Goal: Information Seeking & Learning: Obtain resource

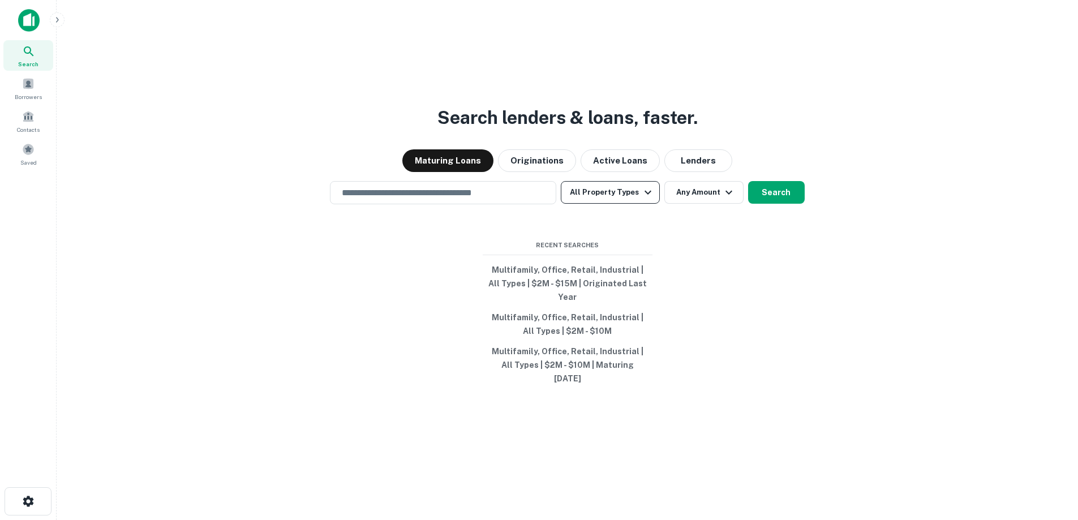
click at [613, 204] on button "All Property Types" at bounding box center [610, 192] width 98 height 23
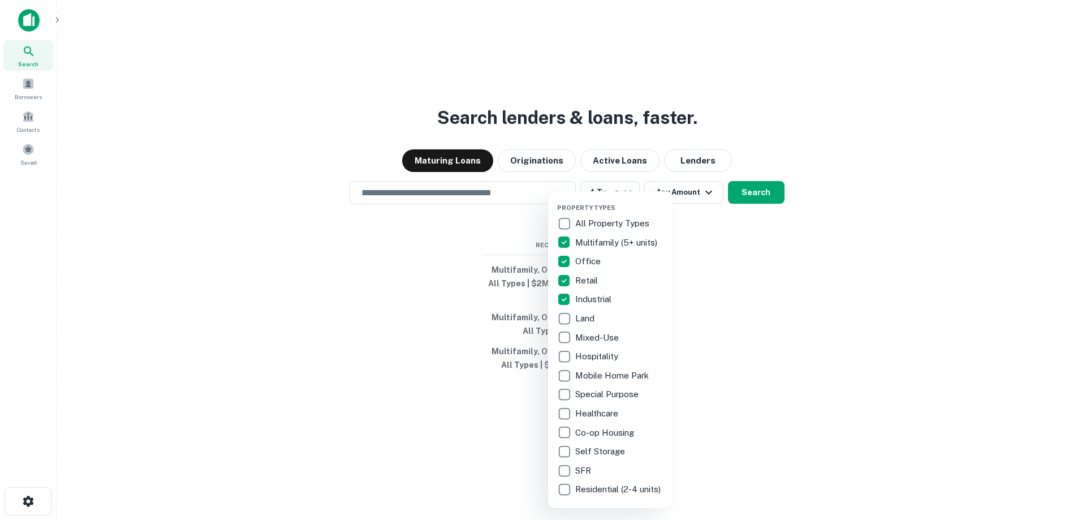
drag, startPoint x: 742, startPoint y: 286, endPoint x: 716, endPoint y: 253, distance: 42.2
click at [742, 283] on div at bounding box center [543, 260] width 1086 height 520
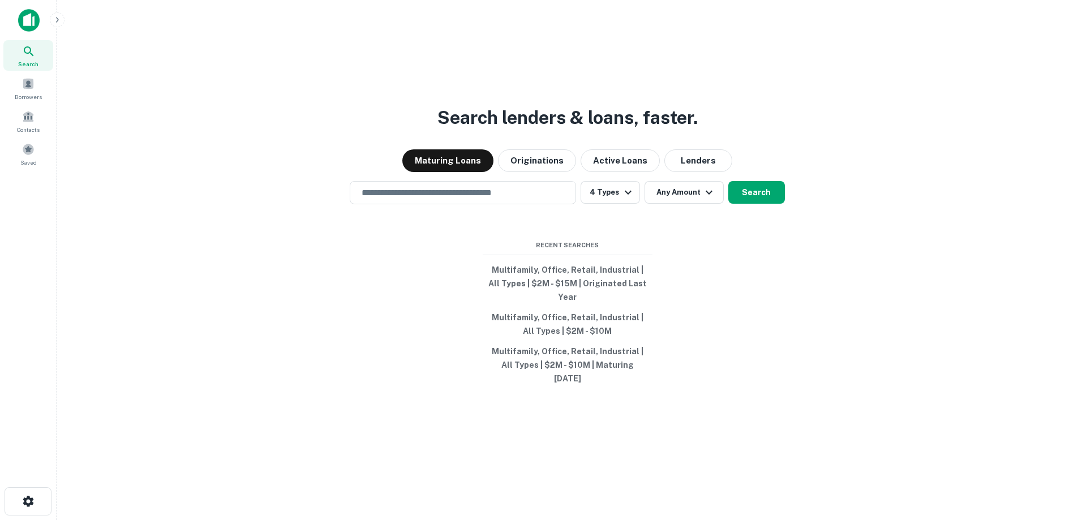
click at [695, 209] on div "Property Types All Property Types Multifamily (5+ units) Office Retail Industri…" at bounding box center [539, 260] width 1078 height 520
click at [695, 204] on button "Any Amount" at bounding box center [683, 192] width 79 height 23
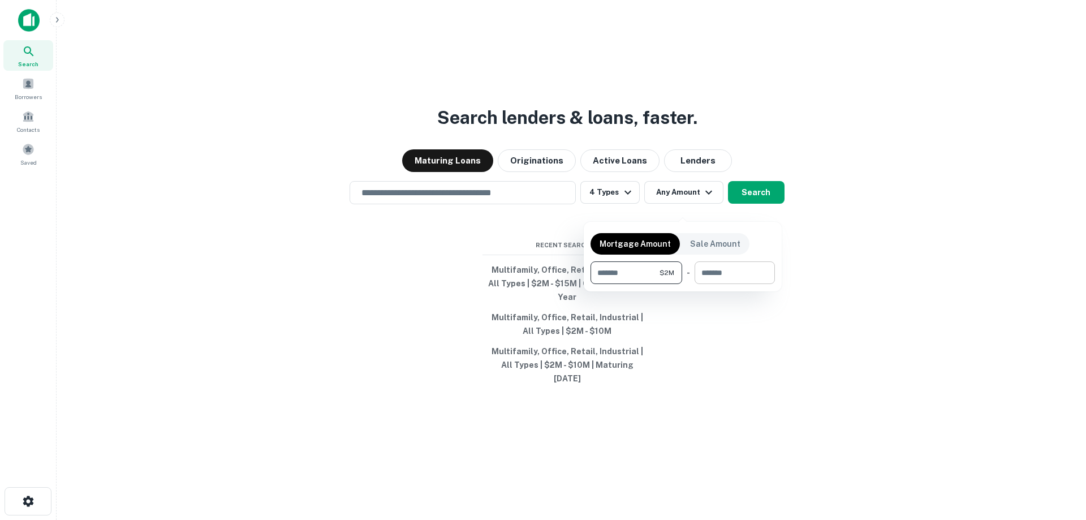
type input "*******"
click at [726, 274] on input "number" at bounding box center [731, 272] width 72 height 23
type input "********"
click at [755, 209] on div at bounding box center [543, 260] width 1086 height 520
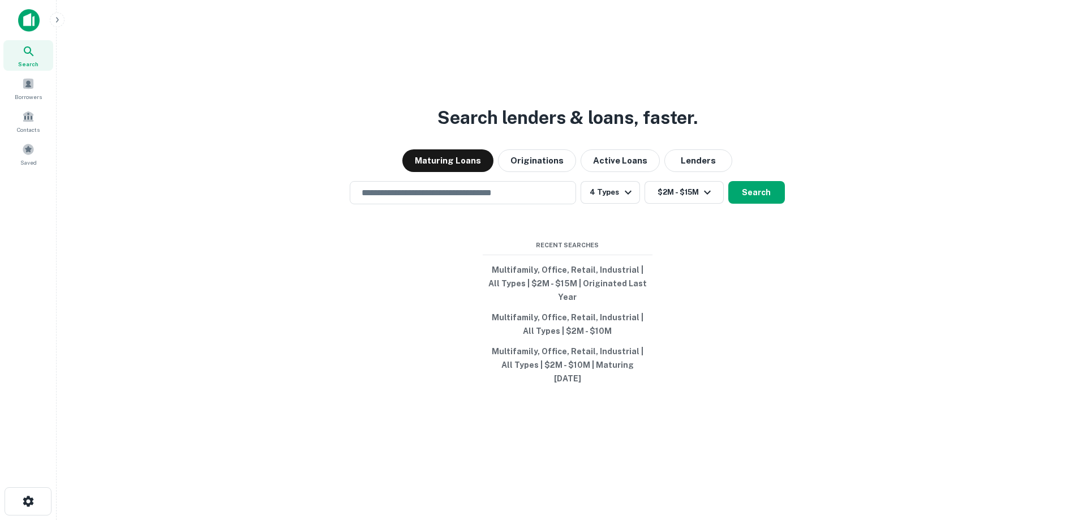
click at [754, 204] on button "Search" at bounding box center [756, 192] width 57 height 23
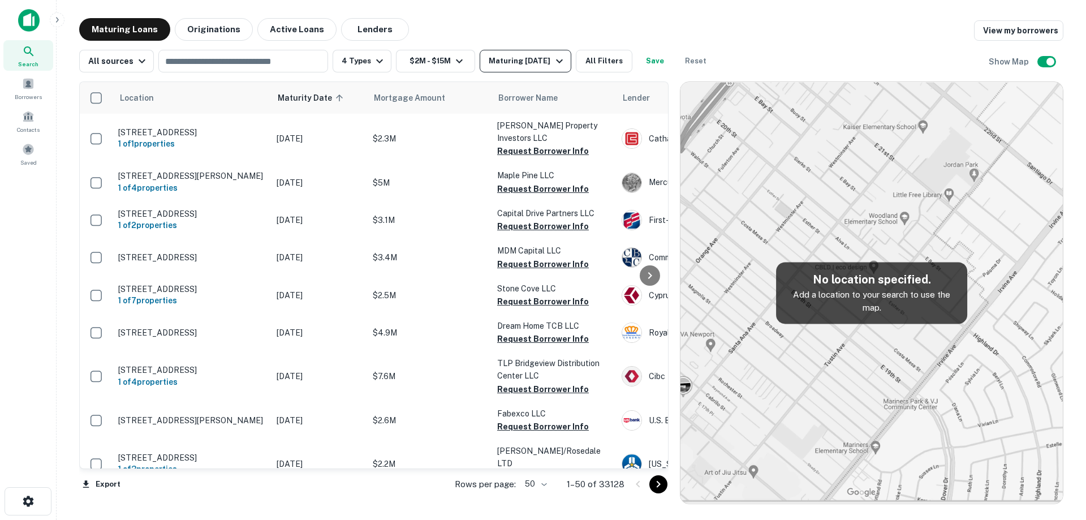
click at [521, 52] on button "Maturing In 1 Year" at bounding box center [525, 61] width 91 height 23
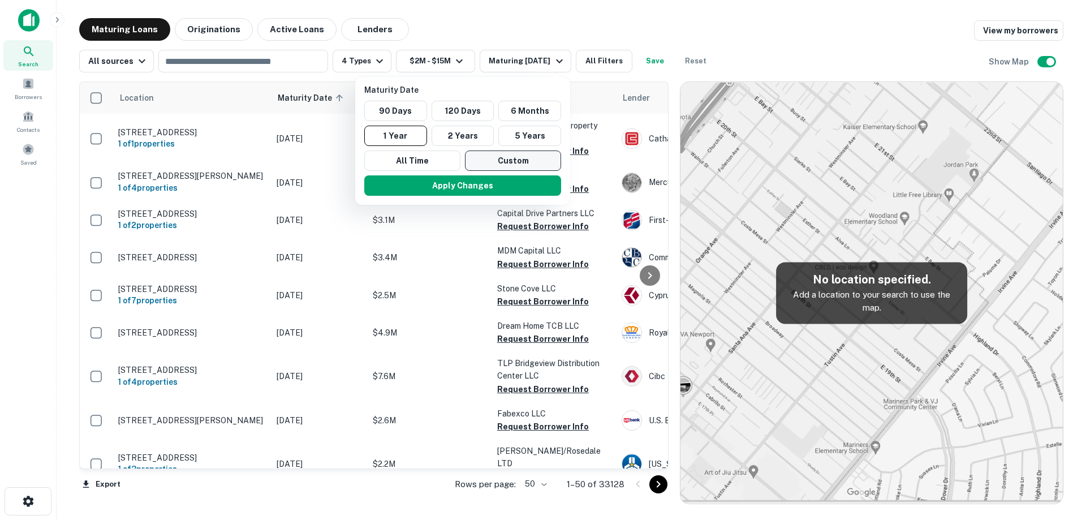
click at [536, 162] on button "Custom" at bounding box center [513, 160] width 96 height 20
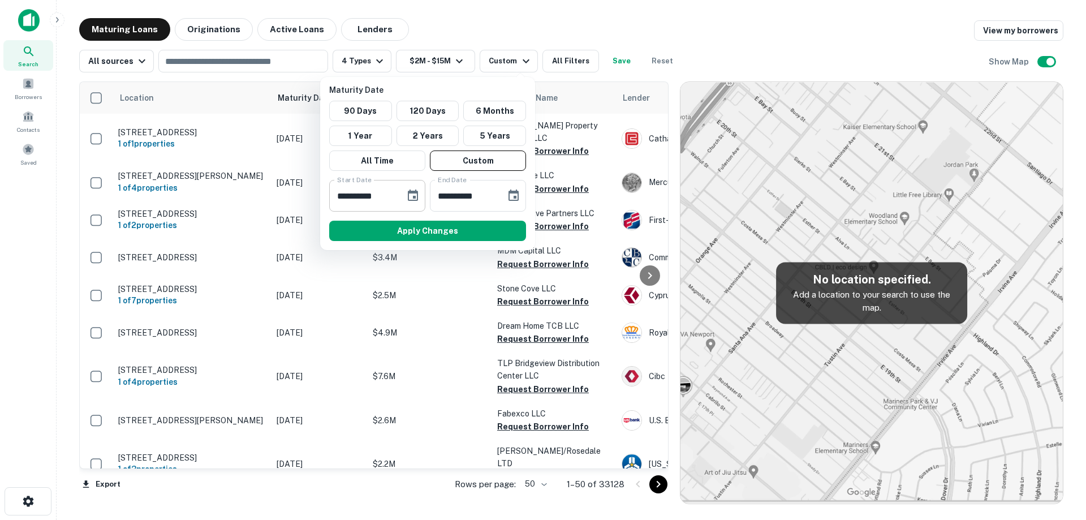
click at [414, 198] on icon "Choose date, selected date is Sep 17, 2025" at bounding box center [413, 195] width 10 height 11
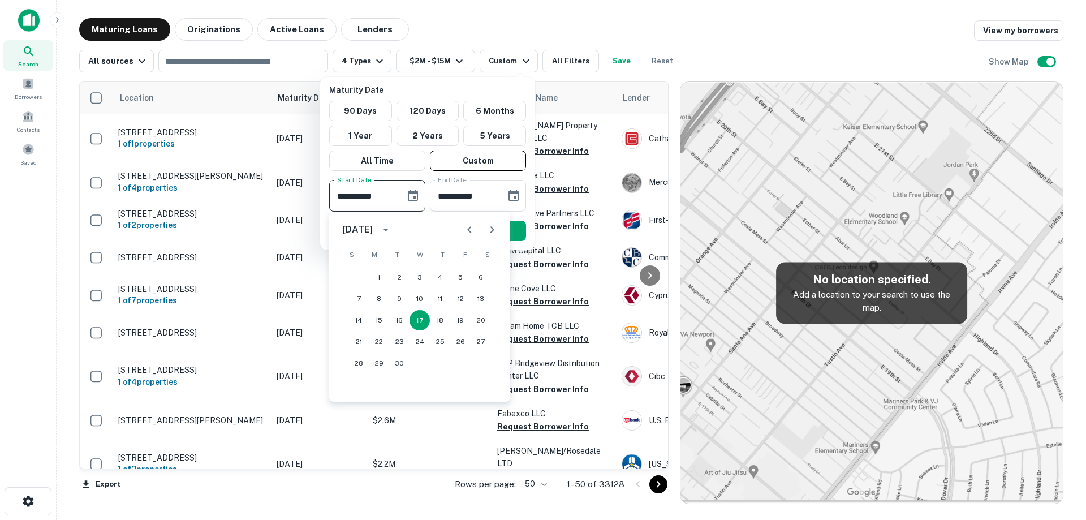
click at [485, 229] on button "Next month" at bounding box center [492, 229] width 23 height 23
click at [484, 229] on button "Next month" at bounding box center [492, 229] width 23 height 23
click at [491, 235] on icon "Next month" at bounding box center [492, 230] width 14 height 14
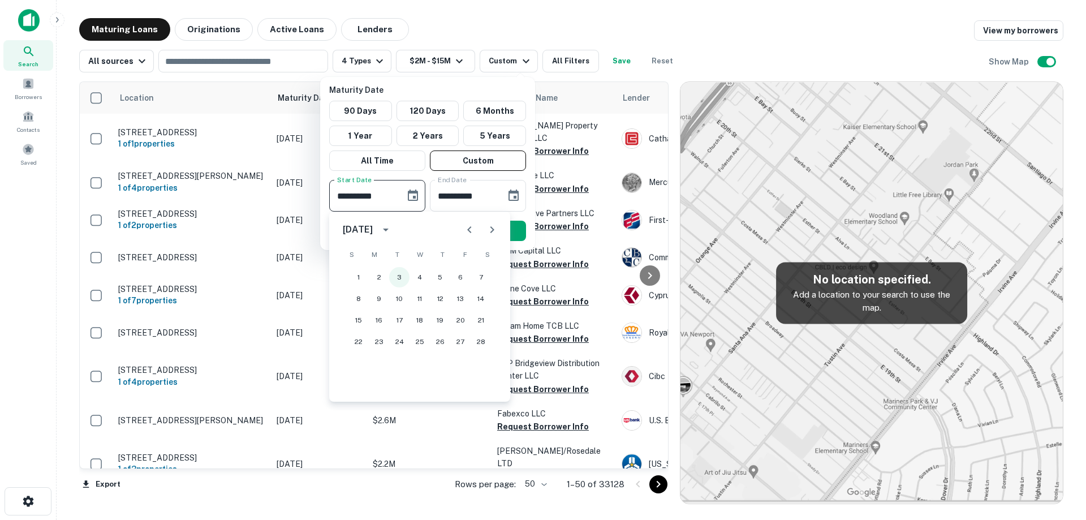
click at [390, 274] on button "3" at bounding box center [399, 277] width 20 height 20
type input "**********"
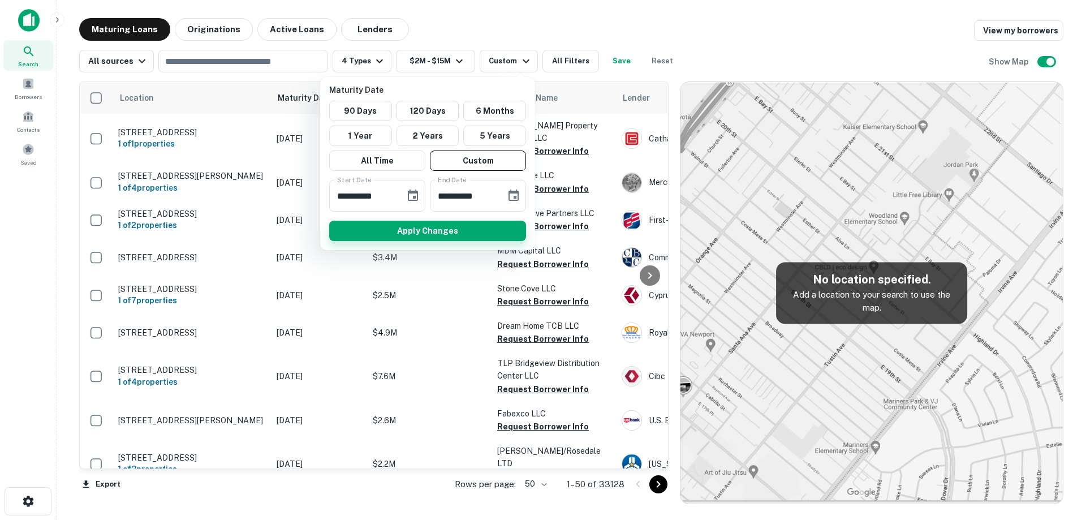
click at [490, 229] on button "Apply Changes" at bounding box center [427, 231] width 197 height 20
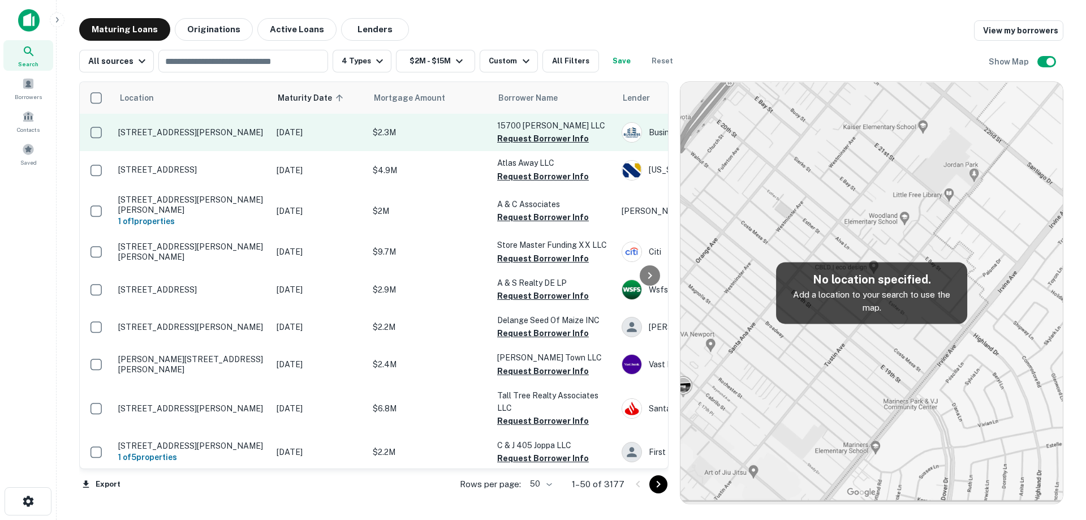
click at [303, 138] on p "Feb 03, 2026" at bounding box center [319, 132] width 85 height 12
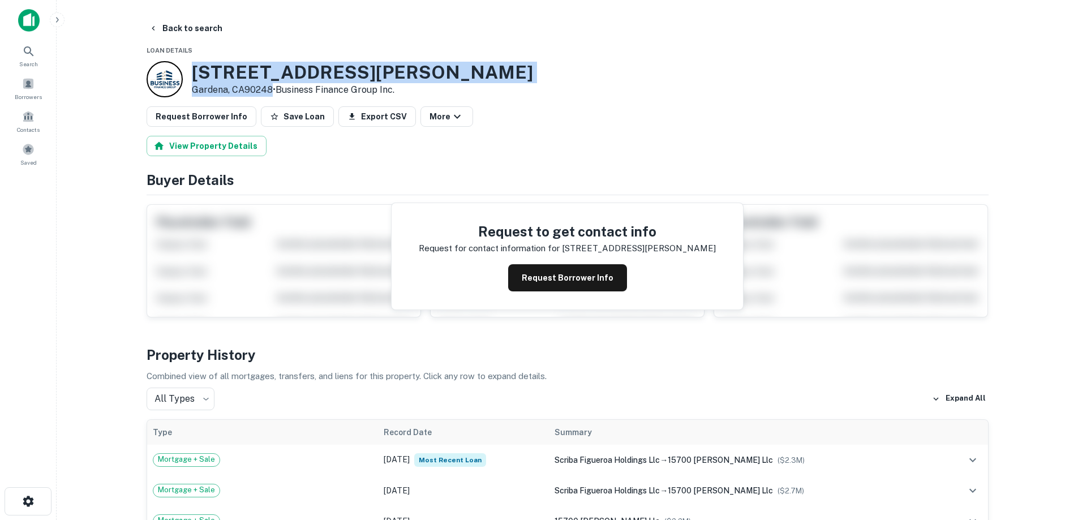
drag, startPoint x: 188, startPoint y: 71, endPoint x: 256, endPoint y: 85, distance: 68.7
click at [270, 89] on div "15700 S Figueroa St Gardena, CA90248 • Business Finance Group Inc." at bounding box center [340, 79] width 386 height 36
copy div "15700 S Figueroa St Gardena, CA90248"
click at [206, 35] on button "Back to search" at bounding box center [185, 28] width 83 height 20
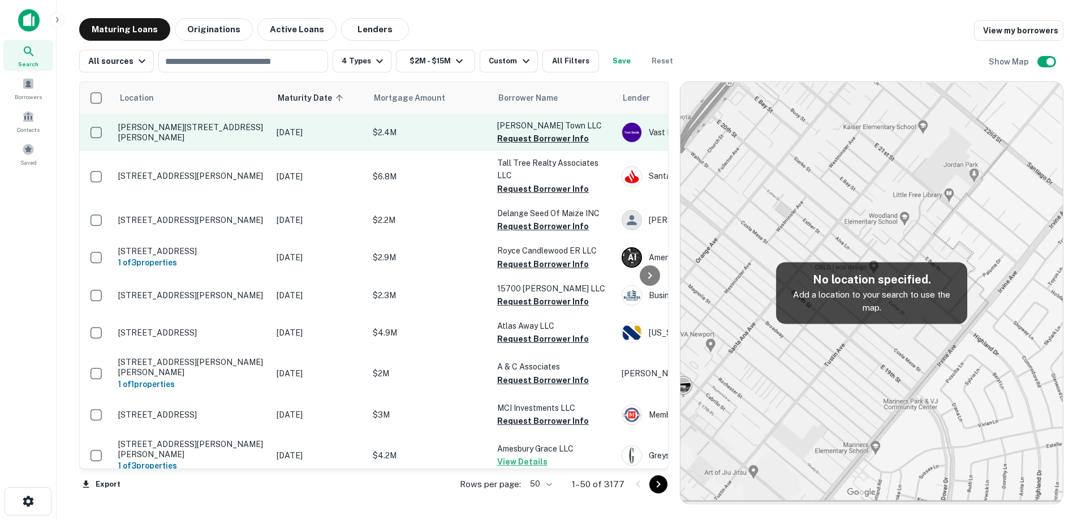
click at [257, 137] on p "Vaughn Rd Pike Road, AL36064" at bounding box center [191, 132] width 147 height 20
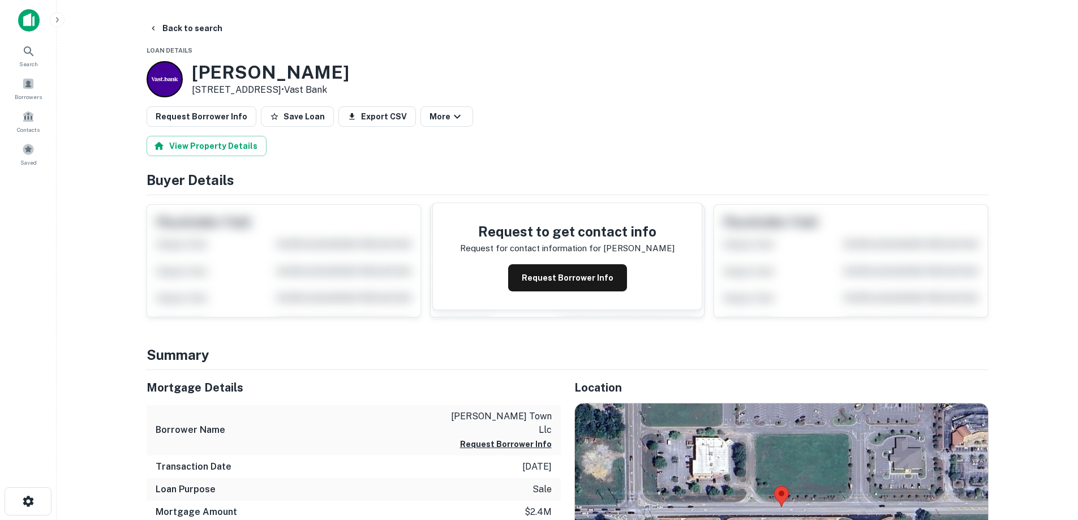
drag, startPoint x: 226, startPoint y: 79, endPoint x: 277, endPoint y: 89, distance: 51.4
click at [277, 89] on div "Vaughn Rd Pike Road, AL36064 • Vast Bank" at bounding box center [270, 79] width 157 height 35
copy div "Vaughn Rd Pike Road, AL36064"
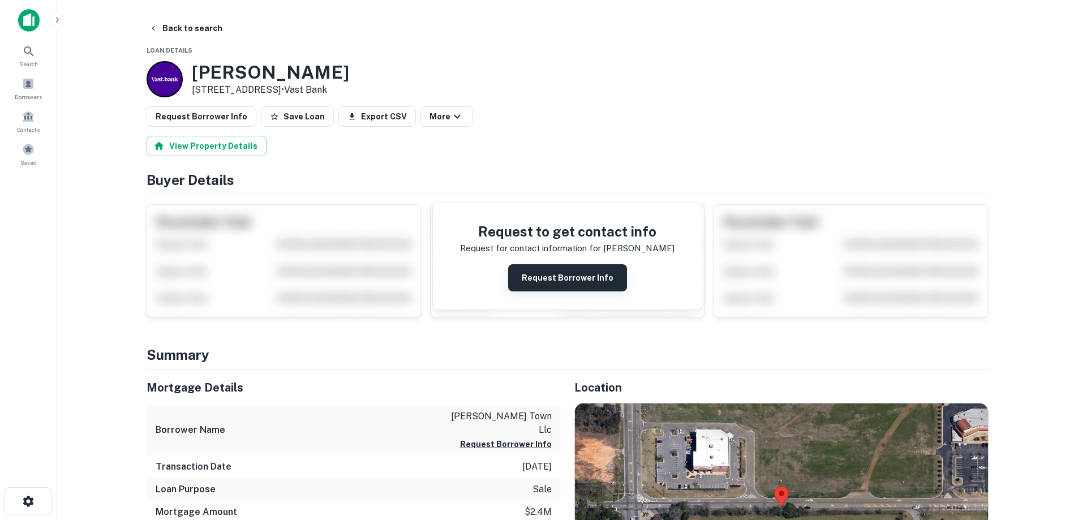
click at [551, 273] on button "Request Borrower Info" at bounding box center [567, 277] width 119 height 27
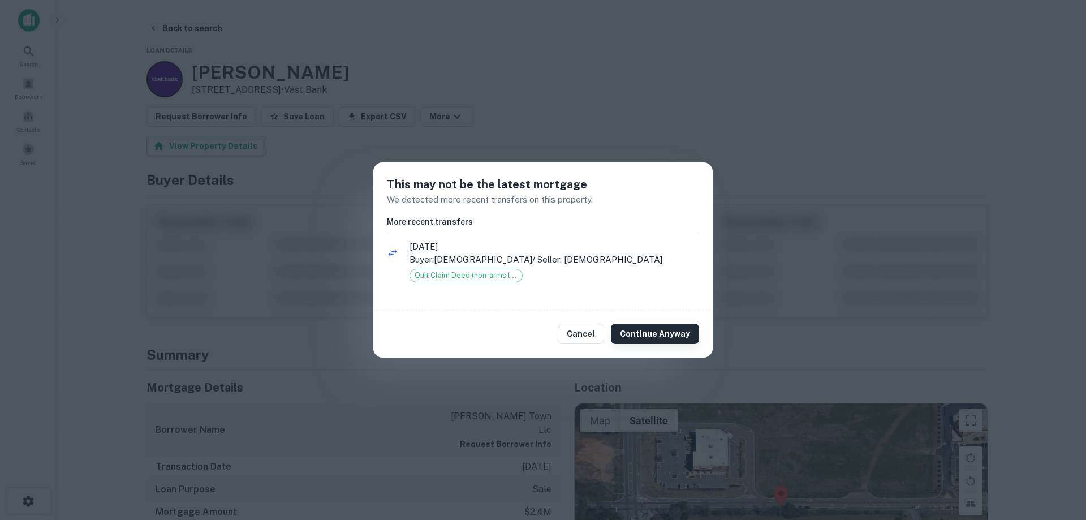
click at [684, 341] on button "Continue Anyway" at bounding box center [655, 334] width 88 height 20
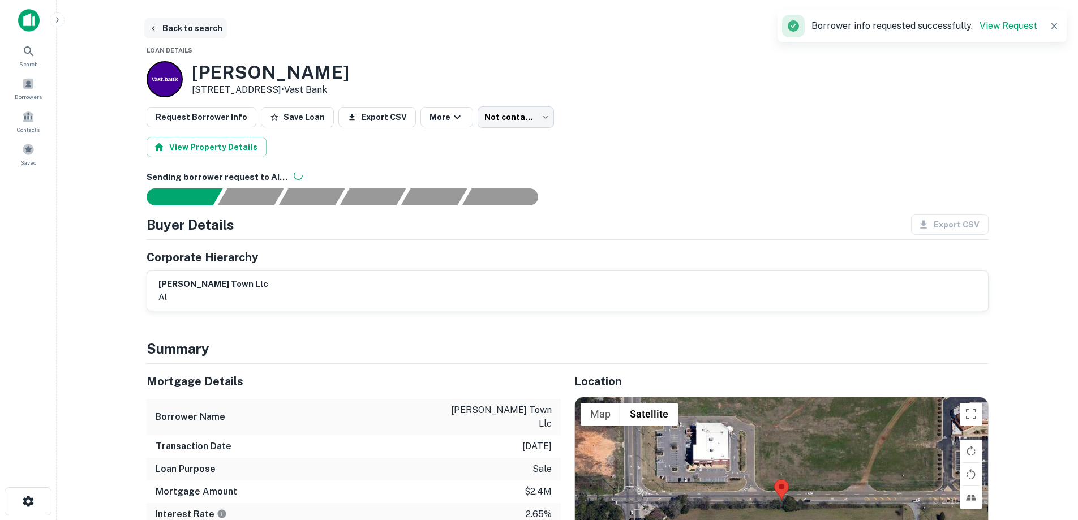
click at [178, 24] on button "Back to search" at bounding box center [185, 28] width 83 height 20
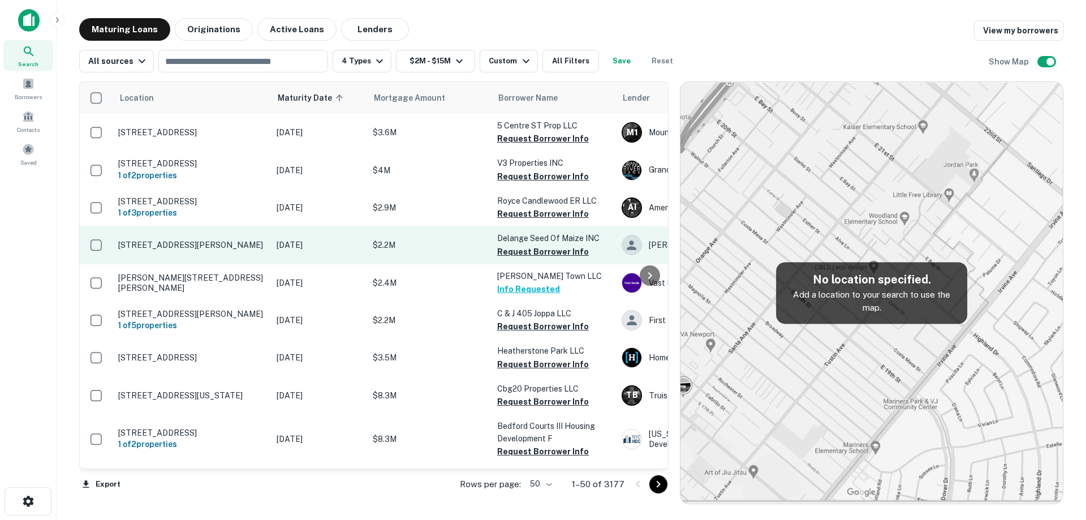
click at [313, 243] on td "[DATE]" at bounding box center [319, 244] width 96 height 37
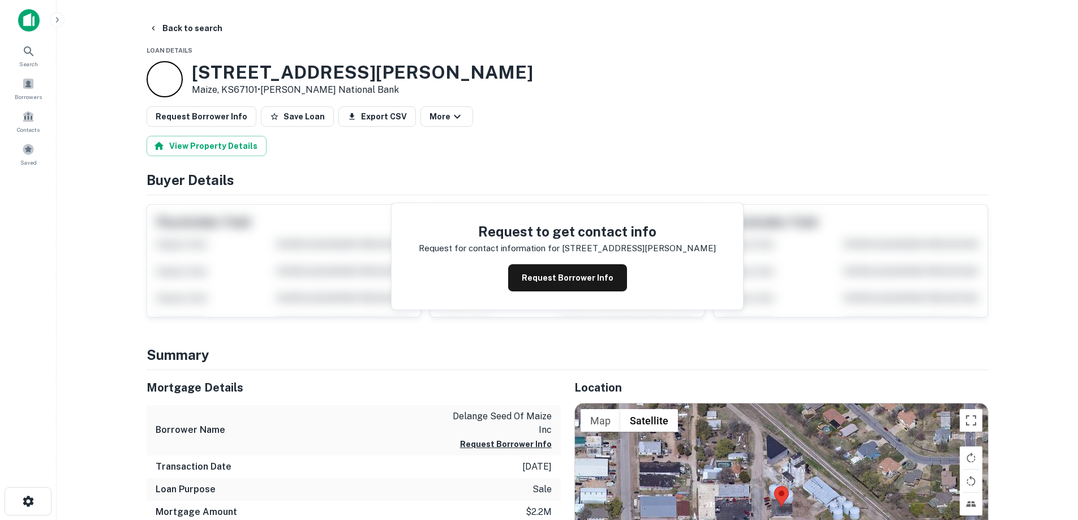
drag, startPoint x: 185, startPoint y: 76, endPoint x: 259, endPoint y: 93, distance: 75.5
click at [259, 93] on div "206 E Albert St Maize, KS67101 • Girard National Bank" at bounding box center [340, 79] width 386 height 36
copy div "[STREET_ADDRESS][PERSON_NAME]"
click at [563, 274] on button "Request Borrower Info" at bounding box center [567, 277] width 119 height 27
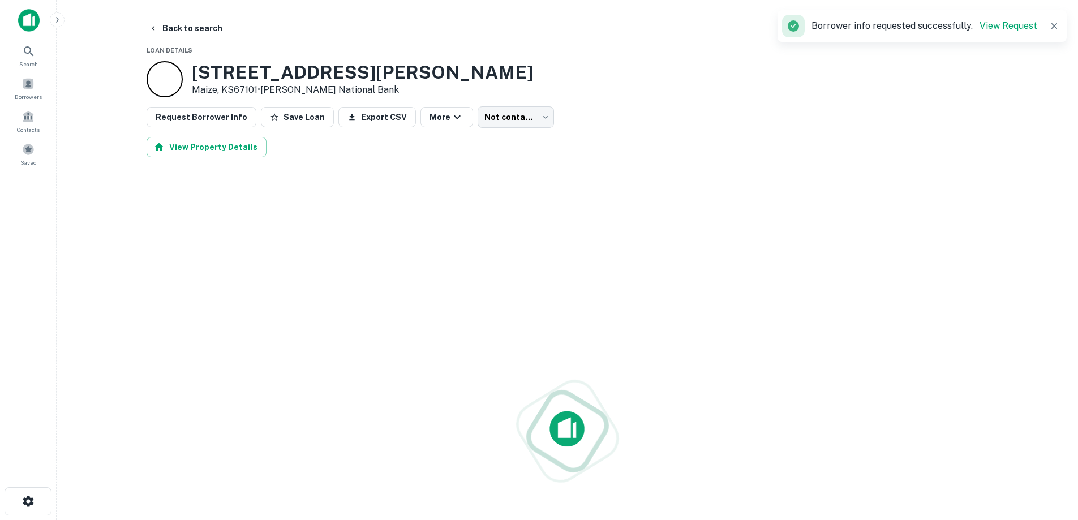
click at [264, 72] on h3 "206 E Albert St" at bounding box center [362, 72] width 341 height 21
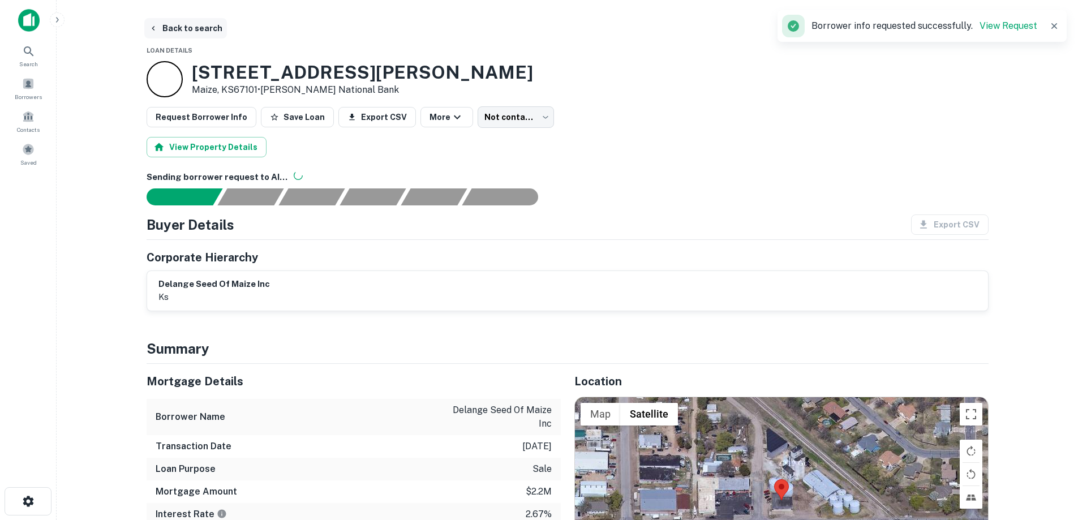
click at [194, 31] on button "Back to search" at bounding box center [185, 28] width 83 height 20
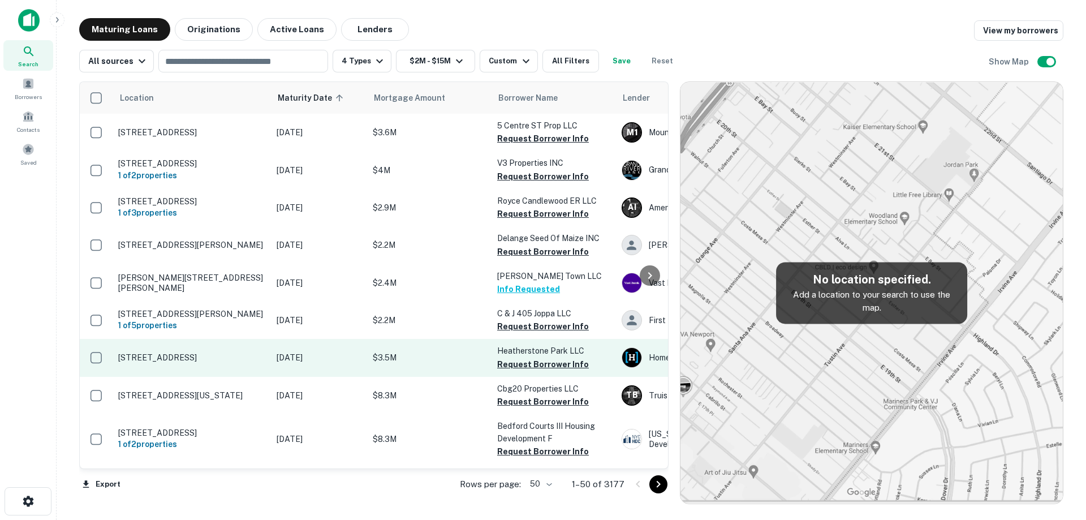
click at [281, 371] on td "[DATE]" at bounding box center [319, 357] width 96 height 37
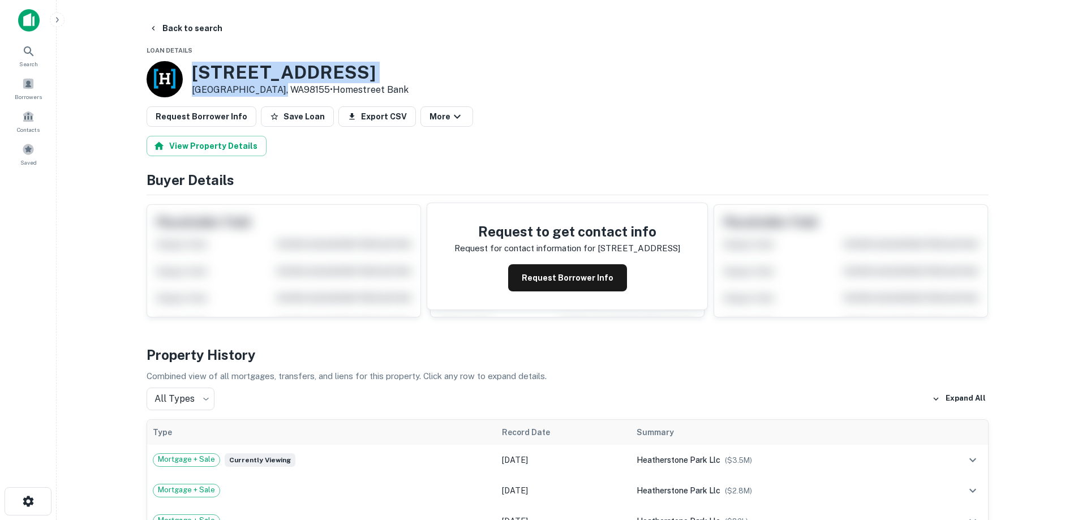
drag, startPoint x: 192, startPoint y: 69, endPoint x: 277, endPoint y: 87, distance: 86.8
click at [277, 87] on div "19924 19th Ave NE Shoreline, WA98155 • Homestreet Bank" at bounding box center [300, 79] width 217 height 35
copy div "19924 19th Ave NE Shoreline, WA98155"
click at [553, 272] on button "Request Borrower Info" at bounding box center [567, 277] width 119 height 27
click at [276, 74] on h3 "19924 19th Ave NE" at bounding box center [300, 72] width 217 height 21
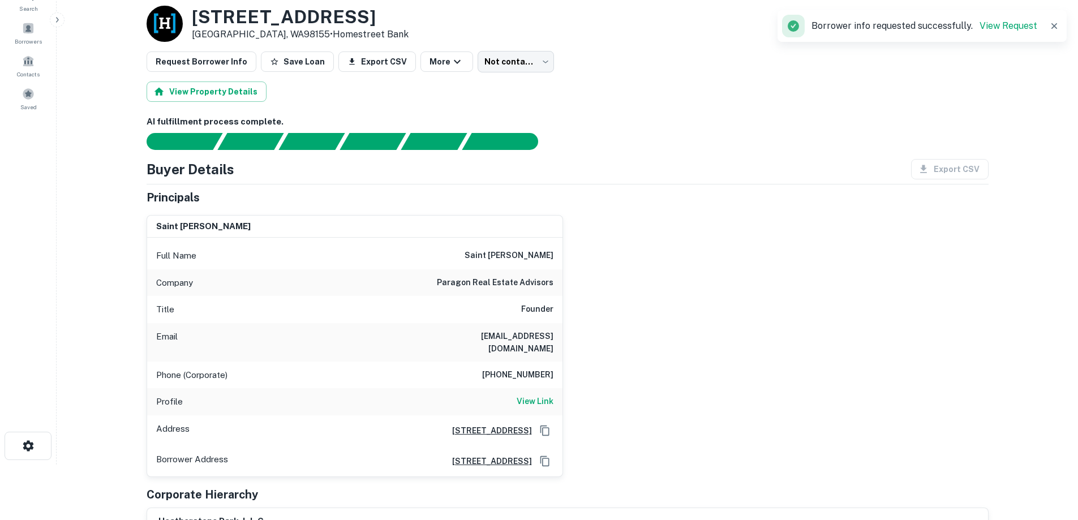
scroll to position [57, 0]
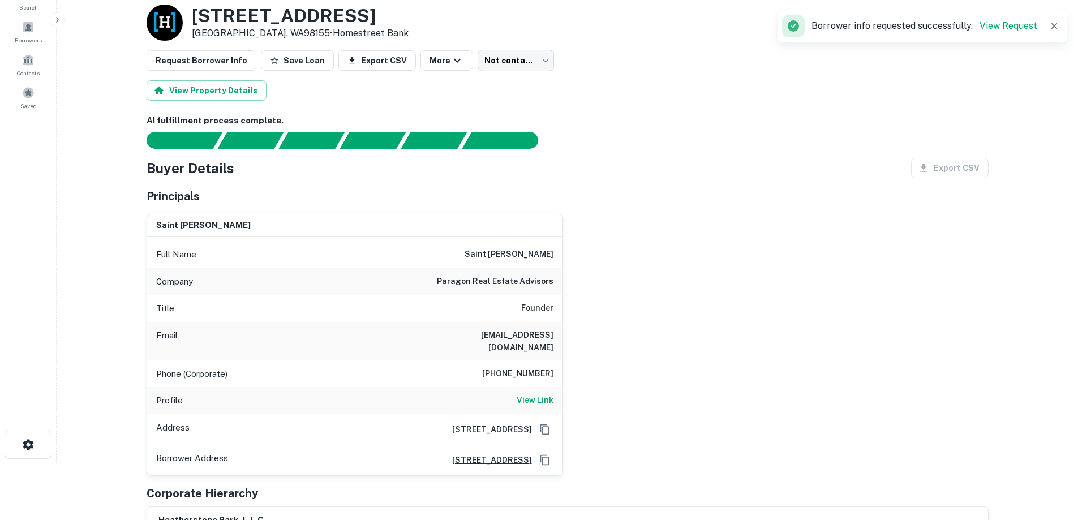
click at [481, 285] on h6 "paragon real estate advisors" at bounding box center [495, 282] width 117 height 14
copy h6 "paragon real estate advisors"
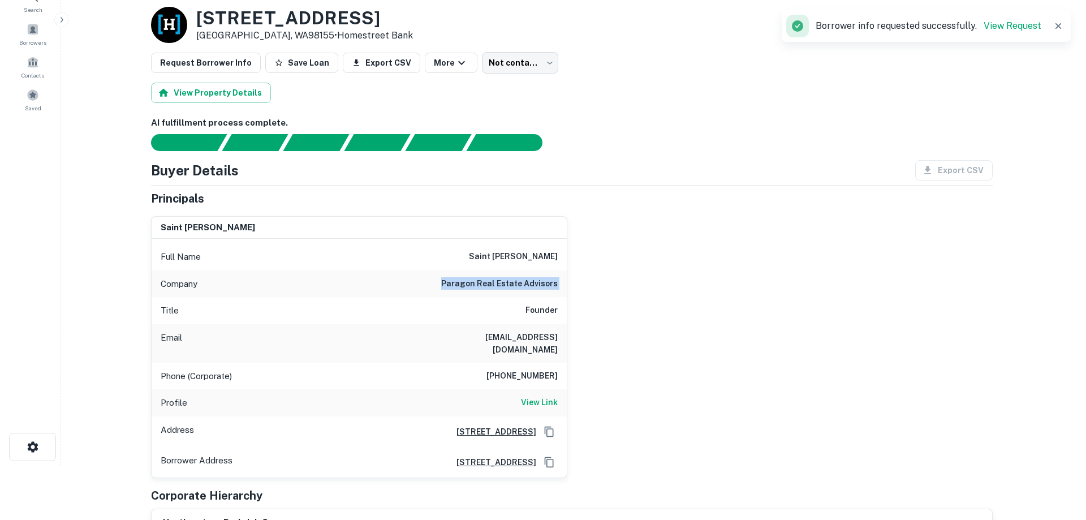
scroll to position [0, 0]
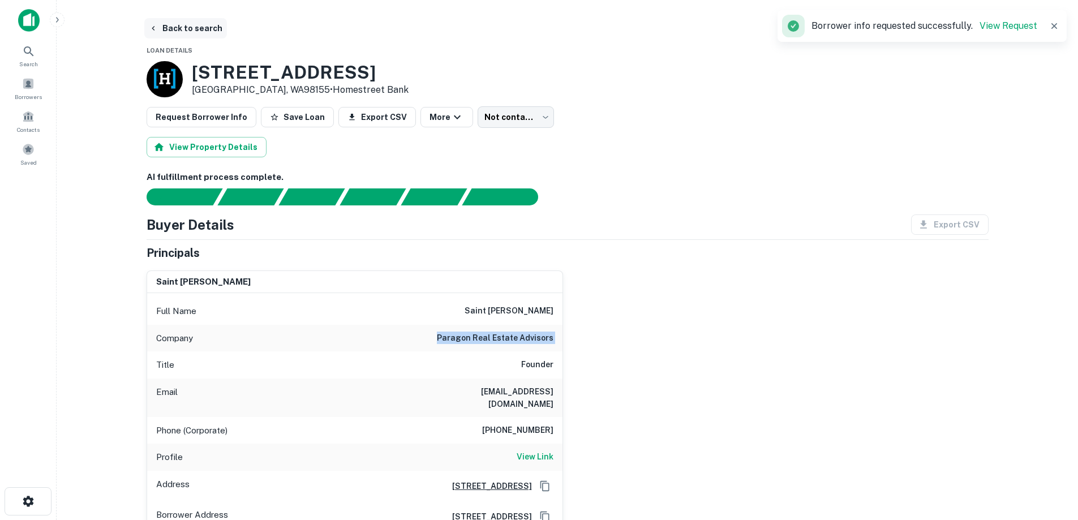
click at [191, 28] on button "Back to search" at bounding box center [185, 28] width 83 height 20
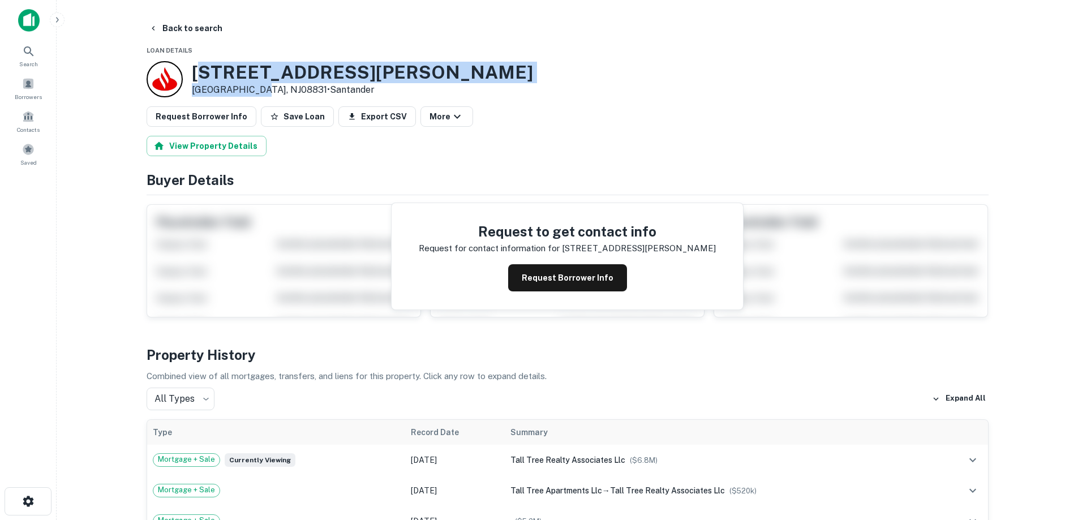
drag, startPoint x: 216, startPoint y: 72, endPoint x: 226, endPoint y: 84, distance: 16.4
click at [249, 87] on div "175 Buckelew Ave Jamesburg, NJ08831 • Santander" at bounding box center [362, 79] width 341 height 35
click at [198, 75] on h3 "175 Buckelew Ave" at bounding box center [362, 72] width 341 height 21
drag, startPoint x: 192, startPoint y: 74, endPoint x: 282, endPoint y: 86, distance: 90.2
click at [282, 86] on div "175 Buckelew Ave Jamesburg, NJ08831 • Santander" at bounding box center [362, 79] width 341 height 35
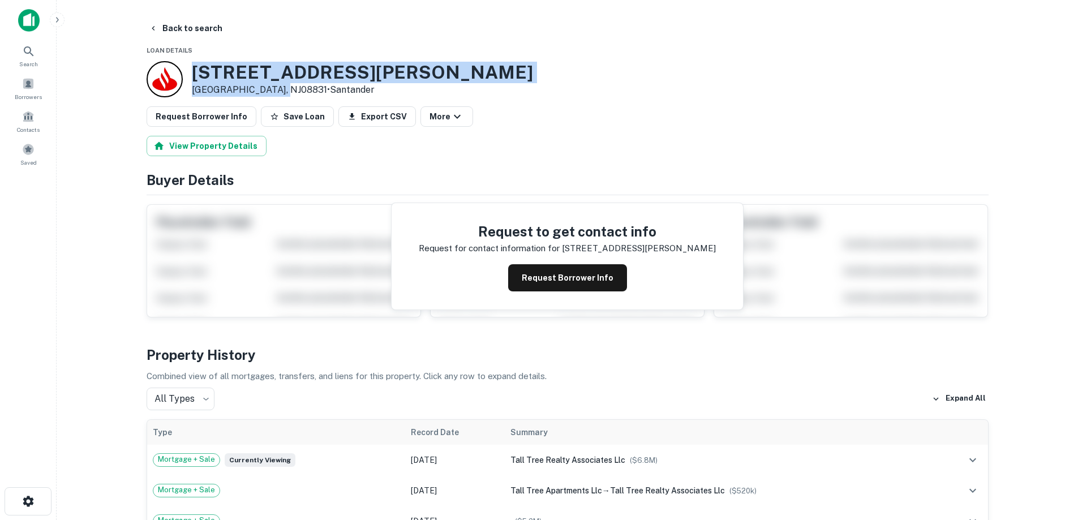
copy div "[STREET_ADDRESS][PERSON_NAME]"
click at [201, 26] on button "Back to search" at bounding box center [185, 28] width 83 height 20
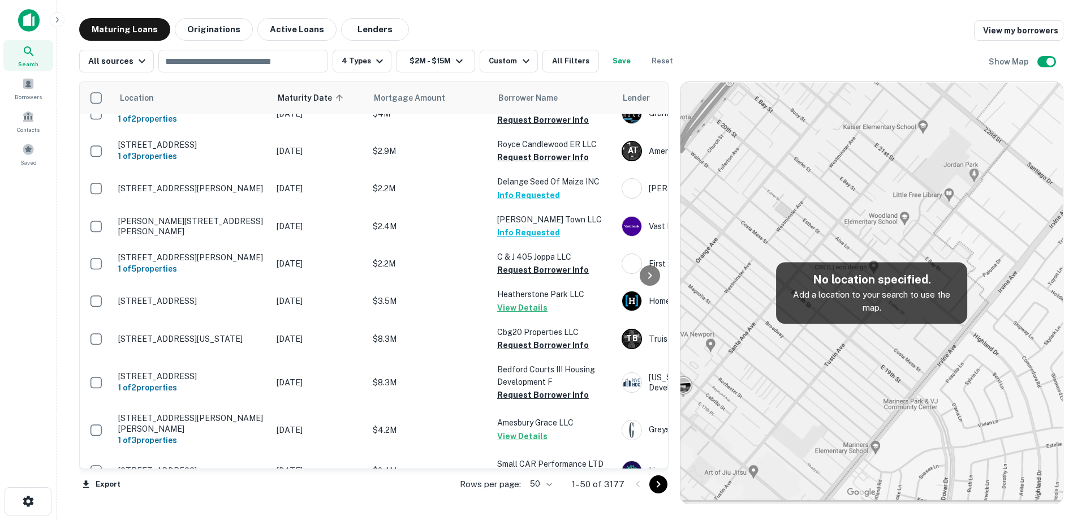
scroll to position [170, 0]
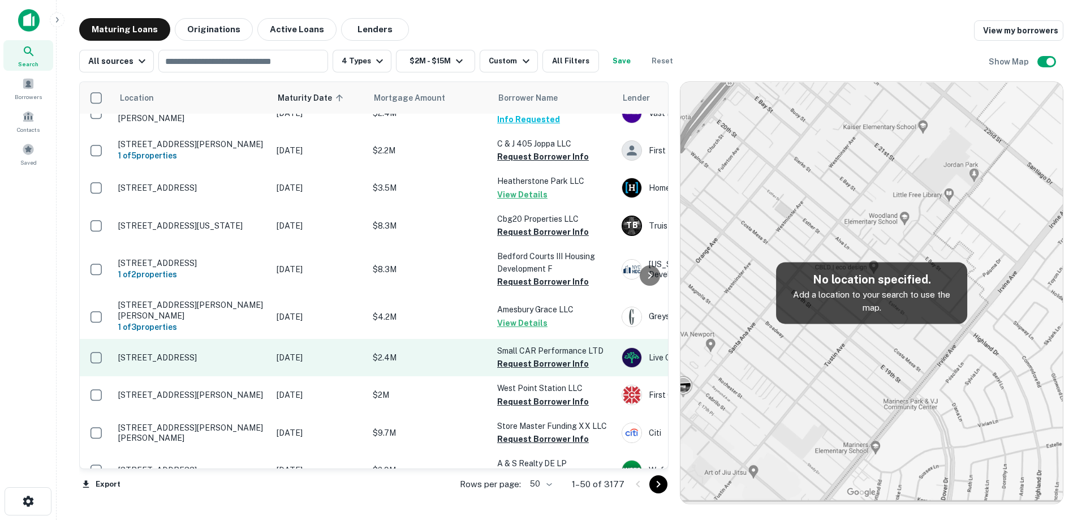
click at [265, 360] on p "[STREET_ADDRESS]" at bounding box center [191, 357] width 147 height 10
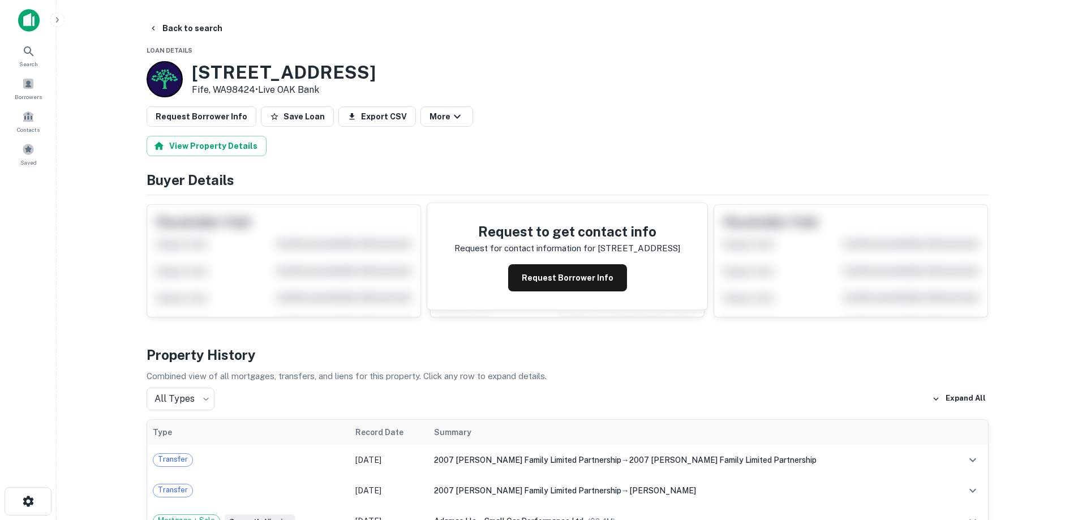
drag, startPoint x: 192, startPoint y: 76, endPoint x: 256, endPoint y: 85, distance: 64.6
click at [256, 85] on div "1403 34th Ave E Fife, WA98424 • Live OAK Bank" at bounding box center [284, 79] width 184 height 35
copy div "[STREET_ADDRESS]"
click at [206, 31] on button "Back to search" at bounding box center [185, 28] width 83 height 20
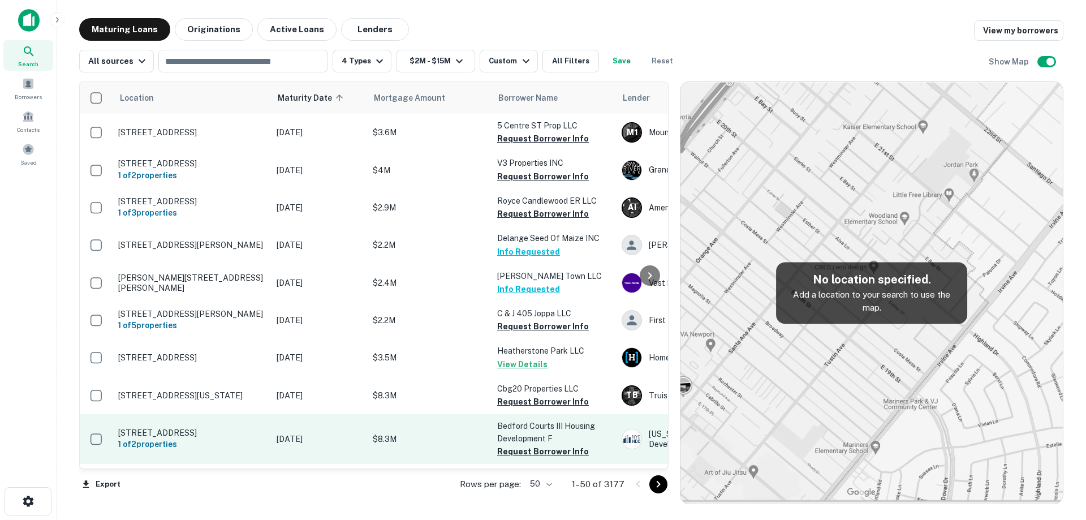
scroll to position [170, 0]
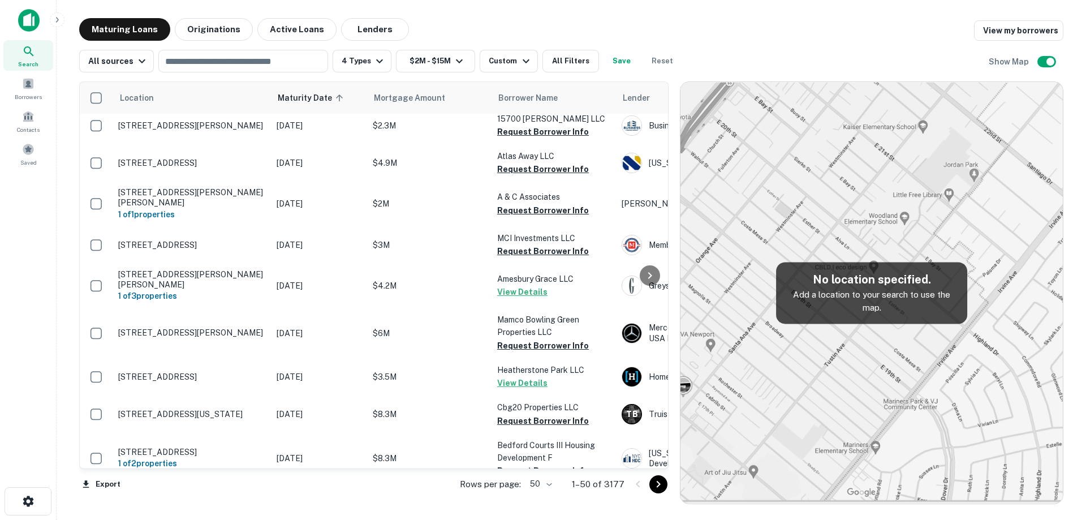
click at [251, 397] on td "[STREET_ADDRESS][US_STATE]" at bounding box center [192, 413] width 158 height 37
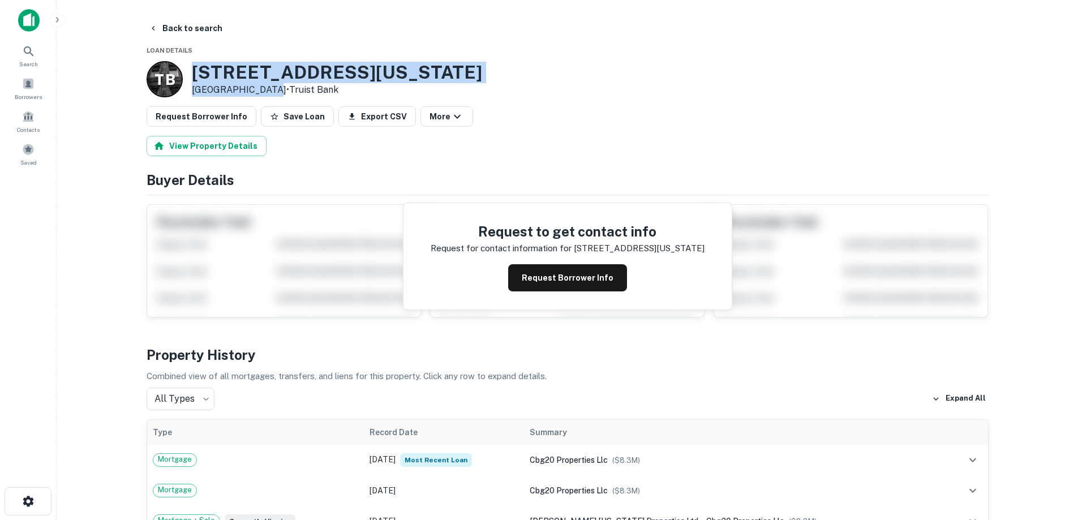
drag, startPoint x: 184, startPoint y: 64, endPoint x: 266, endPoint y: 88, distance: 85.2
click at [266, 88] on div "T B 6800 Montana Ave El Paso, TX79925 • Truist Bank" at bounding box center [314, 79] width 335 height 36
copy div "[STREET_ADDRESS][US_STATE]"
click at [179, 32] on button "Back to search" at bounding box center [185, 28] width 83 height 20
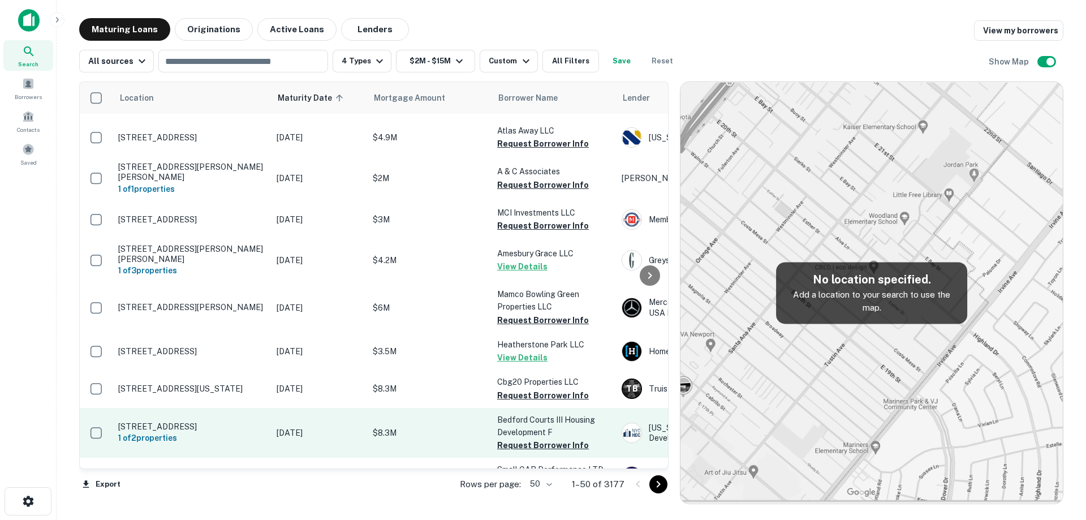
scroll to position [226, 0]
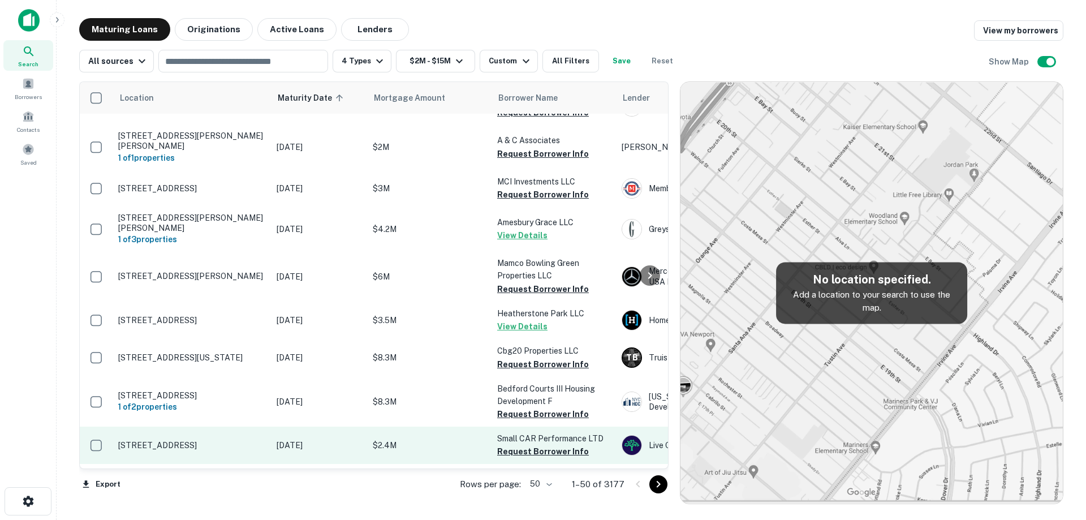
click at [260, 440] on p "[STREET_ADDRESS]" at bounding box center [191, 445] width 147 height 10
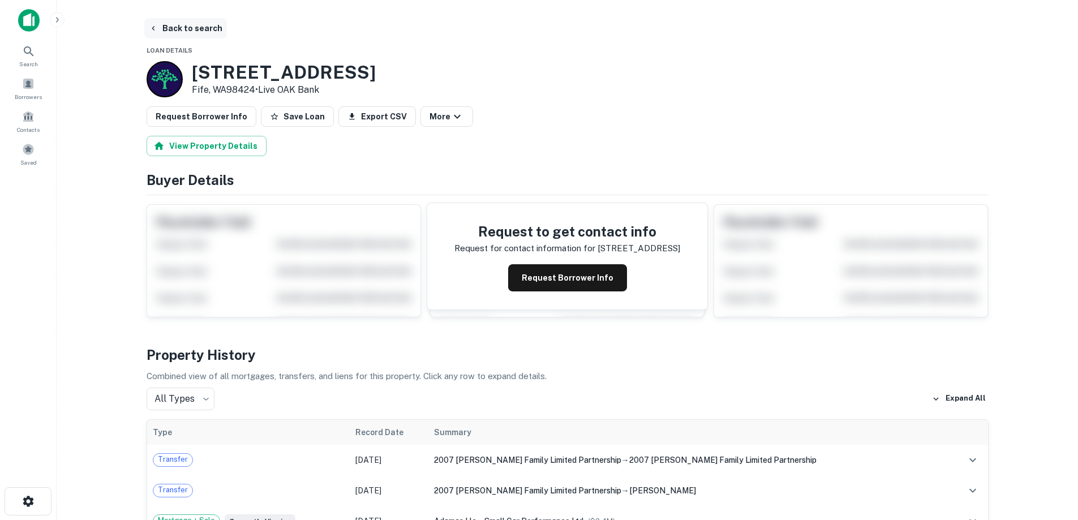
click at [167, 28] on button "Back to search" at bounding box center [185, 28] width 83 height 20
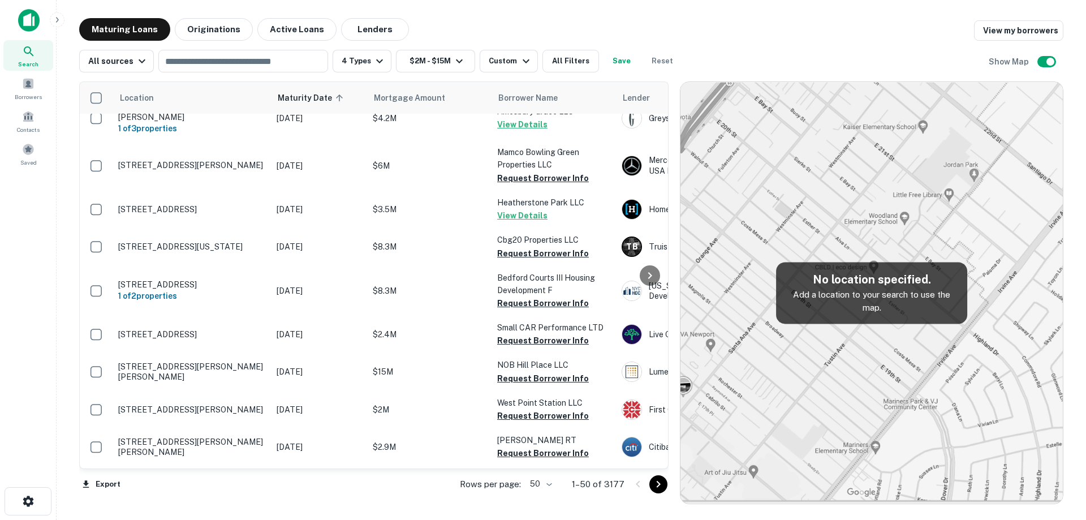
scroll to position [339, 0]
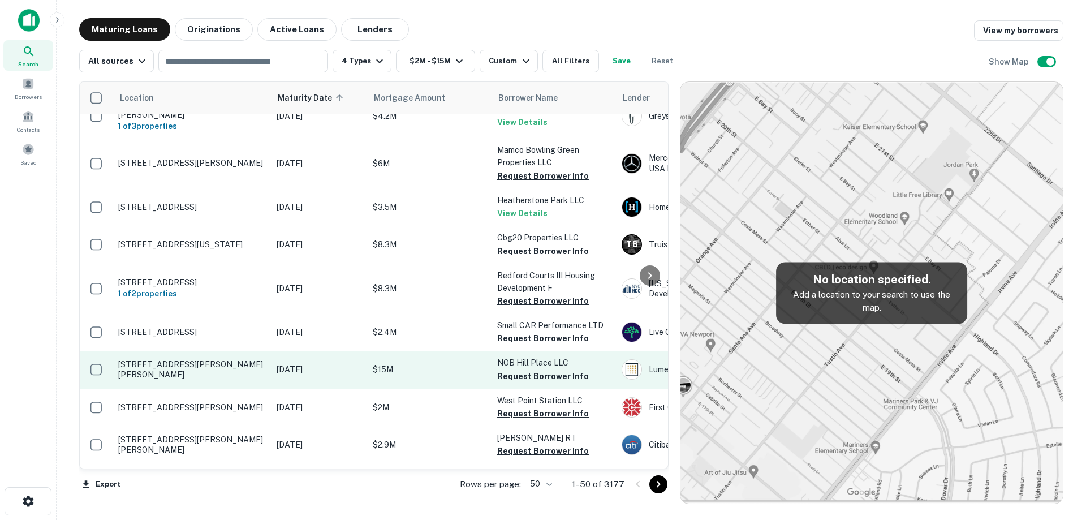
click at [237, 359] on p "[STREET_ADDRESS][PERSON_NAME][PERSON_NAME]" at bounding box center [191, 369] width 147 height 20
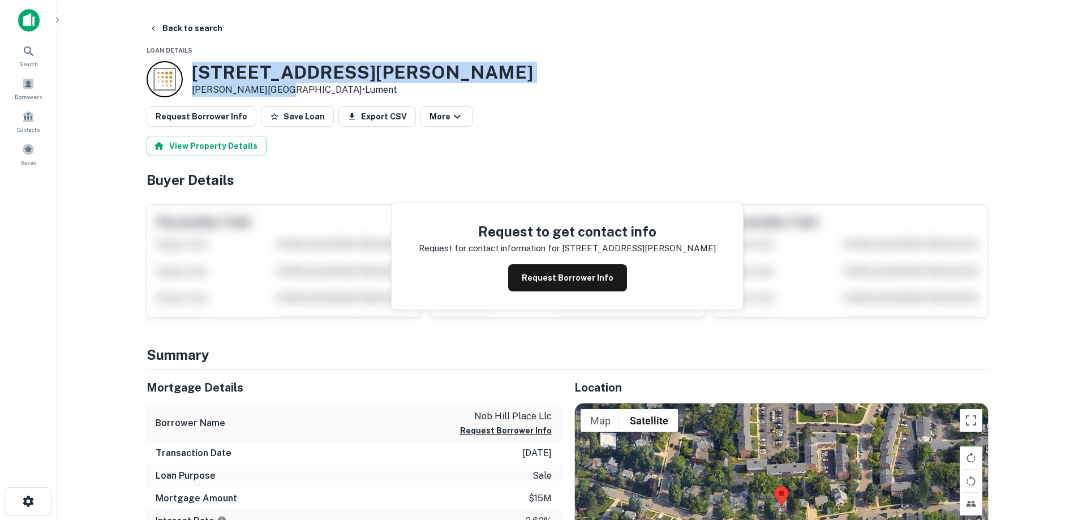
drag, startPoint x: 192, startPoint y: 67, endPoint x: 274, endPoint y: 90, distance: 85.2
click at [274, 90] on div "330 W Davis Ave Ann Arbor, MI48103 • Lument" at bounding box center [362, 79] width 341 height 35
click at [580, 278] on button "Request Borrower Info" at bounding box center [567, 277] width 119 height 27
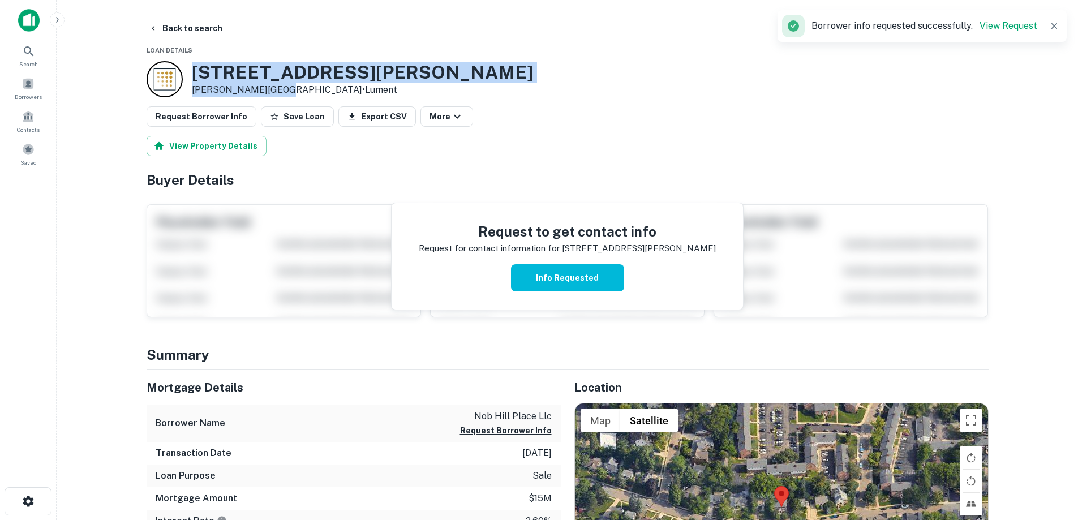
click at [272, 75] on h3 "330 W Davis Ave" at bounding box center [362, 72] width 341 height 21
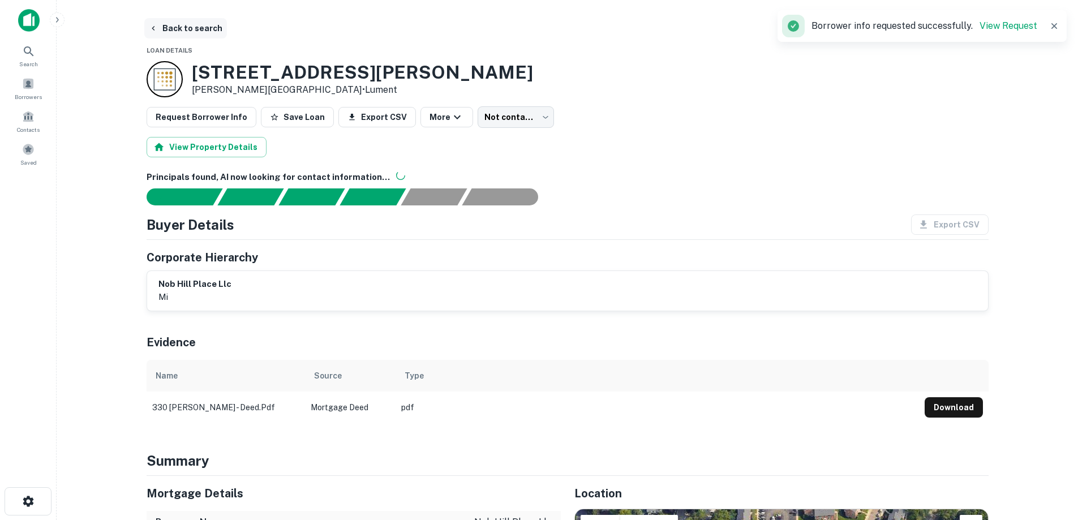
click at [209, 24] on button "Back to search" at bounding box center [185, 28] width 83 height 20
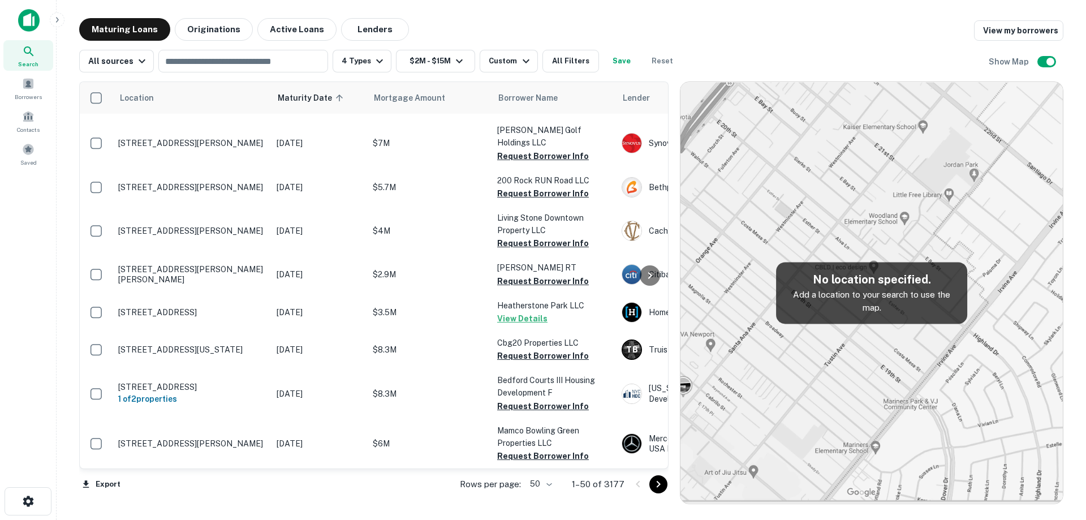
scroll to position [453, 0]
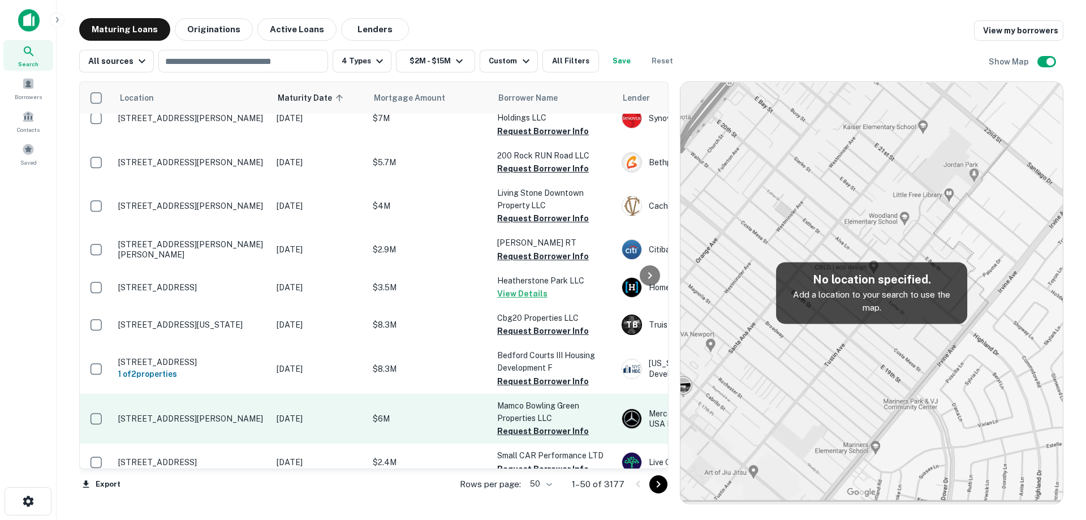
click at [245, 414] on p "[STREET_ADDRESS][PERSON_NAME]" at bounding box center [191, 419] width 147 height 10
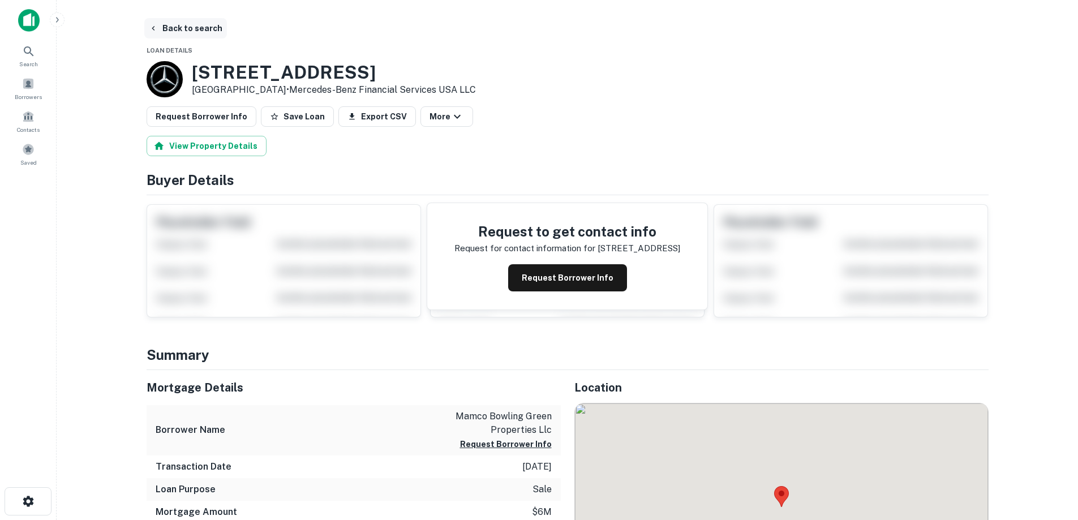
click at [192, 28] on button "Back to search" at bounding box center [185, 28] width 83 height 20
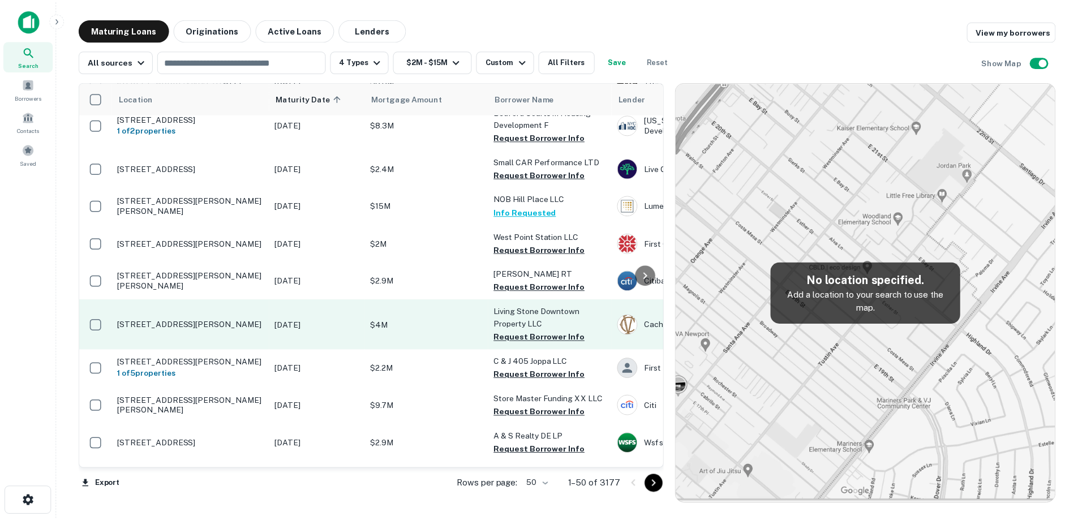
scroll to position [509, 0]
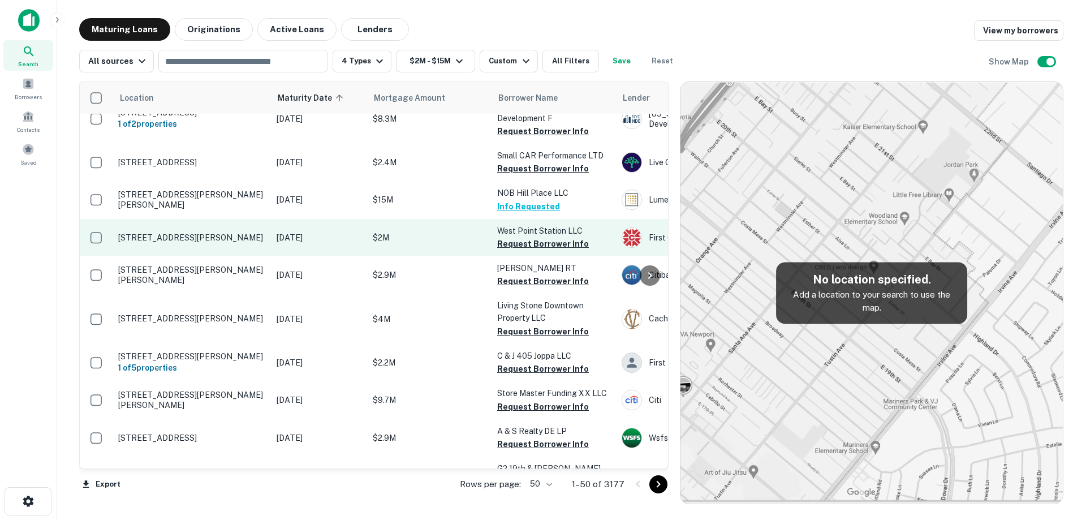
click at [255, 235] on td "[STREET_ADDRESS][PERSON_NAME]" at bounding box center [192, 237] width 158 height 37
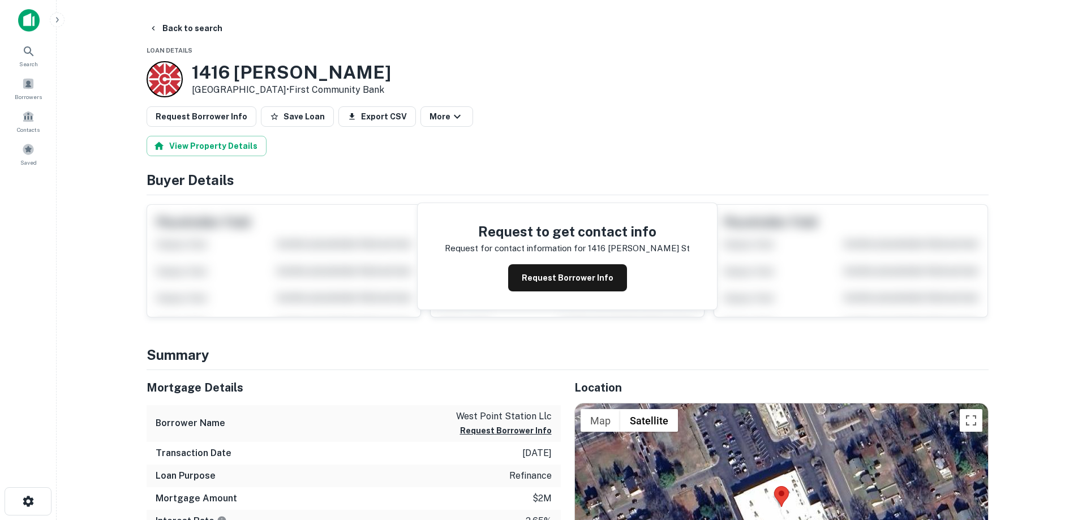
drag, startPoint x: 194, startPoint y: 66, endPoint x: 275, endPoint y: 91, distance: 85.2
click at [275, 91] on div "1416 Lee St West Point, VA23181 • First Community Bank" at bounding box center [291, 79] width 199 height 35
copy div "[STREET_ADDRESS][PERSON_NAME]"
click at [548, 285] on button "Request Borrower Info" at bounding box center [567, 277] width 119 height 27
click at [243, 72] on h3 "1416 Lee St" at bounding box center [291, 72] width 199 height 21
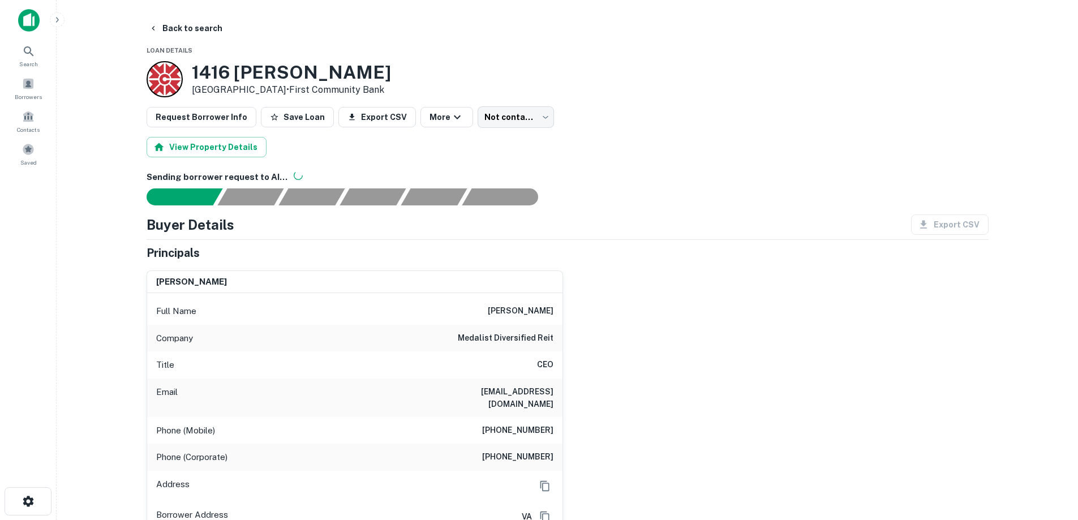
click at [483, 335] on h6 "medalist diversified reit" at bounding box center [506, 339] width 96 height 14
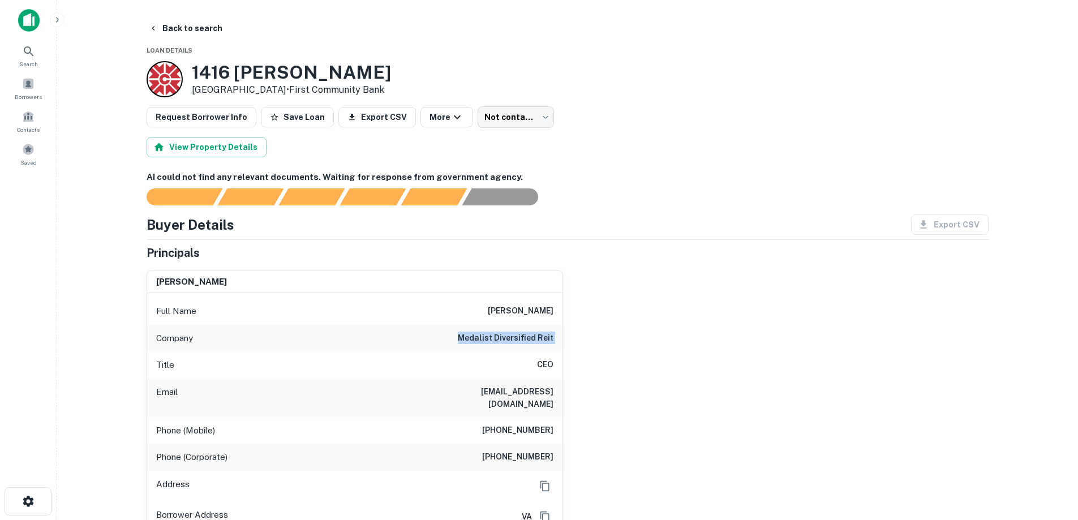
click at [541, 332] on h6 "medalist diversified reit" at bounding box center [506, 339] width 96 height 14
click at [209, 22] on button "Back to search" at bounding box center [185, 28] width 83 height 20
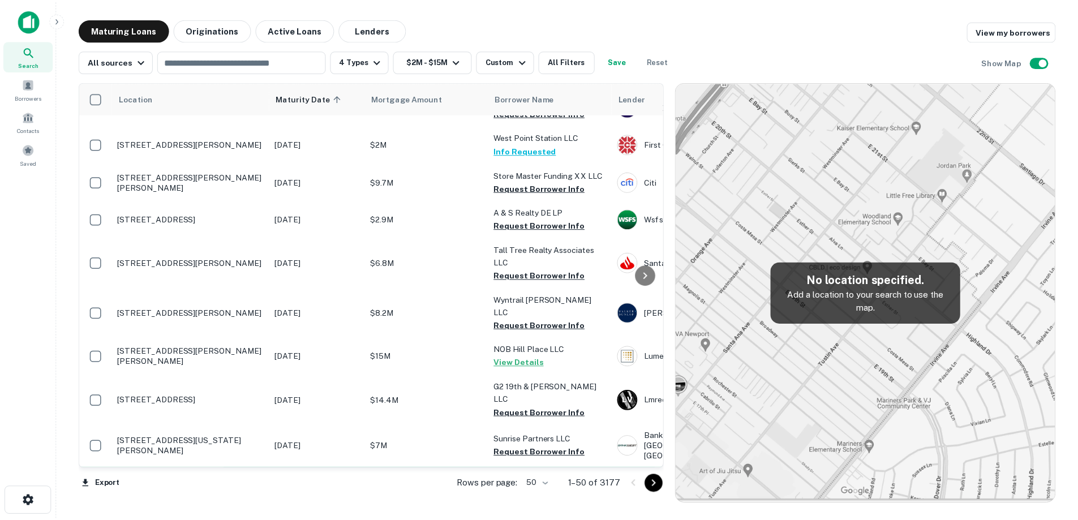
scroll to position [396, 0]
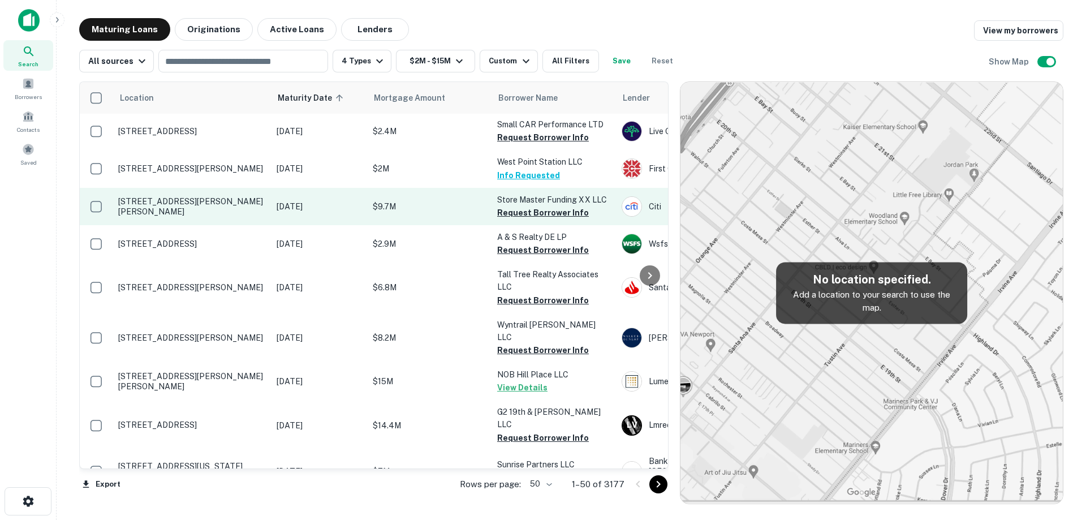
click at [245, 217] on td "[STREET_ADDRESS][PERSON_NAME][PERSON_NAME]" at bounding box center [192, 206] width 158 height 37
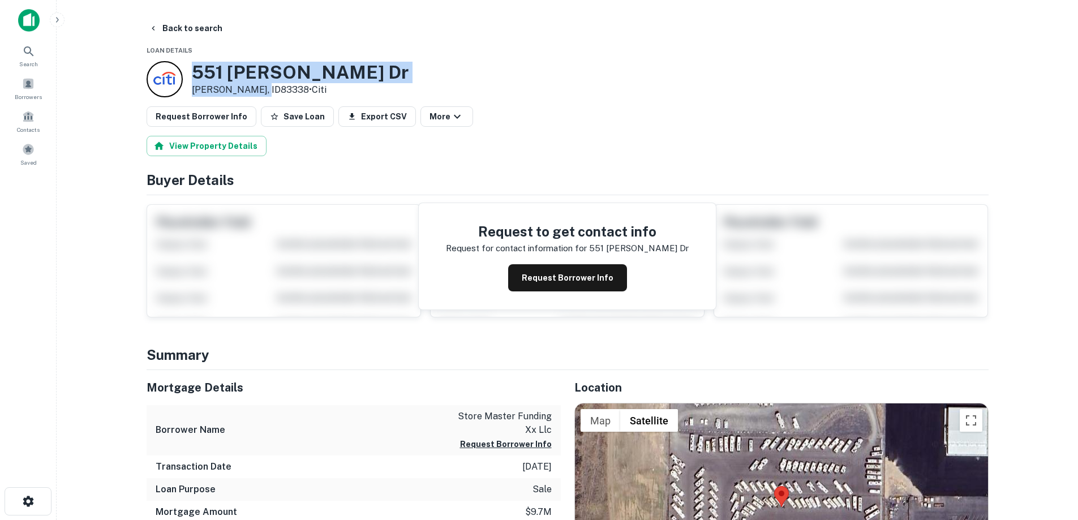
drag, startPoint x: 191, startPoint y: 64, endPoint x: 263, endPoint y: 92, distance: 77.3
click at [263, 92] on div "551 Arlen Dr Jerome, ID83338 • Citi" at bounding box center [278, 79] width 262 height 36
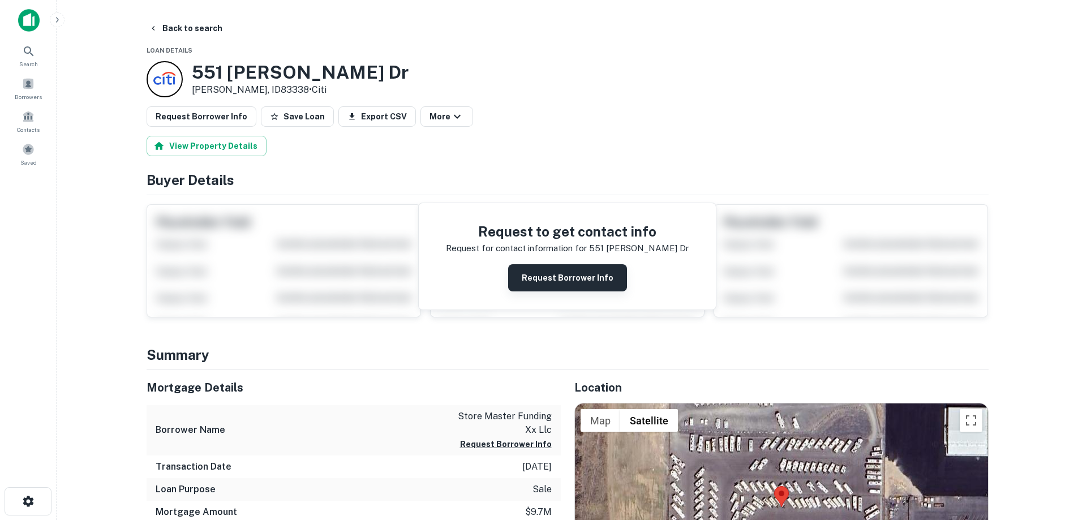
click at [561, 273] on button "Request Borrower Info" at bounding box center [567, 277] width 119 height 27
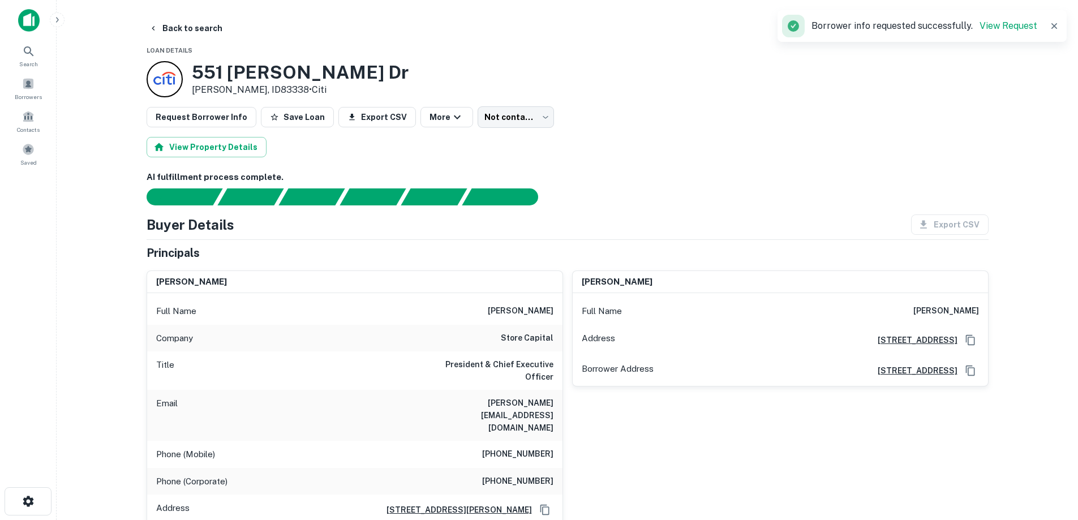
click at [529, 337] on h6 "store capital" at bounding box center [527, 339] width 53 height 14
click at [213, 35] on button "Back to search" at bounding box center [185, 28] width 83 height 20
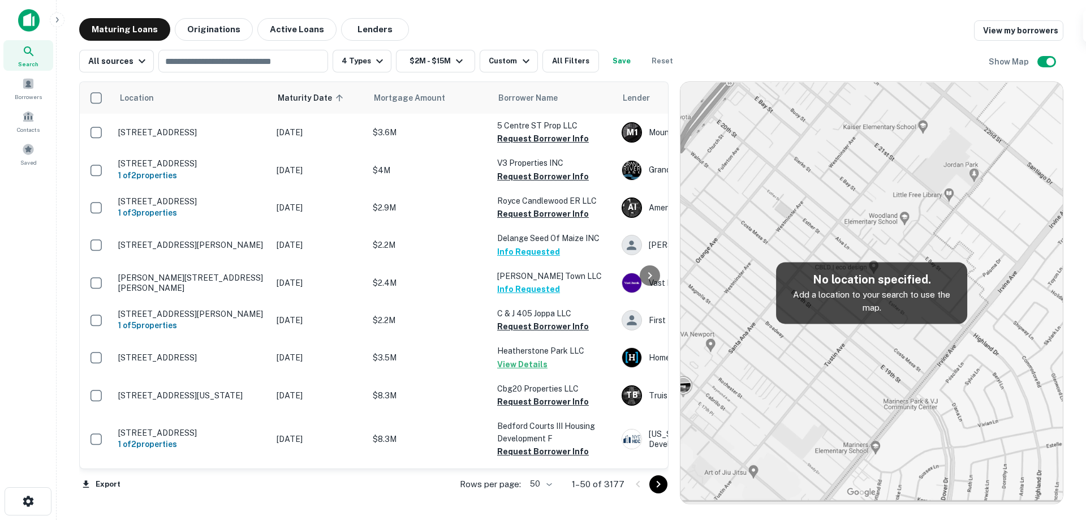
scroll to position [396, 0]
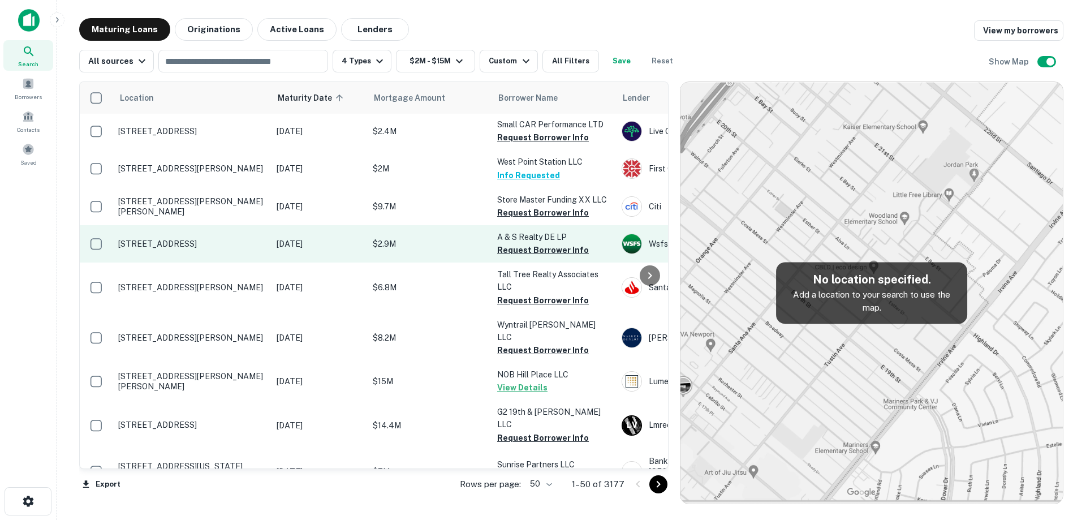
click at [249, 241] on p "[STREET_ADDRESS]" at bounding box center [191, 244] width 147 height 10
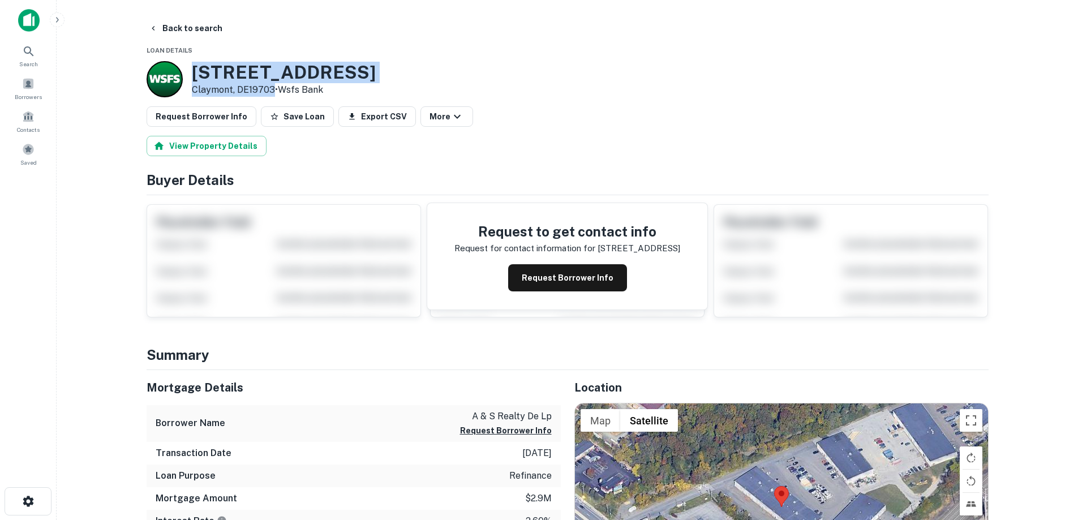
drag, startPoint x: 192, startPoint y: 71, endPoint x: 272, endPoint y: 87, distance: 80.9
click at [272, 87] on div "100 Naamans Rd Claymont, DE19703 • Wsfs Bank" at bounding box center [284, 79] width 184 height 35
drag, startPoint x: 561, startPoint y: 278, endPoint x: 555, endPoint y: 285, distance: 8.8
click at [559, 279] on button "Request Borrower Info" at bounding box center [567, 277] width 119 height 27
click at [219, 64] on h3 "100 Naamans Rd" at bounding box center [284, 72] width 184 height 21
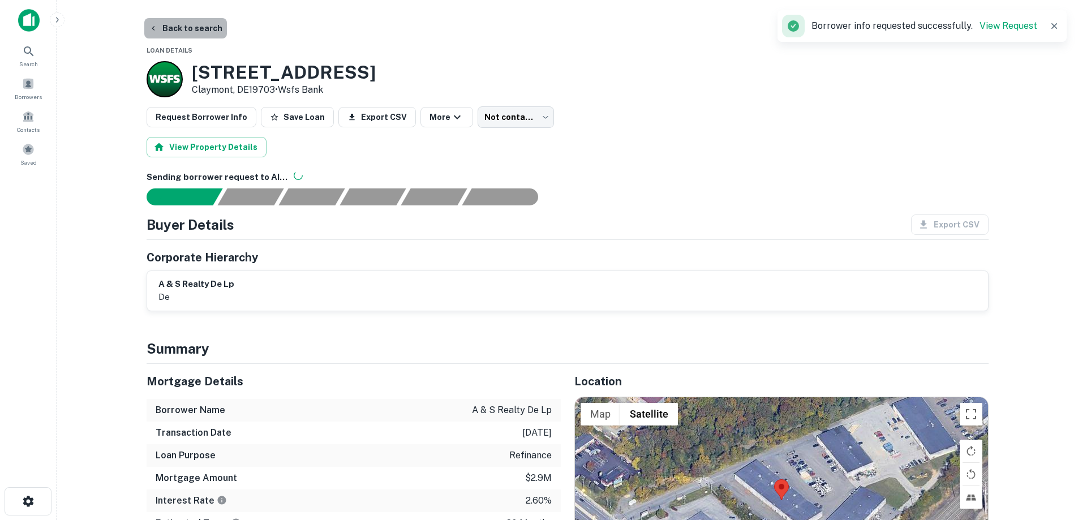
click at [208, 36] on button "Back to search" at bounding box center [185, 28] width 83 height 20
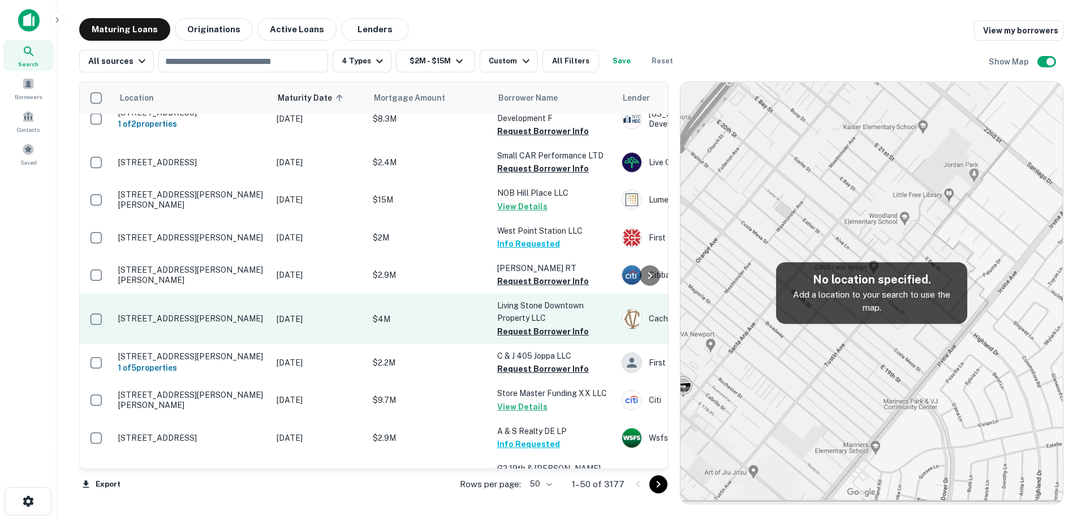
scroll to position [566, 0]
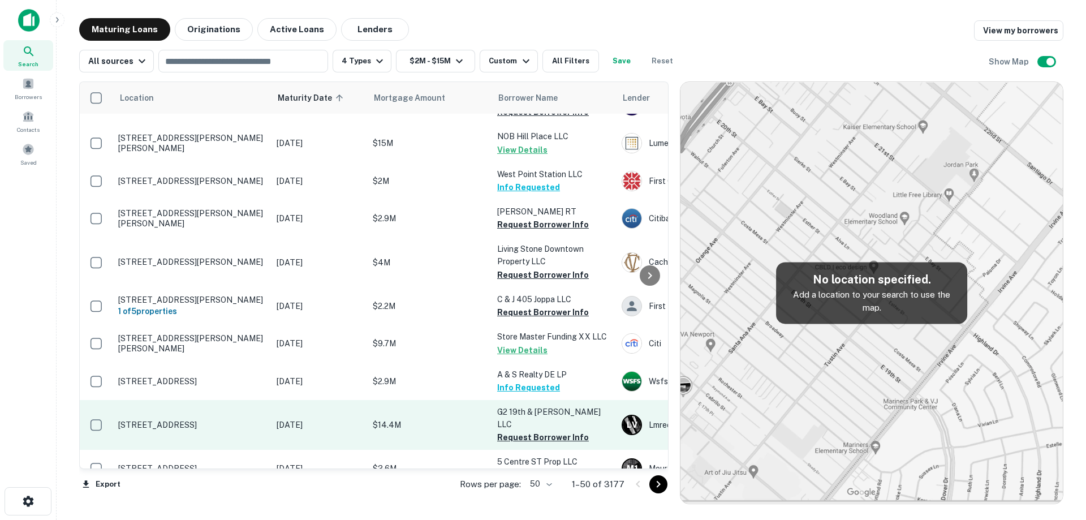
click at [257, 420] on p "[STREET_ADDRESS]" at bounding box center [191, 425] width 147 height 10
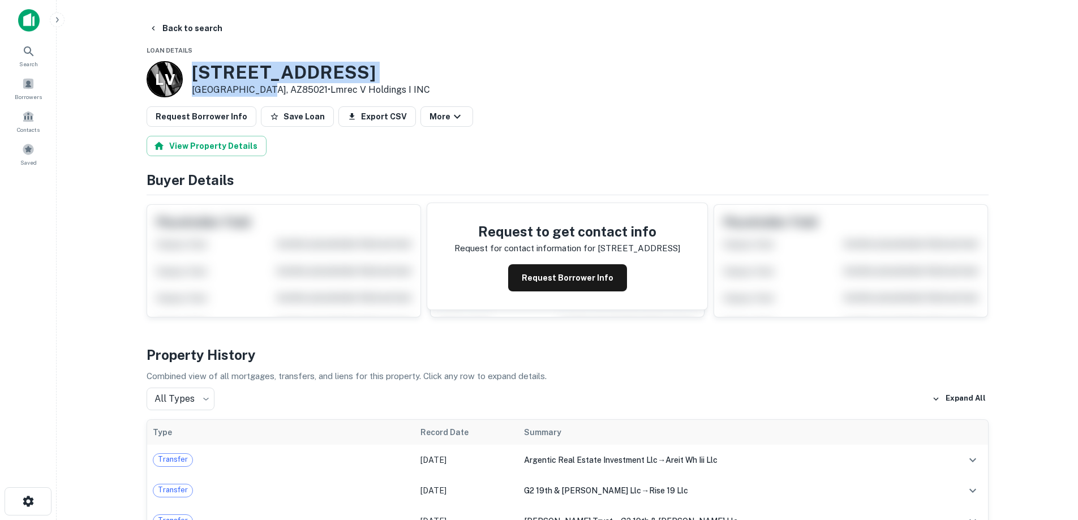
drag, startPoint x: 212, startPoint y: 69, endPoint x: 270, endPoint y: 86, distance: 61.2
click at [272, 87] on div "L V 9202 N 19TH AVE Phoenix, AZ85021 • Lmrec V Holdings I INC" at bounding box center [288, 79] width 283 height 36
click at [536, 281] on button "Request Borrower Info" at bounding box center [567, 277] width 119 height 27
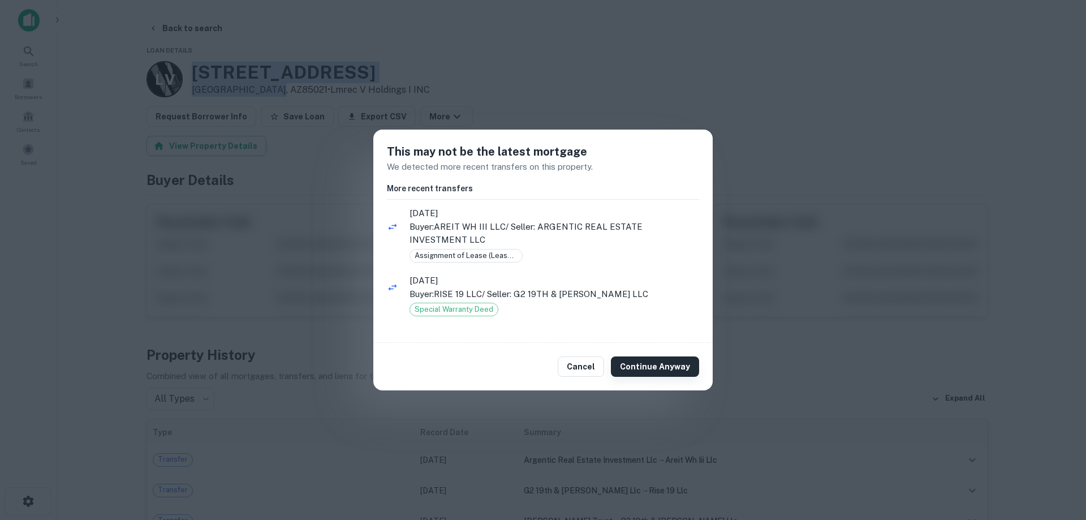
click at [647, 364] on button "Continue Anyway" at bounding box center [655, 366] width 88 height 20
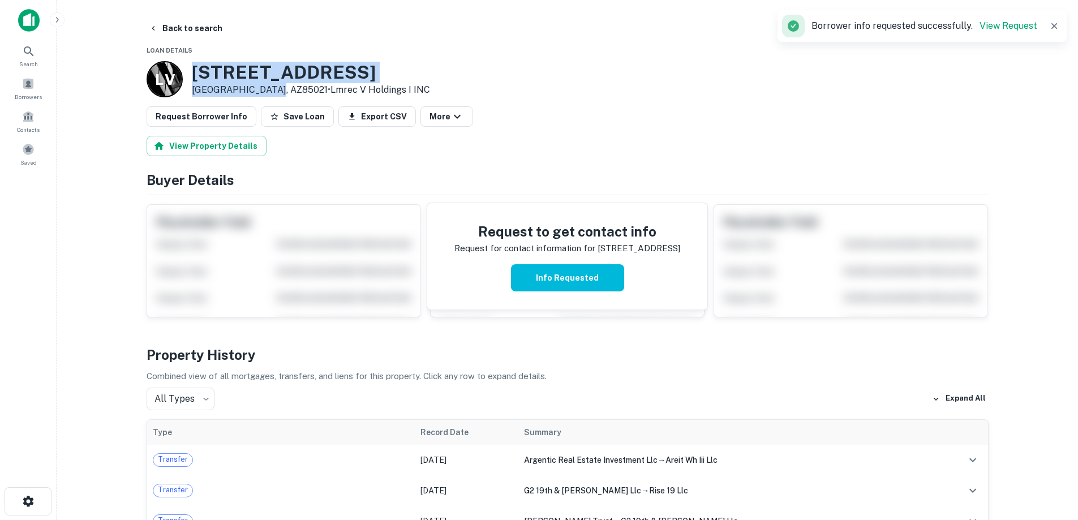
click at [286, 69] on h3 "9202 N 19TH AVE" at bounding box center [311, 72] width 238 height 21
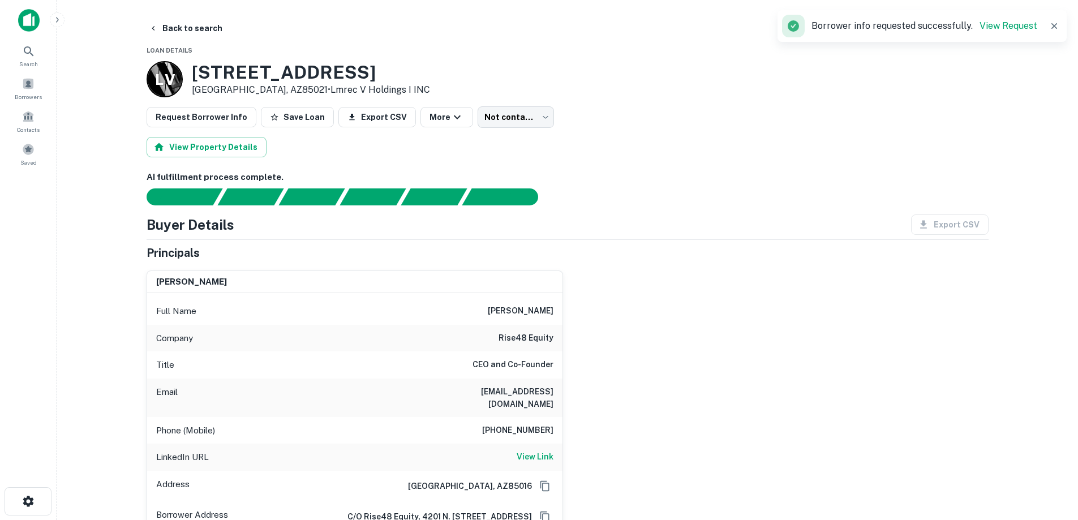
click at [535, 336] on h6 "rise48 equity" at bounding box center [525, 339] width 55 height 14
click at [502, 304] on h6 "zach haptonstall" at bounding box center [521, 311] width 66 height 14
click at [534, 424] on h6 "303-204-9444" at bounding box center [517, 431] width 71 height 14
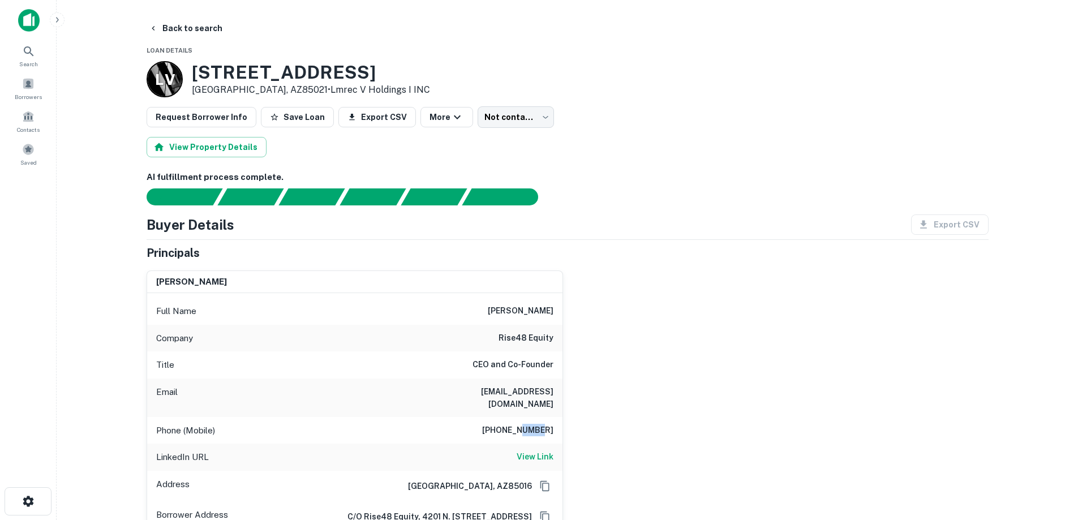
click at [534, 424] on h6 "303-204-9444" at bounding box center [517, 431] width 71 height 14
drag, startPoint x: 534, startPoint y: 421, endPoint x: 513, endPoint y: 423, distance: 21.0
click at [513, 424] on h6 "303-204-9444" at bounding box center [517, 431] width 71 height 14
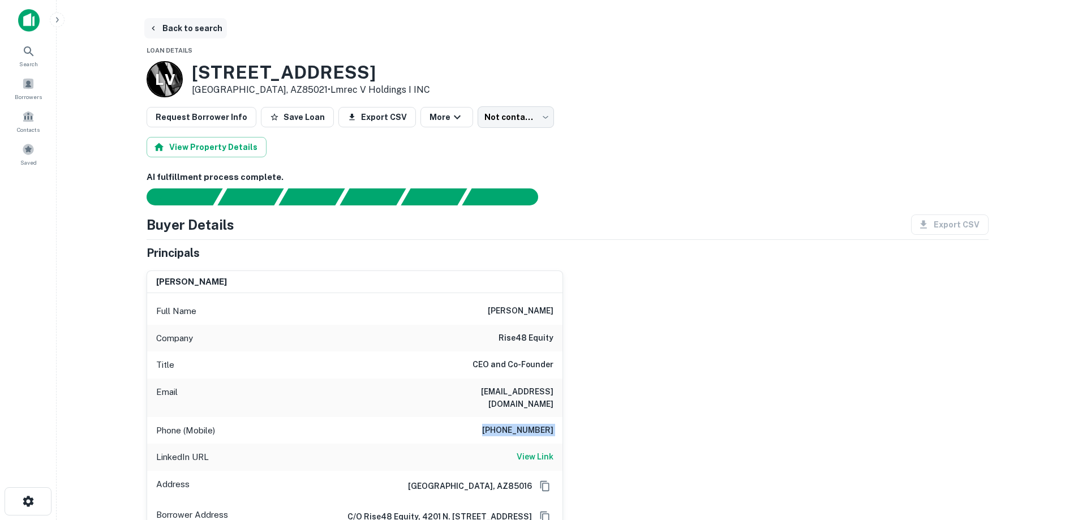
click at [170, 32] on button "Back to search" at bounding box center [185, 28] width 83 height 20
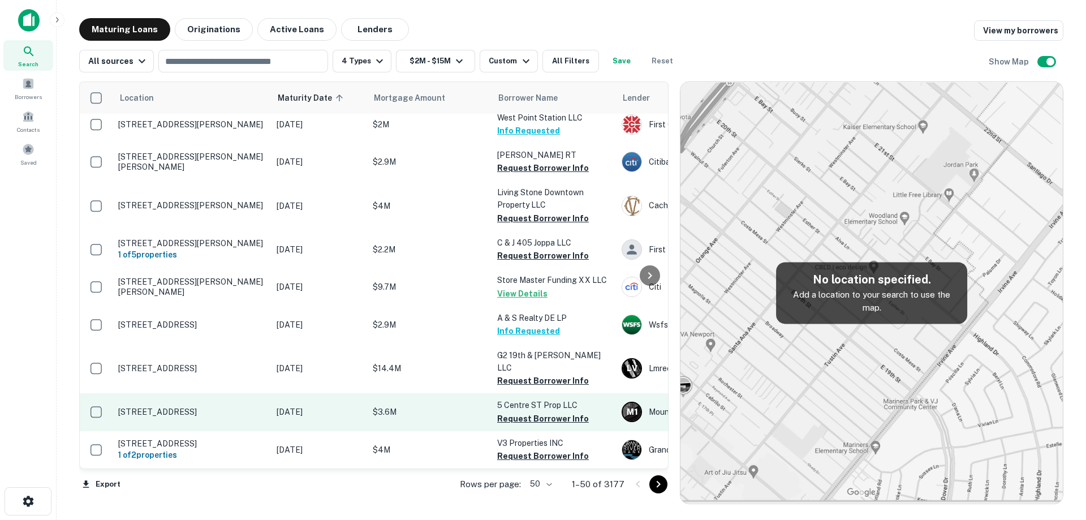
scroll to position [679, 0]
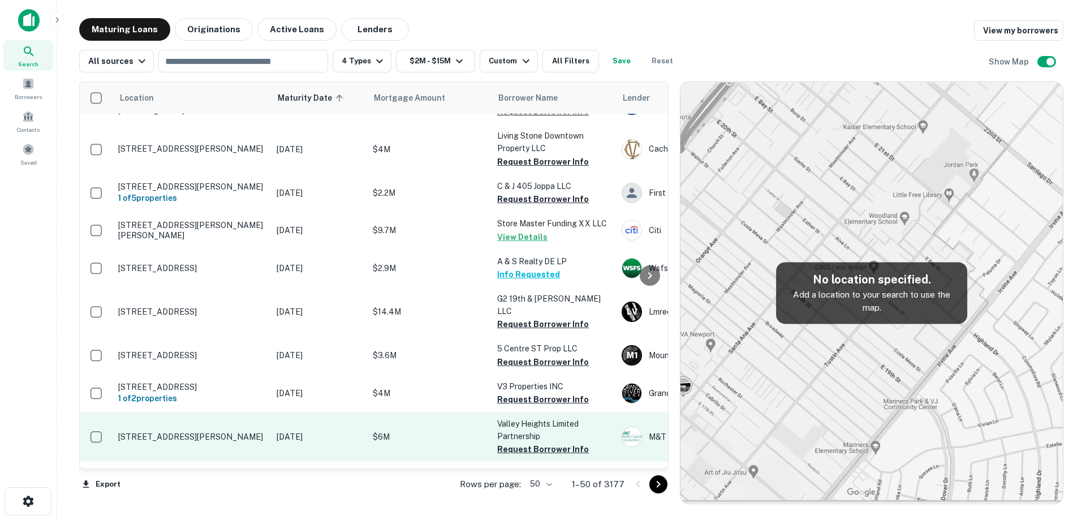
click at [248, 432] on p "[STREET_ADDRESS][PERSON_NAME]" at bounding box center [191, 437] width 147 height 10
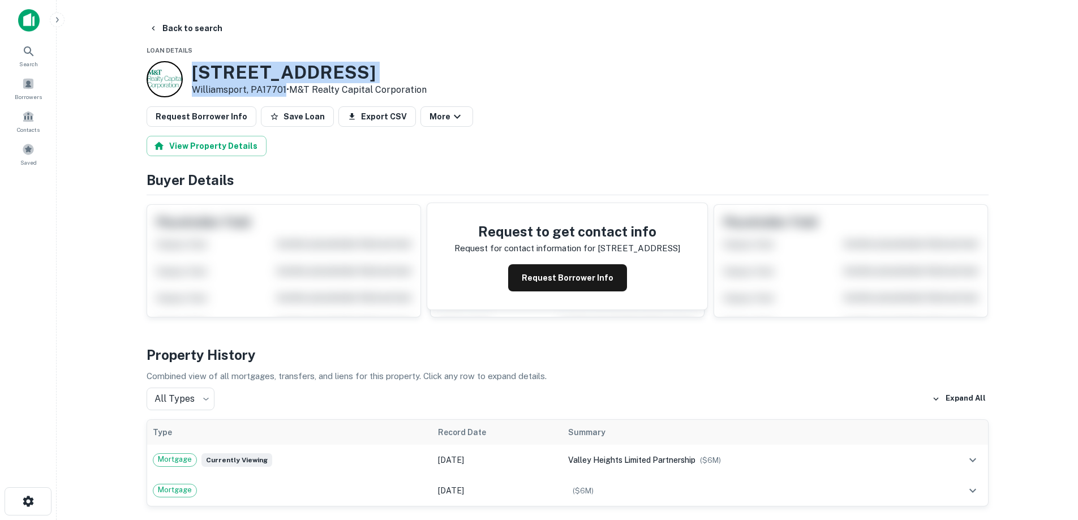
drag, startPoint x: 197, startPoint y: 66, endPoint x: 284, endPoint y: 85, distance: 89.2
click at [284, 85] on div "300 Valley Heights Dr Williamsport, PA17701 • M&T Realty Capital Corporation" at bounding box center [309, 79] width 235 height 35
click at [187, 32] on button "Back to search" at bounding box center [185, 28] width 83 height 20
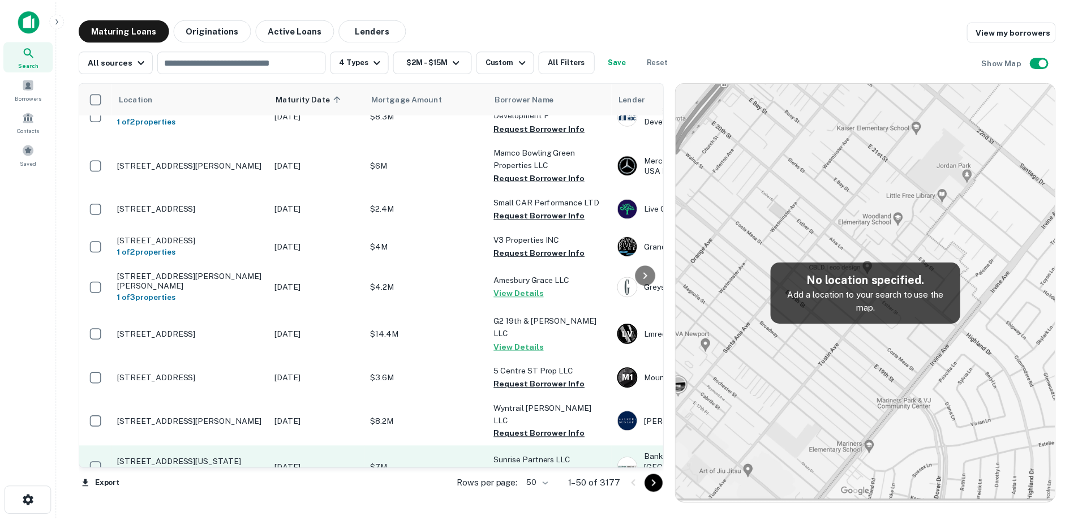
scroll to position [723, 0]
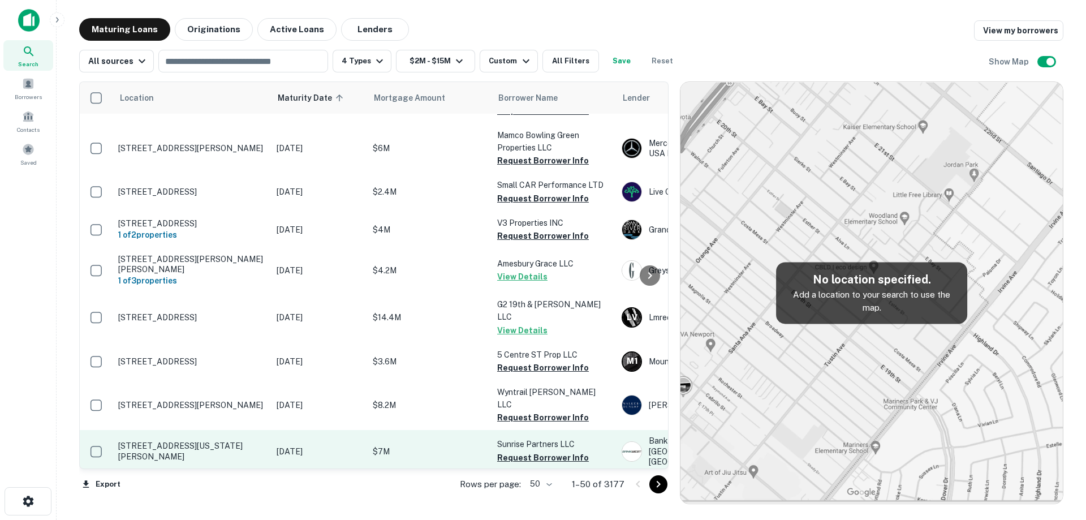
click at [222, 441] on p "[STREET_ADDRESS][US_STATE][PERSON_NAME]" at bounding box center [191, 451] width 147 height 20
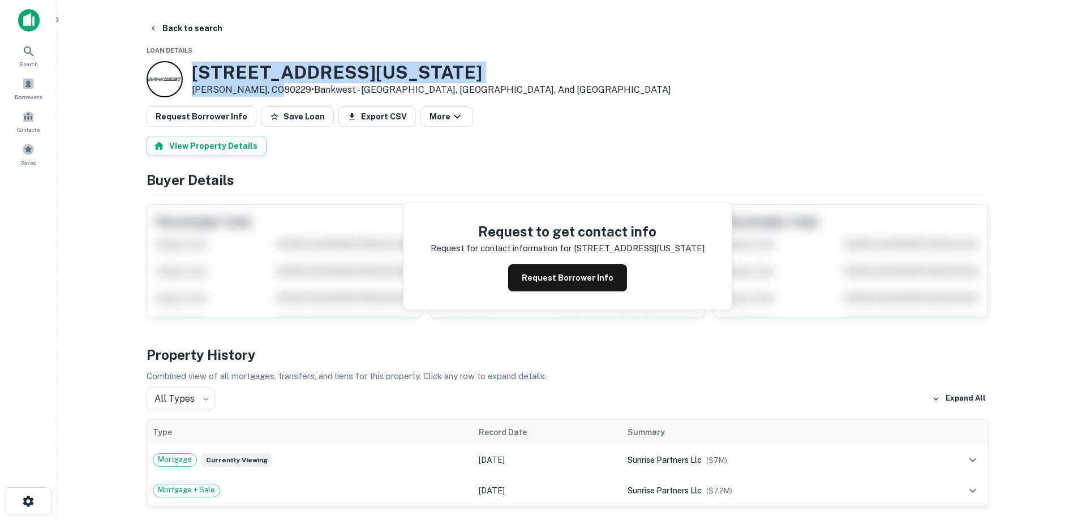
drag, startPoint x: 192, startPoint y: 65, endPoint x: 273, endPoint y: 87, distance: 84.2
click at [273, 87] on div "9071 Washington St Thornton, CO80229 • Bankwest - Rockford, Hanover, And Buffalo" at bounding box center [431, 79] width 479 height 35
click at [545, 284] on button "Request Borrower Info" at bounding box center [567, 277] width 119 height 27
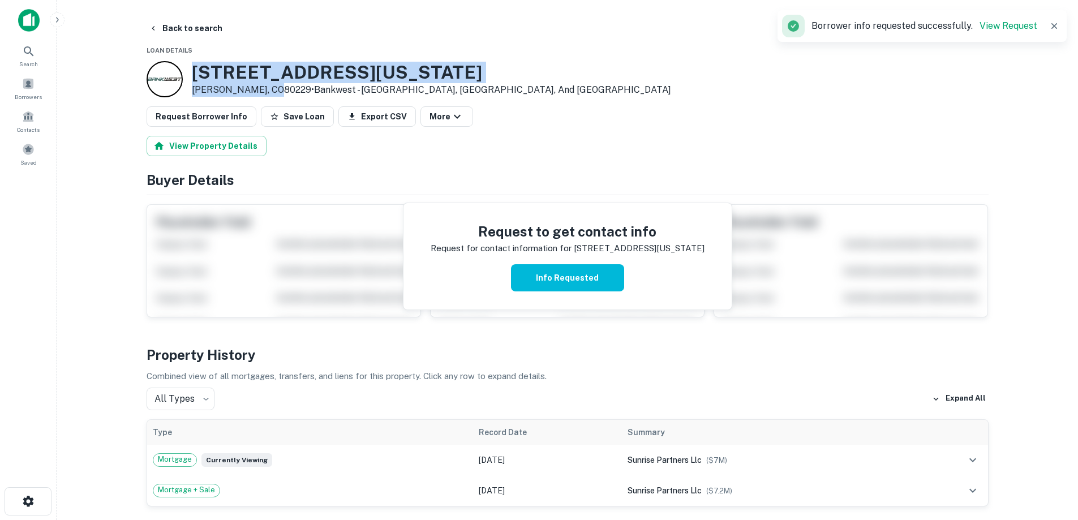
click at [252, 68] on h3 "9071 Washington St" at bounding box center [431, 72] width 479 height 21
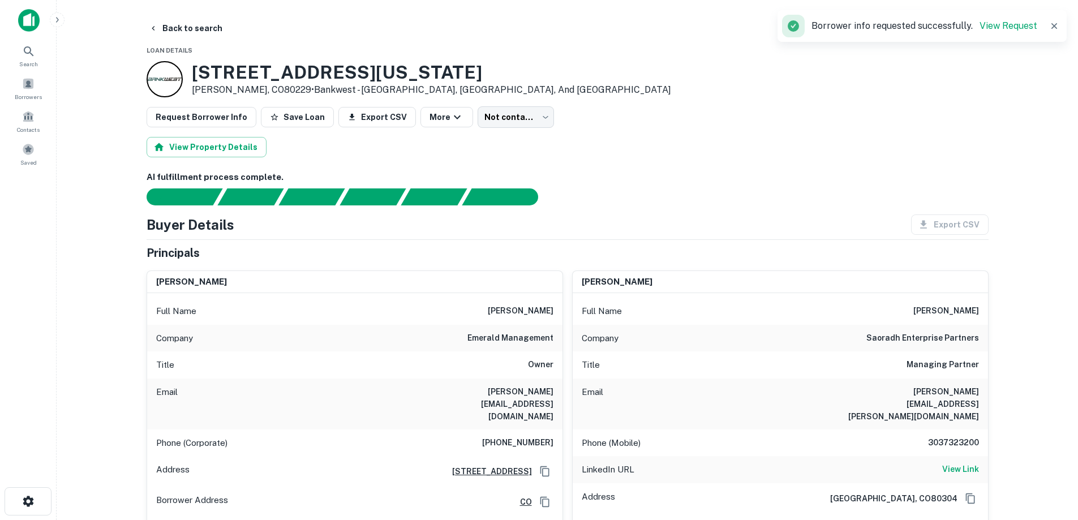
click at [514, 333] on h6 "emerald management" at bounding box center [510, 339] width 86 height 14
click at [466, 334] on div "Company emerald management" at bounding box center [354, 338] width 415 height 27
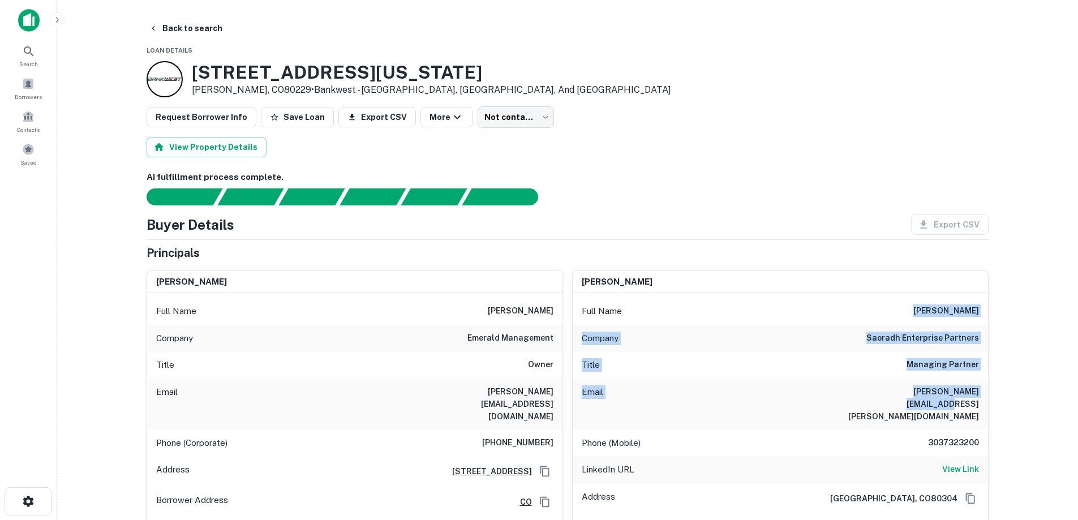
drag, startPoint x: 916, startPoint y: 318, endPoint x: 972, endPoint y: 401, distance: 100.3
click at [978, 400] on div "Full Name paul nelson Company saoradh enterprise partners Title Managing Partne…" at bounding box center [779, 441] width 415 height 296
click at [971, 401] on div "Email paul.nelson@saoradh.com" at bounding box center [779, 403] width 415 height 51
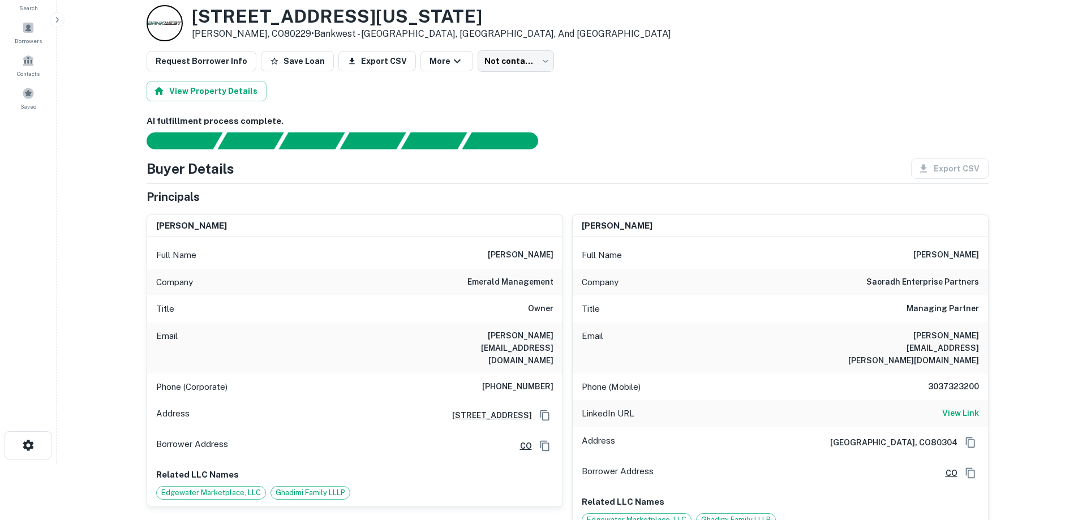
scroll to position [57, 0]
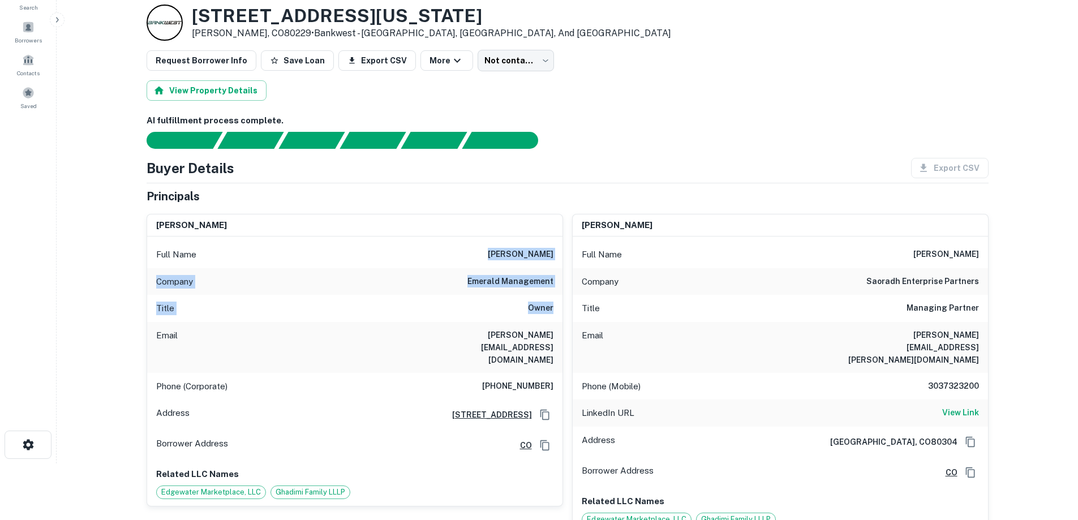
drag, startPoint x: 535, startPoint y: 260, endPoint x: 554, endPoint y: 321, distance: 64.1
click at [558, 314] on div "Full Name nader r. ghadimi Company emerald management Title Owner Email nader@e…" at bounding box center [354, 370] width 415 height 269
click at [551, 330] on h6 "nader@emeraldmanagement.net" at bounding box center [485, 347] width 136 height 37
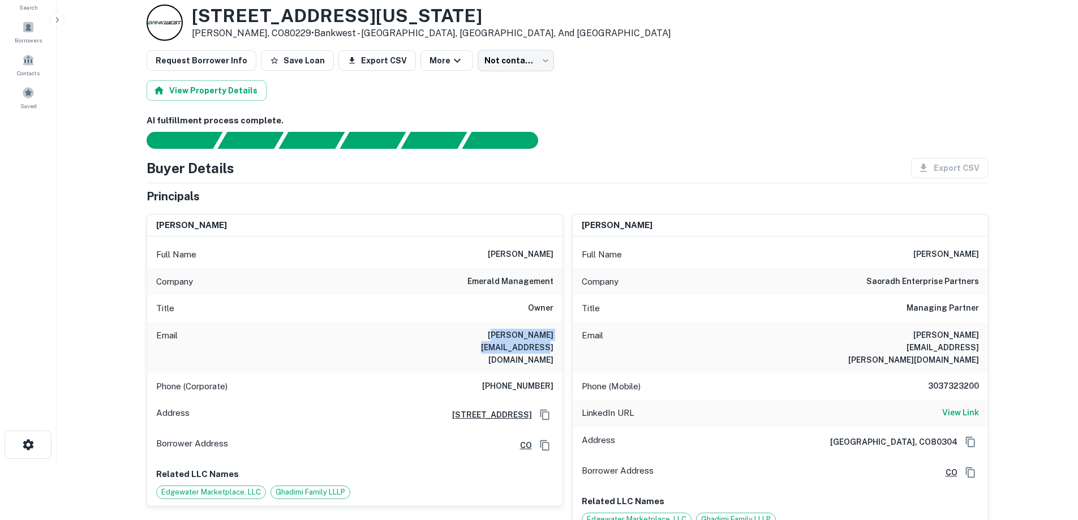
drag, startPoint x: 525, startPoint y: 334, endPoint x: 428, endPoint y: 331, distance: 97.4
click at [429, 332] on div "Email nader@emeraldmanagement.net" at bounding box center [354, 347] width 415 height 51
click at [415, 302] on div "Title Owner" at bounding box center [354, 308] width 415 height 27
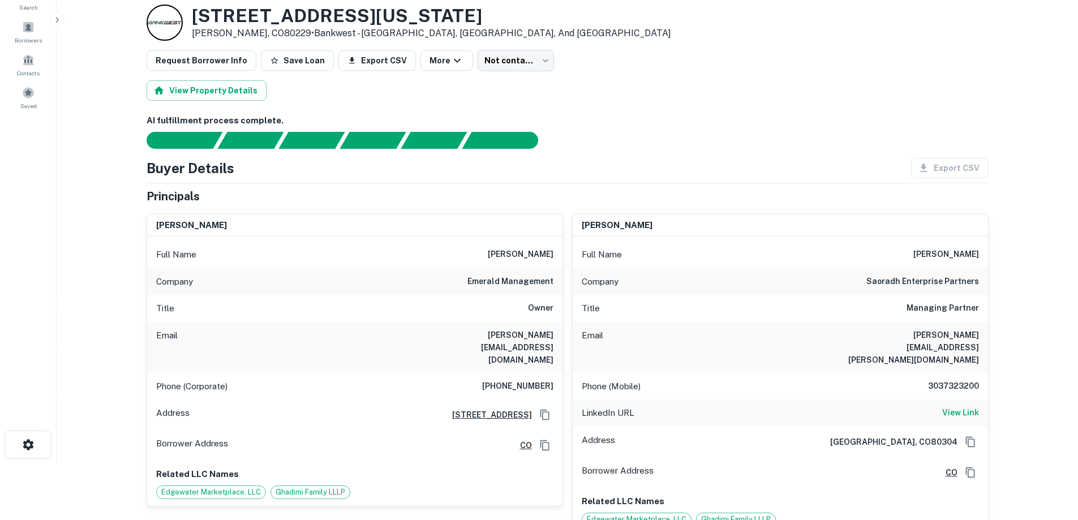
click at [443, 275] on div "Company emerald management" at bounding box center [354, 281] width 415 height 27
click at [470, 347] on div "Email nader@emeraldmanagement.net" at bounding box center [354, 347] width 415 height 51
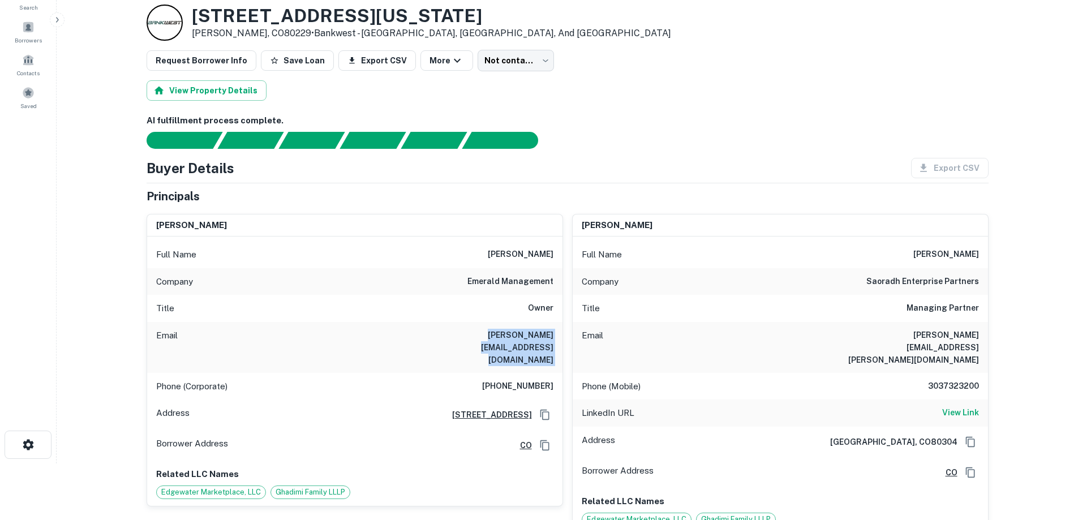
click at [470, 347] on div "Email nader@emeraldmanagement.net" at bounding box center [354, 347] width 415 height 51
click at [502, 380] on h6 "(303) 444-4552" at bounding box center [517, 387] width 71 height 14
click at [525, 380] on h6 "(303) 444-4552" at bounding box center [517, 387] width 71 height 14
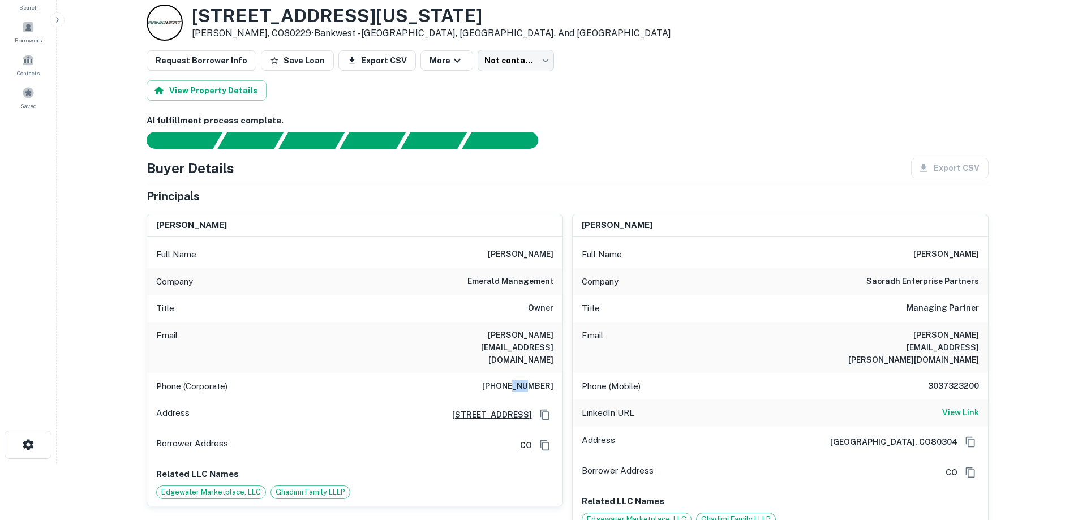
click at [525, 380] on h6 "(303) 444-4552" at bounding box center [517, 387] width 71 height 14
click at [526, 347] on div "Email nader@emeraldmanagement.net" at bounding box center [354, 347] width 415 height 51
click at [535, 315] on h6 "Owner" at bounding box center [540, 309] width 25 height 14
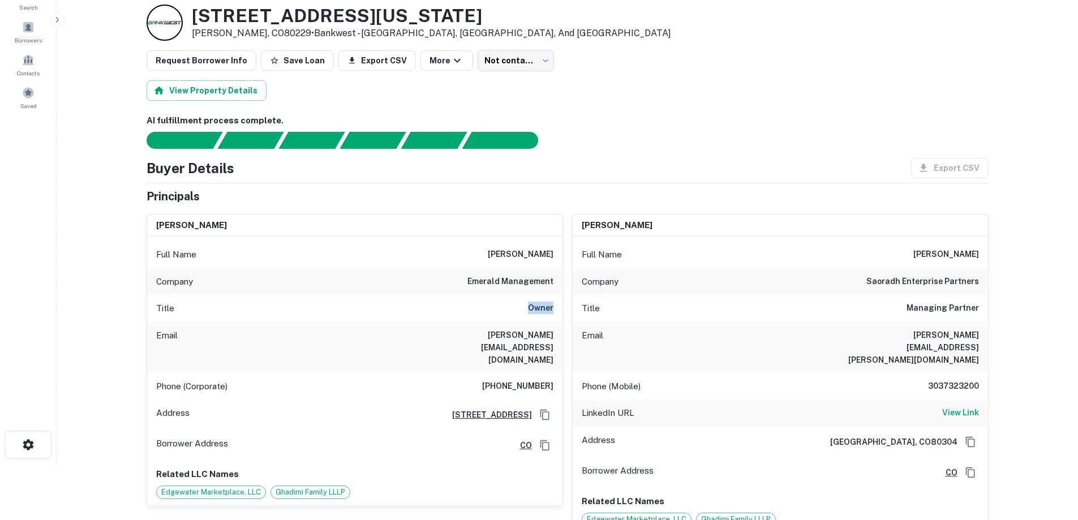
click at [535, 315] on h6 "Owner" at bounding box center [540, 309] width 25 height 14
click at [535, 313] on h6 "Owner" at bounding box center [540, 309] width 25 height 14
click at [509, 290] on div "Company emerald management" at bounding box center [354, 281] width 415 height 27
drag, startPoint x: 509, startPoint y: 290, endPoint x: 510, endPoint y: 283, distance: 6.8
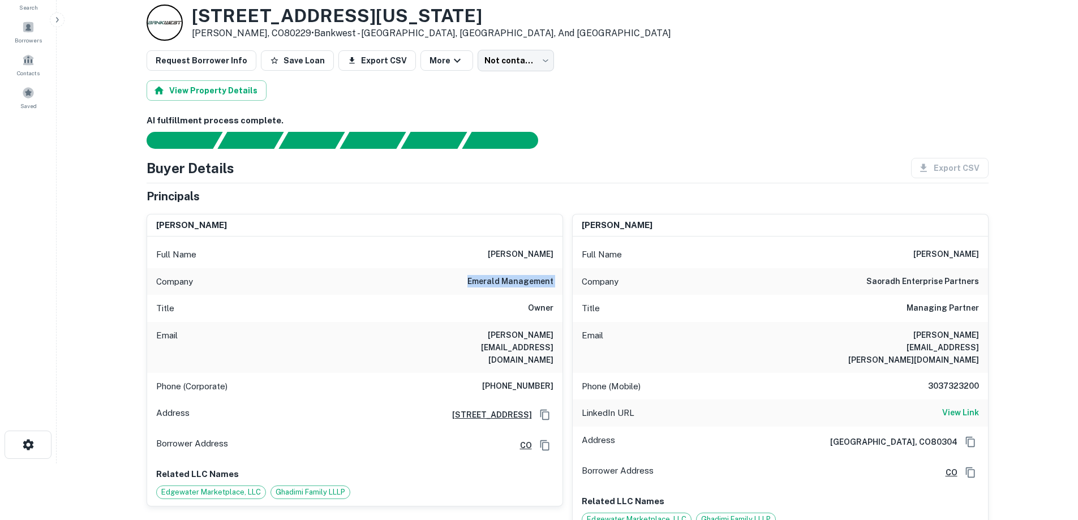
click at [510, 285] on div "Company emerald management" at bounding box center [354, 281] width 415 height 27
click at [505, 255] on h6 "nader r. ghadimi" at bounding box center [521, 255] width 66 height 14
click at [523, 272] on div "Company emerald management" at bounding box center [354, 281] width 415 height 27
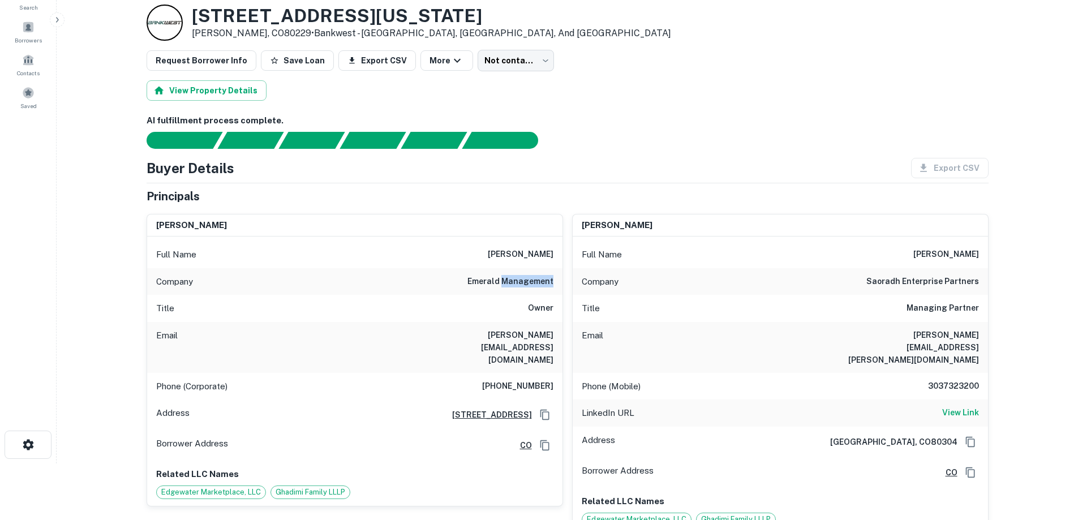
click at [523, 272] on div "Company emerald management" at bounding box center [354, 281] width 415 height 27
click at [535, 289] on div "Company emerald management" at bounding box center [354, 281] width 415 height 27
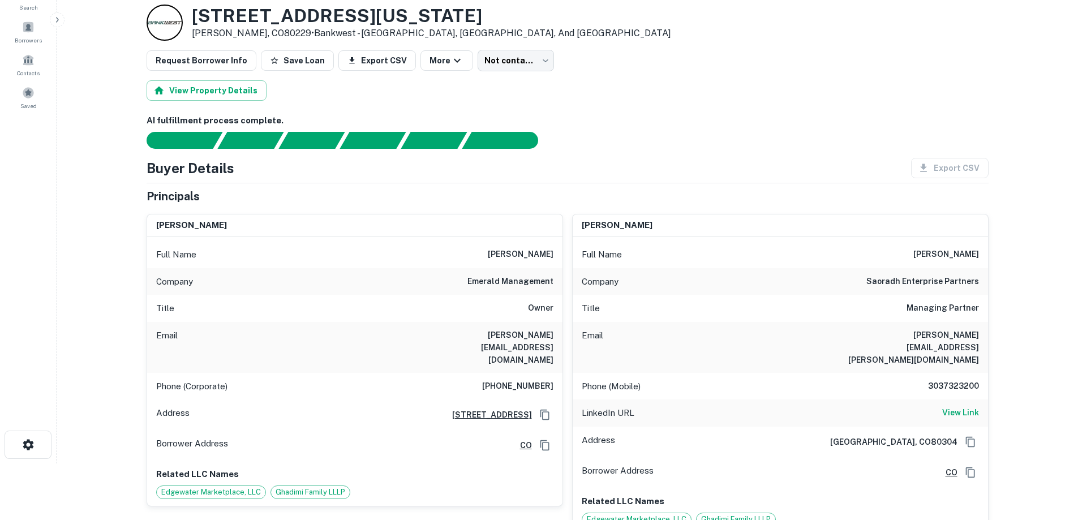
click at [966, 247] on div "Full Name paul nelson" at bounding box center [779, 254] width 415 height 27
click at [960, 253] on h6 "paul nelson" at bounding box center [946, 255] width 66 height 14
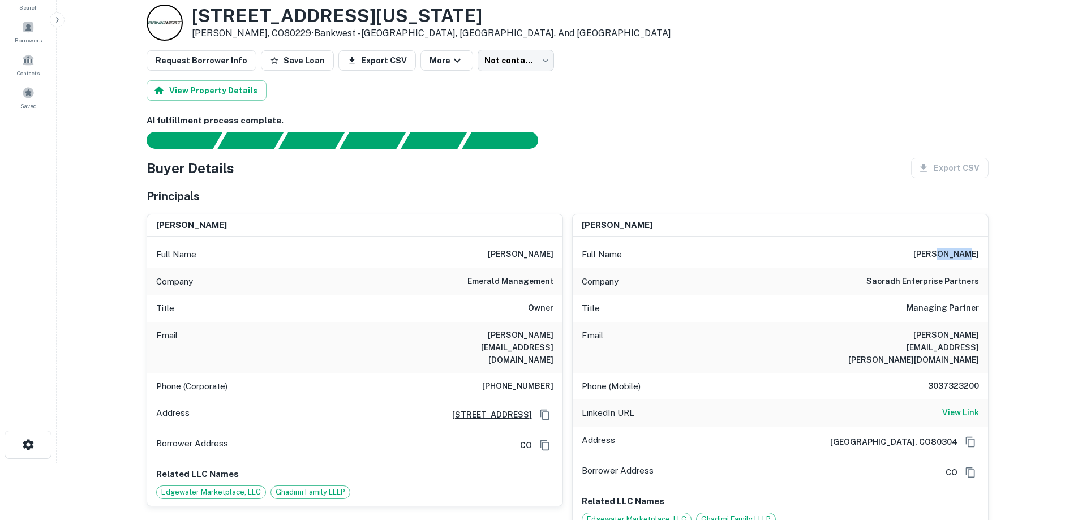
click at [960, 253] on h6 "paul nelson" at bounding box center [946, 255] width 66 height 14
click at [951, 279] on h6 "saoradh enterprise partners" at bounding box center [922, 282] width 113 height 14
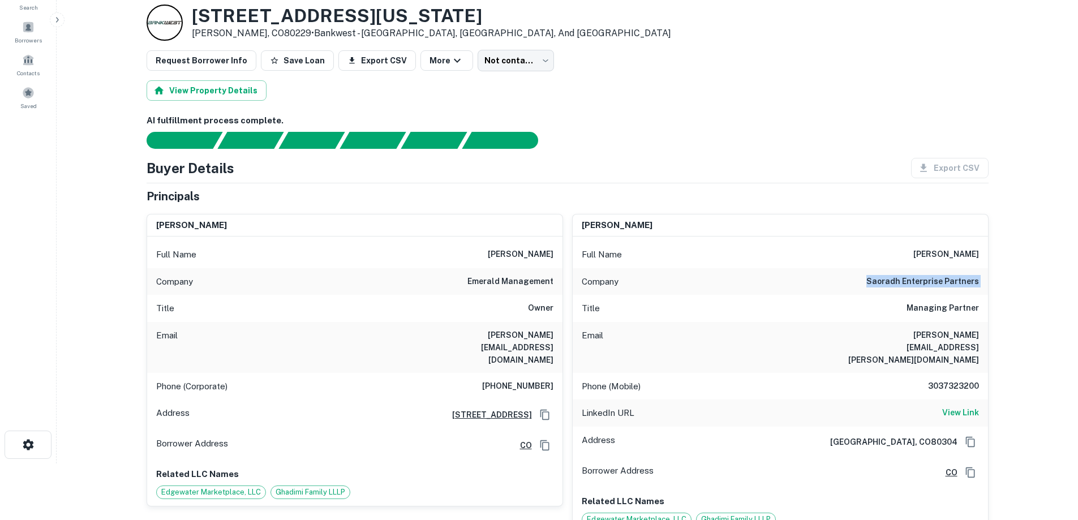
click at [950, 281] on h6 "saoradh enterprise partners" at bounding box center [922, 282] width 113 height 14
click at [945, 282] on h6 "saoradh enterprise partners" at bounding box center [922, 282] width 113 height 14
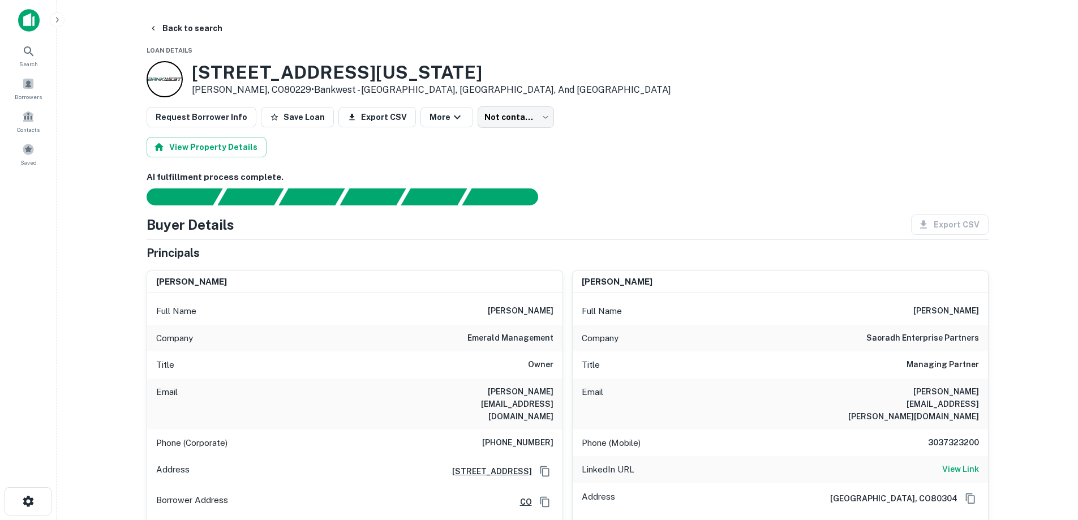
click at [192, 17] on main "Back to search Loan Details 9071 Washington St Thornton, CO80229 • Bankwest - R…" at bounding box center [567, 260] width 1021 height 520
click at [204, 35] on button "Back to search" at bounding box center [185, 28] width 83 height 20
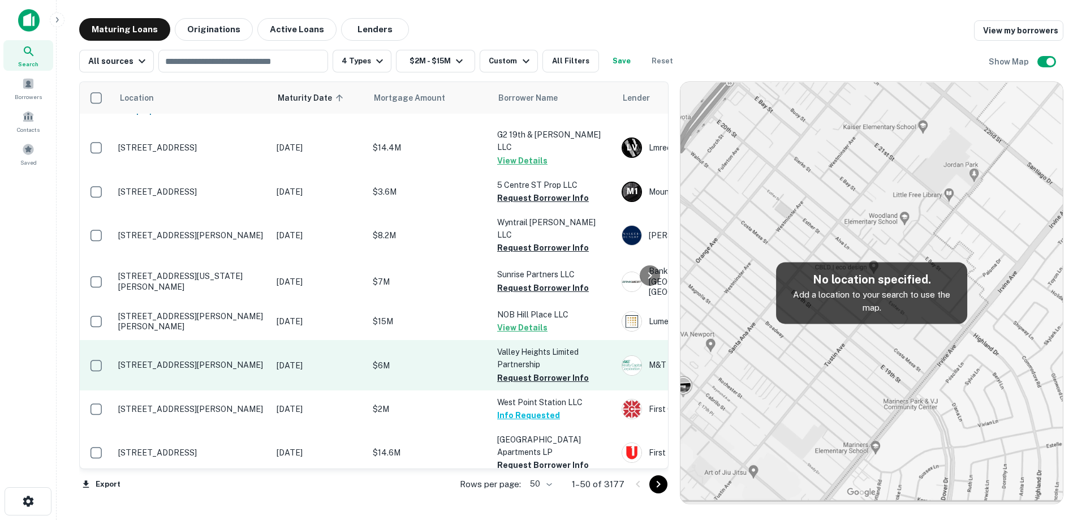
scroll to position [949, 0]
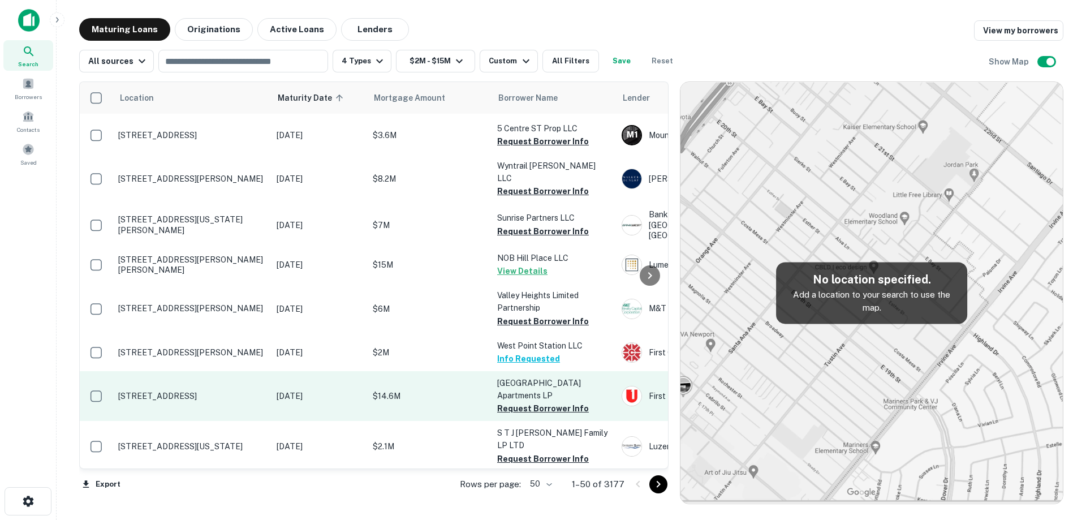
click at [256, 391] on p "[STREET_ADDRESS]" at bounding box center [191, 396] width 147 height 10
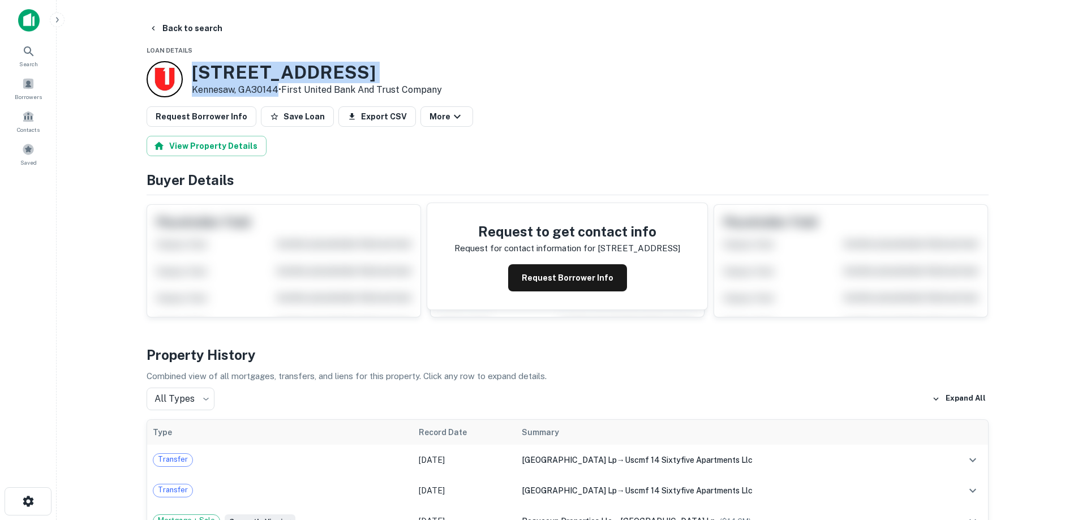
drag, startPoint x: 192, startPoint y: 67, endPoint x: 275, endPoint y: 87, distance: 85.6
click at [275, 87] on div "1465 Shiloh Rd NW Kennesaw, GA30144 • First United Bank And Trust Company" at bounding box center [317, 79] width 250 height 35
click at [183, 28] on button "Back to search" at bounding box center [185, 28] width 83 height 20
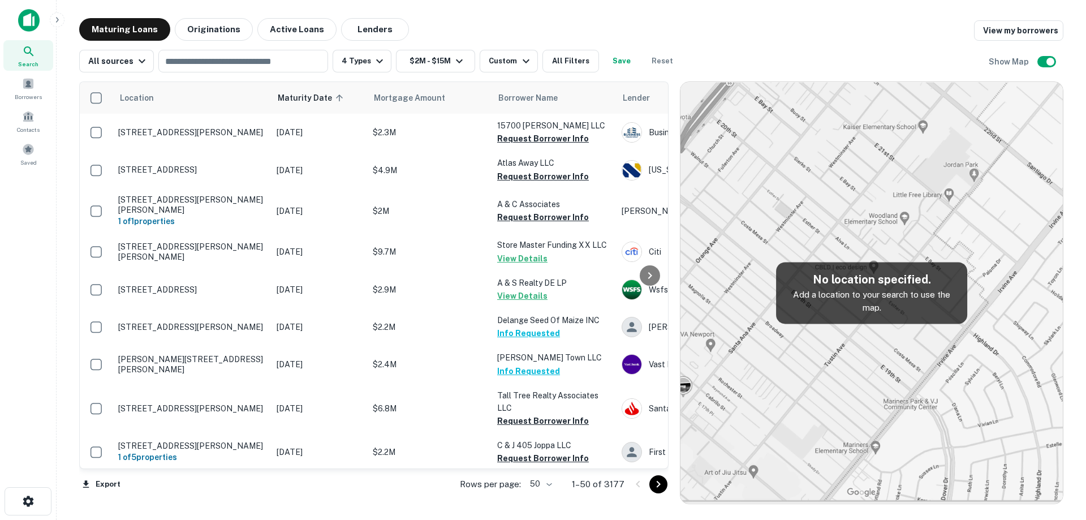
scroll to position [949, 0]
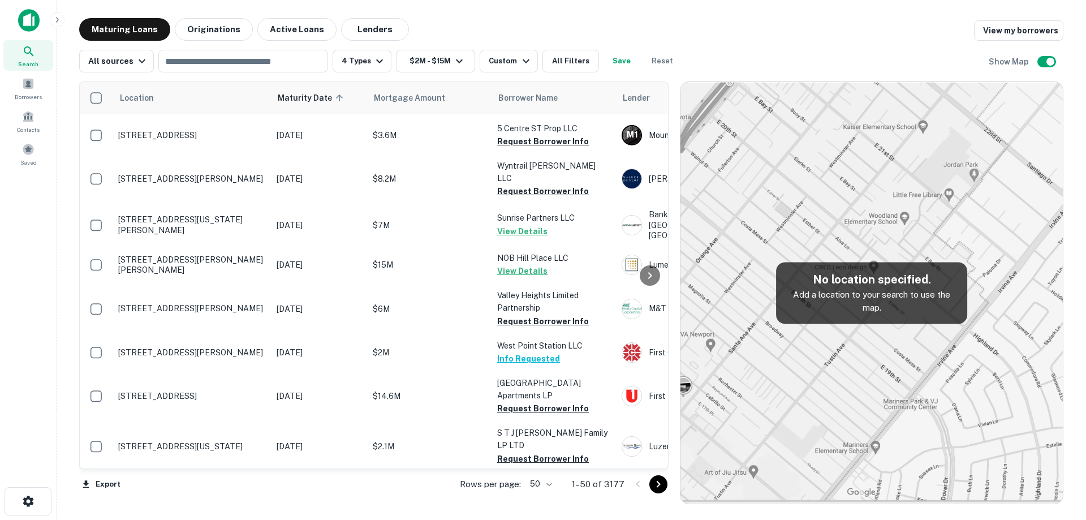
click at [248, 471] on td "[STREET_ADDRESS][PERSON_NAME]" at bounding box center [192, 489] width 158 height 37
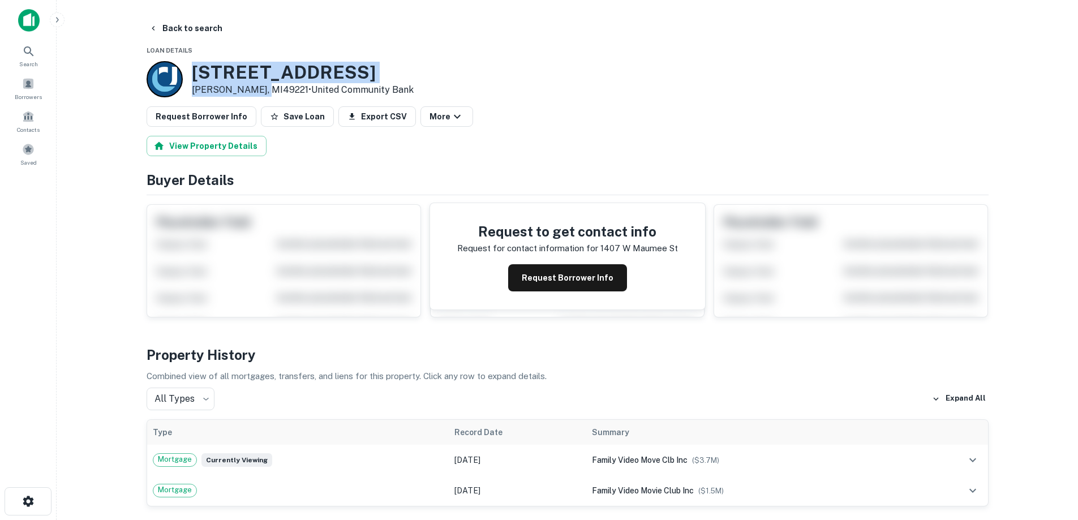
drag, startPoint x: 191, startPoint y: 71, endPoint x: 261, endPoint y: 87, distance: 71.4
click at [261, 87] on div "1407 W Maumee St Adrian, MI49221 • United Community Bank" at bounding box center [303, 79] width 222 height 35
click at [212, 33] on button "Back to search" at bounding box center [185, 28] width 83 height 20
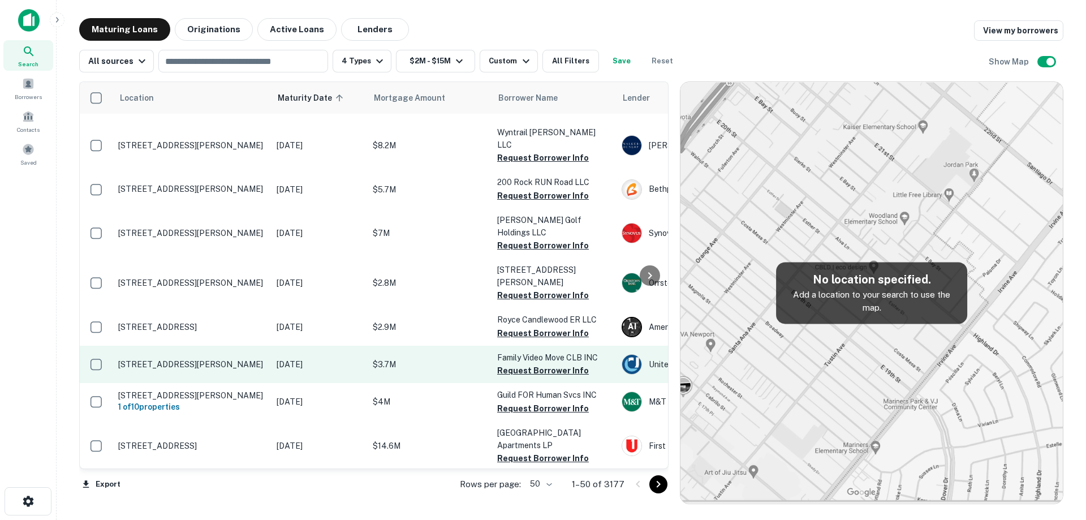
scroll to position [1075, 0]
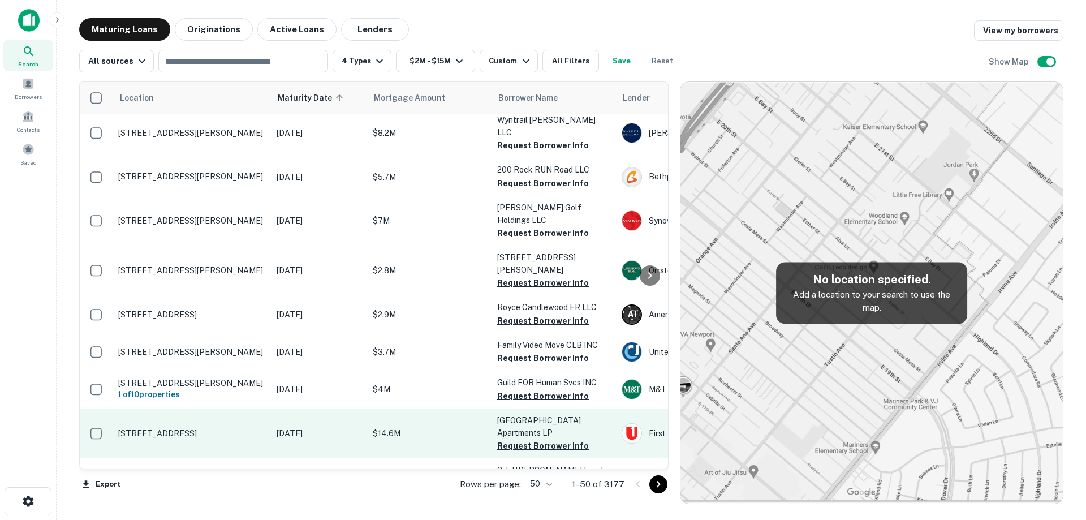
click at [261, 428] on p "[STREET_ADDRESS]" at bounding box center [191, 433] width 147 height 10
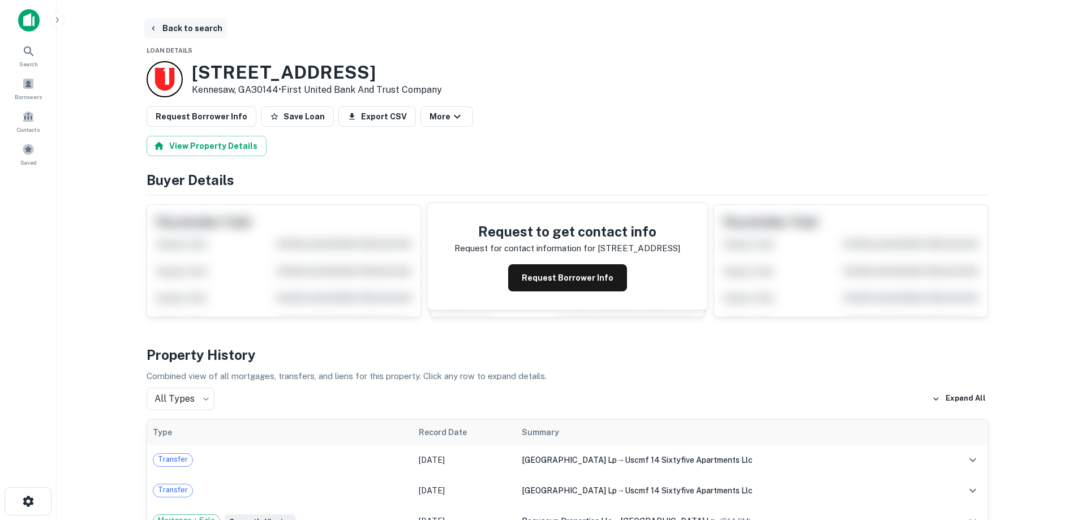
click at [197, 31] on button "Back to search" at bounding box center [185, 28] width 83 height 20
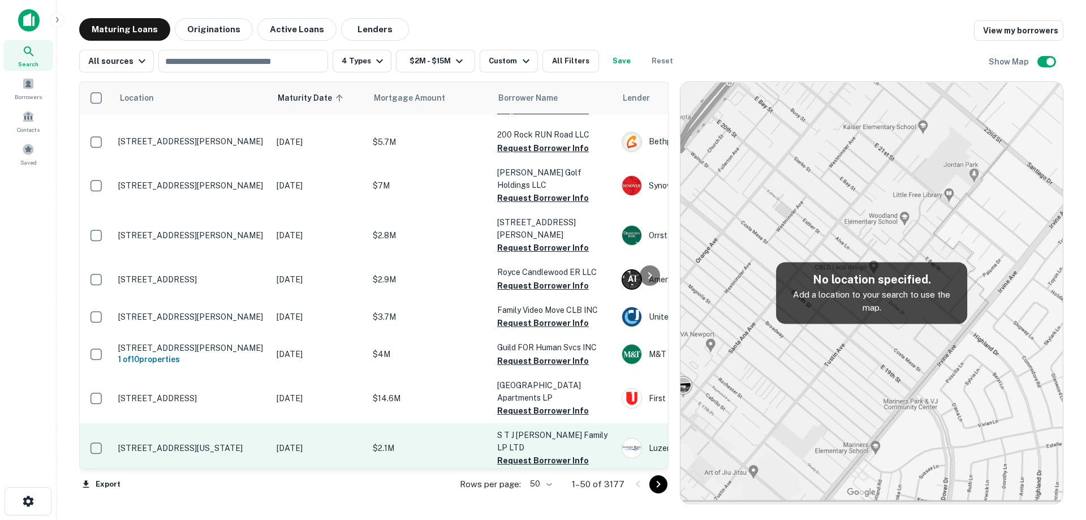
scroll to position [1131, 0]
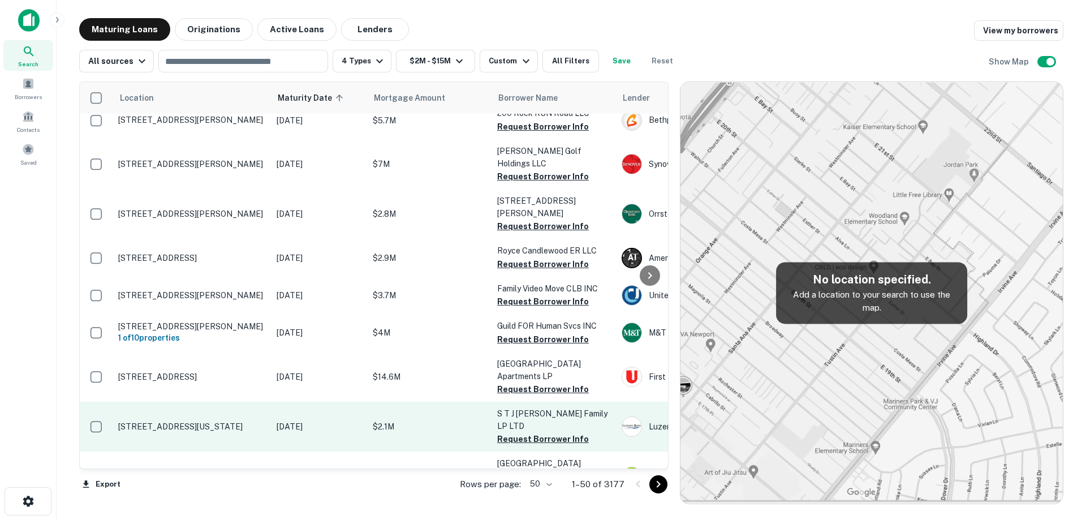
click at [264, 402] on td "[STREET_ADDRESS][US_STATE]" at bounding box center [192, 427] width 158 height 50
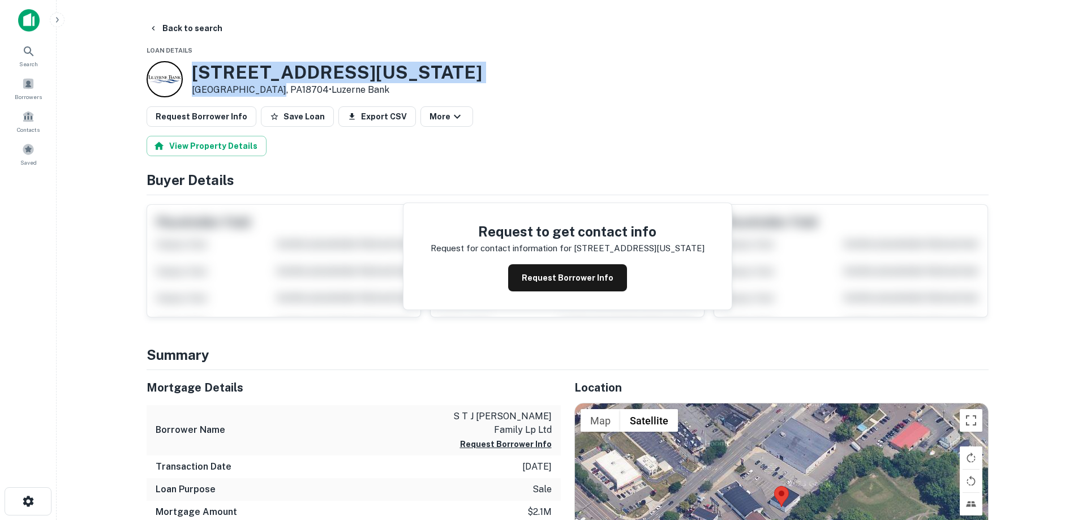
drag, startPoint x: 189, startPoint y: 70, endPoint x: 271, endPoint y: 88, distance: 83.9
click at [271, 88] on div "20 S Wyoming Ave Kingston, PA18704 • Luzerne Bank" at bounding box center [314, 79] width 335 height 36
click at [538, 274] on button "Request Borrower Info" at bounding box center [567, 277] width 119 height 27
click at [316, 65] on h3 "20 S Wyoming Ave" at bounding box center [337, 72] width 290 height 21
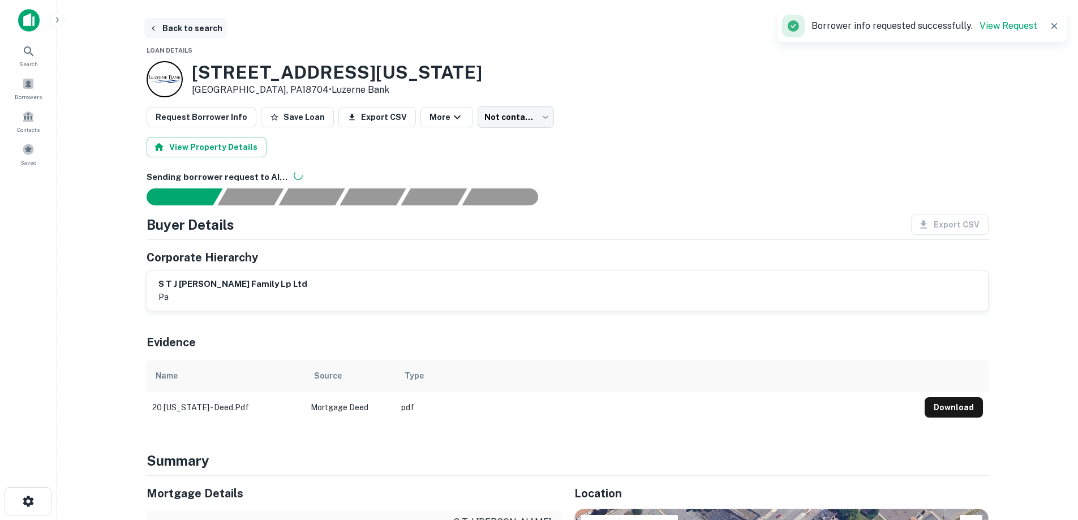
click at [198, 34] on button "Back to search" at bounding box center [185, 28] width 83 height 20
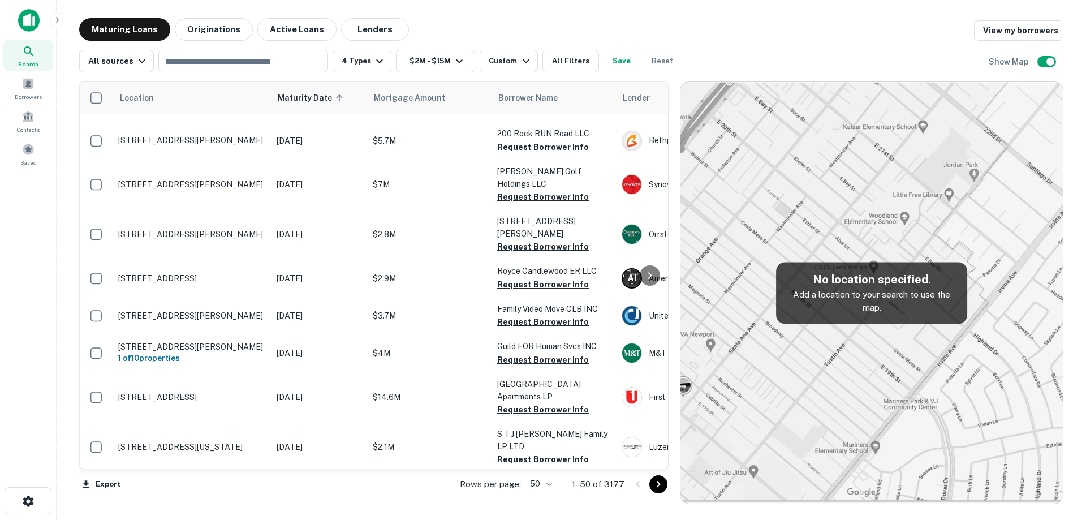
scroll to position [1131, 0]
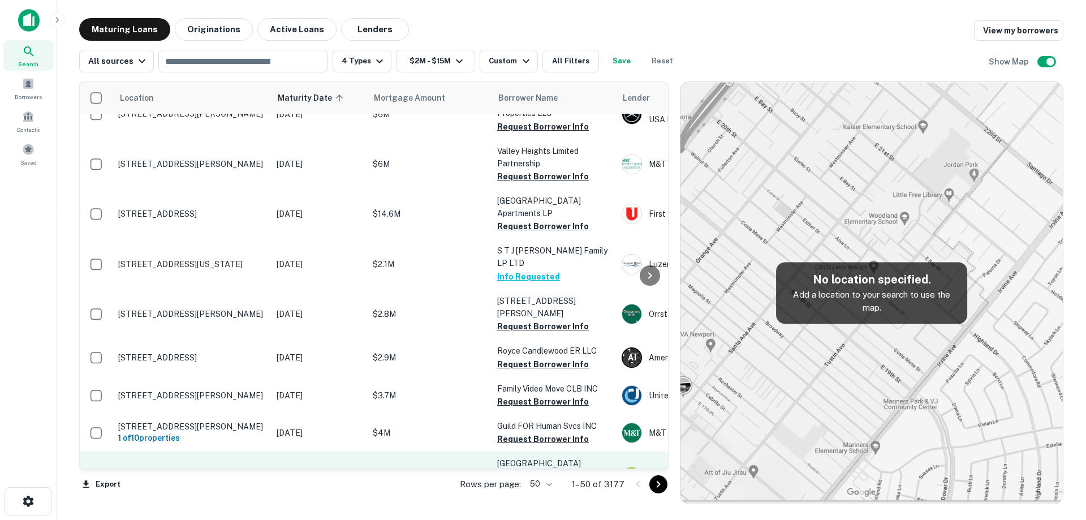
click at [359, 471] on p "[DATE]" at bounding box center [319, 477] width 85 height 12
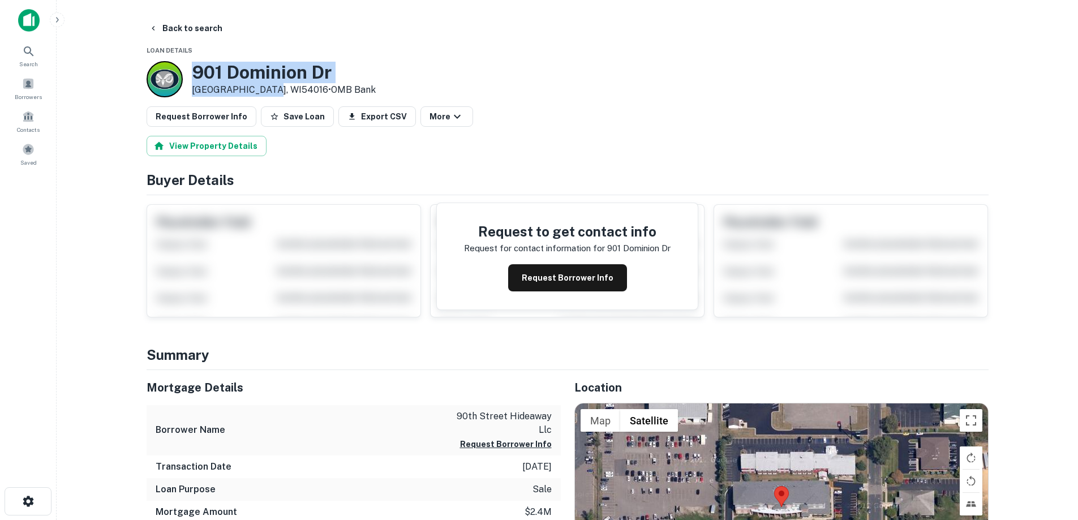
drag, startPoint x: 210, startPoint y: 76, endPoint x: 267, endPoint y: 85, distance: 57.4
click at [267, 85] on div "901 Dominion Dr Hudson, WI54016 • OMB Bank" at bounding box center [284, 79] width 184 height 35
click at [572, 271] on button "Request Borrower Info" at bounding box center [567, 277] width 119 height 27
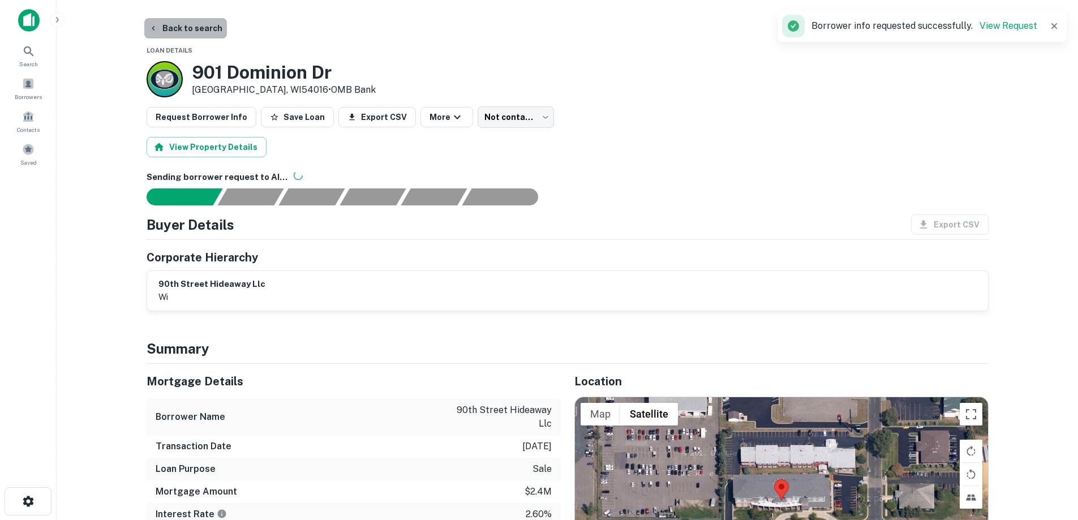
click at [209, 36] on button "Back to search" at bounding box center [185, 28] width 83 height 20
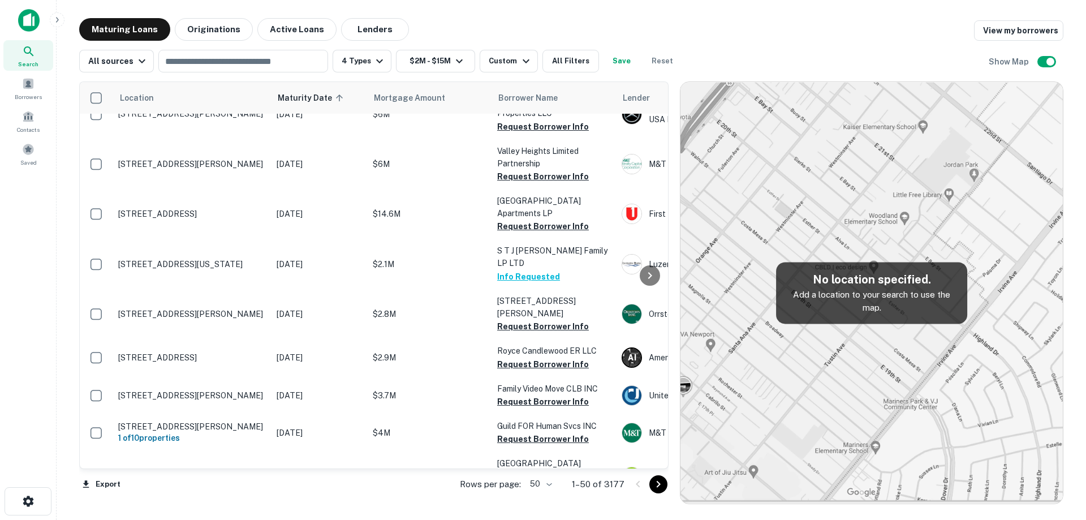
scroll to position [1188, 0]
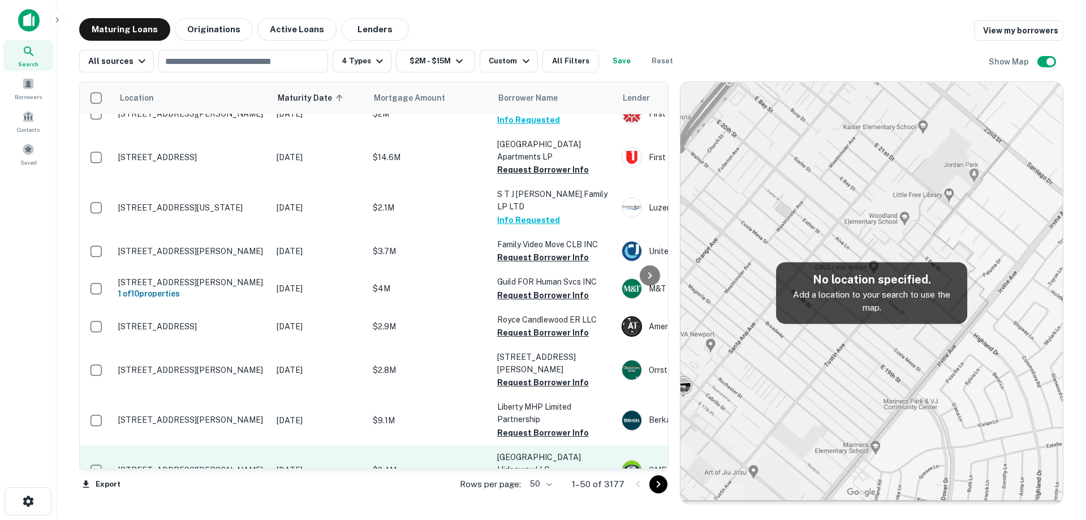
click at [311, 464] on p "[DATE]" at bounding box center [319, 470] width 85 height 12
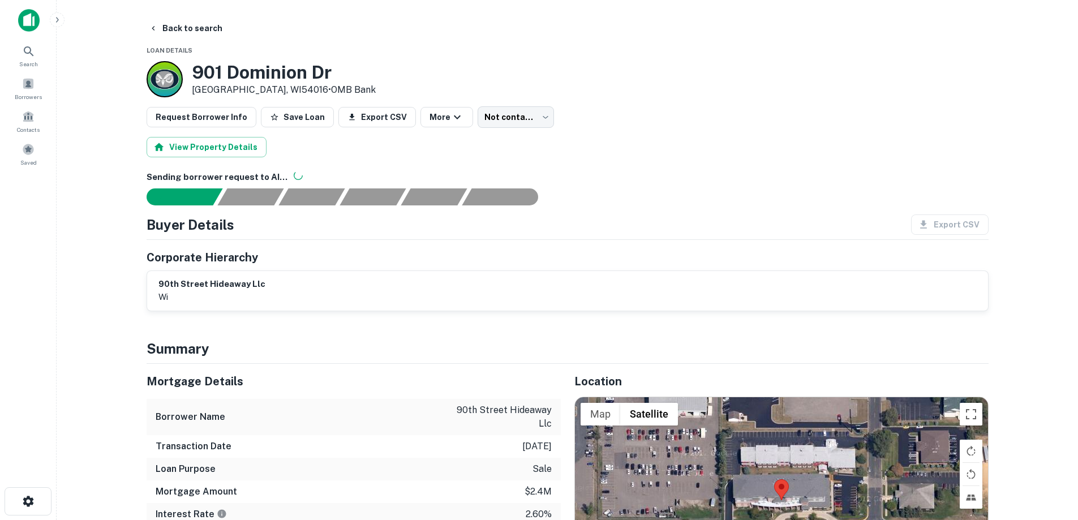
click at [197, 29] on button "Back to search" at bounding box center [185, 28] width 83 height 20
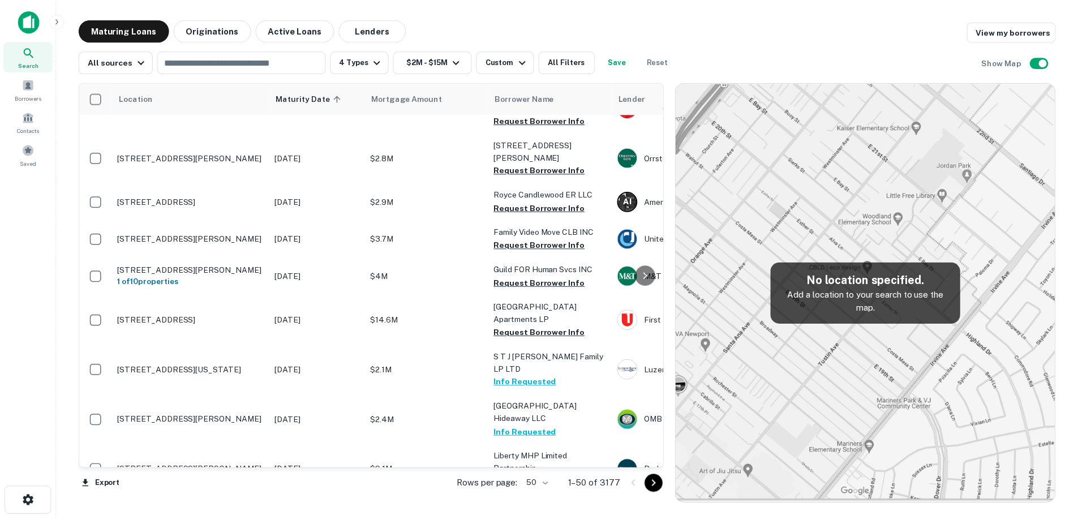
scroll to position [1245, 0]
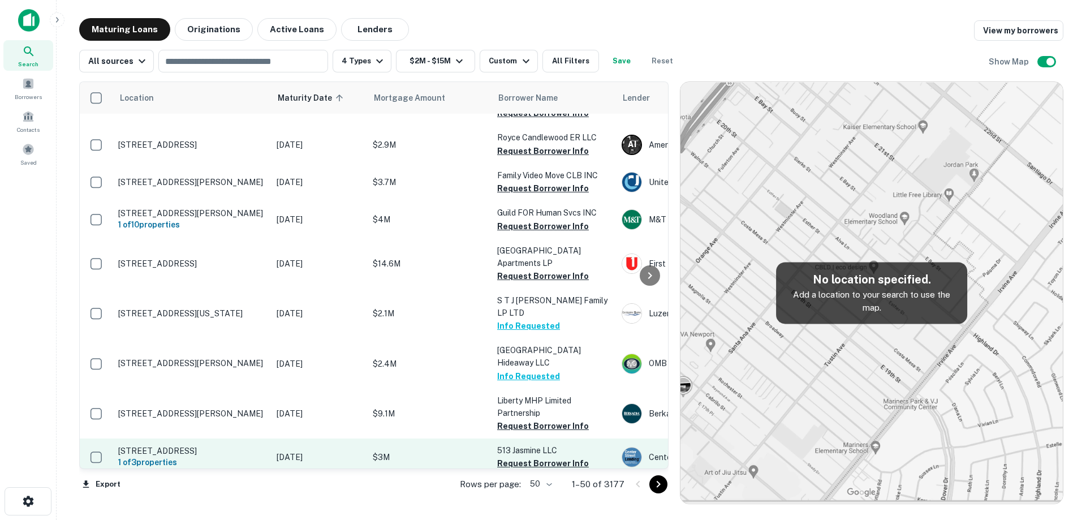
click at [260, 446] on p "[STREET_ADDRESS]" at bounding box center [191, 451] width 147 height 10
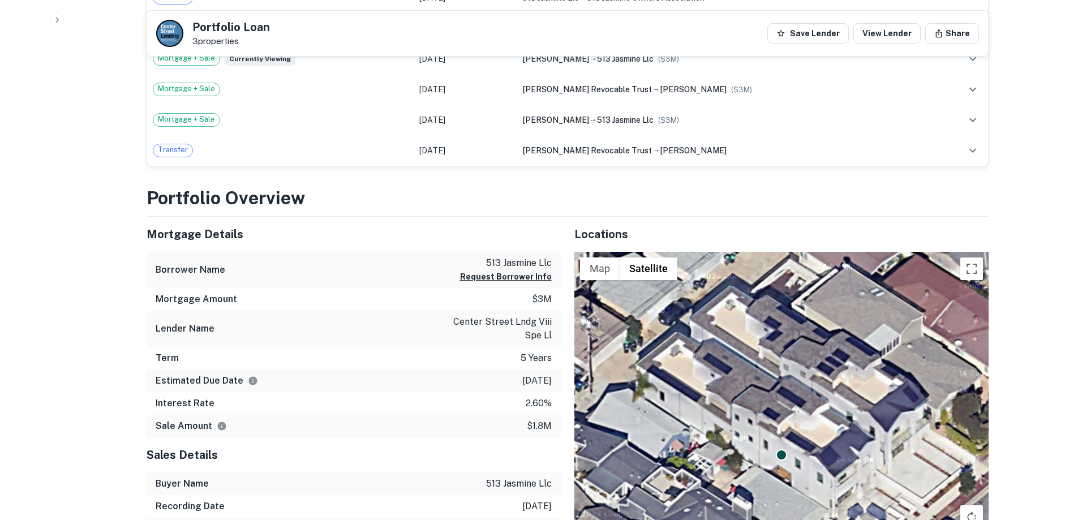
scroll to position [622, 0]
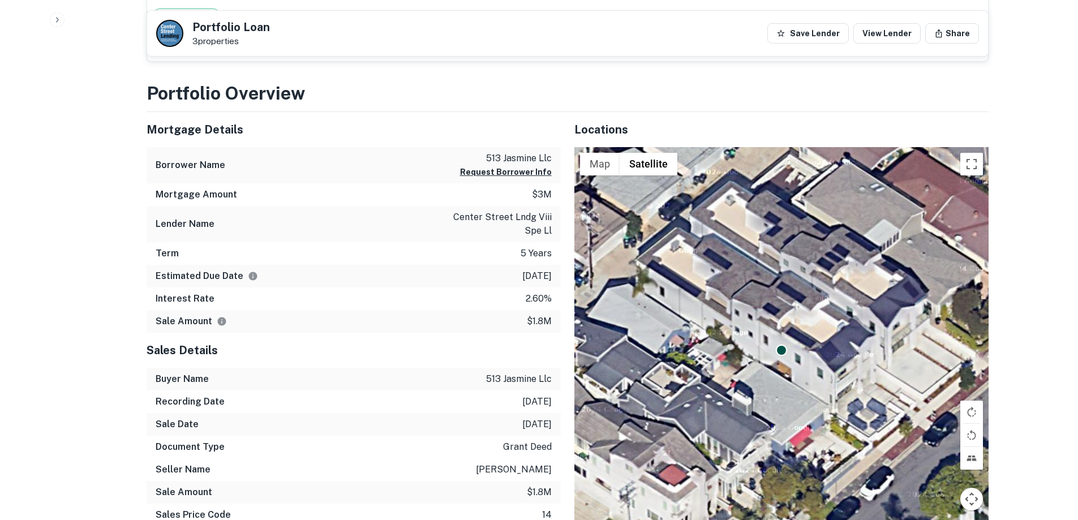
click at [520, 156] on p "513 jasmine llc" at bounding box center [506, 159] width 92 height 14
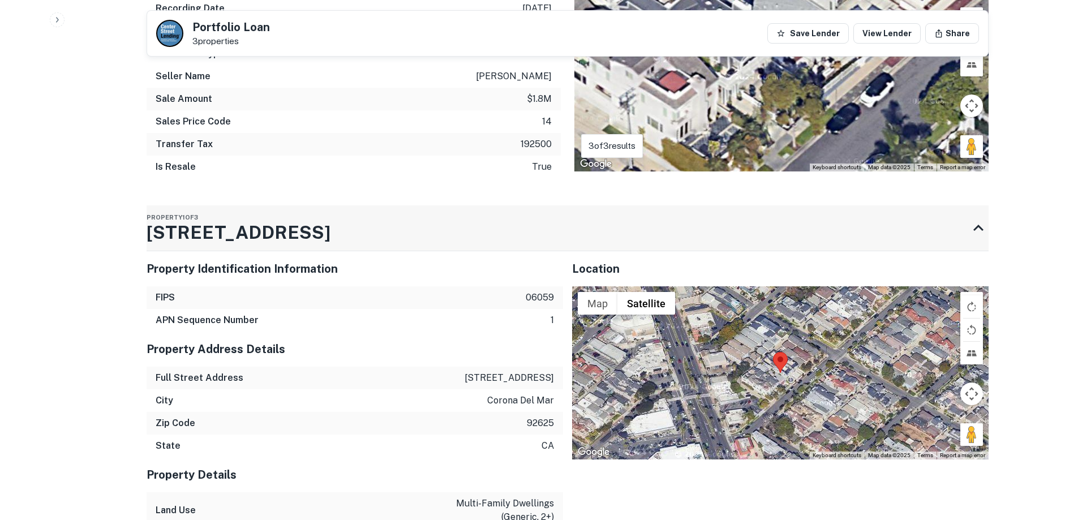
scroll to position [1018, 0]
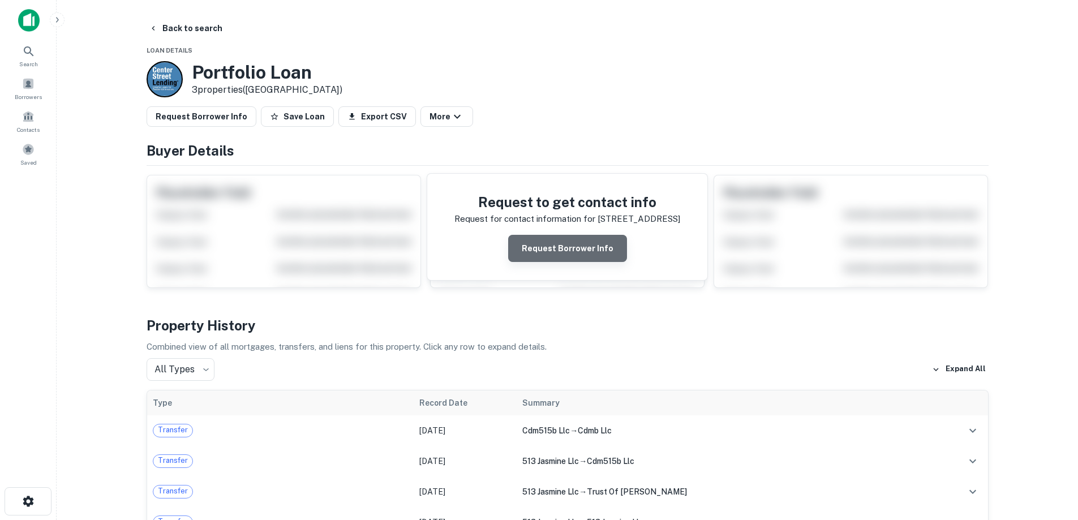
click at [584, 248] on button "Request Borrower Info" at bounding box center [567, 248] width 119 height 27
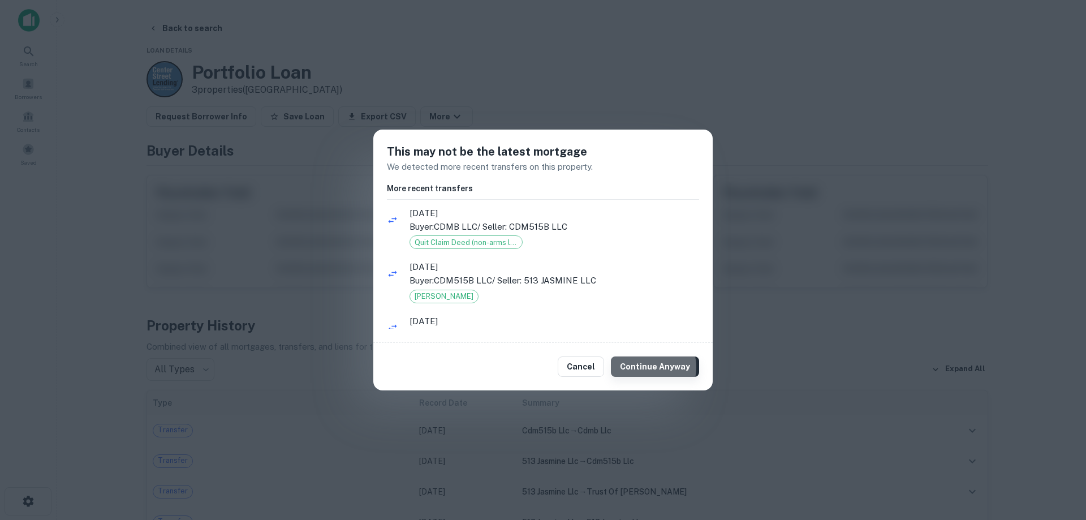
click at [648, 367] on button "Continue Anyway" at bounding box center [655, 366] width 88 height 20
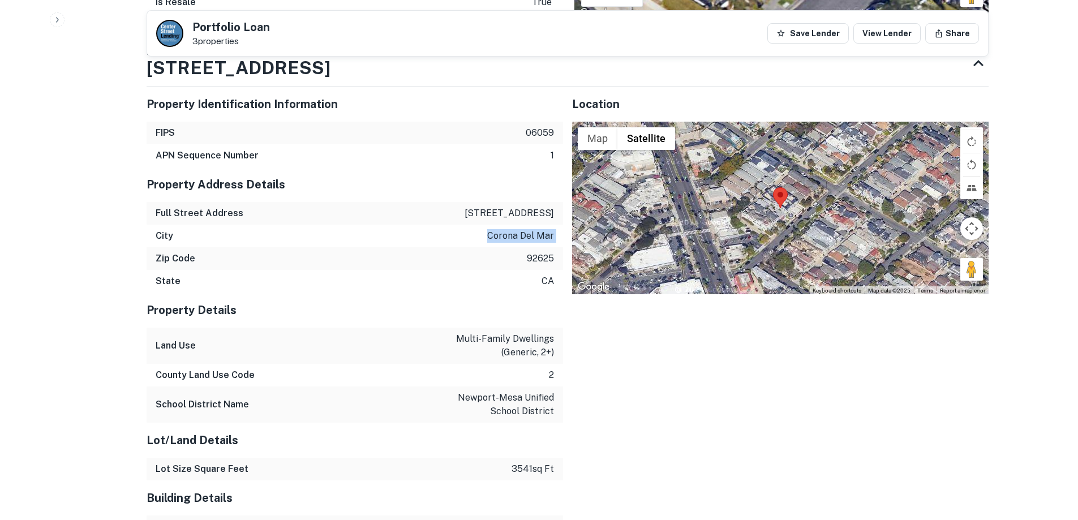
scroll to position [1414, 0]
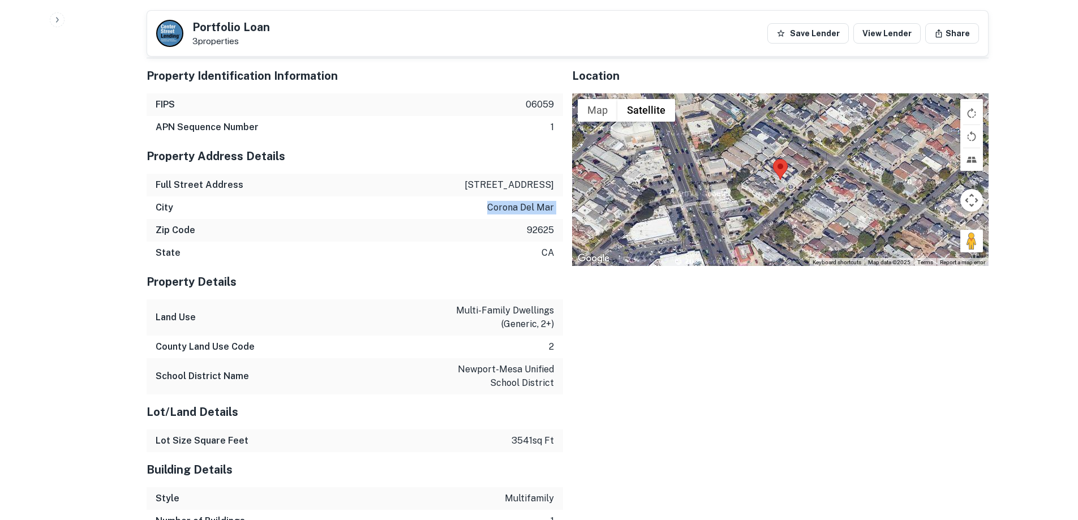
click at [366, 206] on div "City corona del mar" at bounding box center [355, 207] width 416 height 23
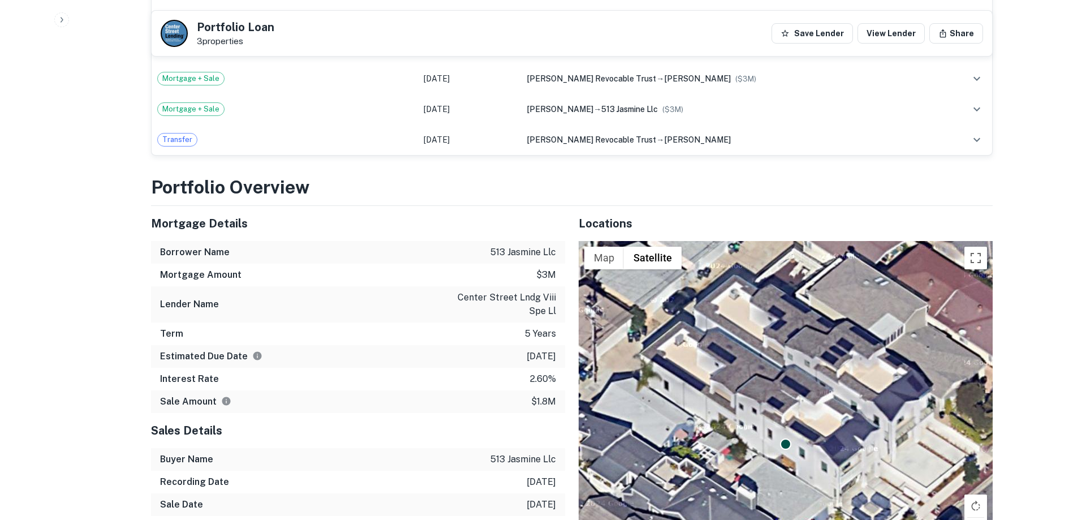
scroll to position [0, 0]
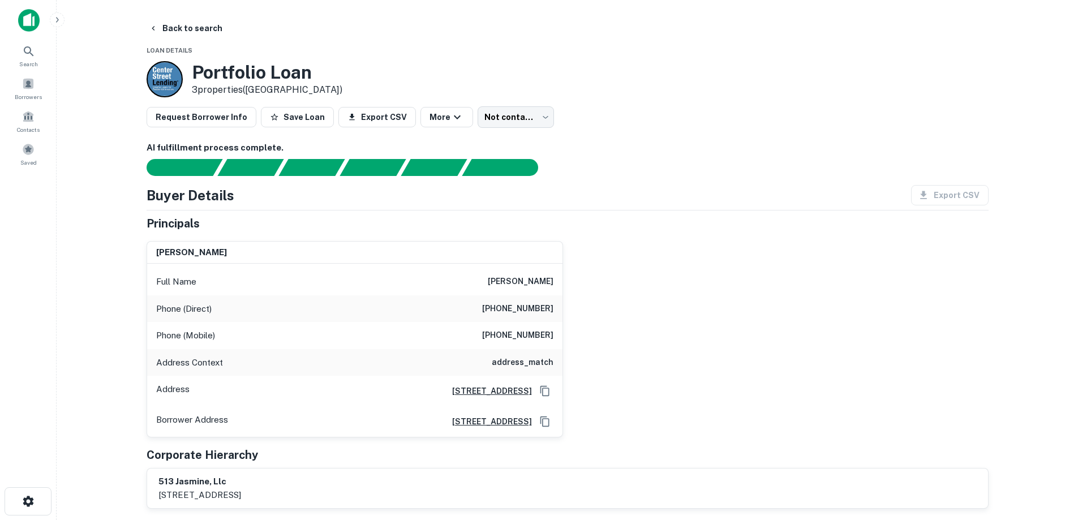
click at [199, 38] on button "Back to search" at bounding box center [185, 28] width 83 height 20
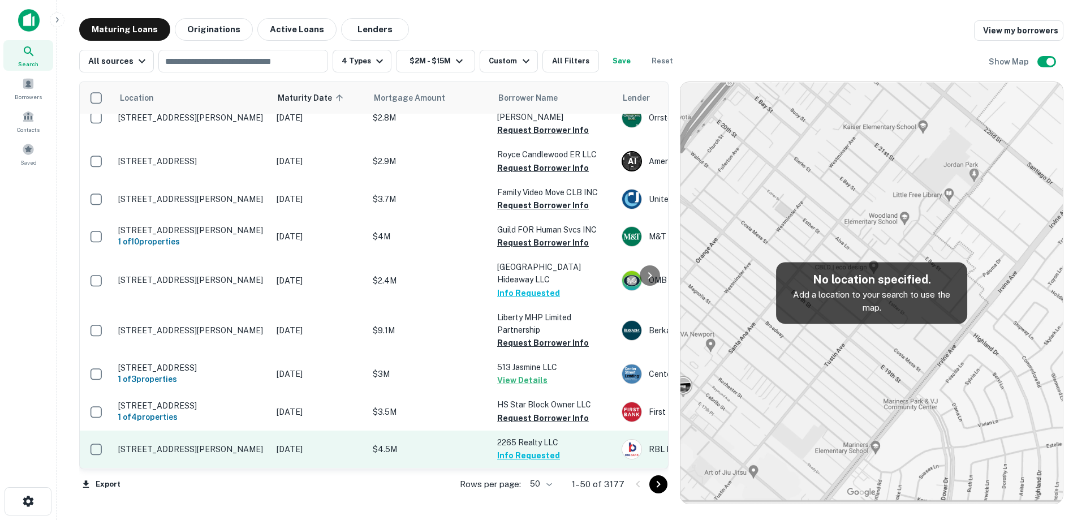
scroll to position [1358, 0]
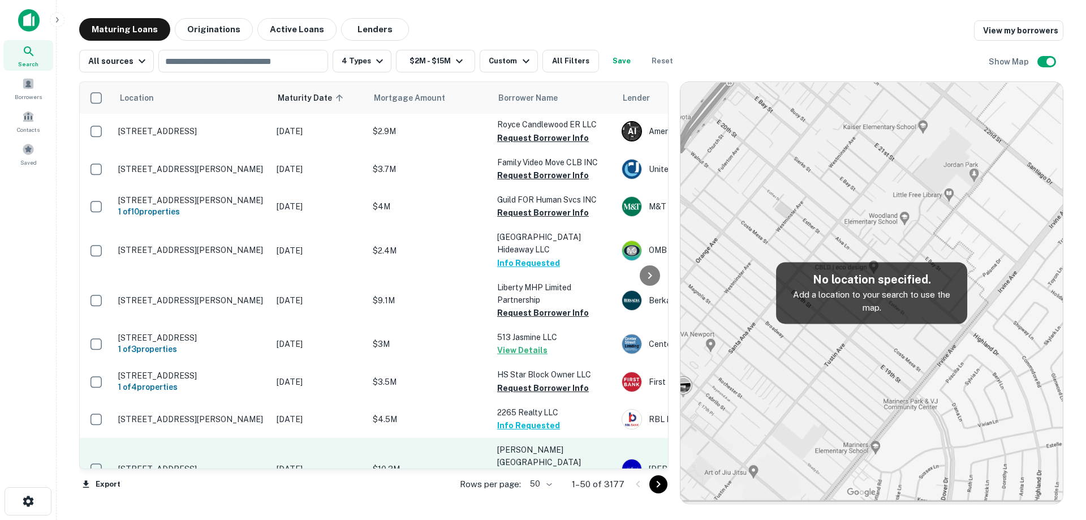
click at [277, 463] on p "[DATE]" at bounding box center [319, 469] width 85 height 12
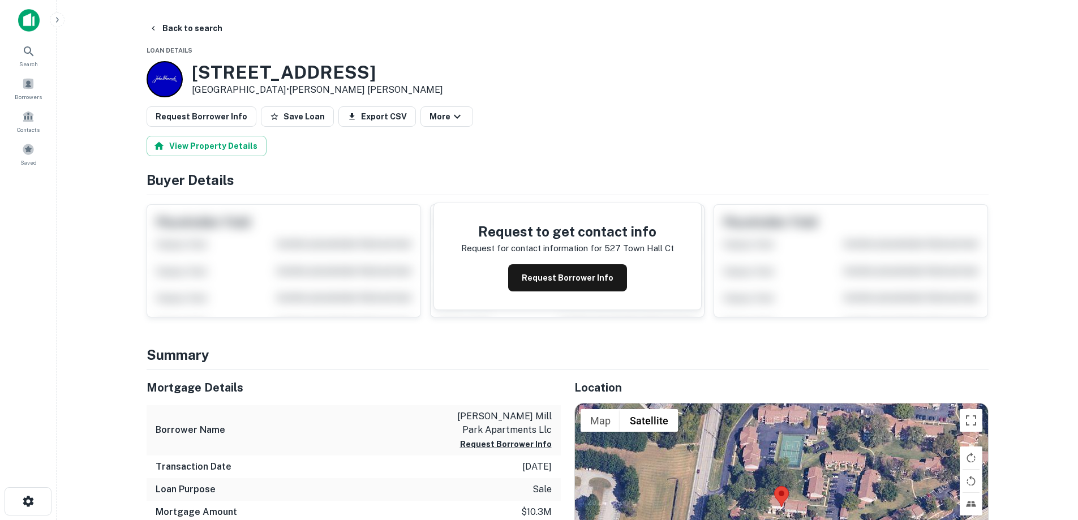
drag, startPoint x: 188, startPoint y: 70, endPoint x: 279, endPoint y: 90, distance: 93.8
click at [279, 90] on div "527 Town Hall Ct Saint Louis, MO63141 • John Hancock" at bounding box center [295, 79] width 296 height 36
copy div "527 Town Hall Ct Saint Louis, MO63141"
click at [203, 23] on button "Back to search" at bounding box center [185, 28] width 83 height 20
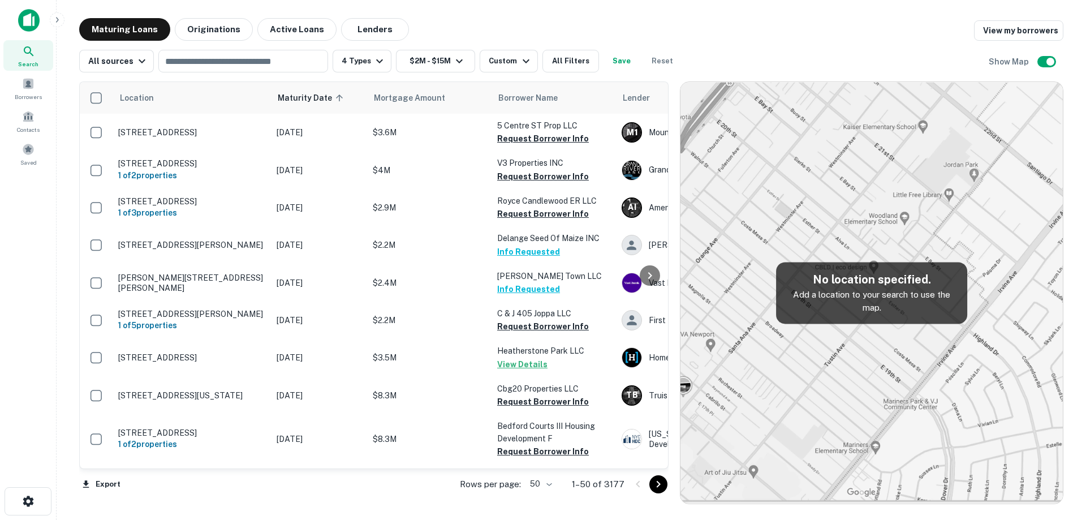
scroll to position [1358, 0]
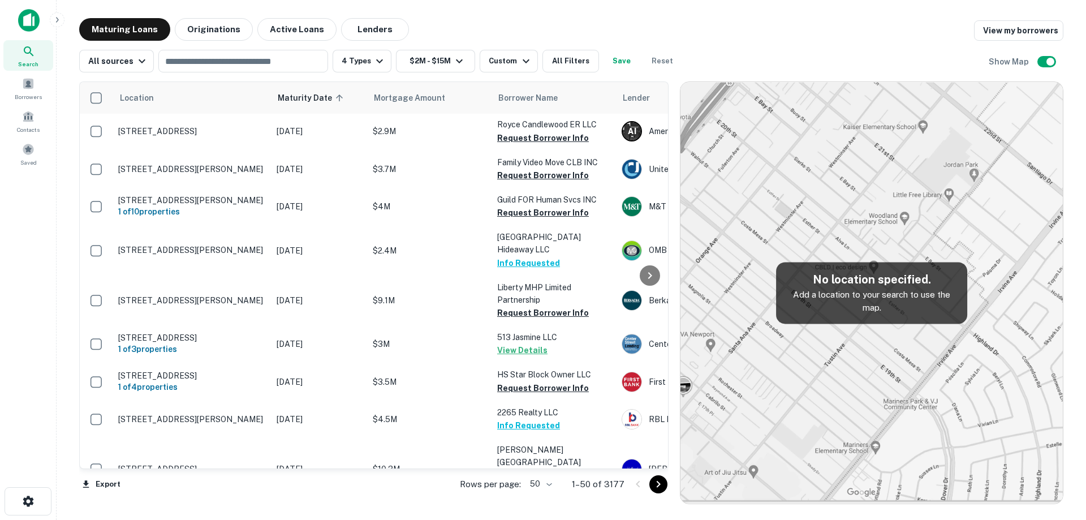
click at [242, 501] on td "200 Strand St Alexandria, VA22314" at bounding box center [192, 519] width 158 height 37
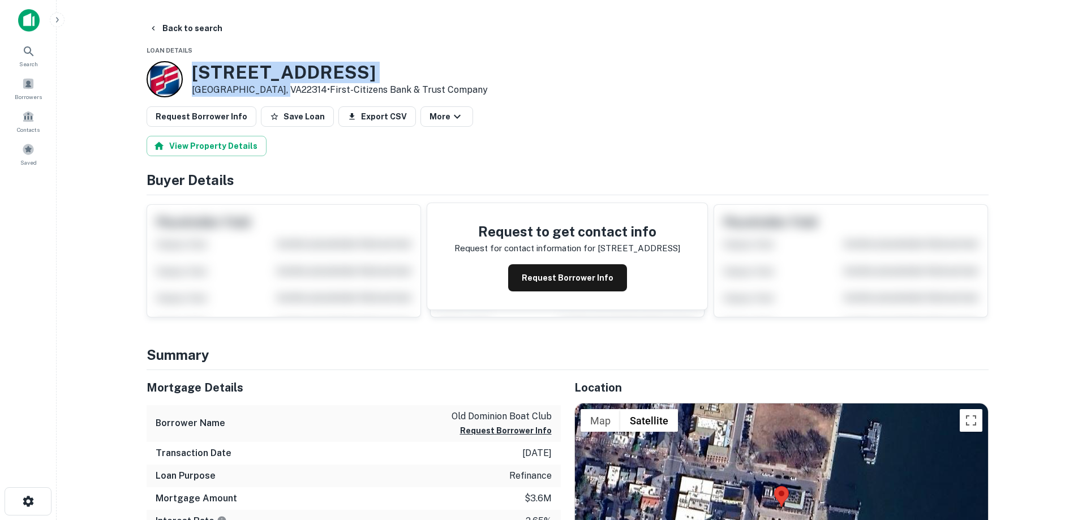
drag, startPoint x: 191, startPoint y: 68, endPoint x: 278, endPoint y: 91, distance: 90.2
click at [278, 91] on div "200 Strand St Alexandria, VA22314 • First-citizens Bank & Trust Company" at bounding box center [317, 79] width 341 height 36
copy div "200 Strand St Alexandria, VA22314"
click at [199, 25] on button "Back to search" at bounding box center [185, 28] width 83 height 20
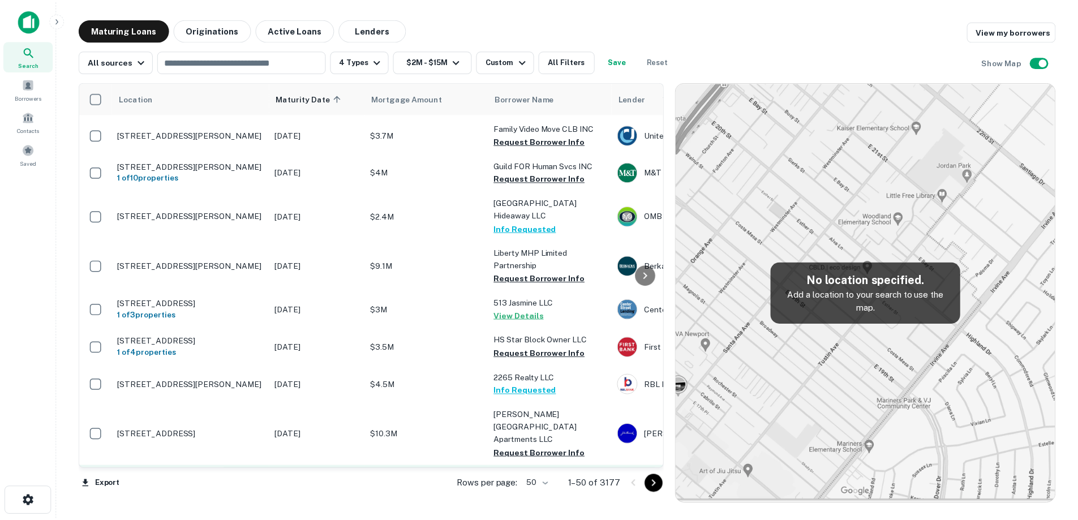
scroll to position [1414, 0]
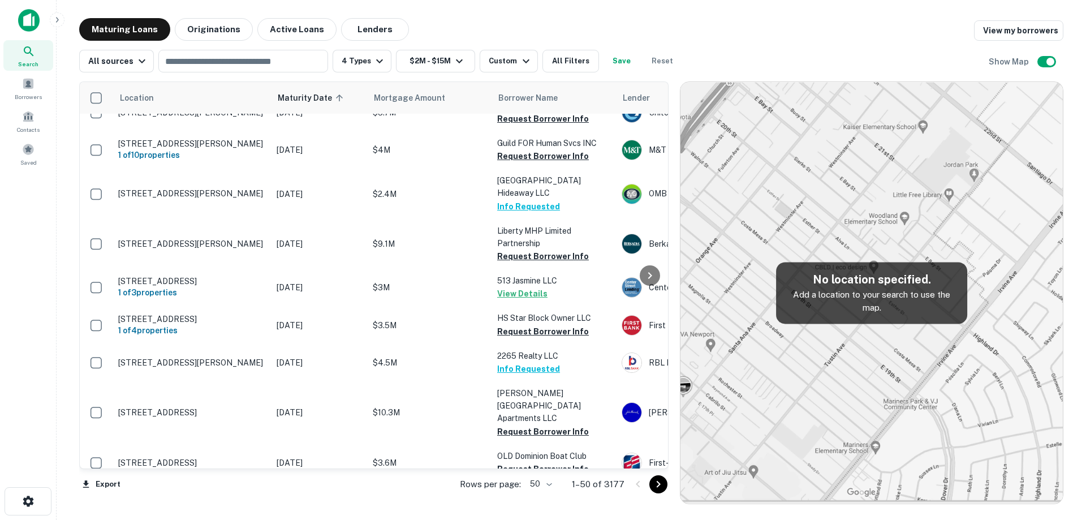
click at [259, 495] on p "1512 P St Nw Washington, DC20005" at bounding box center [191, 500] width 147 height 10
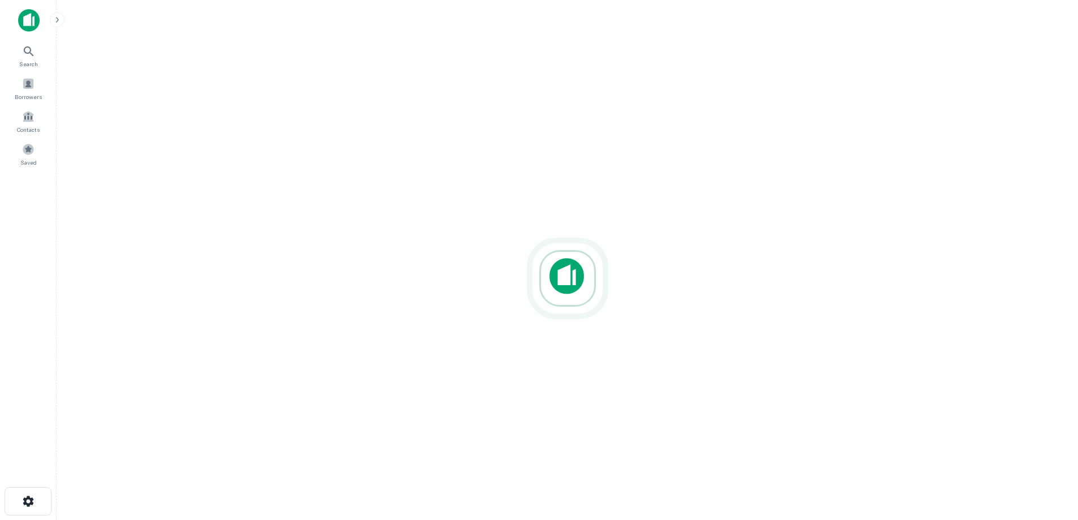
click at [565, 298] on div at bounding box center [567, 278] width 81 height 81
click at [565, 298] on div at bounding box center [567, 278] width 84 height 84
click at [565, 298] on div at bounding box center [567, 278] width 68 height 68
click at [565, 298] on div at bounding box center [567, 278] width 107 height 107
click at [565, 298] on div at bounding box center [567, 278] width 68 height 68
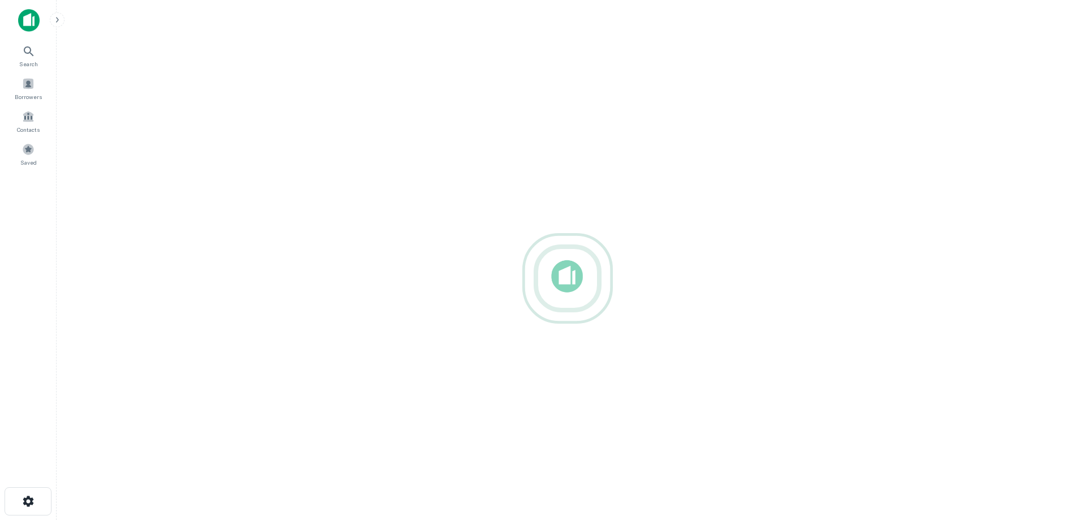
click at [565, 298] on div at bounding box center [567, 278] width 68 height 68
click at [565, 298] on div at bounding box center [566, 277] width 75 height 75
click at [565, 298] on div at bounding box center [566, 277] width 85 height 85
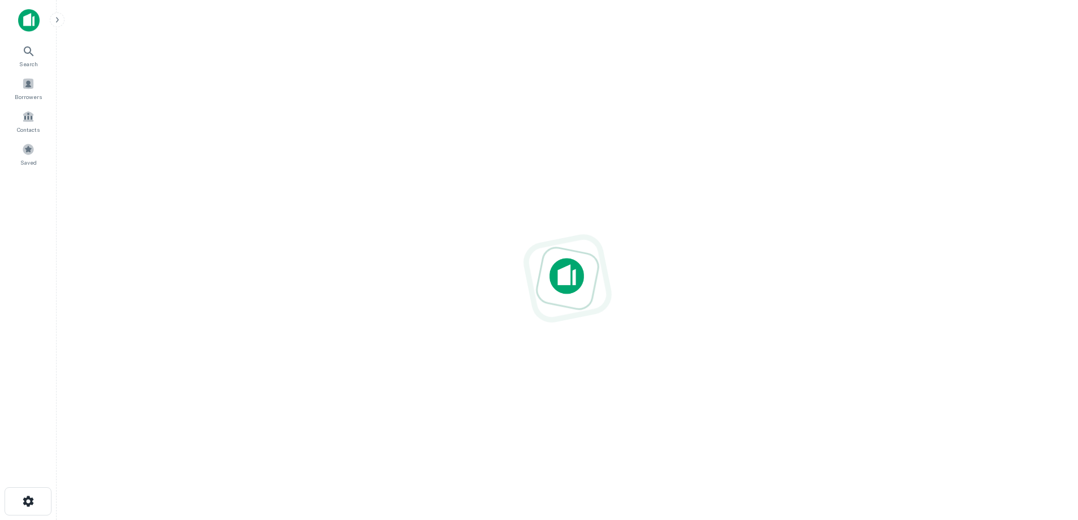
click at [565, 298] on div at bounding box center [566, 277] width 95 height 95
click at [562, 297] on div at bounding box center [567, 278] width 81 height 81
click at [562, 297] on div at bounding box center [567, 277] width 109 height 109
click at [562, 297] on div at bounding box center [567, 278] width 105 height 105
click at [562, 297] on div at bounding box center [567, 278] width 99 height 99
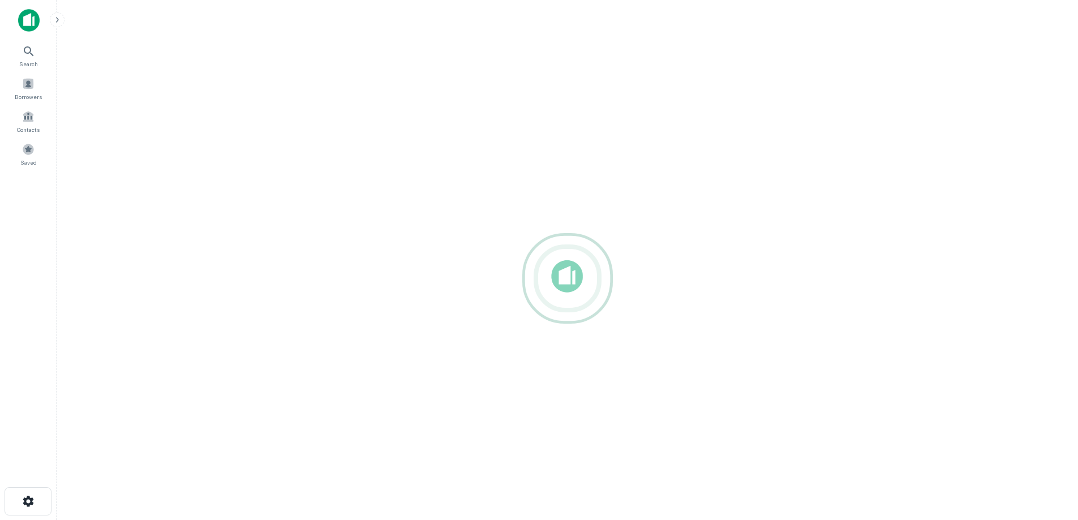
click at [562, 297] on div at bounding box center [567, 278] width 68 height 68
click at [562, 297] on div at bounding box center [568, 279] width 92 height 92
click at [562, 297] on div at bounding box center [567, 278] width 81 height 81
click at [562, 297] on div at bounding box center [566, 277] width 97 height 97
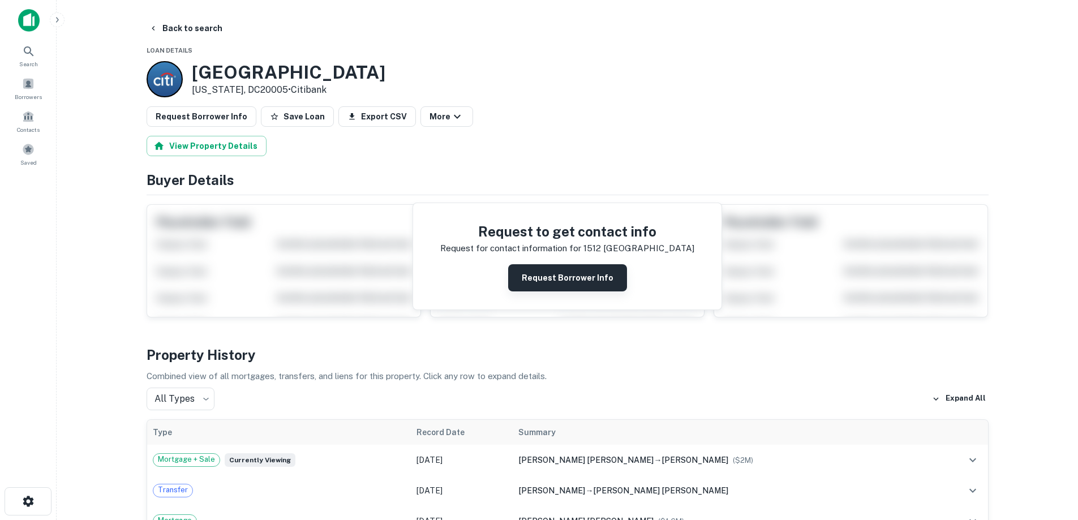
click at [566, 290] on button "Request Borrower Info" at bounding box center [567, 277] width 119 height 27
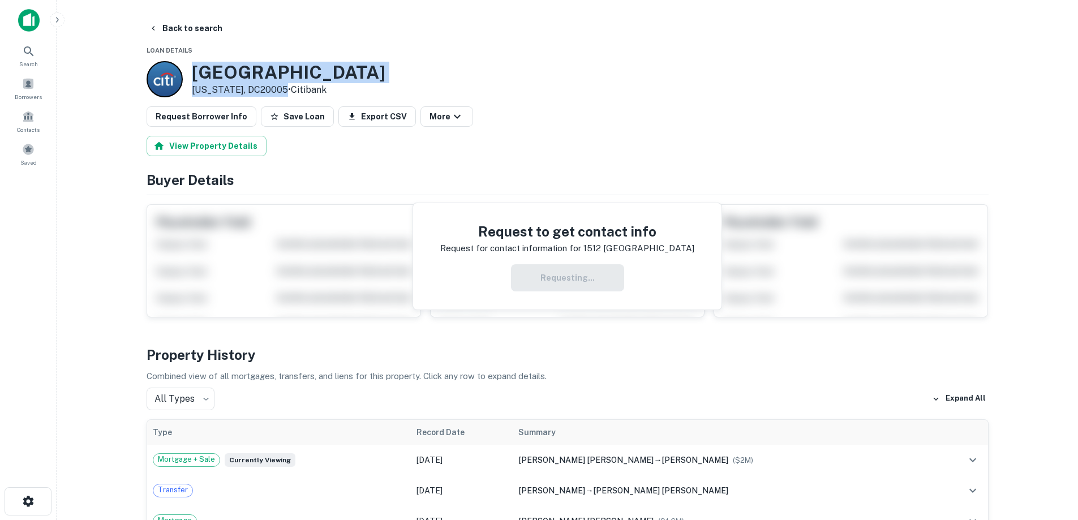
drag, startPoint x: 209, startPoint y: 75, endPoint x: 287, endPoint y: 91, distance: 79.1
click at [287, 91] on div "1512 P ST NW Washington, DC20005 • Citibank" at bounding box center [288, 79] width 193 height 35
copy div "1512 P ST NW Washington, DC20005"
click at [200, 28] on button "Back to search" at bounding box center [185, 28] width 83 height 20
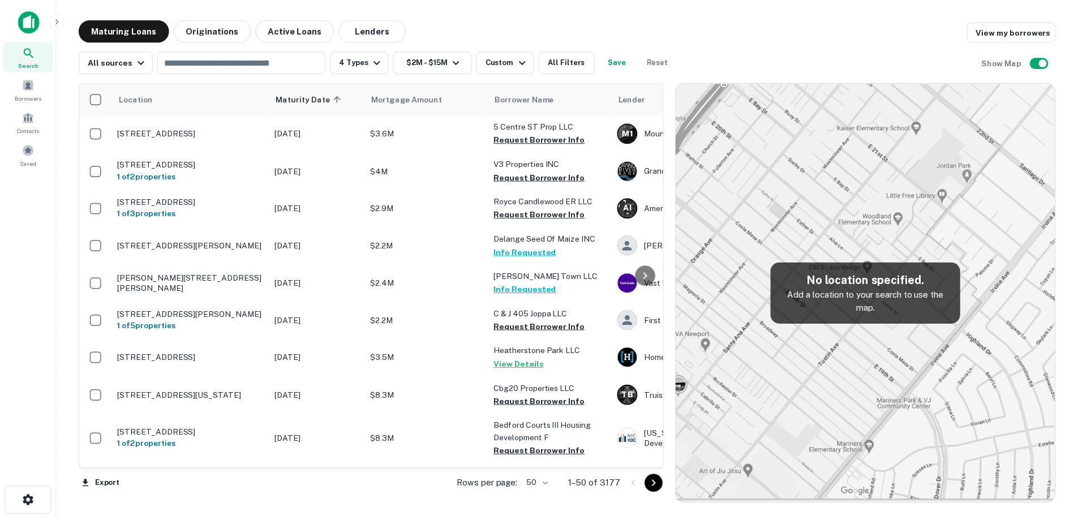
scroll to position [1414, 0]
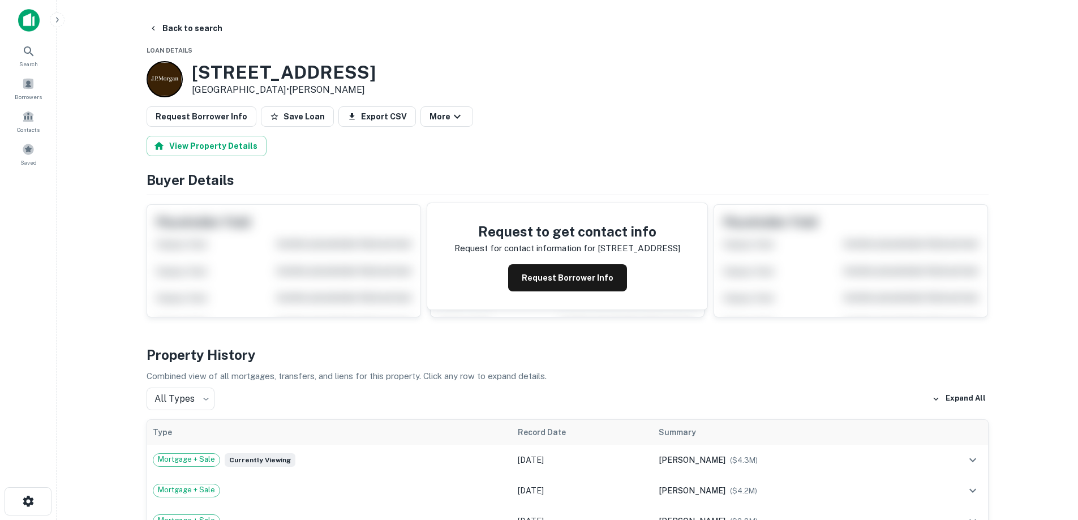
drag, startPoint x: 201, startPoint y: 70, endPoint x: 277, endPoint y: 94, distance: 80.2
click at [277, 94] on div "4260 3rd Ave San Diego, CA92103 • J.p. Morgan" at bounding box center [284, 79] width 184 height 35
copy div "[STREET_ADDRESS]"
click at [576, 287] on button "Request Borrower Info" at bounding box center [567, 277] width 119 height 27
click at [223, 79] on h3 "4260 3rd Ave" at bounding box center [284, 72] width 184 height 21
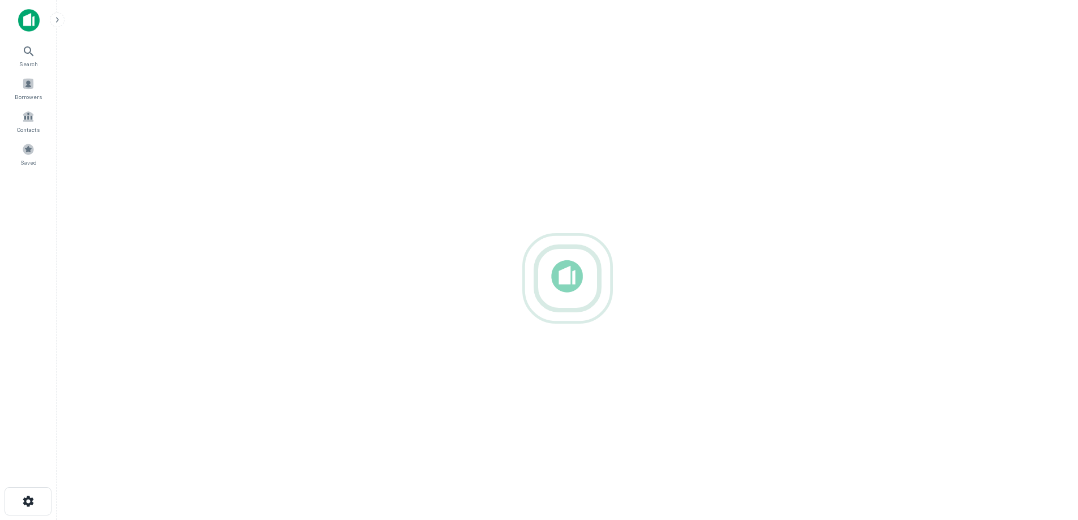
scroll to position [18, 0]
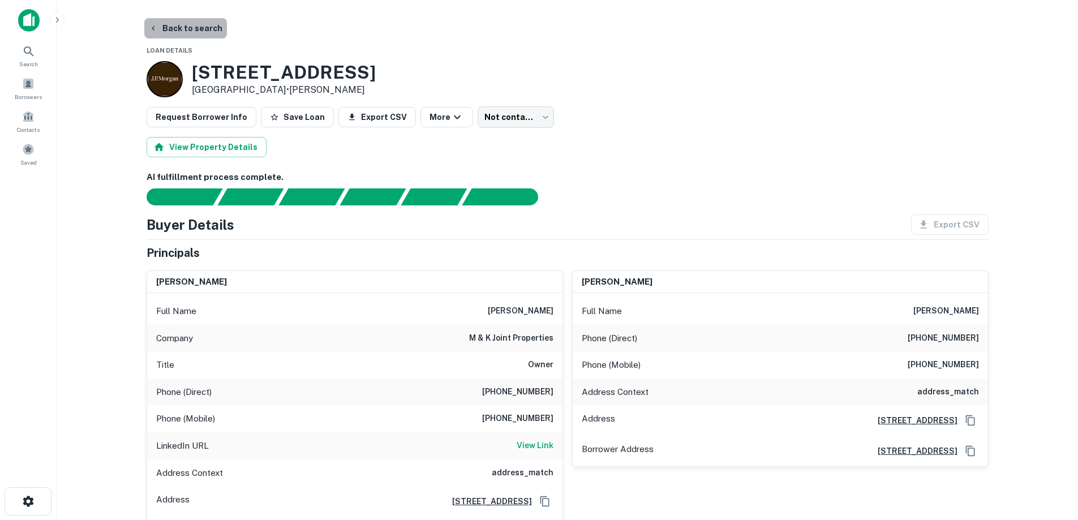
click at [200, 31] on button "Back to search" at bounding box center [185, 28] width 83 height 20
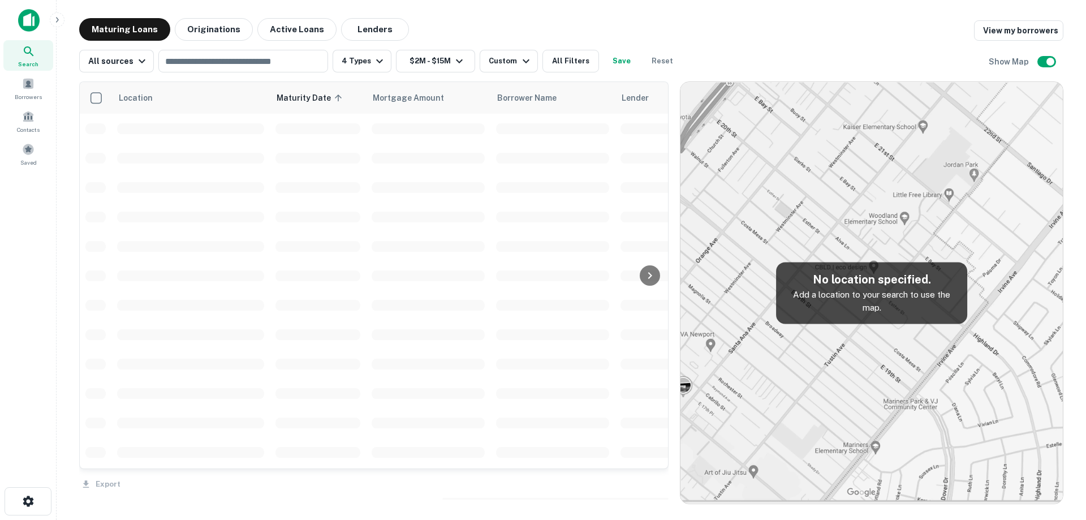
scroll to position [1414, 0]
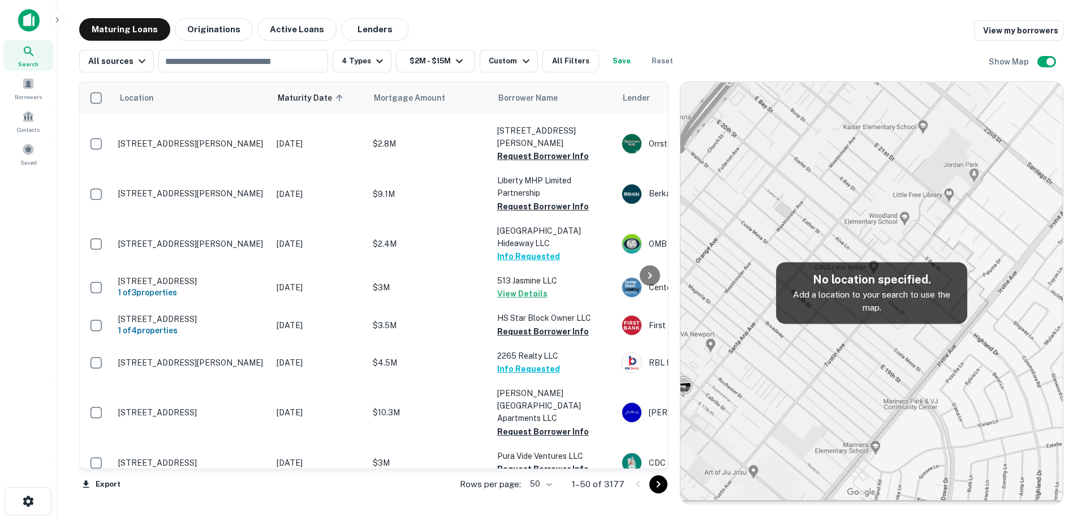
click at [286, 500] on p "[DATE]" at bounding box center [319, 506] width 85 height 12
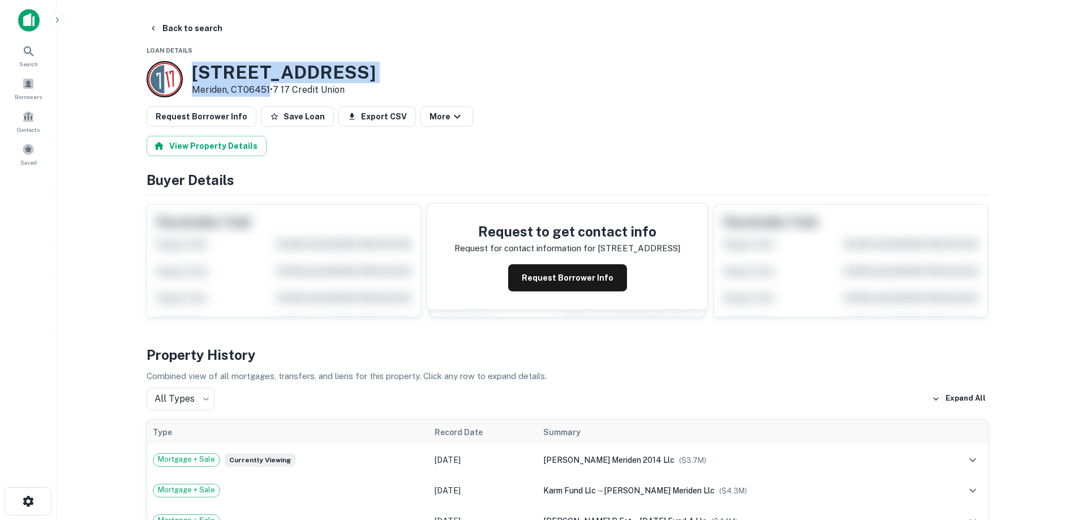
drag, startPoint x: 211, startPoint y: 73, endPoint x: 268, endPoint y: 89, distance: 58.7
click at [267, 89] on div "427 W Main St Meriden, CT06451 • 7 17 Credit Union" at bounding box center [284, 79] width 184 height 35
copy div "427 W Main St Meriden, CT06451"
click at [582, 283] on button "Request Borrower Info" at bounding box center [567, 277] width 119 height 27
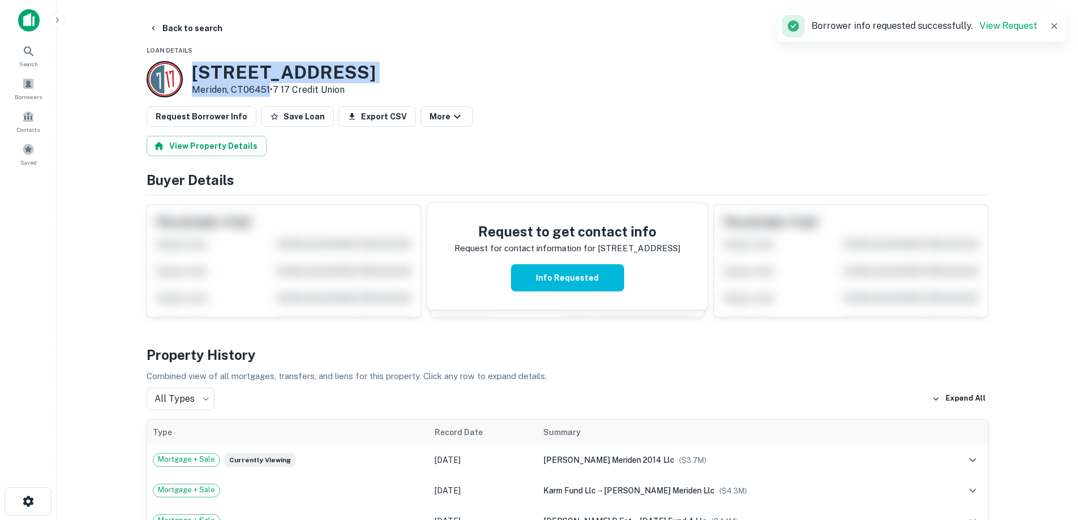
click at [286, 72] on h3 "427 W Main St" at bounding box center [284, 72] width 184 height 21
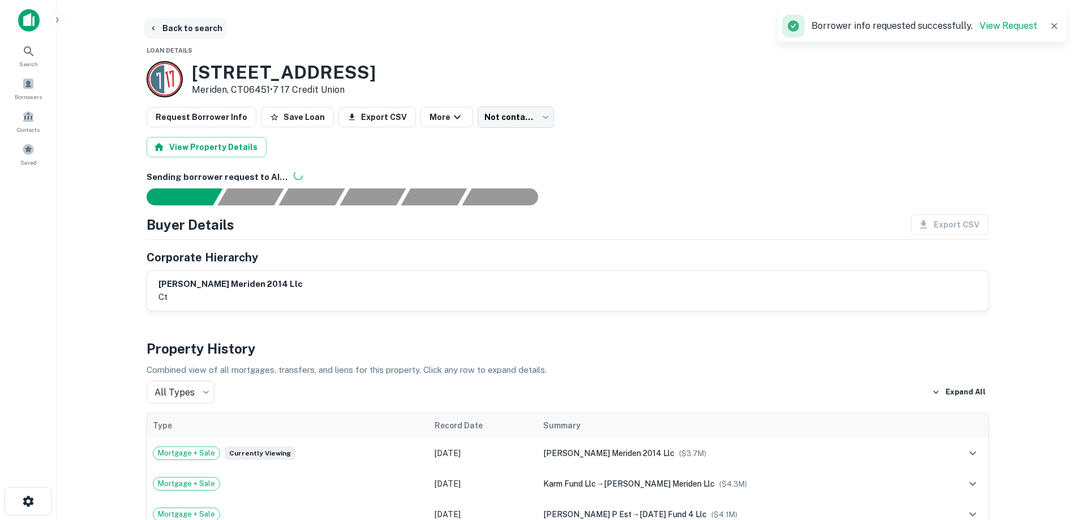
click at [209, 24] on button "Back to search" at bounding box center [185, 28] width 83 height 20
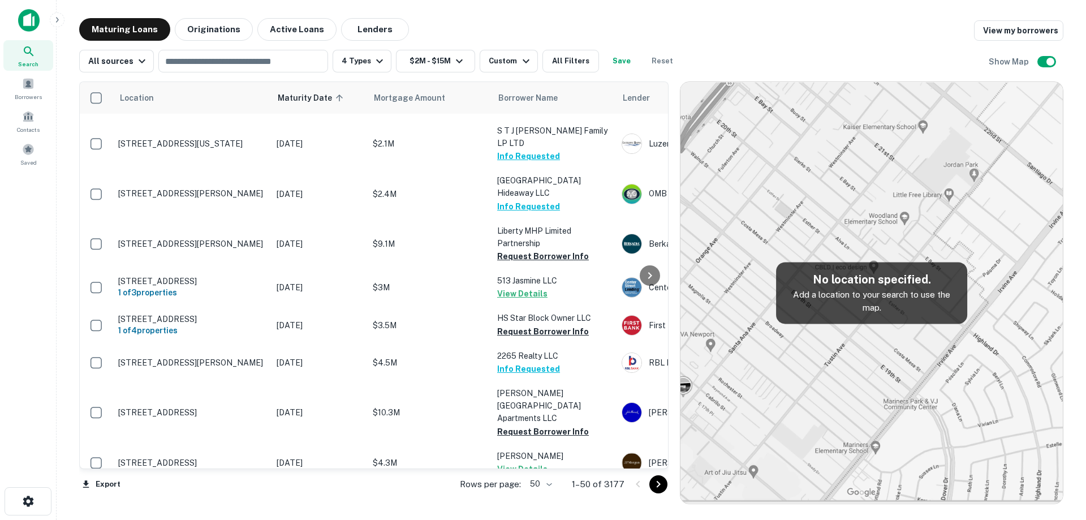
scroll to position [1471, 0]
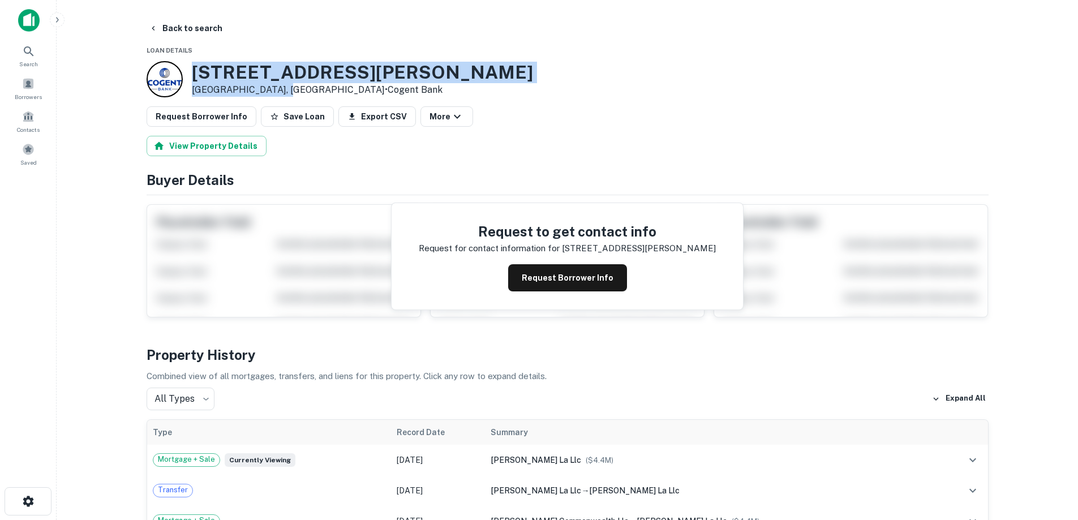
drag, startPoint x: 194, startPoint y: 72, endPoint x: 287, endPoint y: 89, distance: 94.9
click at [287, 89] on div "563 N Hoover St Los Angeles, CA90004 • Cogent Bank" at bounding box center [362, 79] width 341 height 35
copy div "563 N Hoover St Los Angeles, CA90004"
click at [532, 278] on button "Request Borrower Info" at bounding box center [567, 277] width 119 height 27
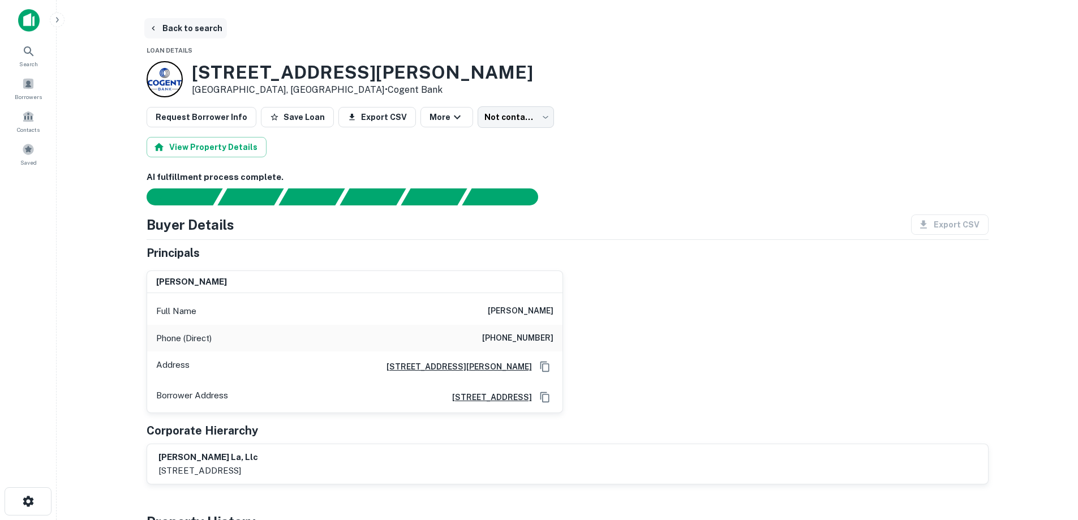
click at [194, 25] on button "Back to search" at bounding box center [185, 28] width 83 height 20
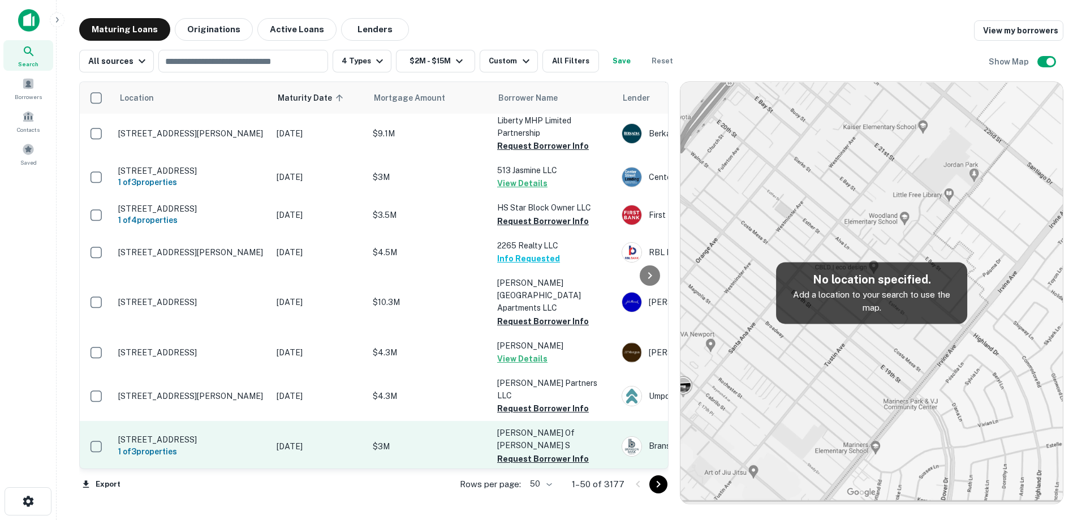
scroll to position [1527, 0]
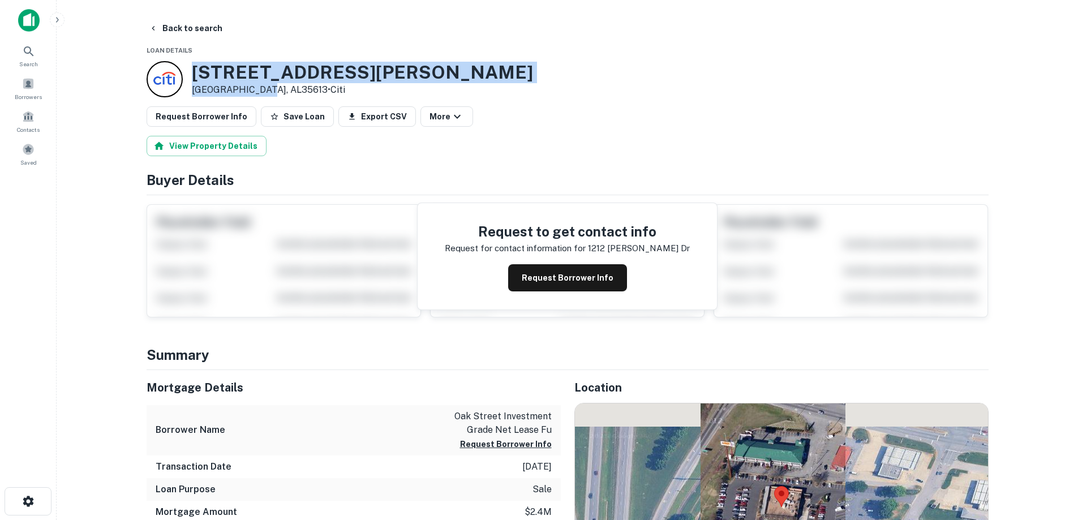
drag, startPoint x: 204, startPoint y: 72, endPoint x: 262, endPoint y: 92, distance: 62.3
click at [262, 92] on div "1212 Kelli Dr Athens, AL35613 • Citi" at bounding box center [362, 79] width 341 height 35
copy div "1212 Kelli Dr Athens, AL35613"
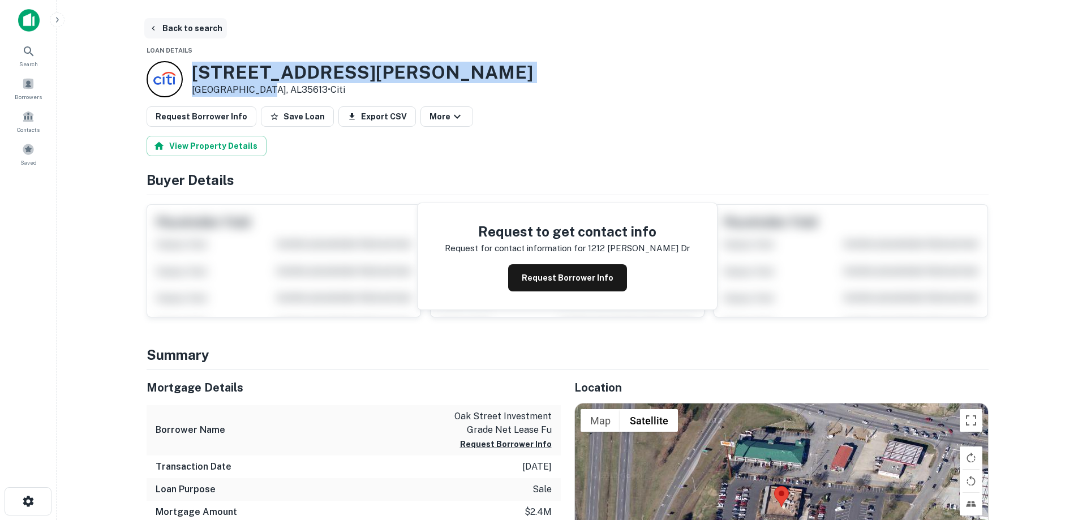
click at [182, 21] on button "Back to search" at bounding box center [185, 28] width 83 height 20
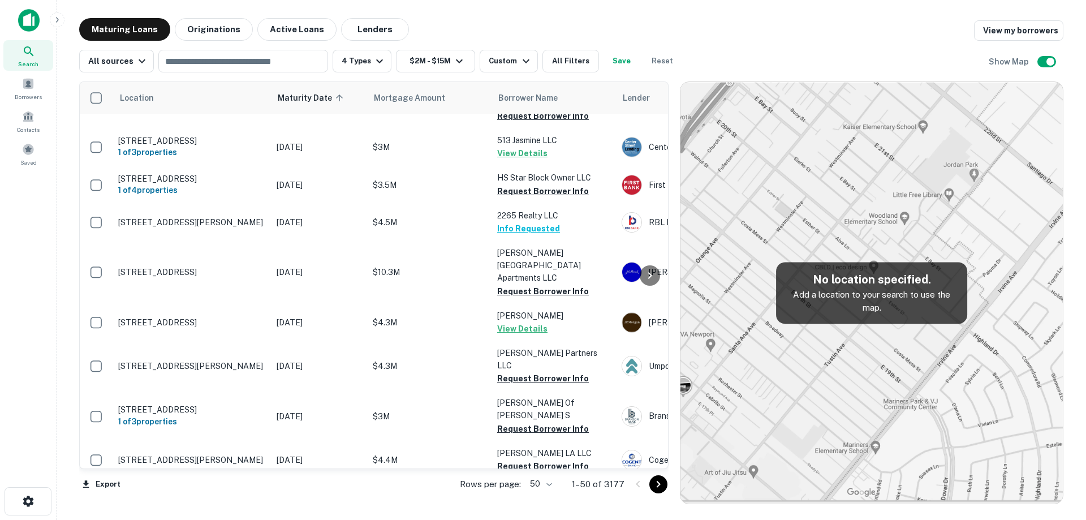
scroll to position [1584, 0]
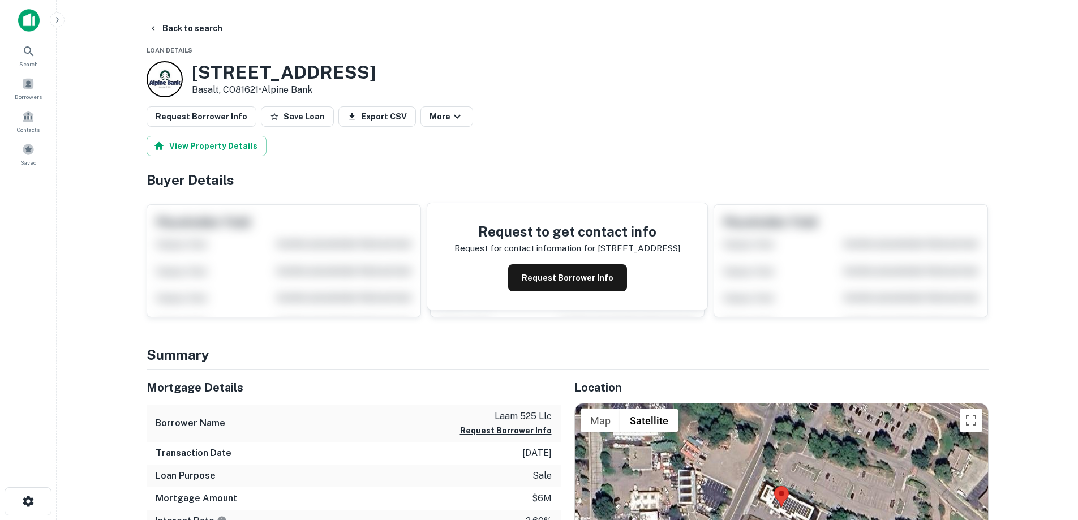
drag, startPoint x: 191, startPoint y: 71, endPoint x: 261, endPoint y: 91, distance: 73.4
click at [261, 91] on div "525 Basalt Ave Basalt, CO81621 • Alpine Bank" at bounding box center [261, 79] width 229 height 36
copy div "525 Basalt Ave Basalt, CO81621"
click at [173, 25] on button "Back to search" at bounding box center [185, 28] width 83 height 20
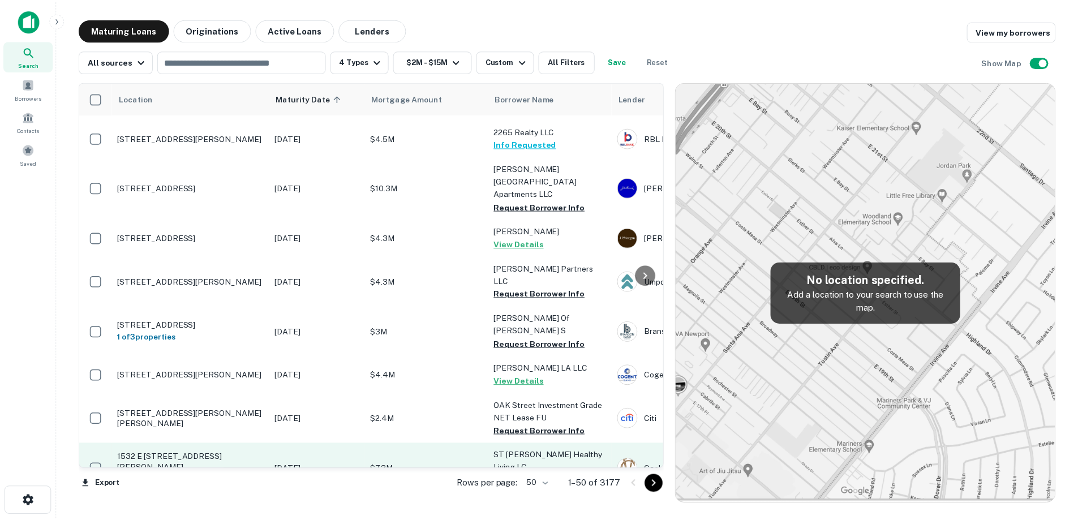
scroll to position [1641, 0]
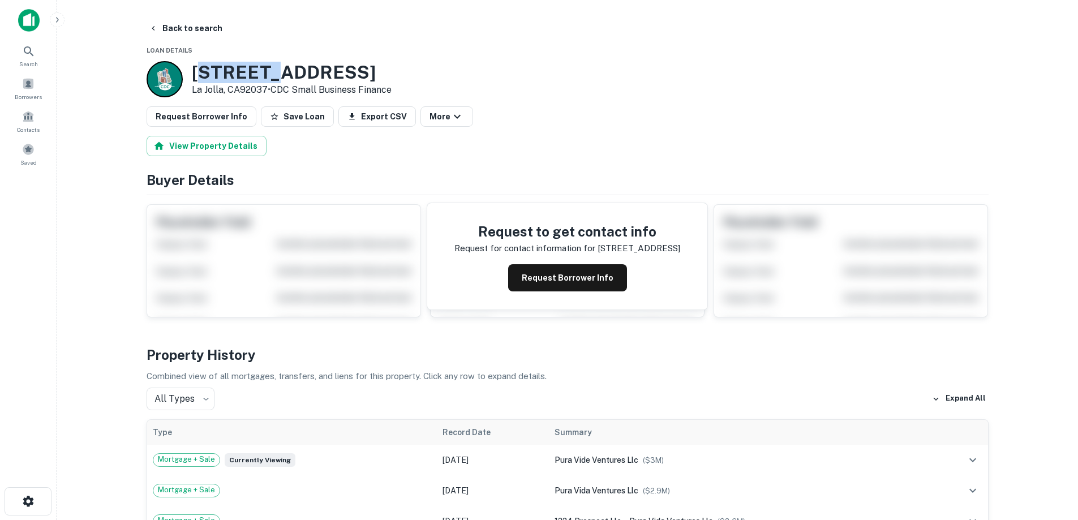
drag, startPoint x: 197, startPoint y: 61, endPoint x: 244, endPoint y: 75, distance: 49.0
click at [261, 79] on h3 "1218-24 Prospect St" at bounding box center [292, 72] width 200 height 21
drag, startPoint x: 192, startPoint y: 67, endPoint x: 269, endPoint y: 91, distance: 79.8
click at [269, 91] on div "1218-24 Prospect St La Jolla, CA92037 • CDC Small Business Finance" at bounding box center [292, 79] width 200 height 35
copy div "[STREET_ADDRESS]"
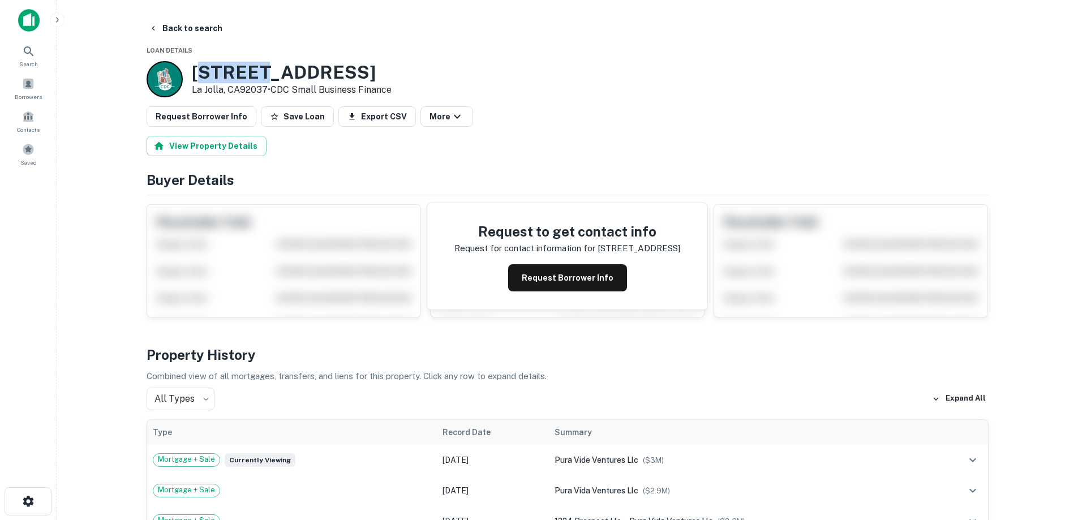
drag, startPoint x: 559, startPoint y: 281, endPoint x: 265, endPoint y: 83, distance: 354.6
click at [558, 281] on button "Request Borrower Info" at bounding box center [567, 277] width 119 height 27
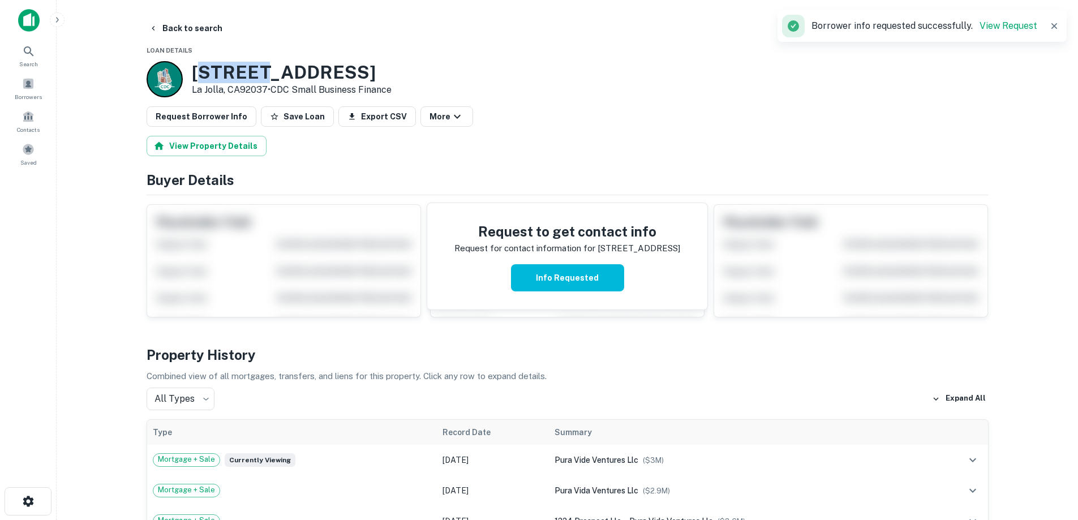
click at [240, 75] on h3 "1218-24 Prospect St" at bounding box center [292, 72] width 200 height 21
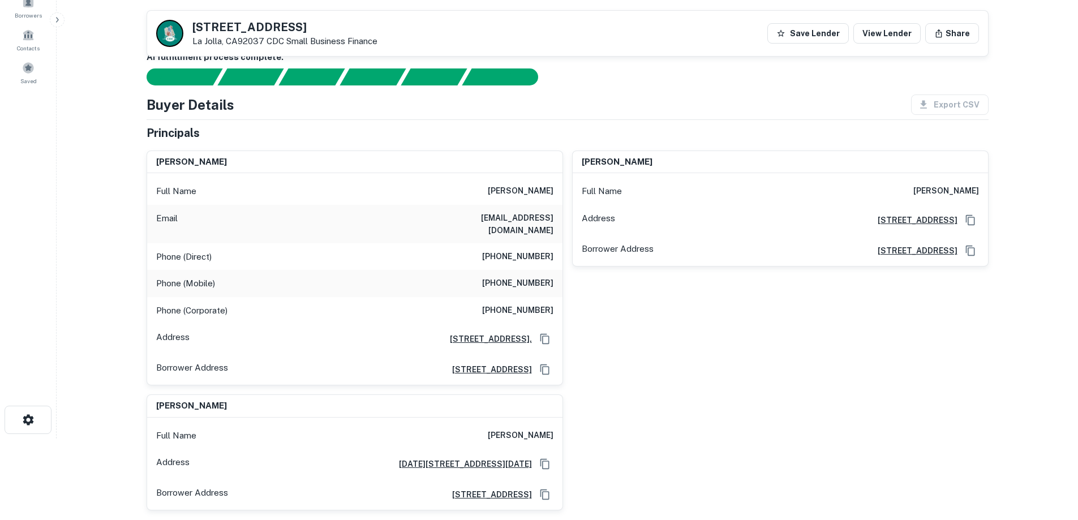
scroll to position [57, 0]
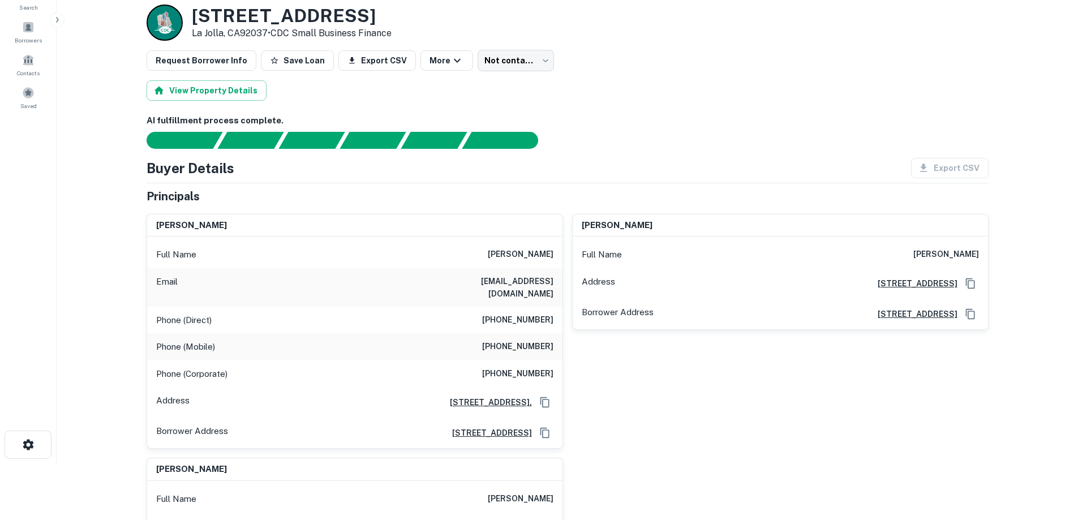
drag, startPoint x: 447, startPoint y: 252, endPoint x: 548, endPoint y: 257, distance: 100.8
click at [548, 257] on div "Full Name claudio gutierrez" at bounding box center [354, 254] width 415 height 27
click at [537, 278] on h6 "claudiogut@hotmail.com" at bounding box center [485, 287] width 136 height 25
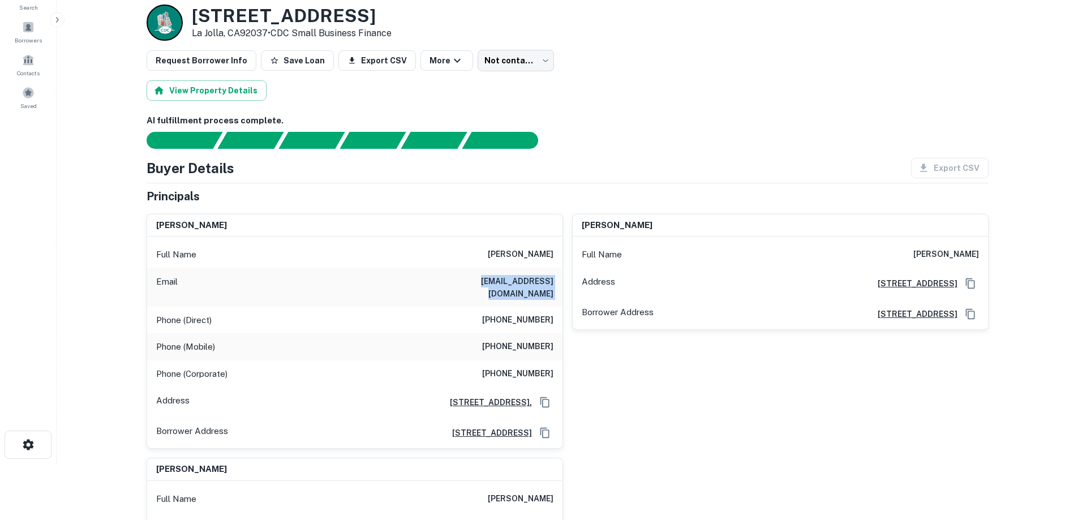
click at [537, 278] on h6 "claudiogut@hotmail.com" at bounding box center [485, 287] width 136 height 25
click at [524, 313] on h6 "(858) 551-5521" at bounding box center [517, 320] width 71 height 14
click at [527, 340] on h6 "(858) 254-7709" at bounding box center [517, 347] width 71 height 14
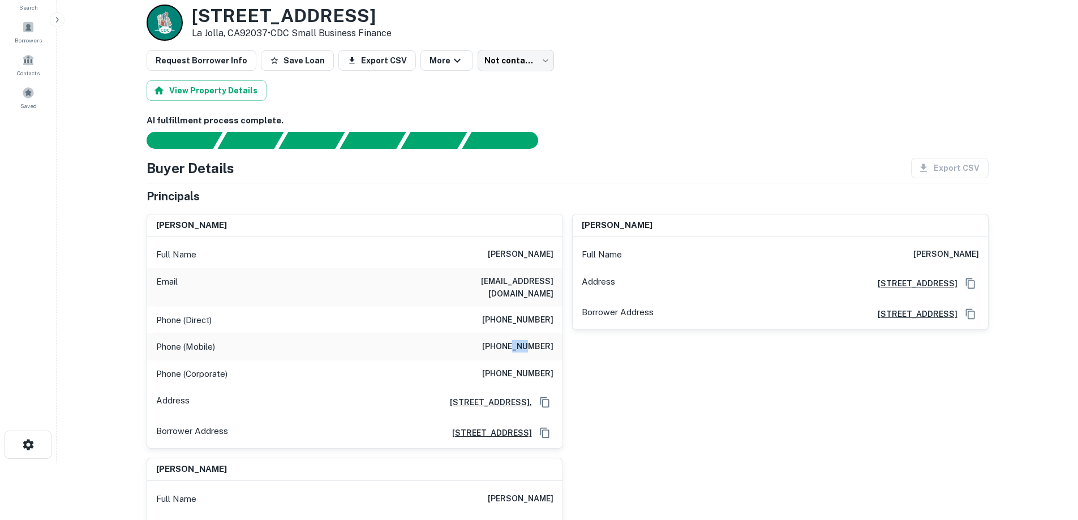
click at [527, 340] on h6 "(858) 254-7709" at bounding box center [517, 347] width 71 height 14
click at [528, 374] on div "Phone (Corporate) (858) 750-2698" at bounding box center [354, 373] width 415 height 27
click at [529, 342] on div "Phone (Mobile) (858) 254-7709" at bounding box center [354, 346] width 415 height 27
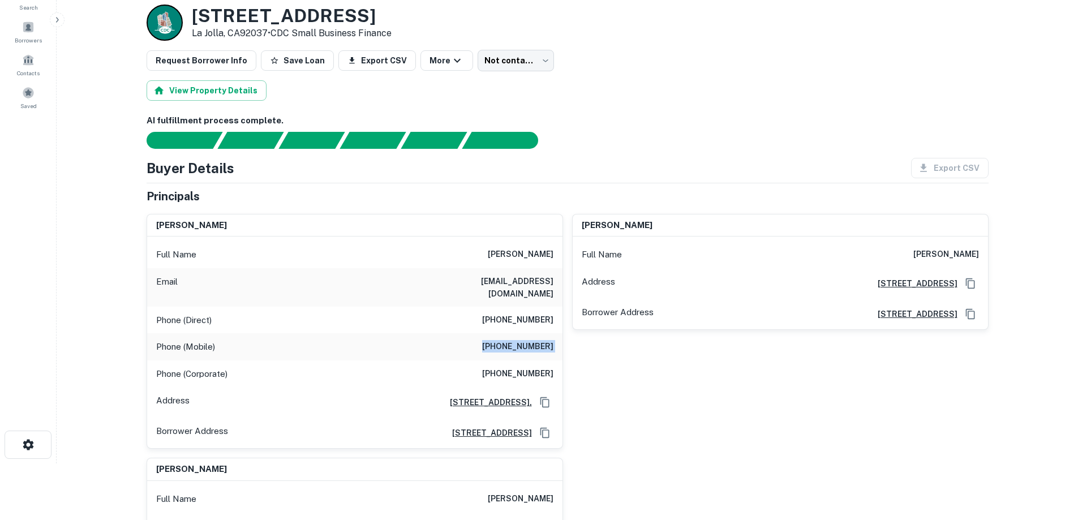
click at [529, 342] on div "Phone (Mobile) (858) 254-7709" at bounding box center [354, 346] width 415 height 27
copy h6 "(858) 254-7709"
click at [312, 333] on div "Phone (Mobile) (858) 254-7709" at bounding box center [354, 346] width 415 height 27
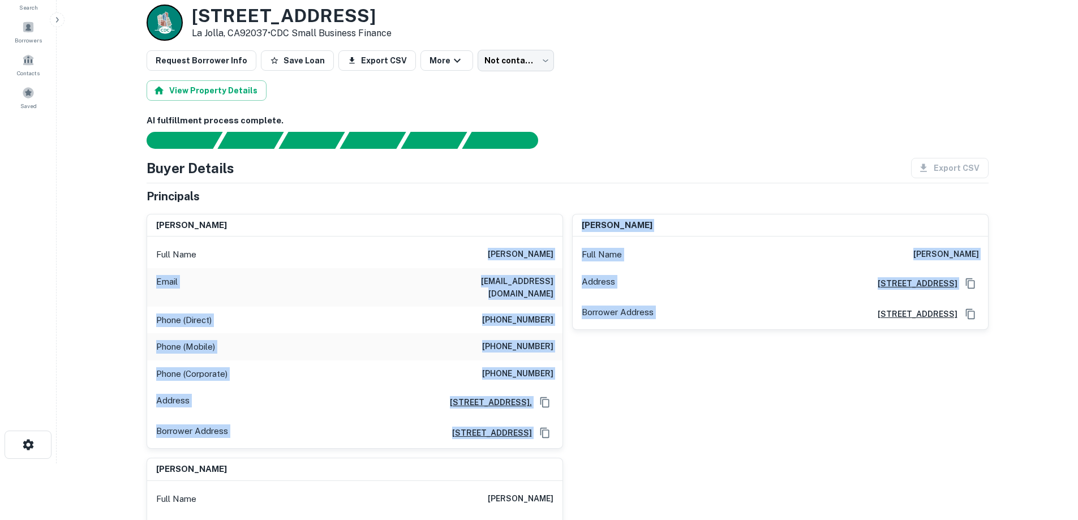
drag, startPoint x: 561, startPoint y: 265, endPoint x: 780, endPoint y: 426, distance: 271.9
click at [783, 428] on div "claudio gutierrez Full Name claudio gutierrez Email claudiogut@hotmail.com Phon…" at bounding box center [562, 389] width 851 height 369
click at [688, 419] on div "claudio gutierrez Full Name claudio gutierrez Address 1244 Prospect St #140, La…" at bounding box center [775, 327] width 425 height 244
drag, startPoint x: 677, startPoint y: 414, endPoint x: 148, endPoint y: 206, distance: 568.2
click at [157, 256] on div "claudio gutierrez Full Name claudio gutierrez Email claudiogut@hotmail.com Phon…" at bounding box center [562, 389] width 851 height 369
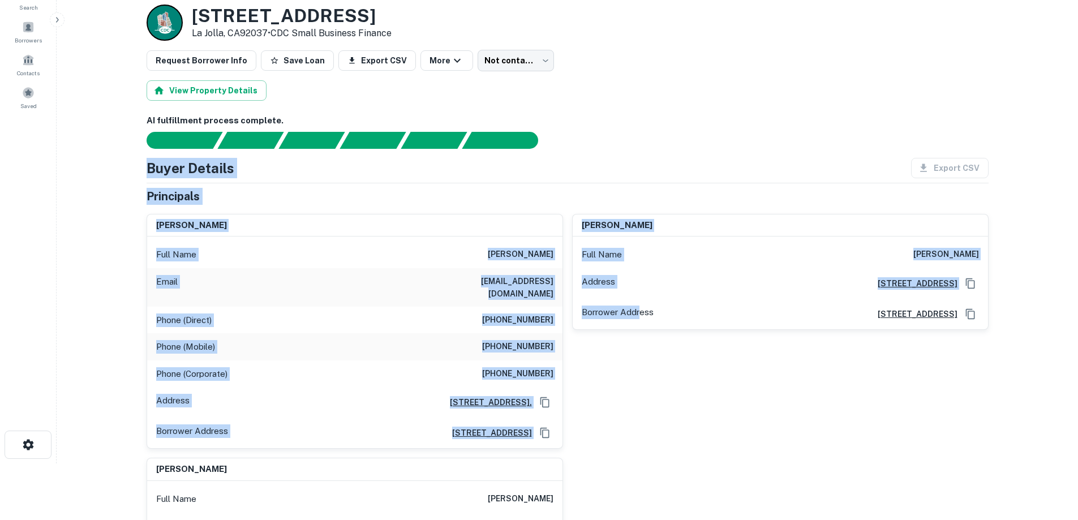
drag, startPoint x: 126, startPoint y: 163, endPoint x: 641, endPoint y: 410, distance: 570.8
click at [641, 410] on main "Back to search Loan Details 1218-24 Prospect St La Jolla, CA92037 • CDC Small B…" at bounding box center [567, 203] width 1021 height 520
click at [641, 410] on div "claudio gutierrez Full Name claudio gutierrez Address 1244 Prospect St #140, La…" at bounding box center [775, 327] width 425 height 244
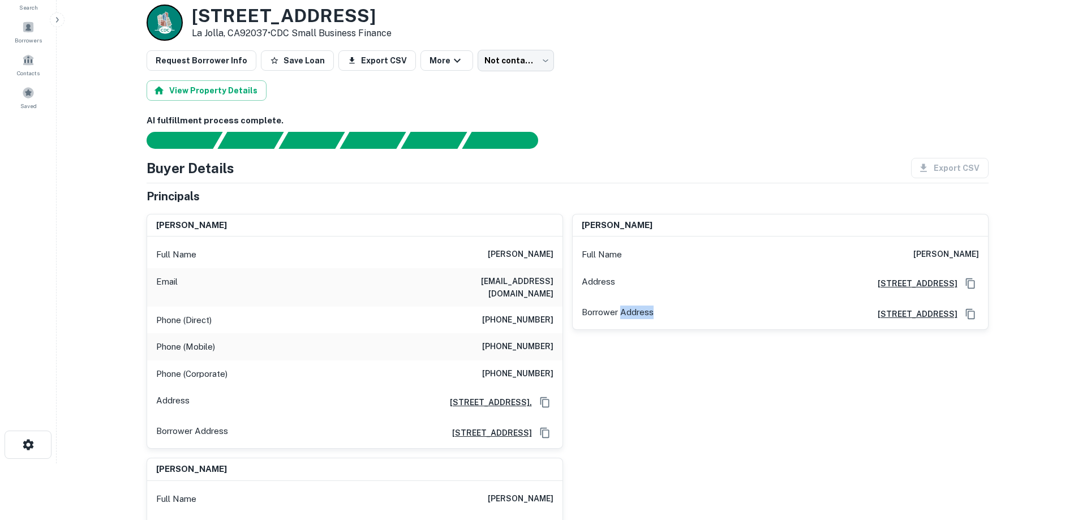
click at [641, 410] on div "claudio gutierrez Full Name claudio gutierrez Address 1244 Prospect St #140, La…" at bounding box center [775, 327] width 425 height 244
drag, startPoint x: 641, startPoint y: 409, endPoint x: 634, endPoint y: 406, distance: 7.6
click at [634, 406] on div "claudio gutierrez Full Name claudio gutierrez Address 1244 Prospect St #140, La…" at bounding box center [775, 327] width 425 height 244
drag, startPoint x: 470, startPoint y: 321, endPoint x: 251, endPoint y: 243, distance: 231.9
click at [401, 282] on div "Full Name claudio gutierrez Email claudiogut@hotmail.com Phone (Direct) (858) 5…" at bounding box center [354, 342] width 415 height 212
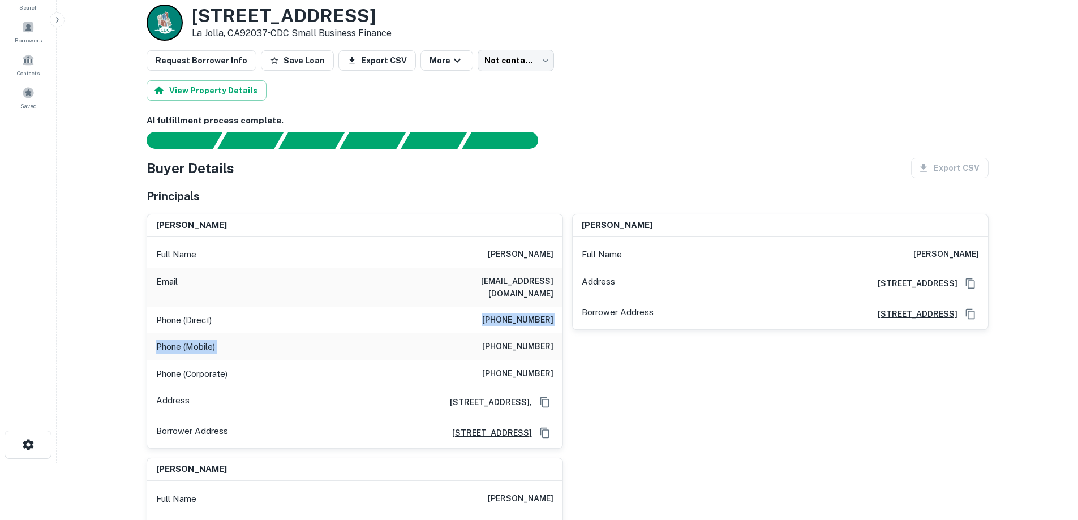
drag, startPoint x: 141, startPoint y: 203, endPoint x: 599, endPoint y: 489, distance: 539.8
click at [595, 453] on div "claudio gutierrez Full Name claudio gutierrez Email claudiogut@hotmail.com Phon…" at bounding box center [562, 389] width 851 height 369
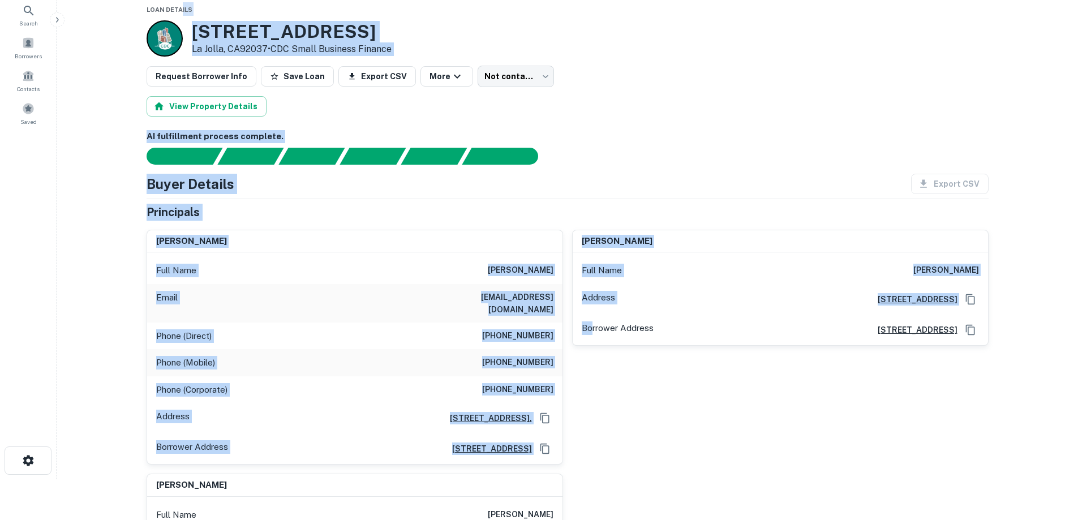
drag, startPoint x: 593, startPoint y: 447, endPoint x: 182, endPoint y: 10, distance: 599.9
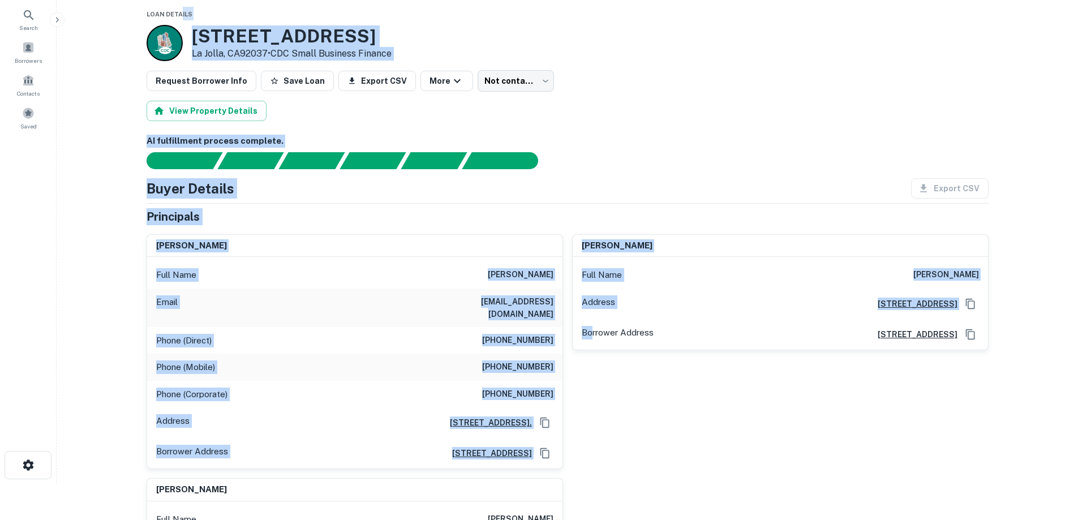
click at [257, 47] on p "La Jolla, CA92037 • CDC Small Business Finance" at bounding box center [292, 54] width 200 height 14
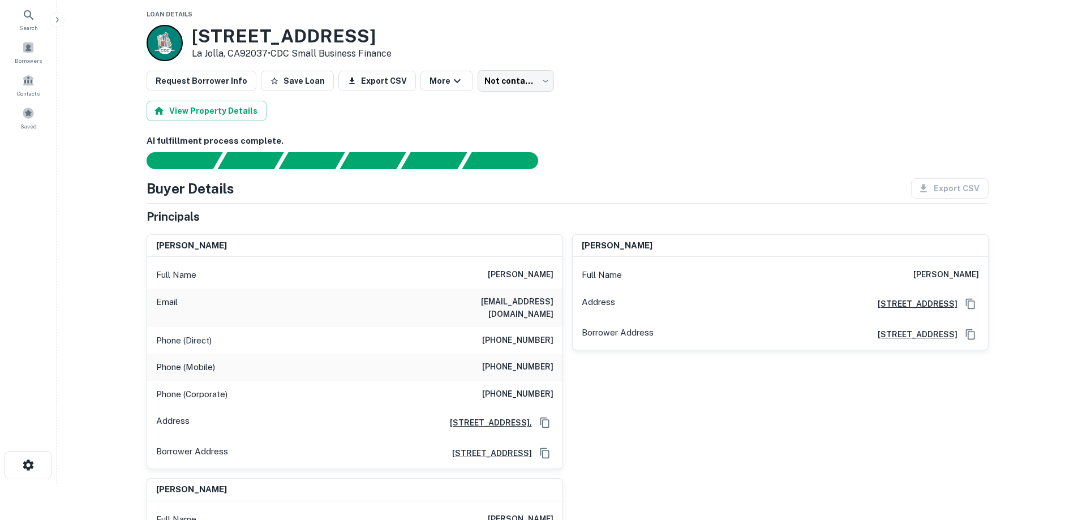
drag, startPoint x: 192, startPoint y: 32, endPoint x: 269, endPoint y: 52, distance: 79.6
click at [269, 52] on div "1218-24 Prospect St La Jolla, CA92037 • CDC Small Business Finance" at bounding box center [269, 43] width 245 height 36
click at [266, 50] on p "La Jolla, CA92037 • CDC Small Business Finance" at bounding box center [292, 54] width 200 height 14
drag, startPoint x: 266, startPoint y: 50, endPoint x: 186, endPoint y: 40, distance: 80.9
click at [186, 40] on div "1218-24 Prospect St La Jolla, CA92037 • CDC Small Business Finance" at bounding box center [269, 43] width 245 height 36
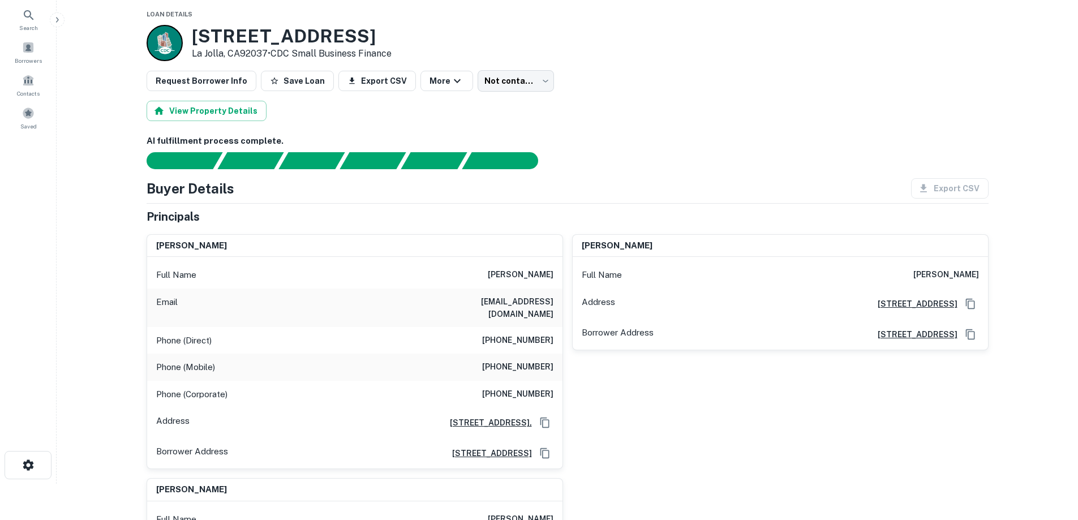
click at [206, 35] on h3 "1218-24 Prospect St" at bounding box center [292, 35] width 200 height 21
drag, startPoint x: 187, startPoint y: 30, endPoint x: 268, endPoint y: 55, distance: 84.6
click at [268, 55] on div "1218-24 Prospect St La Jolla, CA92037 • CDC Small Business Finance" at bounding box center [269, 43] width 245 height 36
click at [268, 55] on p "La Jolla, CA92037 • CDC Small Business Finance" at bounding box center [292, 54] width 200 height 14
drag, startPoint x: 268, startPoint y: 55, endPoint x: 197, endPoint y: 33, distance: 74.1
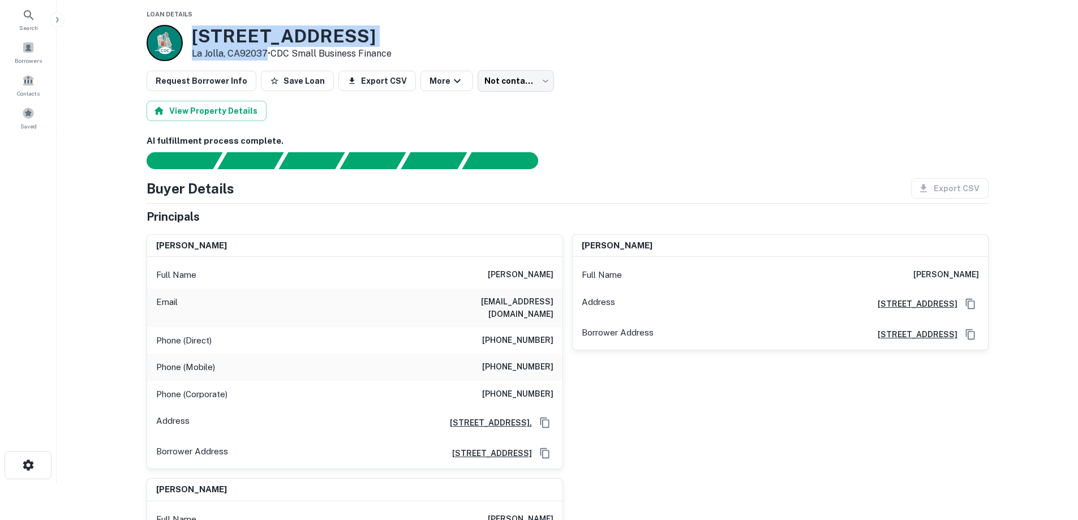
click at [197, 33] on div "1218-24 Prospect St La Jolla, CA92037 • CDC Small Business Finance" at bounding box center [292, 42] width 200 height 35
click at [197, 33] on h3 "1218-24 Prospect St" at bounding box center [292, 35] width 200 height 21
drag, startPoint x: 193, startPoint y: 32, endPoint x: 266, endPoint y: 50, distance: 75.9
click at [266, 50] on div "1218-24 Prospect St La Jolla, CA92037 • CDC Small Business Finance" at bounding box center [292, 42] width 200 height 35
click at [266, 50] on p "La Jolla, CA92037 • CDC Small Business Finance" at bounding box center [292, 54] width 200 height 14
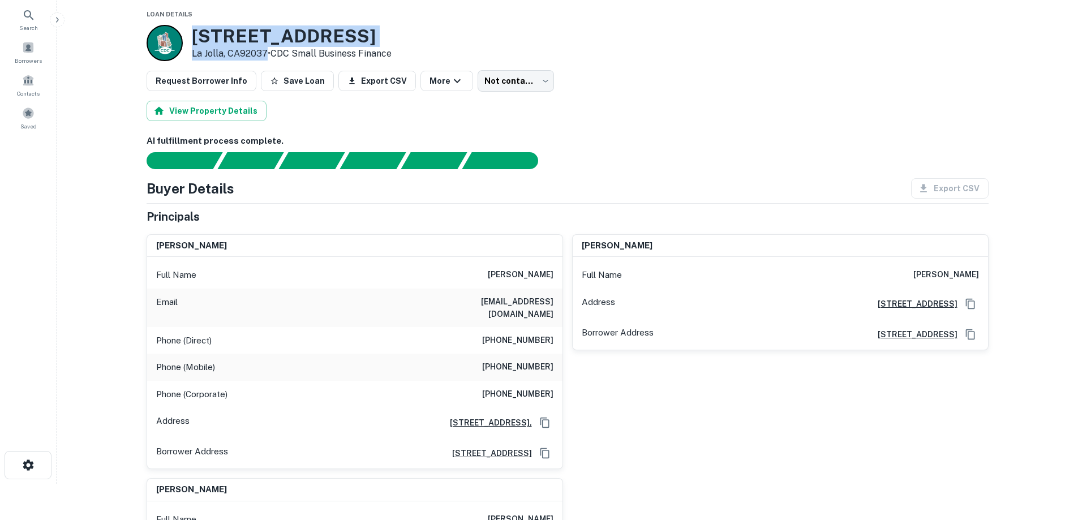
drag, startPoint x: 266, startPoint y: 50, endPoint x: 206, endPoint y: 37, distance: 61.5
click at [206, 37] on div "1218-24 Prospect St La Jolla, CA92037 • CDC Small Business Finance" at bounding box center [292, 42] width 200 height 35
click at [205, 37] on h3 "1218-24 Prospect St" at bounding box center [292, 35] width 200 height 21
drag, startPoint x: 195, startPoint y: 33, endPoint x: 265, endPoint y: 54, distance: 73.4
click at [265, 54] on div "1218-24 Prospect St La Jolla, CA92037 • CDC Small Business Finance" at bounding box center [292, 42] width 200 height 35
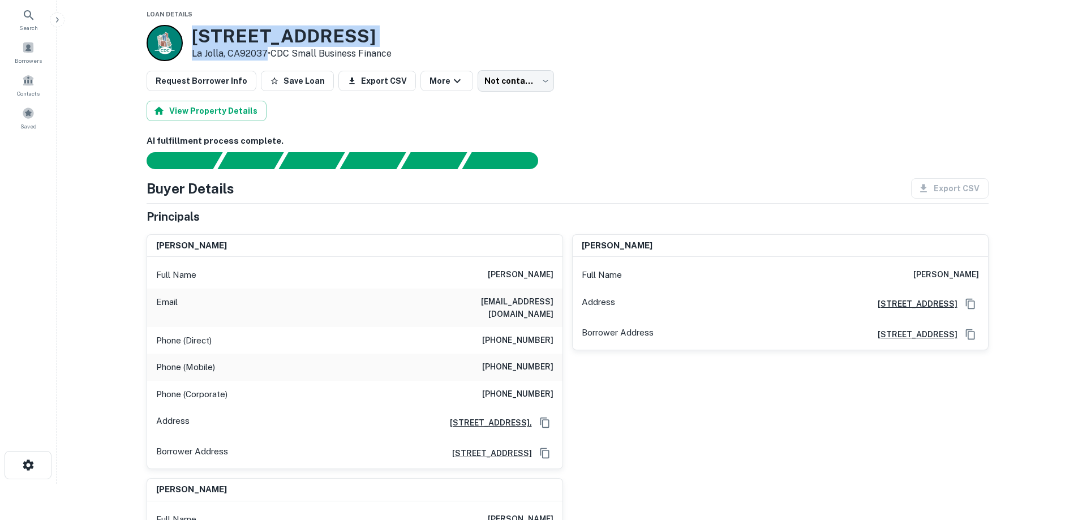
click at [265, 53] on p "La Jolla, CA92037 • CDC Small Business Finance" at bounding box center [292, 54] width 200 height 14
drag, startPoint x: 265, startPoint y: 53, endPoint x: 191, endPoint y: 38, distance: 75.6
click at [192, 38] on div "1218-24 Prospect St La Jolla, CA92037 • CDC Small Business Finance" at bounding box center [292, 42] width 200 height 35
click at [192, 38] on h3 "1218-24 Prospect St" at bounding box center [292, 35] width 200 height 21
drag, startPoint x: 194, startPoint y: 35, endPoint x: 268, endPoint y: 53, distance: 75.9
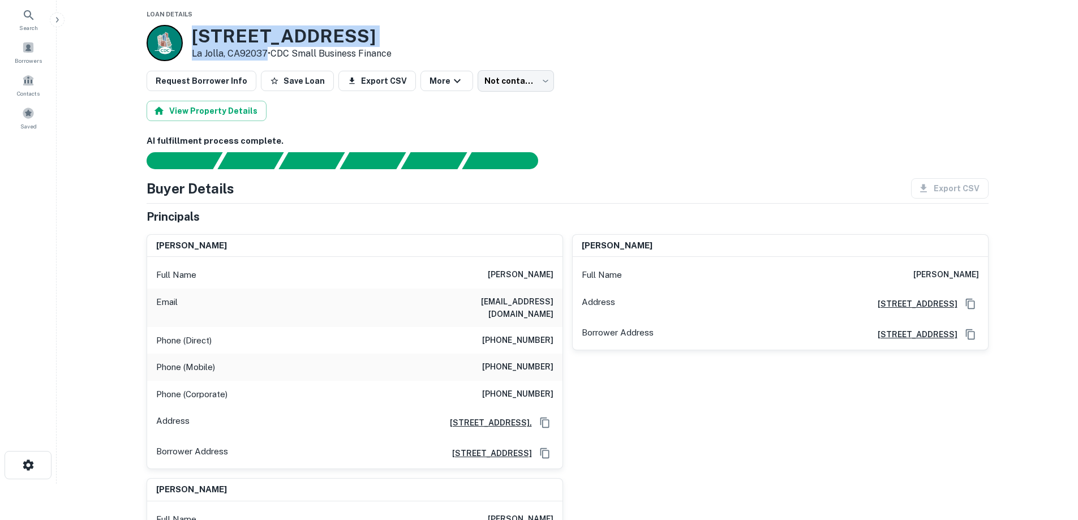
click at [268, 53] on div "1218-24 Prospect St La Jolla, CA92037 • CDC Small Business Finance" at bounding box center [292, 42] width 200 height 35
click at [266, 53] on p "La Jolla, CA92037 • CDC Small Business Finance" at bounding box center [292, 54] width 200 height 14
drag, startPoint x: 266, startPoint y: 53, endPoint x: 196, endPoint y: 40, distance: 71.9
click at [196, 40] on div "1218-24 Prospect St La Jolla, CA92037 • CDC Small Business Finance" at bounding box center [292, 42] width 200 height 35
click at [193, 33] on h3 "1218-24 Prospect St" at bounding box center [292, 35] width 200 height 21
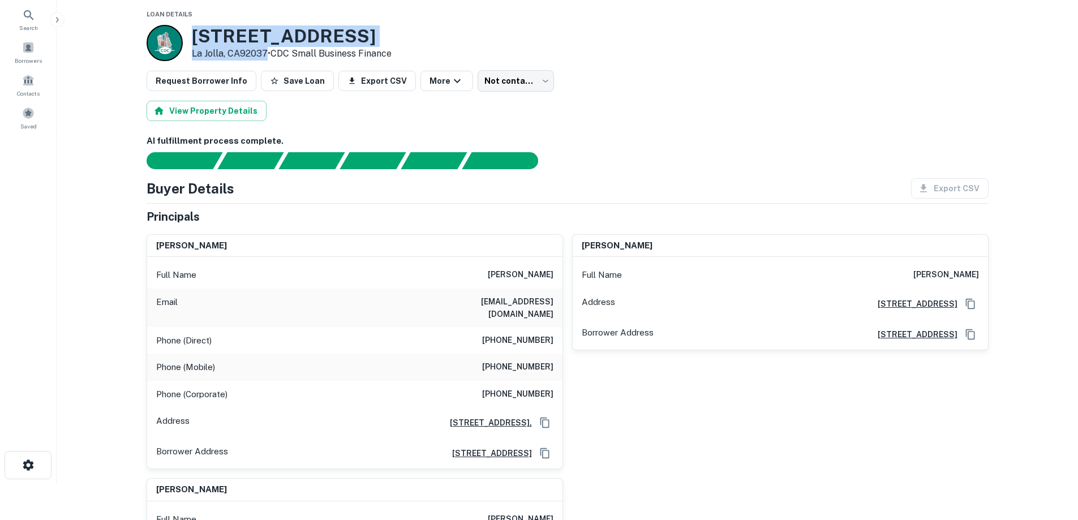
drag, startPoint x: 193, startPoint y: 33, endPoint x: 265, endPoint y: 49, distance: 73.0
click at [265, 49] on div "1218-24 Prospect St La Jolla, CA92037 • CDC Small Business Finance" at bounding box center [292, 42] width 200 height 35
click at [265, 49] on p "La Jolla, CA92037 • CDC Small Business Finance" at bounding box center [292, 54] width 200 height 14
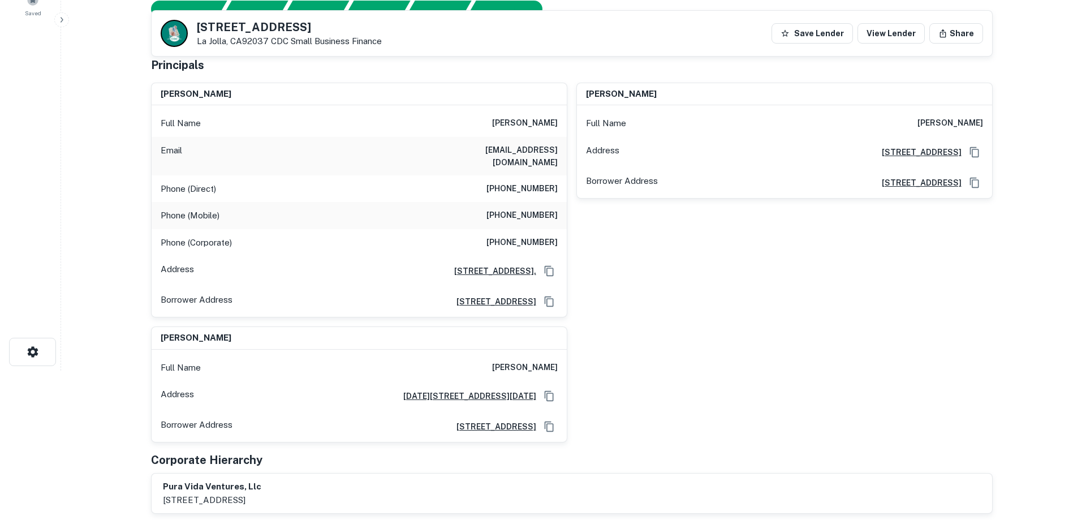
scroll to position [0, 0]
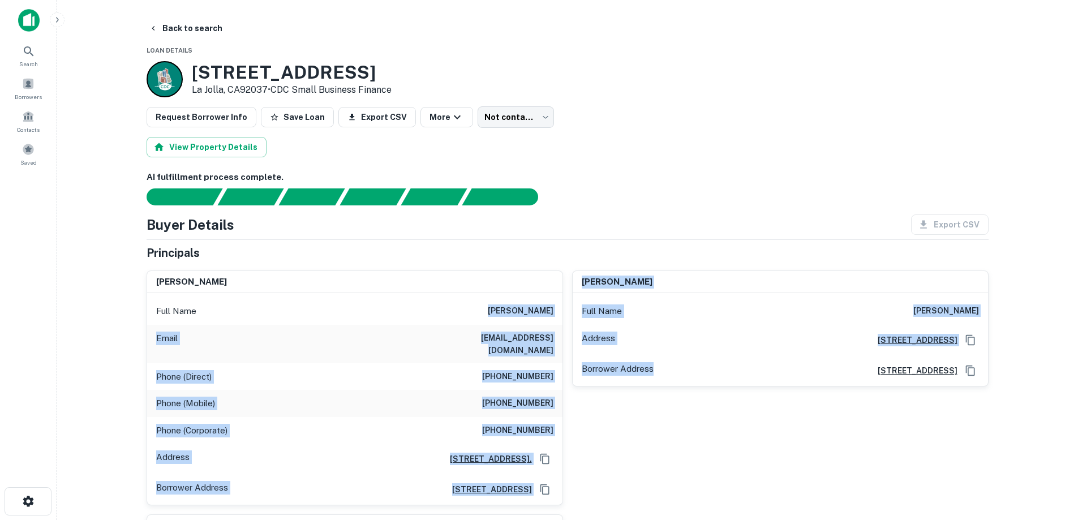
drag, startPoint x: 505, startPoint y: 311, endPoint x: 707, endPoint y: 408, distance: 224.9
click at [707, 408] on div "claudio gutierrez Full Name claudio gutierrez Email claudiogut@hotmail.com Phon…" at bounding box center [562, 445] width 851 height 369
click at [707, 408] on div "claudio gutierrez Full Name claudio gutierrez Address 1244 Prospect St #140, La…" at bounding box center [775, 383] width 425 height 244
drag, startPoint x: 669, startPoint y: 479, endPoint x: 164, endPoint y: 300, distance: 535.3
click at [164, 300] on div "claudio gutierrez Full Name claudio gutierrez Email claudiogut@hotmail.com Phon…" at bounding box center [562, 445] width 851 height 369
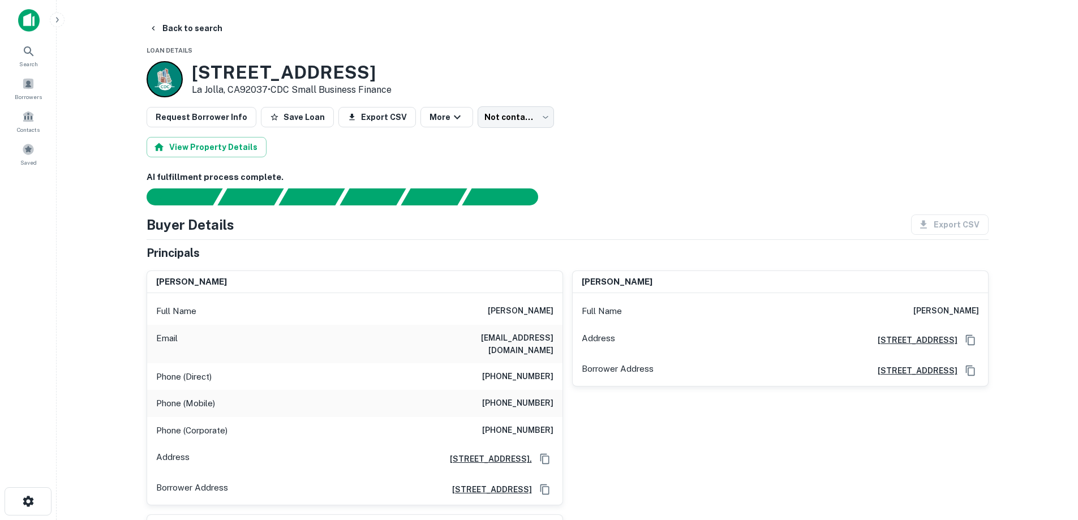
click at [152, 287] on div "claudio gutierrez" at bounding box center [354, 282] width 415 height 23
click at [200, 25] on button "Back to search" at bounding box center [185, 28] width 83 height 20
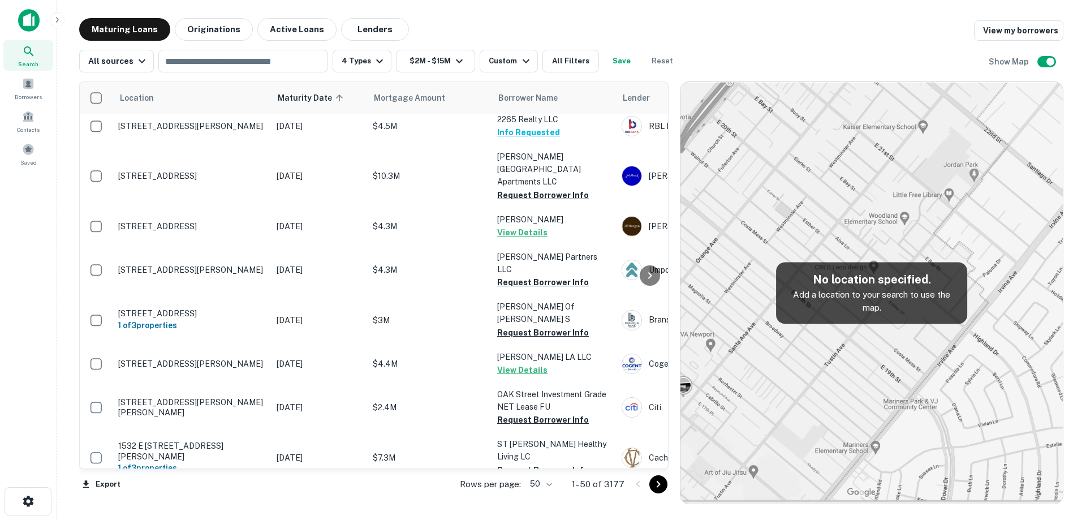
scroll to position [1659, 0]
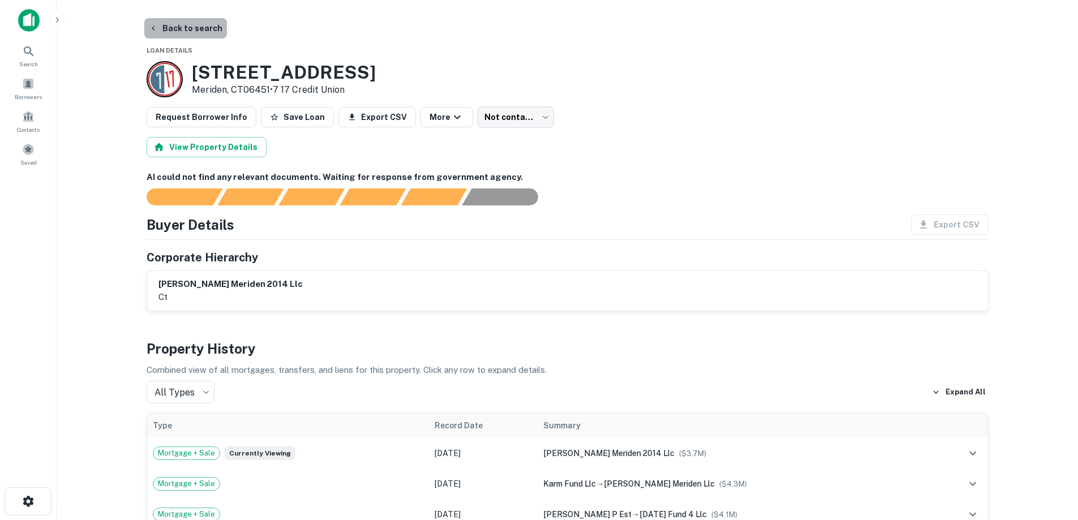
click at [206, 31] on button "Back to search" at bounding box center [185, 28] width 83 height 20
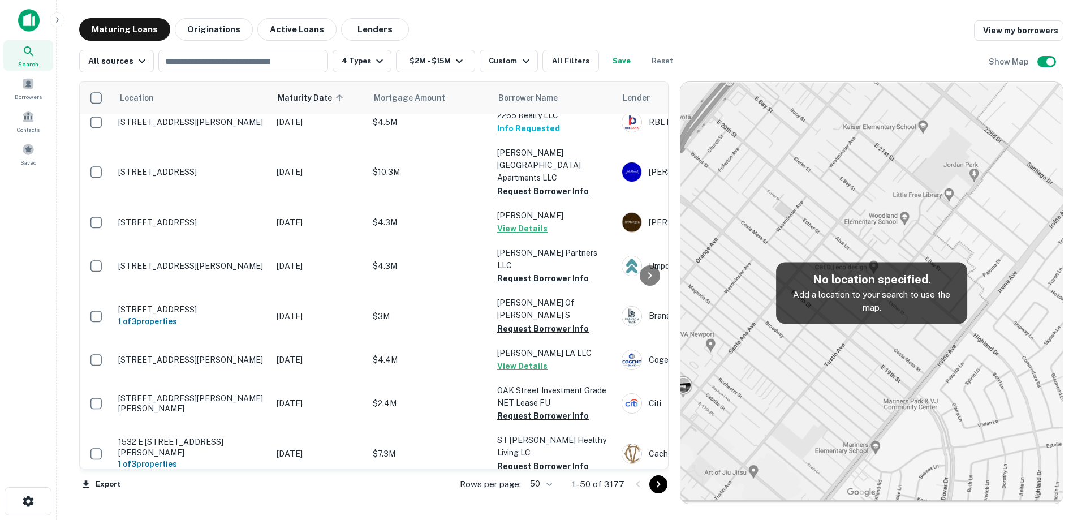
scroll to position [1659, 0]
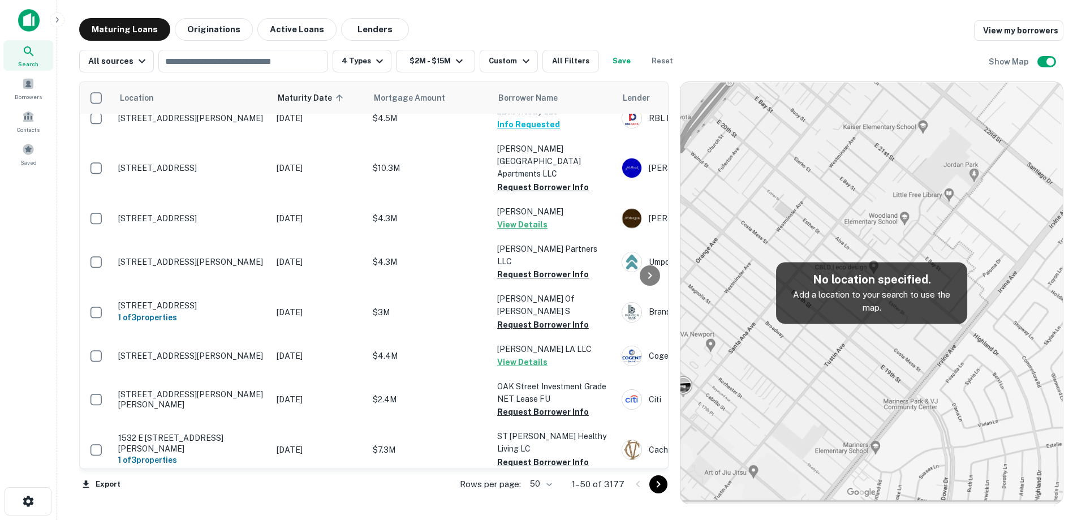
click at [556, 493] on div "Rows per page: 50 ** 1–50 of 3177" at bounding box center [557, 484] width 222 height 31
click at [552, 485] on body "Search Borrowers Contacts Saved Maturing Loans Originations Active Loans Lender…" at bounding box center [543, 260] width 1086 height 520
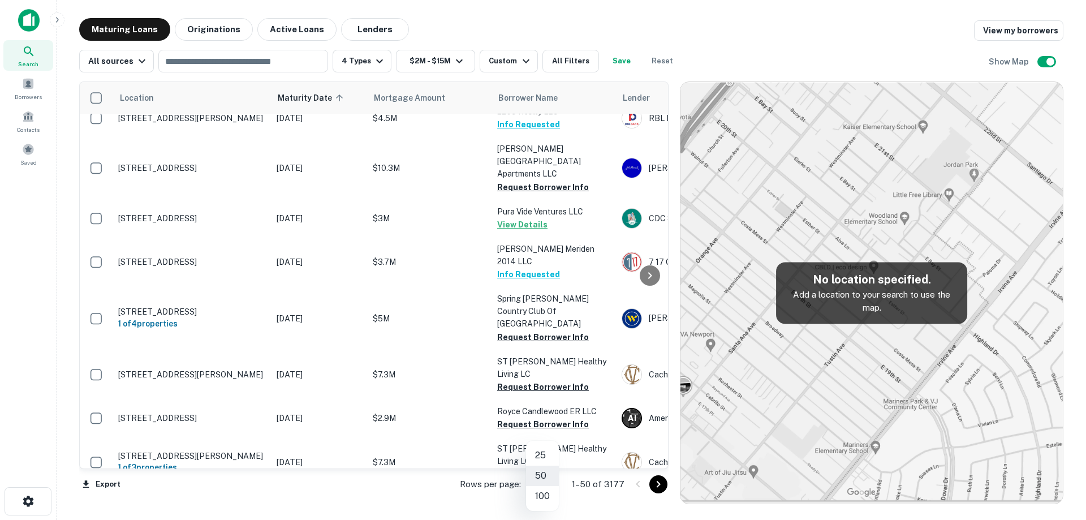
scroll to position [1646, 0]
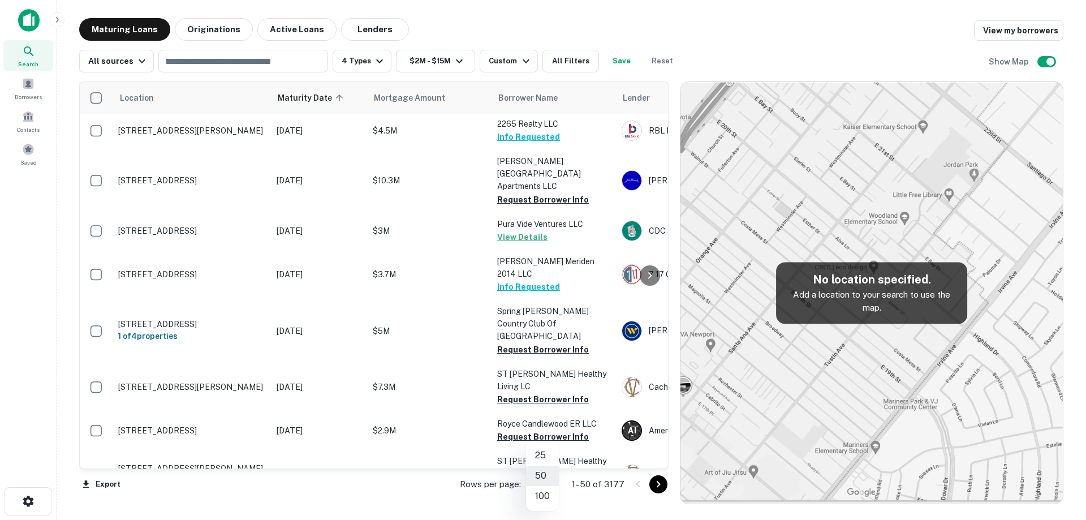
click at [542, 501] on li "100" at bounding box center [542, 496] width 33 height 20
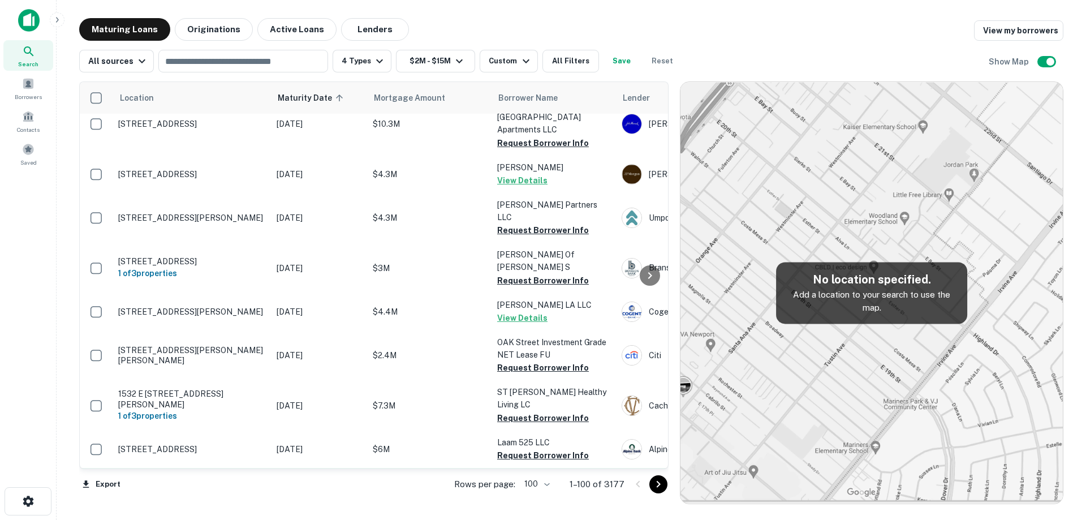
scroll to position [1759, 0]
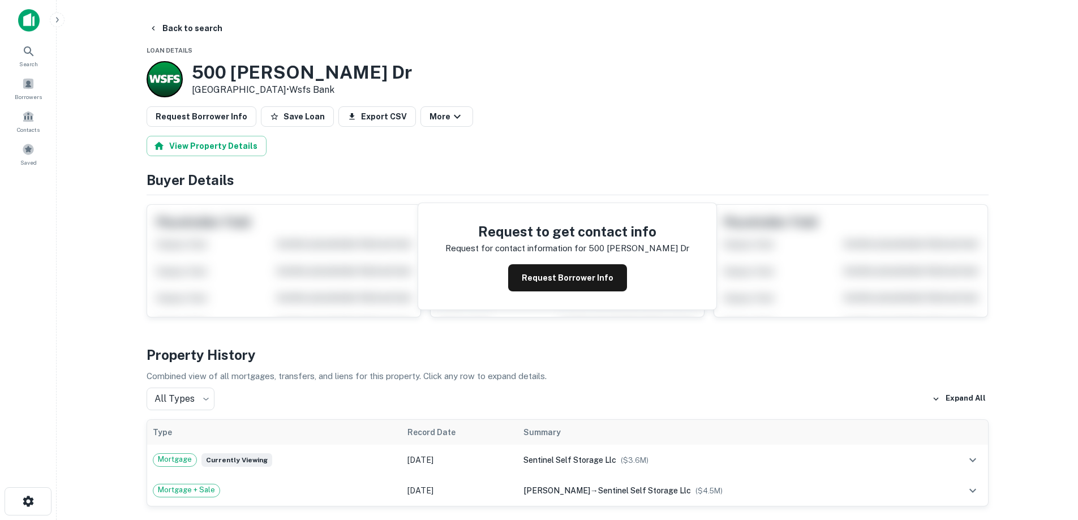
drag, startPoint x: 186, startPoint y: 71, endPoint x: 271, endPoint y: 85, distance: 86.0
click at [284, 93] on div "500 Liberato Dr Spring City, PA19475 • Wsfs Bank" at bounding box center [279, 79] width 265 height 36
copy div "[STREET_ADDRESS][PERSON_NAME]"
click at [612, 284] on button "Request Borrower Info" at bounding box center [567, 277] width 119 height 27
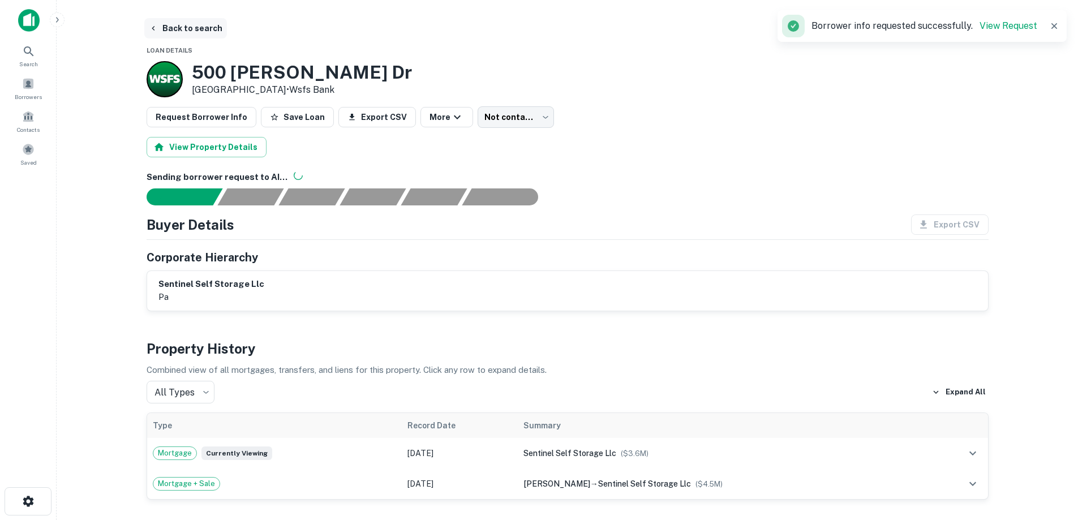
click at [176, 35] on button "Back to search" at bounding box center [185, 28] width 83 height 20
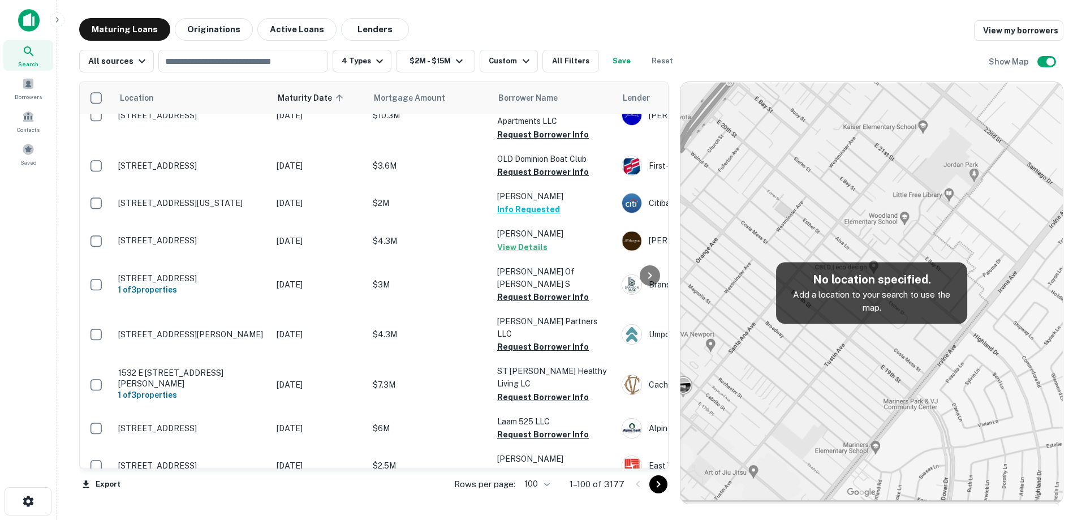
scroll to position [1929, 0]
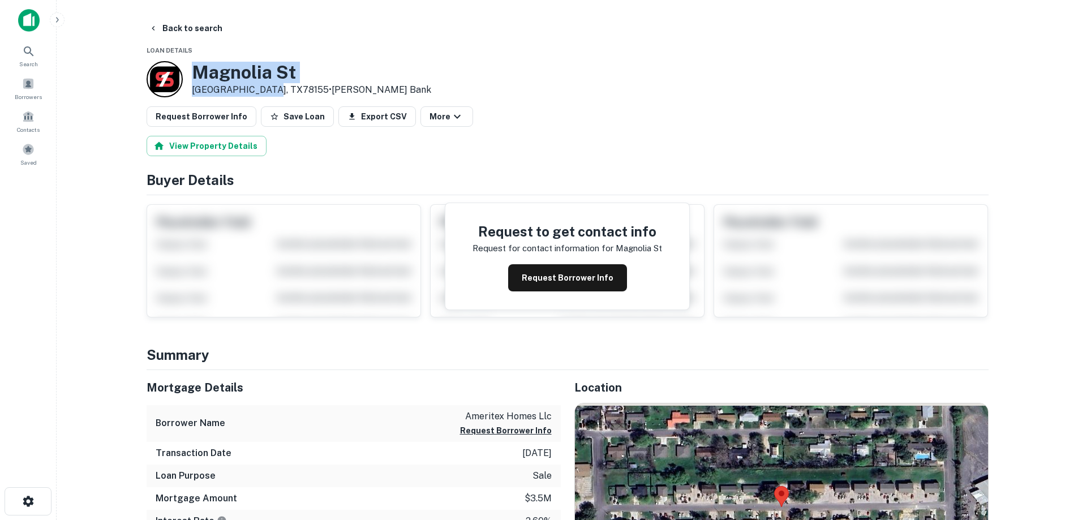
drag, startPoint x: 191, startPoint y: 66, endPoint x: 266, endPoint y: 94, distance: 80.2
click at [266, 94] on div "Magnolia St Seguin, TX78155 • Simmons Bank" at bounding box center [289, 79] width 285 height 36
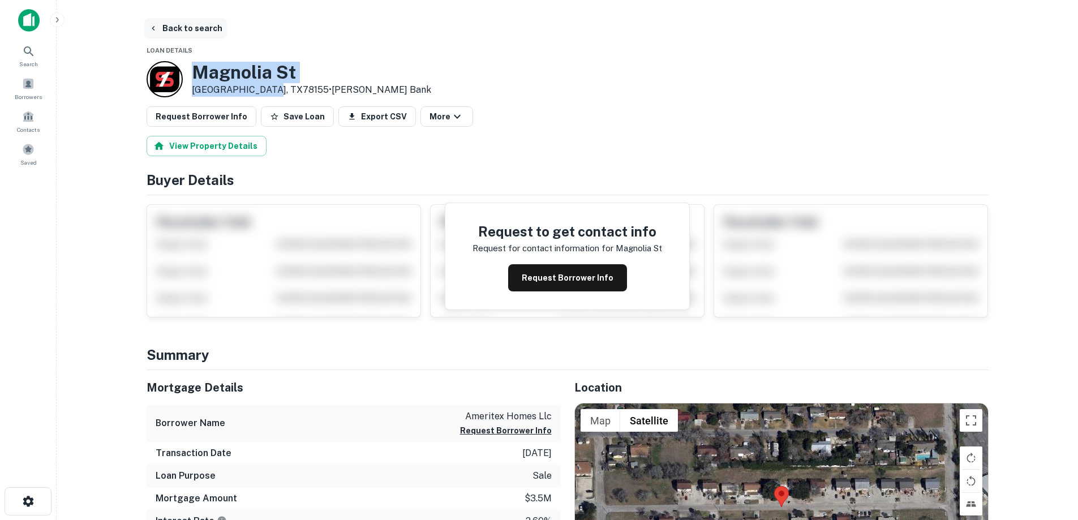
click at [199, 28] on button "Back to search" at bounding box center [185, 28] width 83 height 20
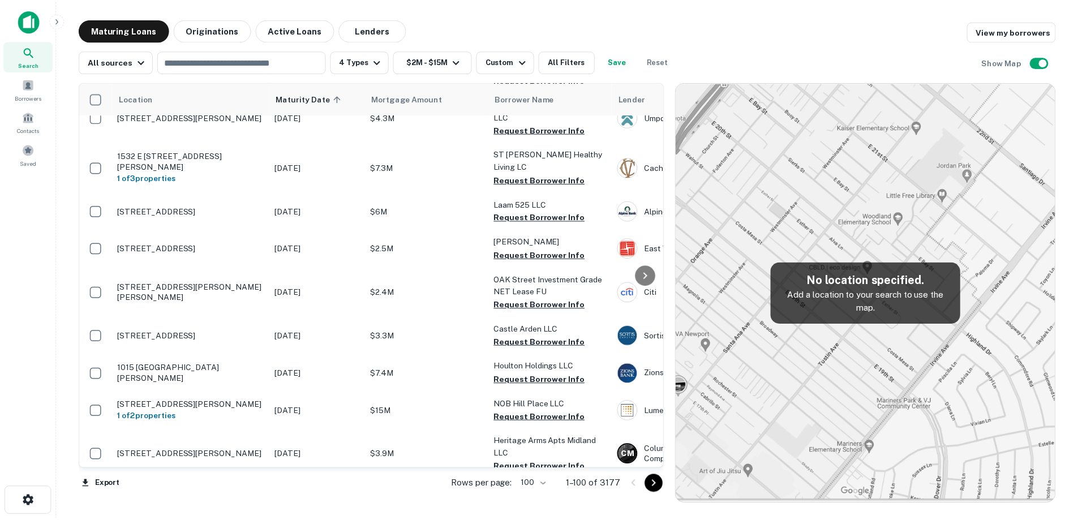
scroll to position [1986, 0]
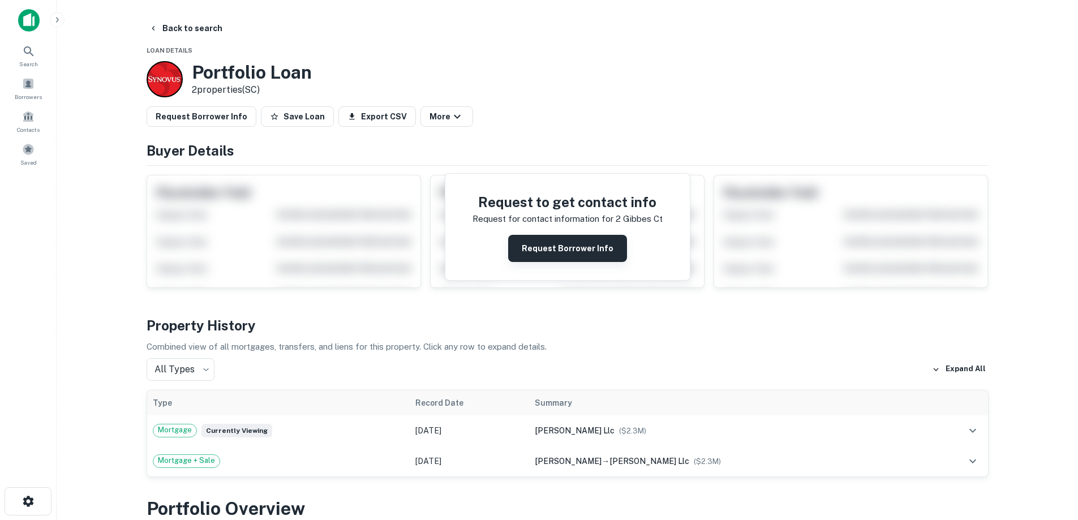
click at [578, 247] on button "Request Borrower Info" at bounding box center [567, 248] width 119 height 27
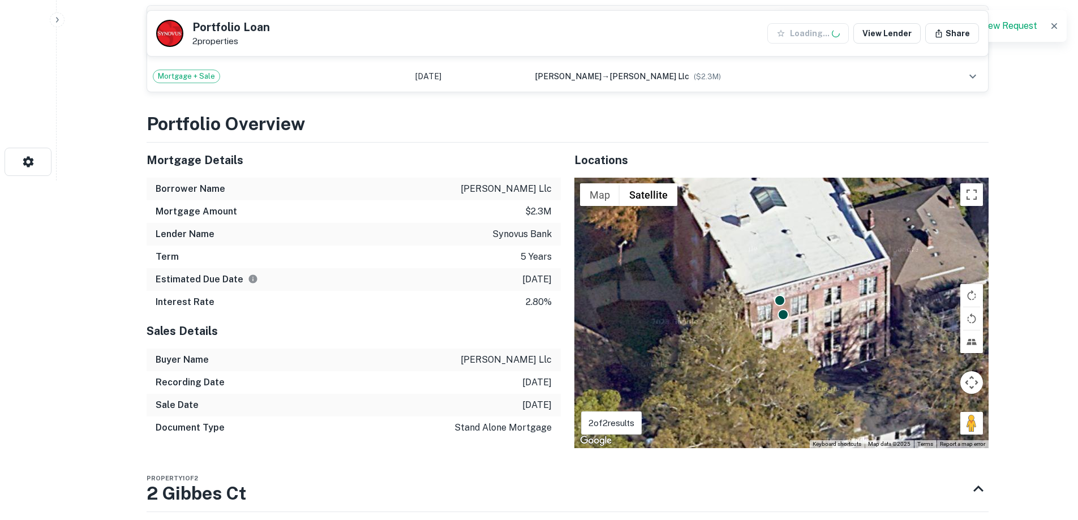
scroll to position [679, 0]
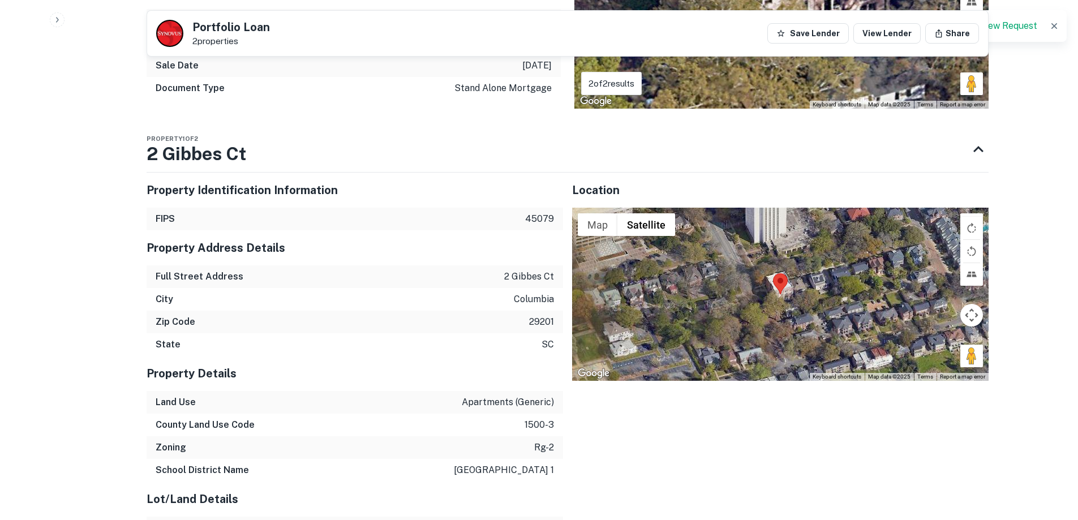
click at [532, 275] on p "2 gibbes ct" at bounding box center [529, 277] width 50 height 14
drag, startPoint x: 532, startPoint y: 275, endPoint x: 520, endPoint y: 275, distance: 11.9
click at [520, 275] on p "2 gibbes ct" at bounding box center [529, 277] width 50 height 14
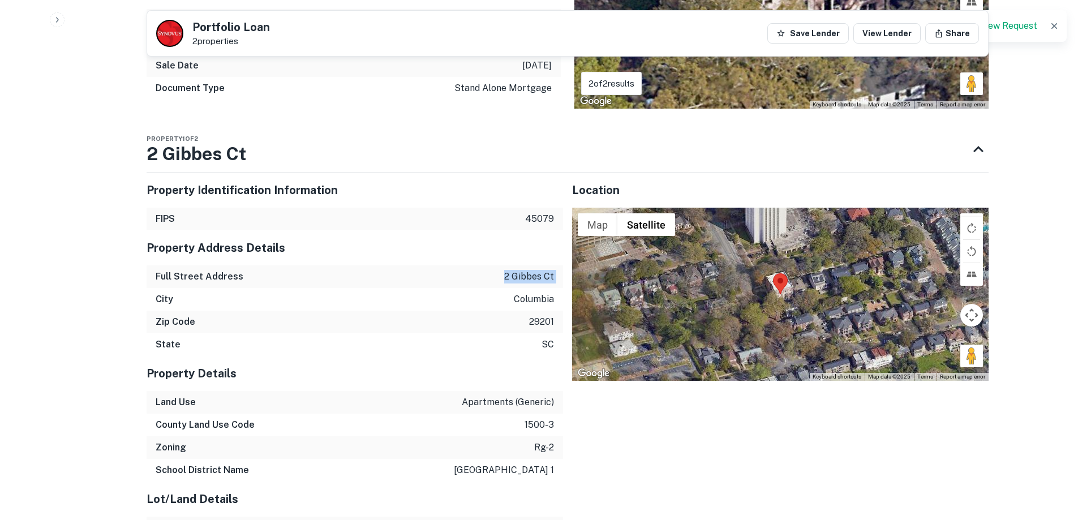
click at [520, 275] on p "2 gibbes ct" at bounding box center [529, 277] width 50 height 14
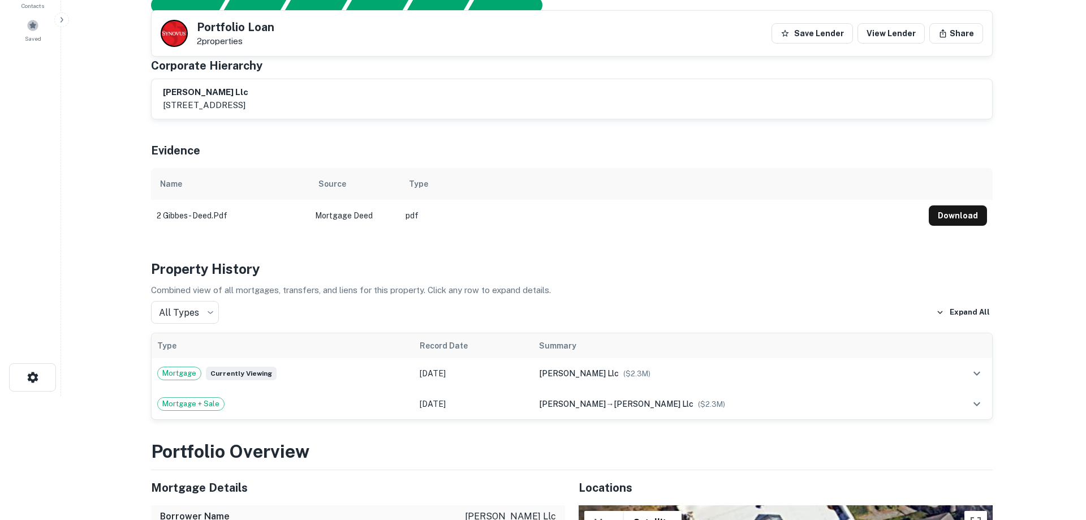
scroll to position [0, 0]
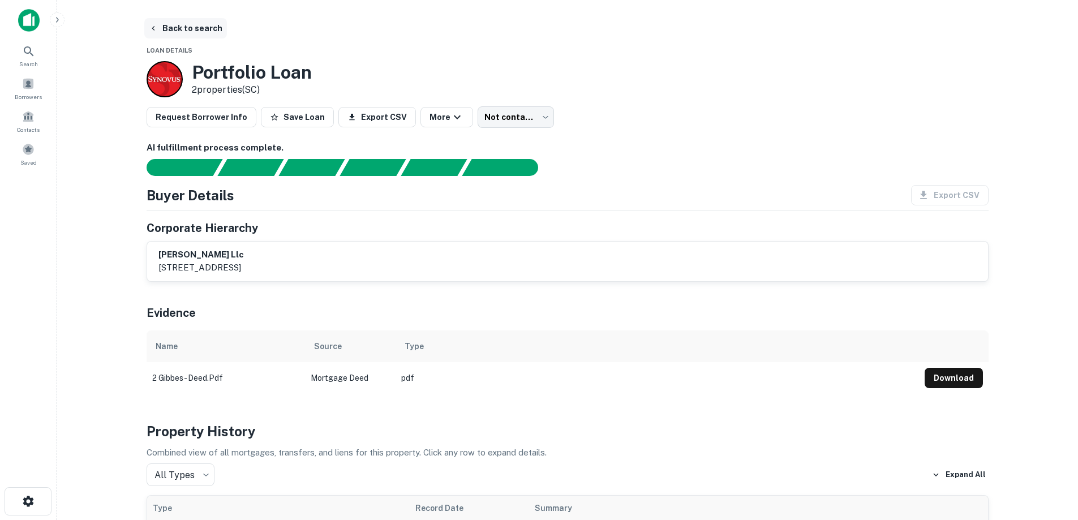
click at [203, 28] on button "Back to search" at bounding box center [185, 28] width 83 height 20
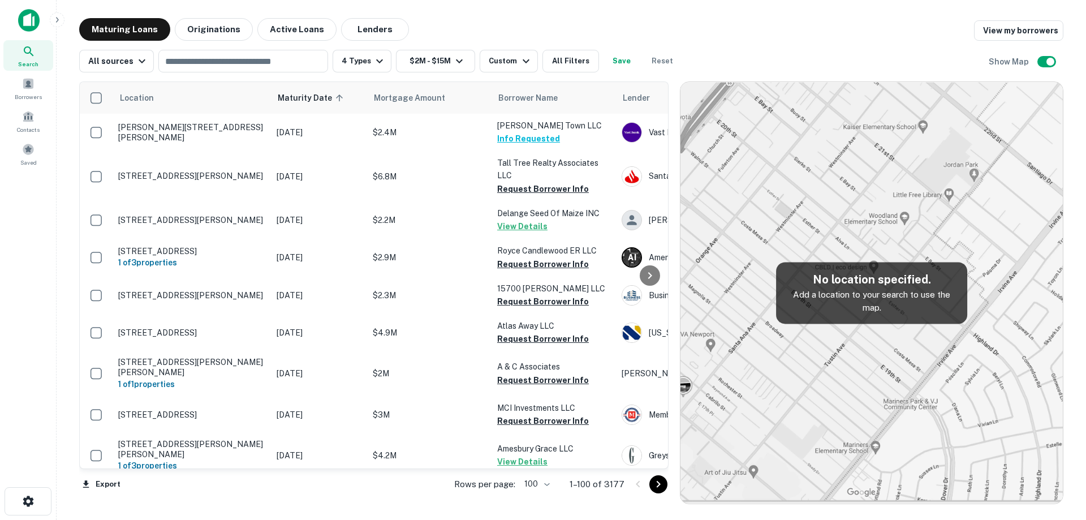
scroll to position [1986, 0]
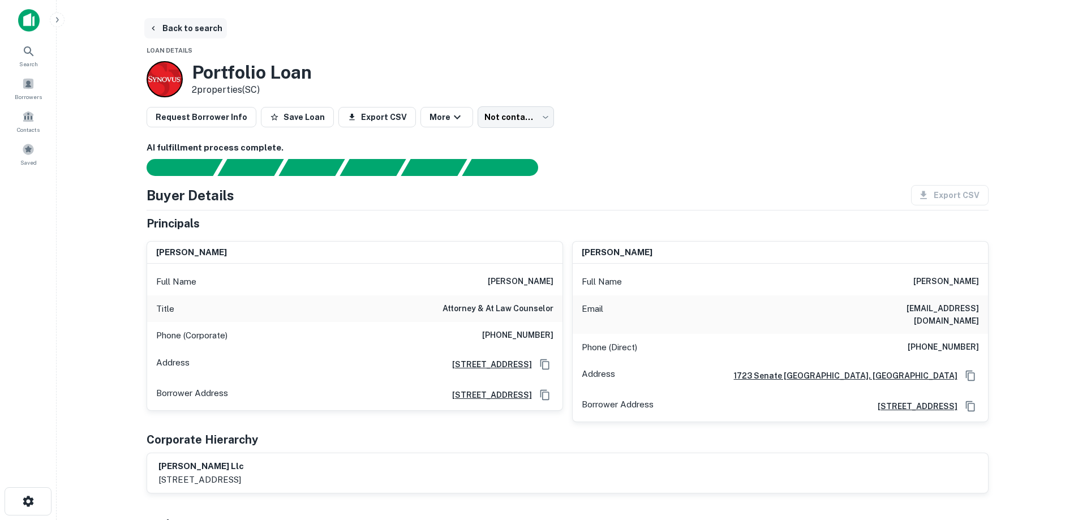
click at [200, 36] on button "Back to search" at bounding box center [185, 28] width 83 height 20
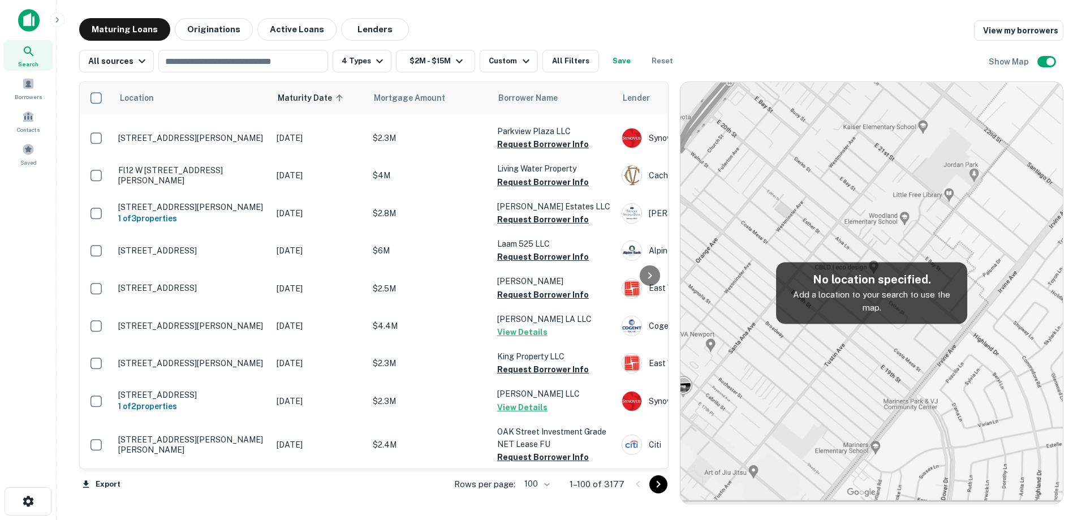
scroll to position [2042, 0]
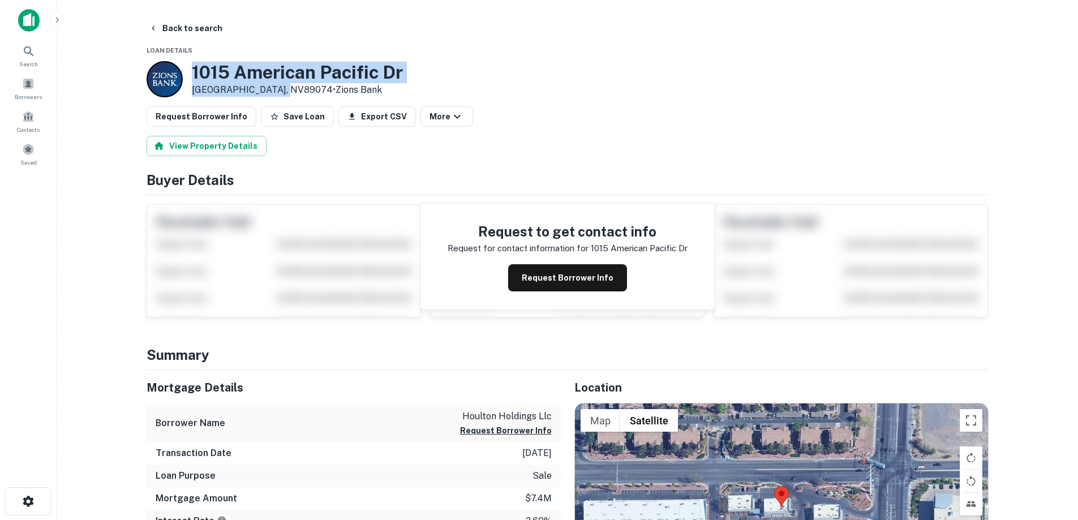
drag, startPoint x: 192, startPoint y: 70, endPoint x: 285, endPoint y: 89, distance: 94.6
click at [285, 89] on div "1015 American Pacific Dr Henderson, NV89074 • Zions Bank" at bounding box center [297, 79] width 211 height 35
copy div "1015 [GEOGRAPHIC_DATA][PERSON_NAME]"
click at [183, 27] on button "Back to search" at bounding box center [185, 28] width 83 height 20
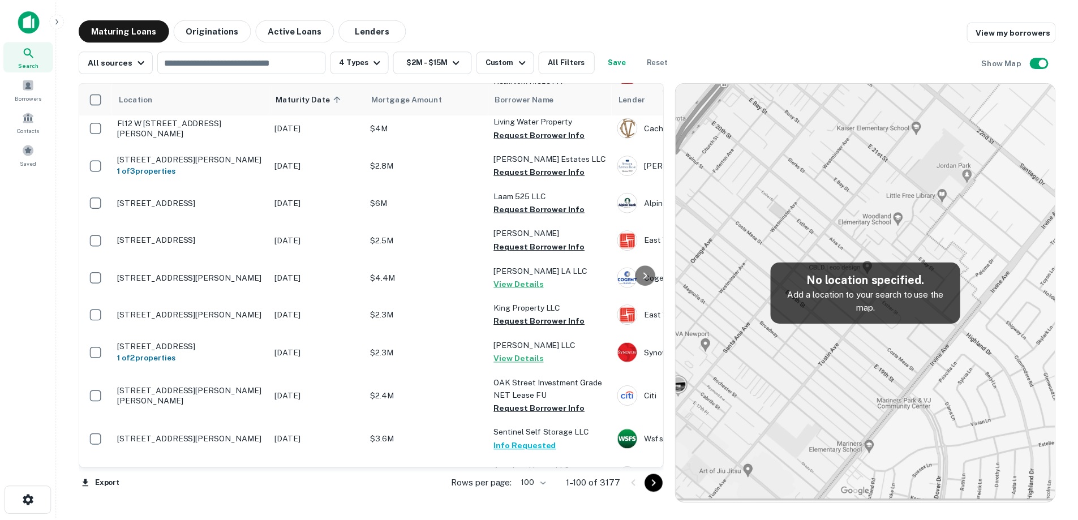
scroll to position [2099, 0]
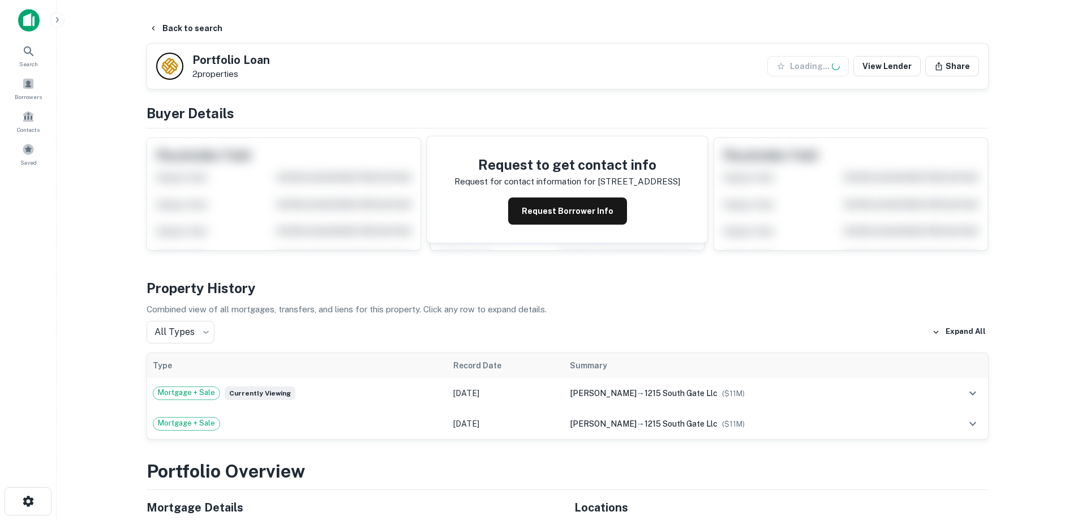
scroll to position [396, 0]
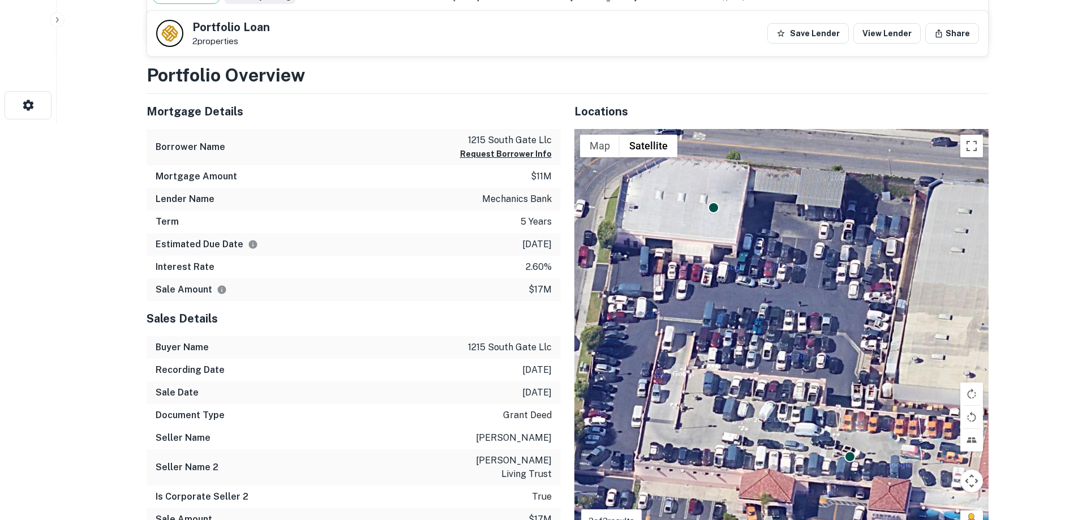
click at [497, 346] on p "1215 south gate llc" at bounding box center [510, 348] width 84 height 14
click at [497, 440] on p "llovio sergio e" at bounding box center [514, 438] width 76 height 14
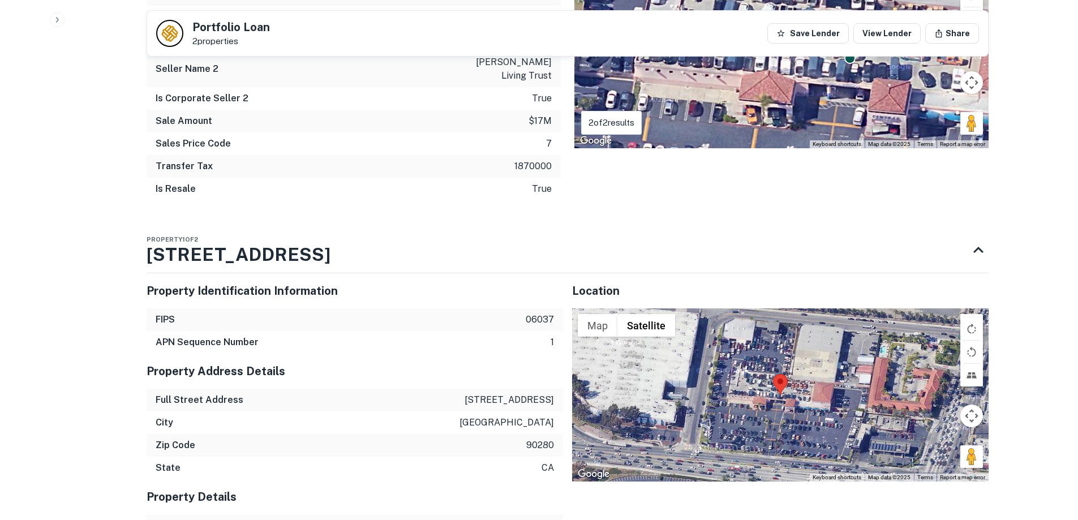
scroll to position [905, 0]
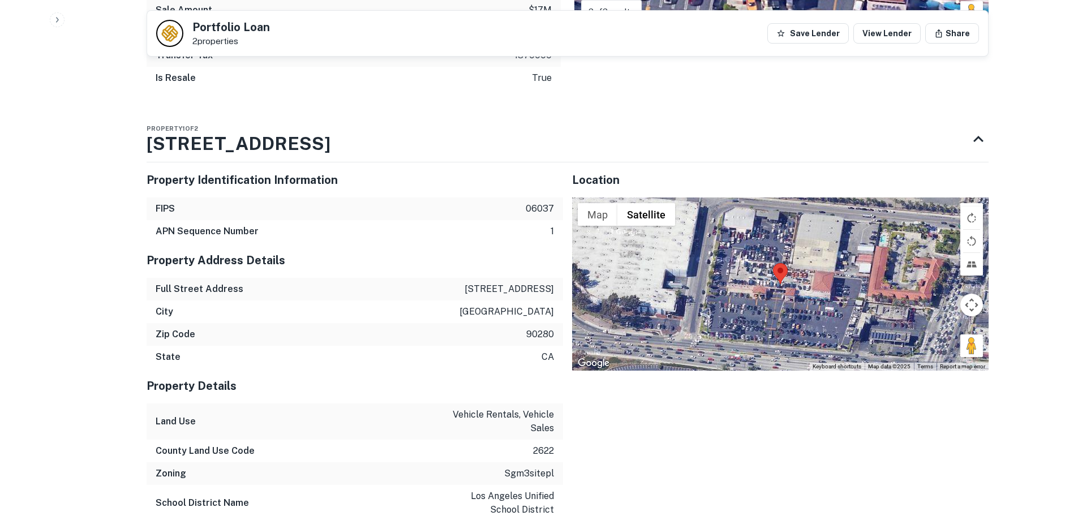
click at [514, 282] on div "Full Street Address 5645 firestone blvd" at bounding box center [355, 289] width 416 height 23
copy p "5645 firestone blvd"
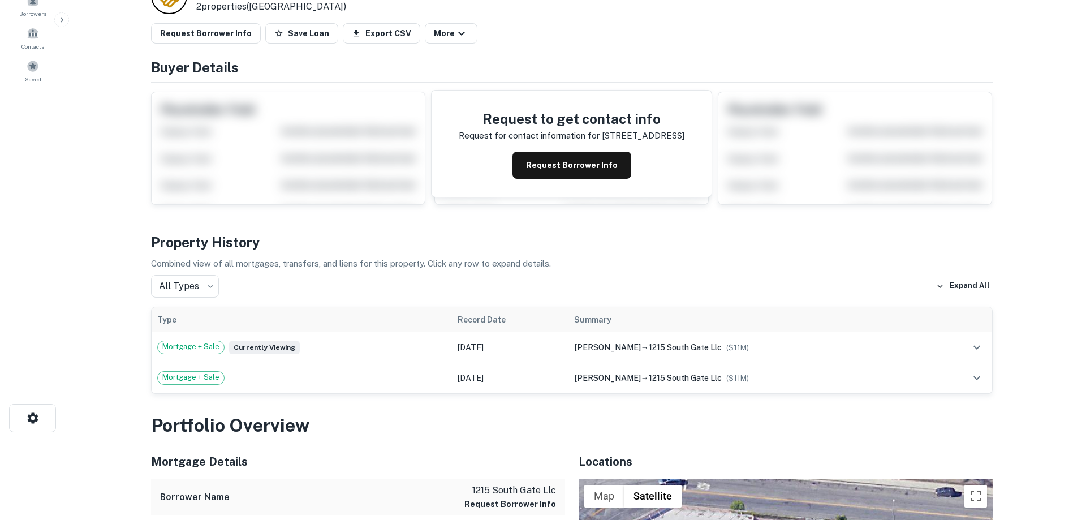
scroll to position [0, 0]
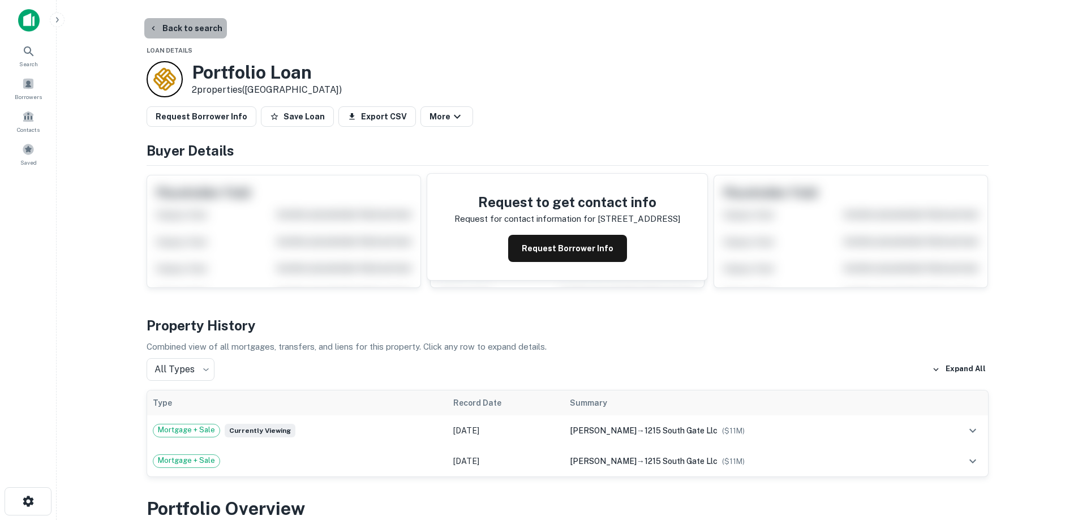
click at [206, 32] on button "Back to search" at bounding box center [185, 28] width 83 height 20
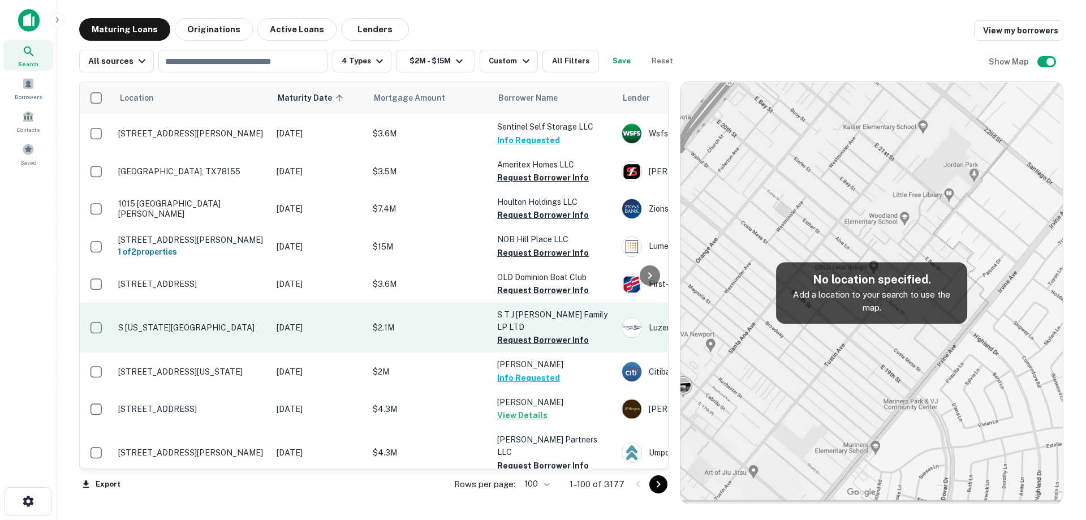
scroll to position [2382, 0]
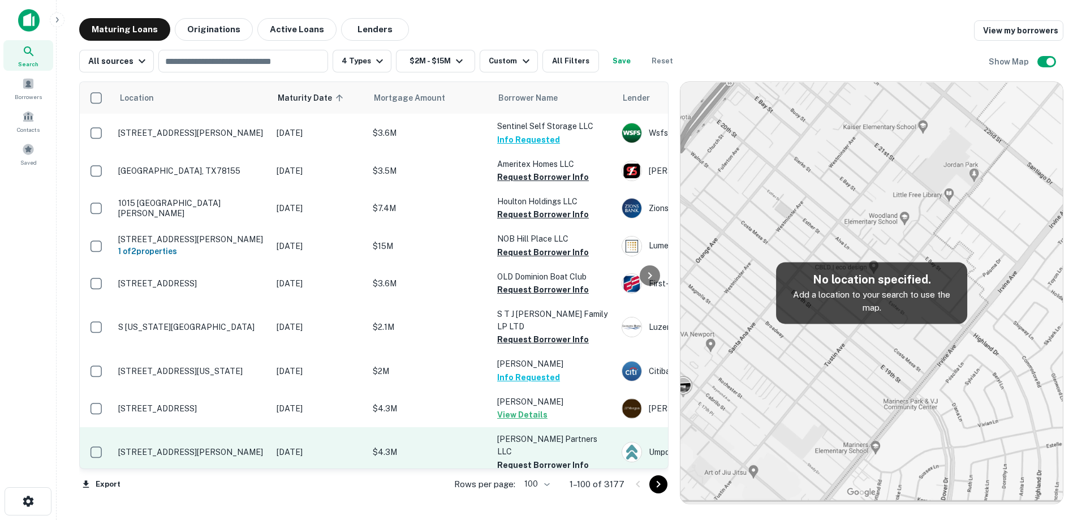
click at [284, 446] on p "[DATE]" at bounding box center [319, 452] width 85 height 12
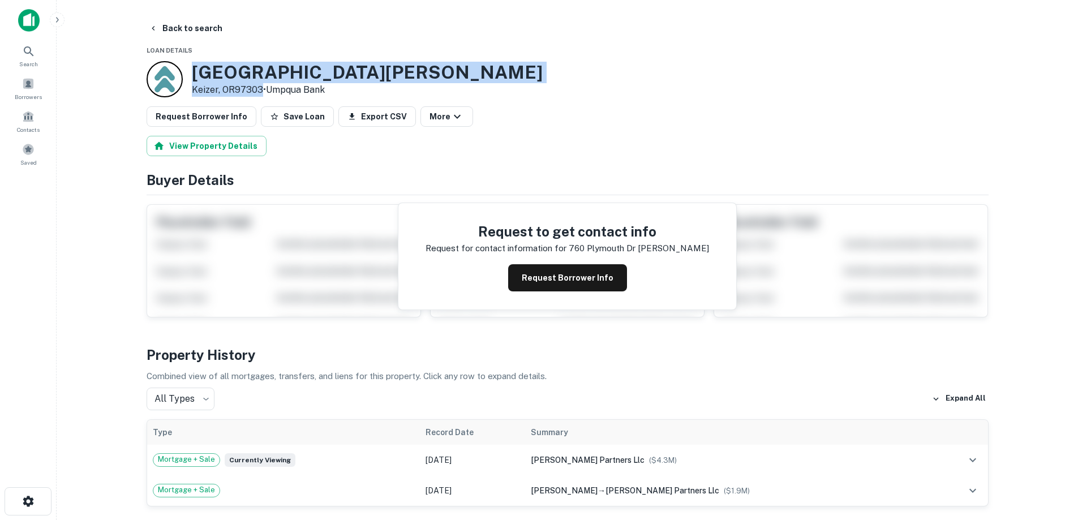
drag, startPoint x: 188, startPoint y: 66, endPoint x: 259, endPoint y: 91, distance: 75.0
click at [259, 91] on div "760 Plymouth Dr NE Keizer, OR97303 • Umpqua Bank" at bounding box center [345, 79] width 396 height 36
copy div "760 Plymouth Dr NE Keizer, OR97303"
click at [191, 23] on button "Back to search" at bounding box center [185, 28] width 83 height 20
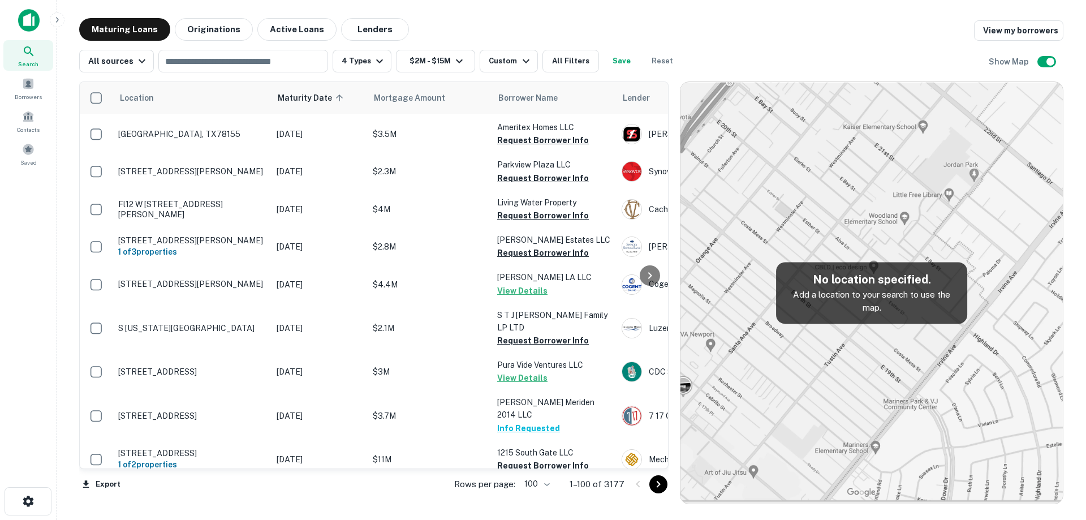
scroll to position [2325, 0]
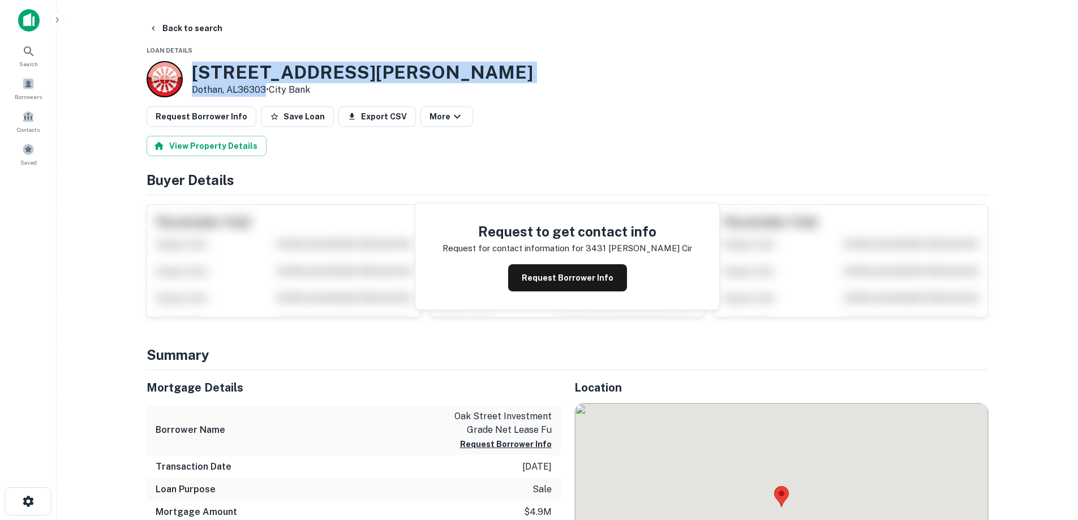
drag, startPoint x: 188, startPoint y: 71, endPoint x: 266, endPoint y: 87, distance: 79.7
click at [266, 87] on div "3431 Ross Clark Cir Dothan, AL36303 • City Bank" at bounding box center [340, 79] width 386 height 36
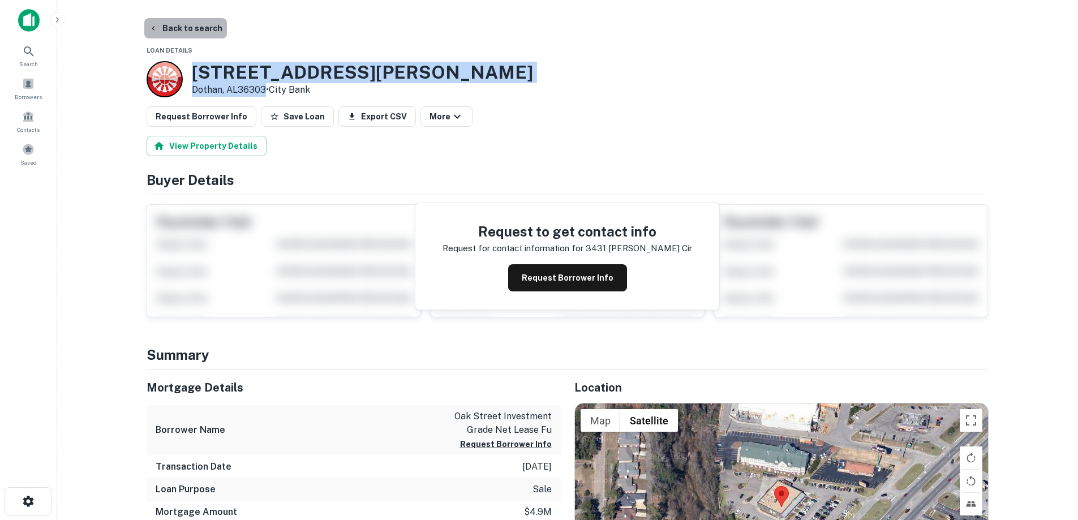
click at [195, 24] on button "Back to search" at bounding box center [185, 28] width 83 height 20
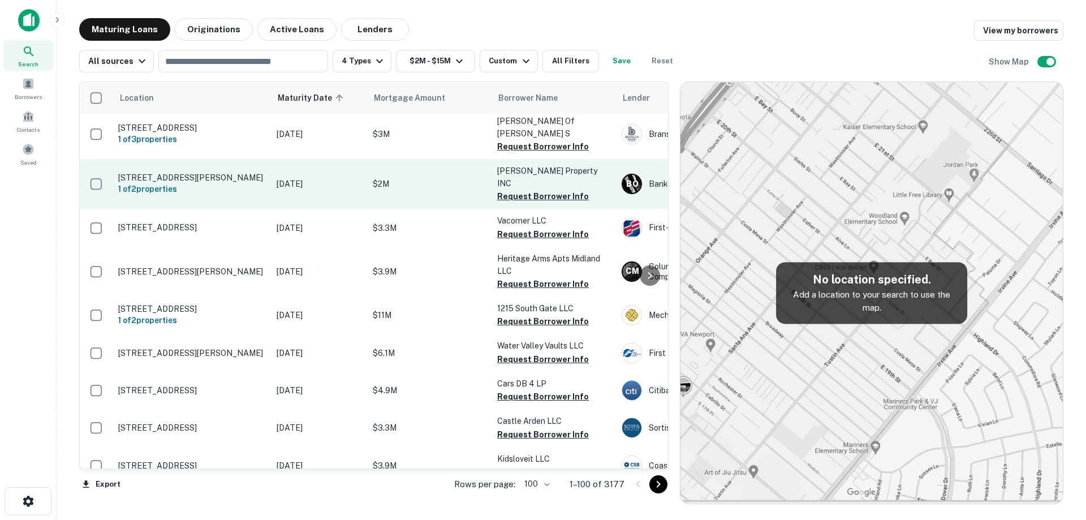
scroll to position [2778, 0]
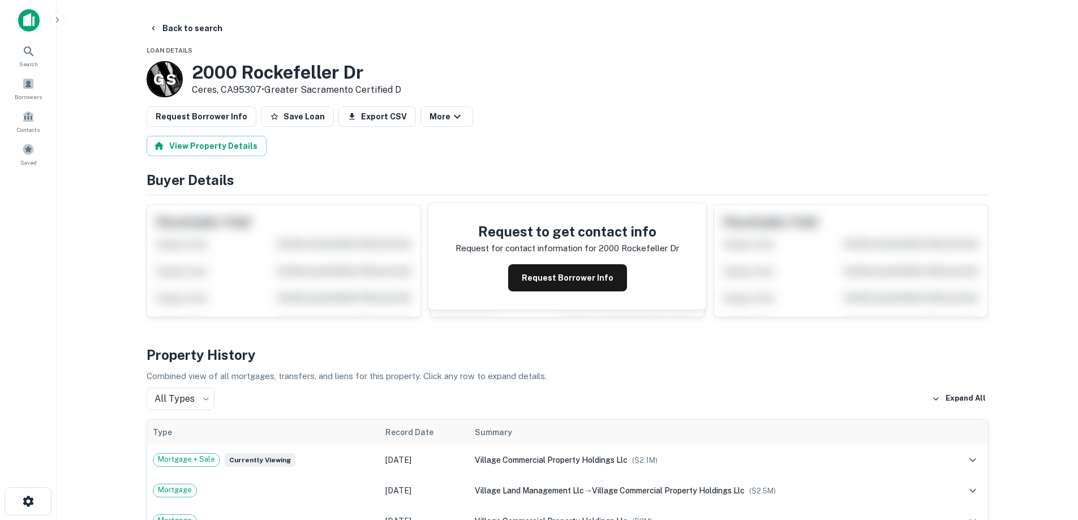
drag, startPoint x: 191, startPoint y: 70, endPoint x: 262, endPoint y: 87, distance: 72.6
click at [262, 87] on div "2000 Rockefeller Dr Ceres, CA95307 • Greater Sacramento Certified D" at bounding box center [296, 79] width 209 height 35
click at [210, 31] on button "Back to search" at bounding box center [185, 28] width 83 height 20
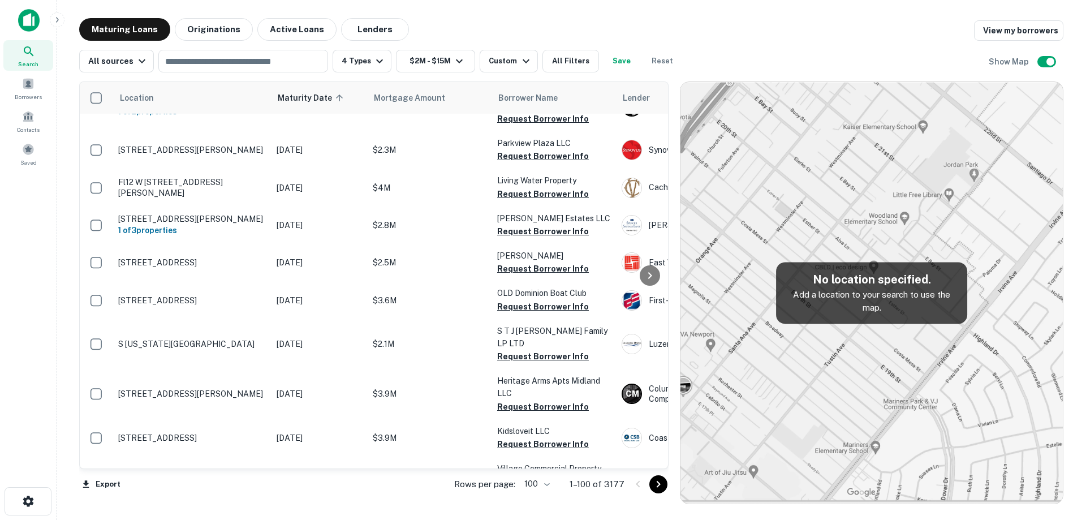
scroll to position [2834, 0]
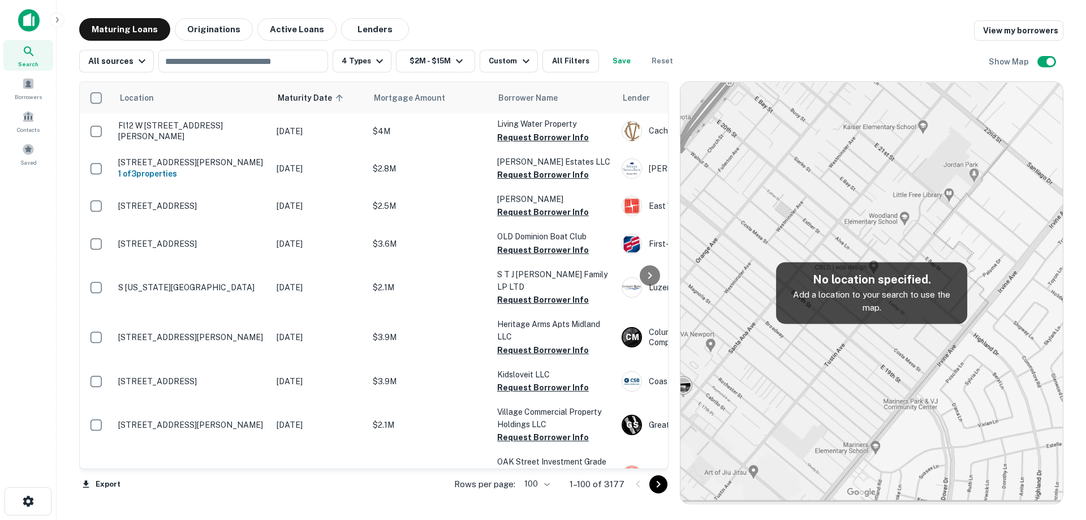
click at [240, 500] on td "[STREET_ADDRESS]" at bounding box center [192, 525] width 158 height 50
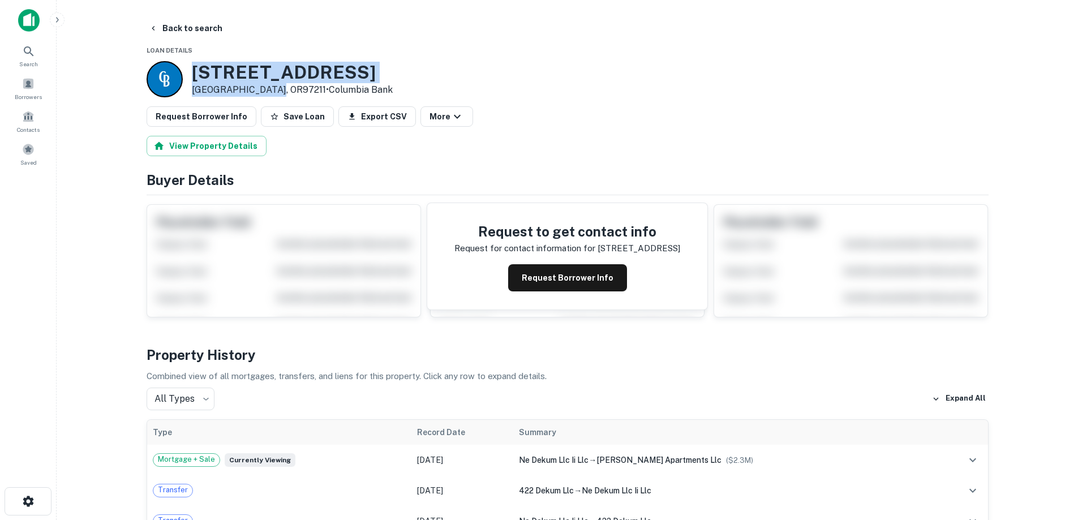
drag, startPoint x: 220, startPoint y: 72, endPoint x: 268, endPoint y: 91, distance: 51.4
click at [268, 91] on div "406 NE DEKUM ST Portland, OR97211 • Columbia Bank" at bounding box center [270, 79] width 246 height 36
click at [211, 34] on button "Back to search" at bounding box center [185, 28] width 83 height 20
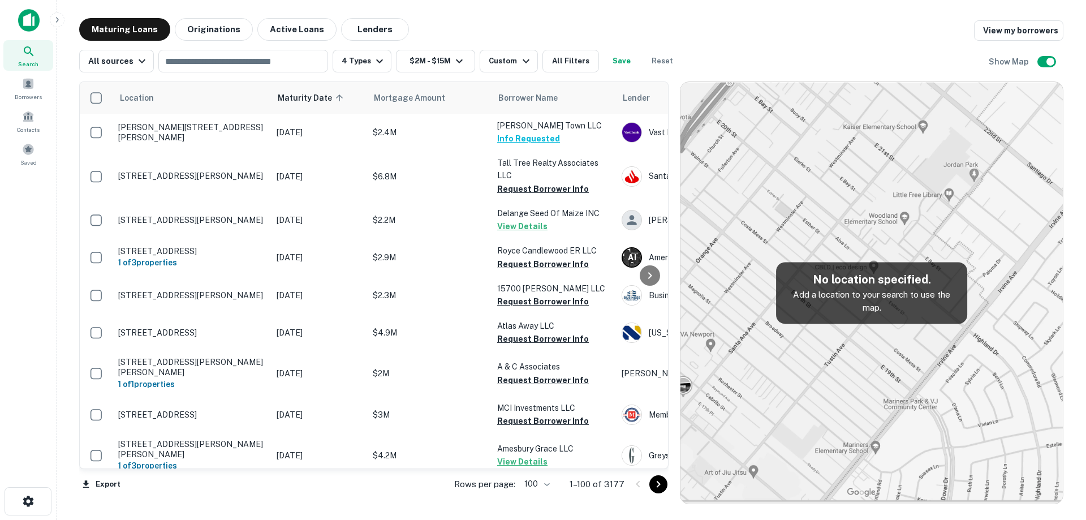
scroll to position [2834, 0]
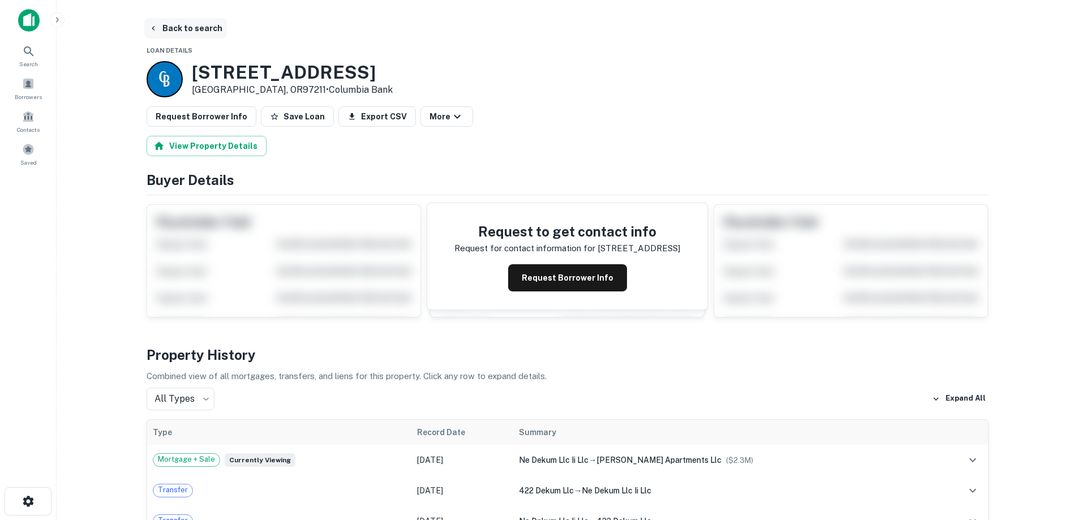
click at [207, 22] on button "Back to search" at bounding box center [185, 28] width 83 height 20
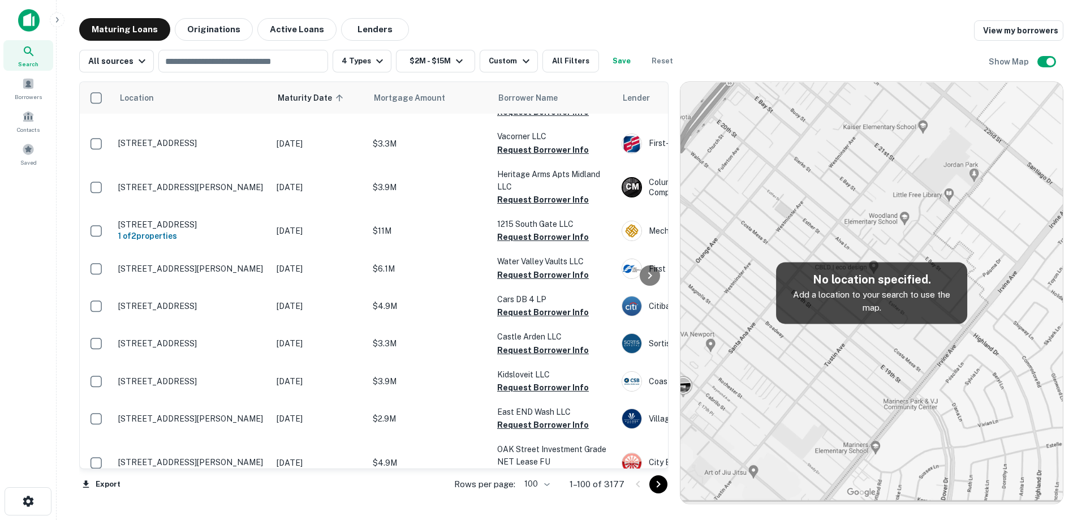
scroll to position [2891, 0]
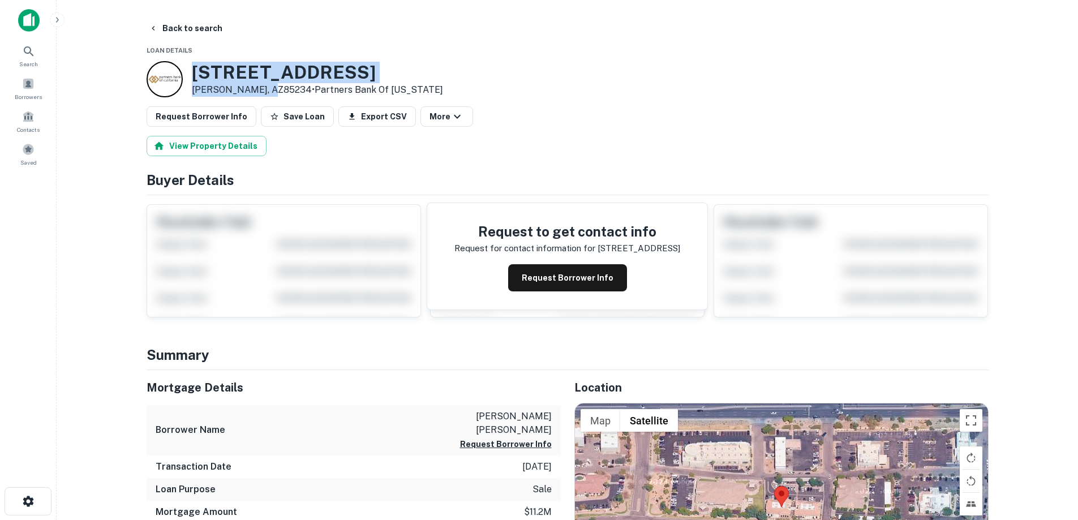
drag, startPoint x: 192, startPoint y: 74, endPoint x: 266, endPoint y: 90, distance: 75.3
click at [266, 90] on div "3459 E BASELINE RD Gilbert, AZ85234 • Partners Bank Of California" at bounding box center [317, 79] width 251 height 35
click at [195, 30] on button "Back to search" at bounding box center [185, 28] width 83 height 20
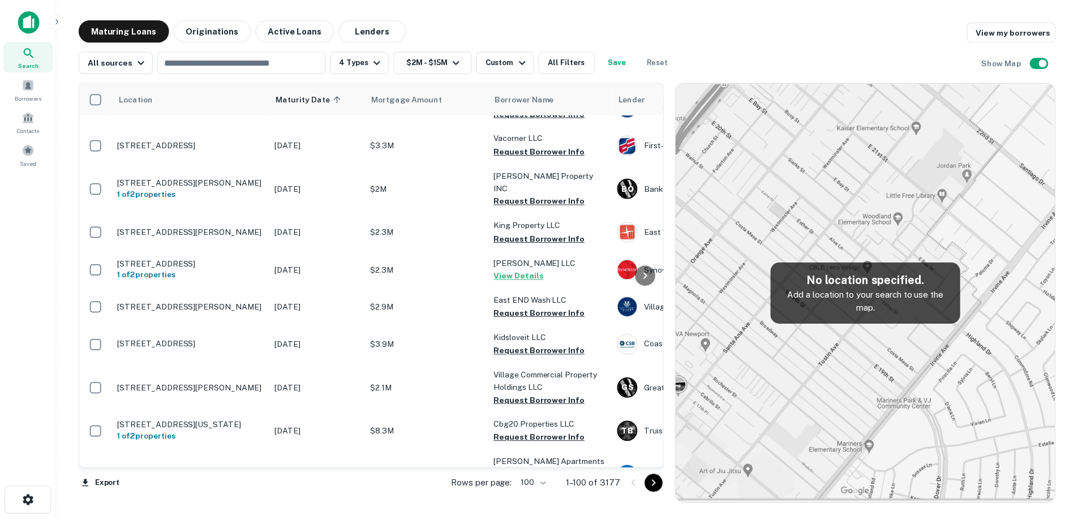
scroll to position [2960, 0]
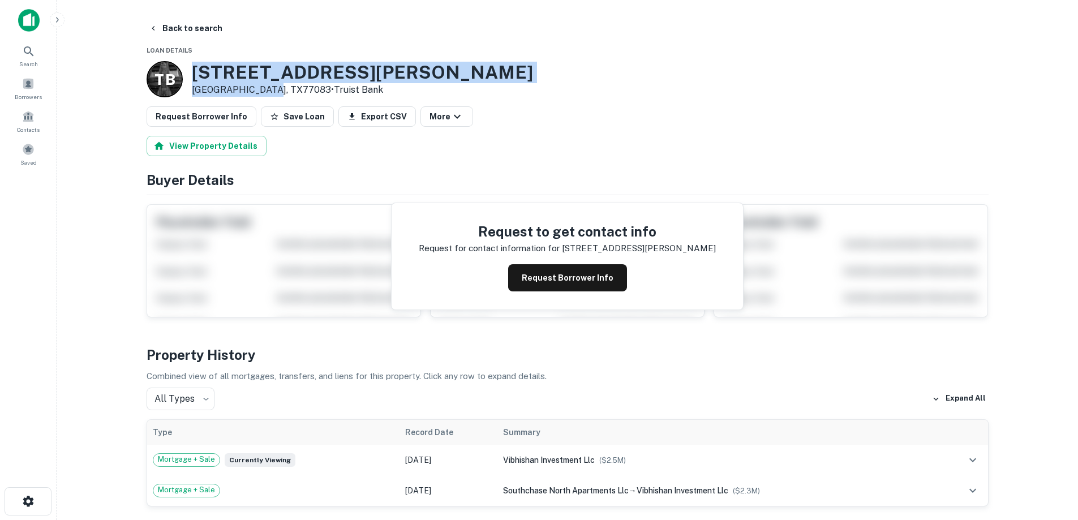
drag, startPoint x: 188, startPoint y: 64, endPoint x: 270, endPoint y: 91, distance: 86.1
click at [270, 91] on div "T B 9330 Synott Rd Houston, TX77083 • Truist Bank" at bounding box center [340, 79] width 386 height 36
click at [608, 274] on button "Request Borrower Info" at bounding box center [567, 277] width 119 height 27
click at [305, 76] on h3 "9330 Synott Rd" at bounding box center [362, 72] width 341 height 21
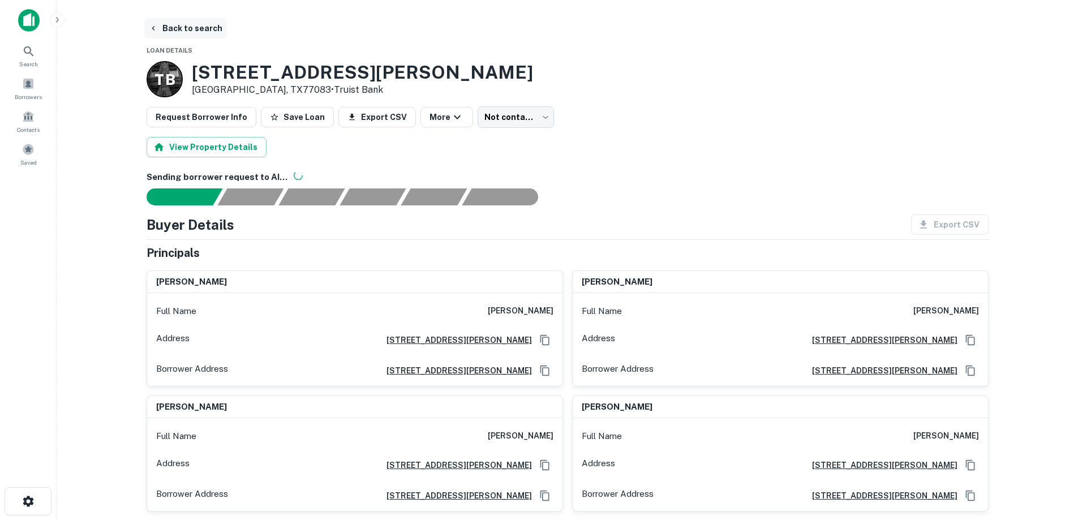
click at [188, 33] on button "Back to search" at bounding box center [185, 28] width 83 height 20
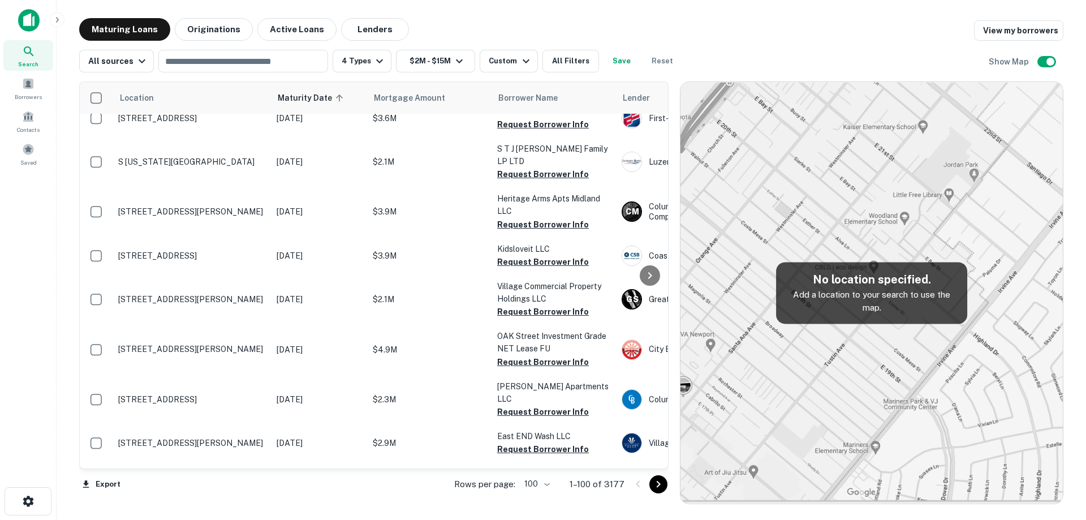
scroll to position [3016, 0]
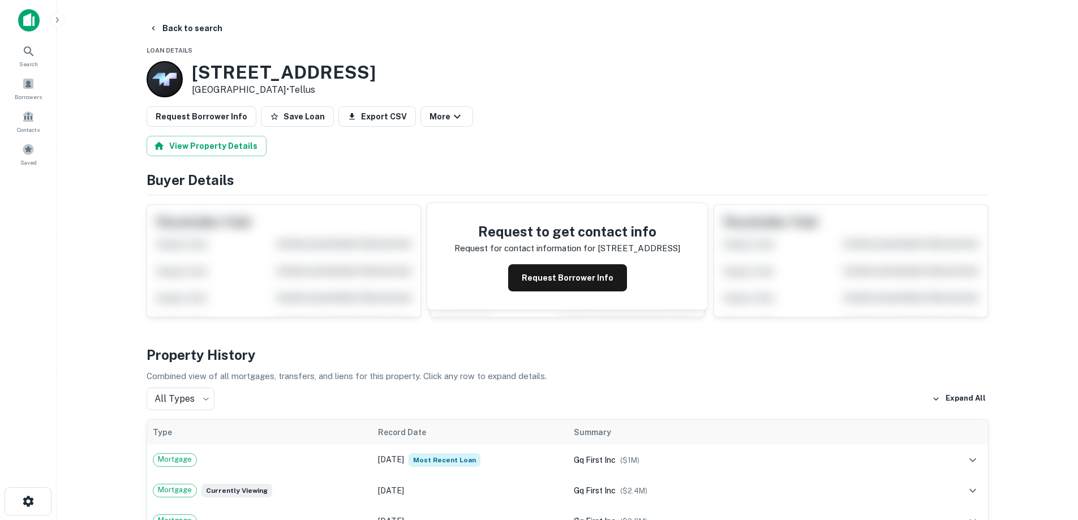
drag, startPoint x: 193, startPoint y: 75, endPoint x: 275, endPoint y: 91, distance: 82.9
click at [275, 91] on div "987 Acacia Ave Los Altos, CA94022 • Tellus" at bounding box center [284, 79] width 184 height 35
click at [539, 270] on button "Request Borrower Info" at bounding box center [567, 277] width 119 height 27
click at [286, 75] on h3 "987 Acacia Ave" at bounding box center [284, 72] width 184 height 21
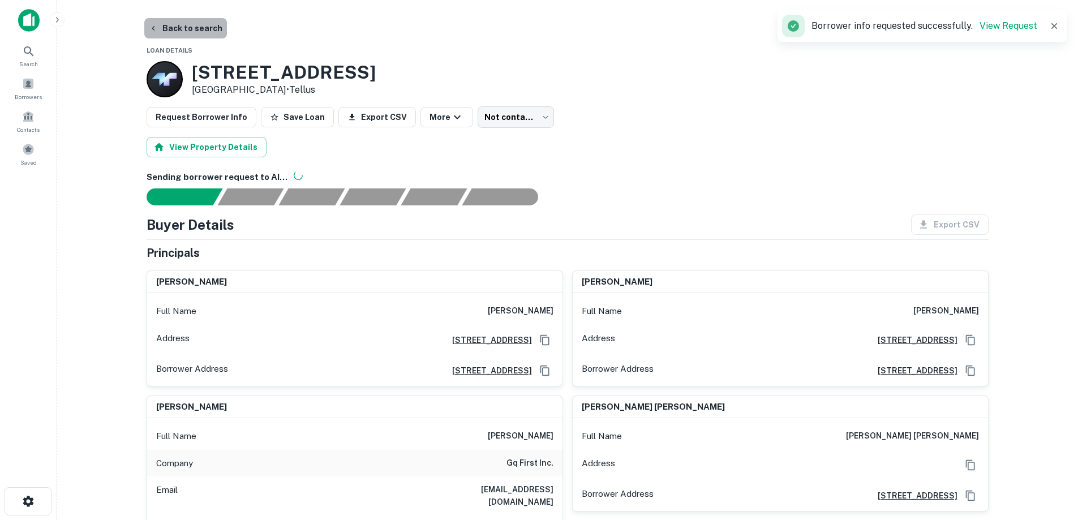
click at [215, 31] on button "Back to search" at bounding box center [185, 28] width 83 height 20
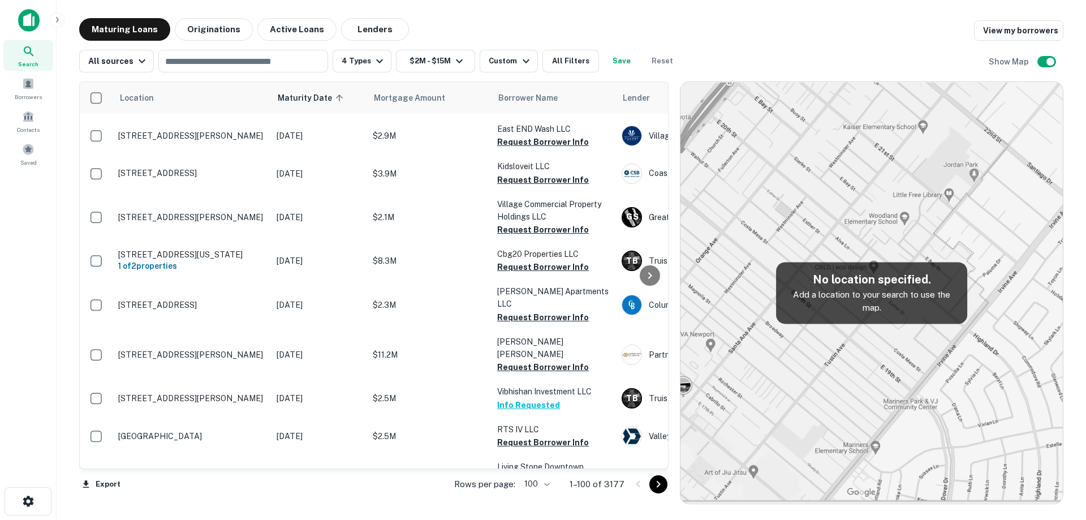
scroll to position [3186, 0]
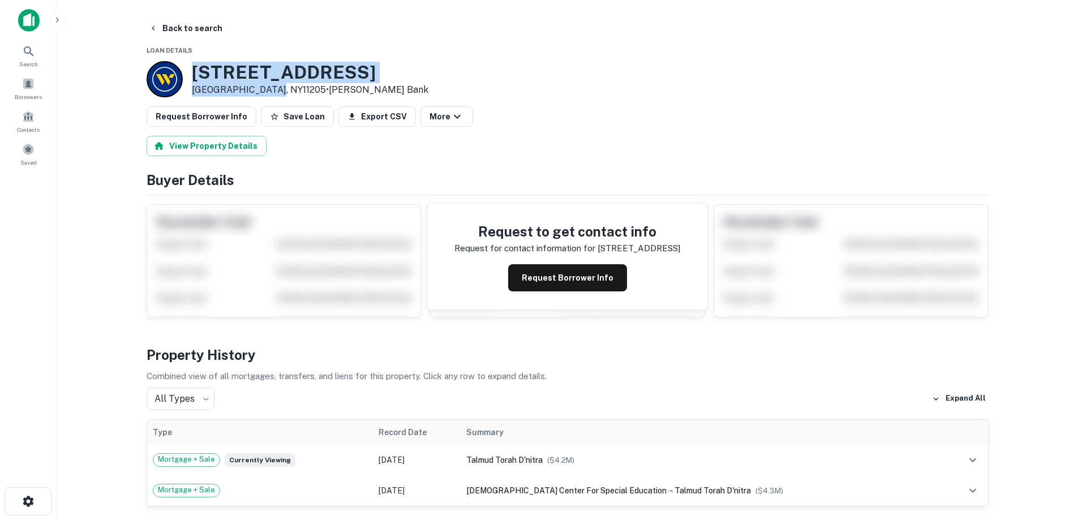
drag, startPoint x: 191, startPoint y: 71, endPoint x: 270, endPoint y: 91, distance: 81.8
click at [270, 91] on div "1007 Bedford Ave Brooklyn, NY11205 • Webster Bank" at bounding box center [310, 79] width 236 height 35
click at [577, 276] on button "Request Borrower Info" at bounding box center [567, 277] width 119 height 27
click at [282, 66] on h3 "1007 Bedford Ave" at bounding box center [310, 72] width 236 height 21
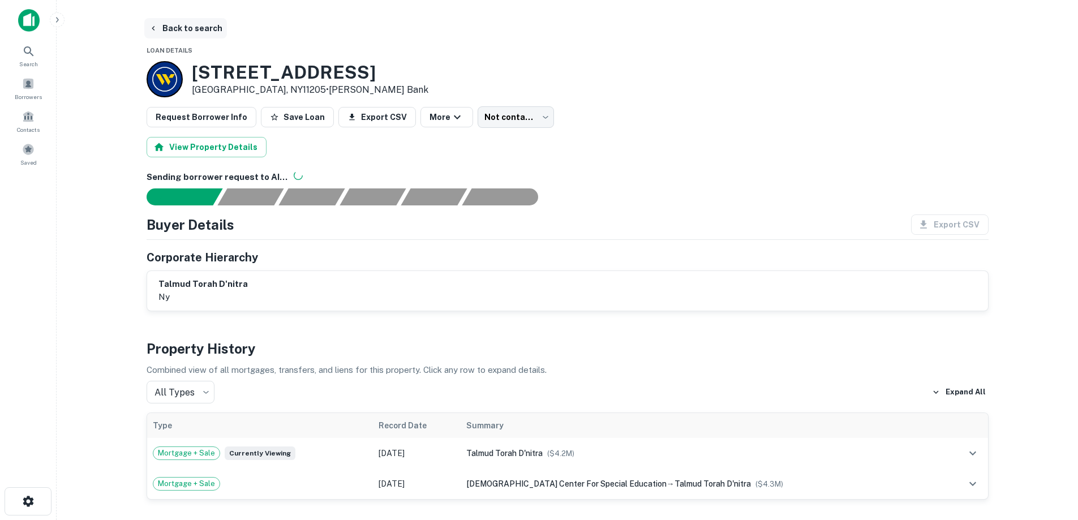
click at [213, 25] on button "Back to search" at bounding box center [185, 28] width 83 height 20
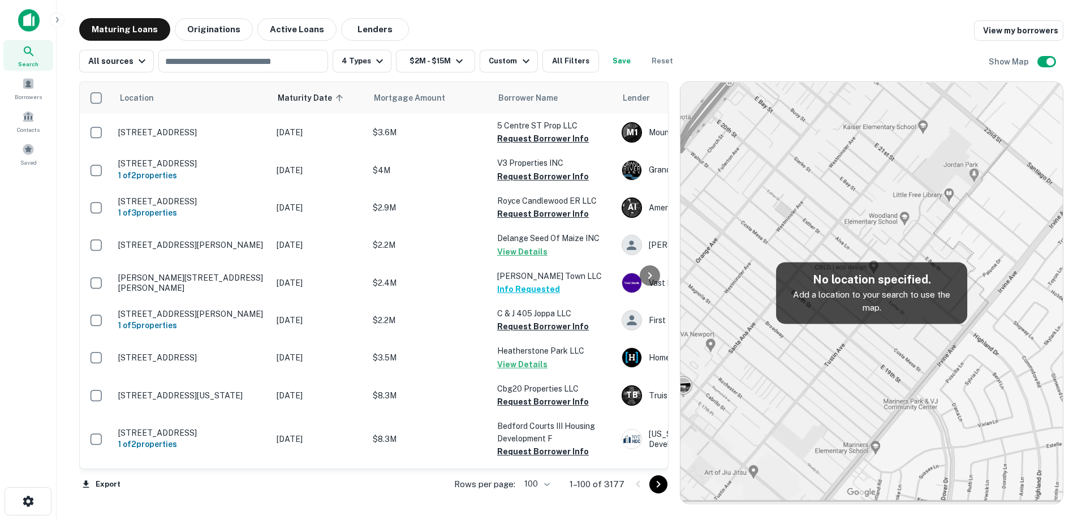
scroll to position [3186, 0]
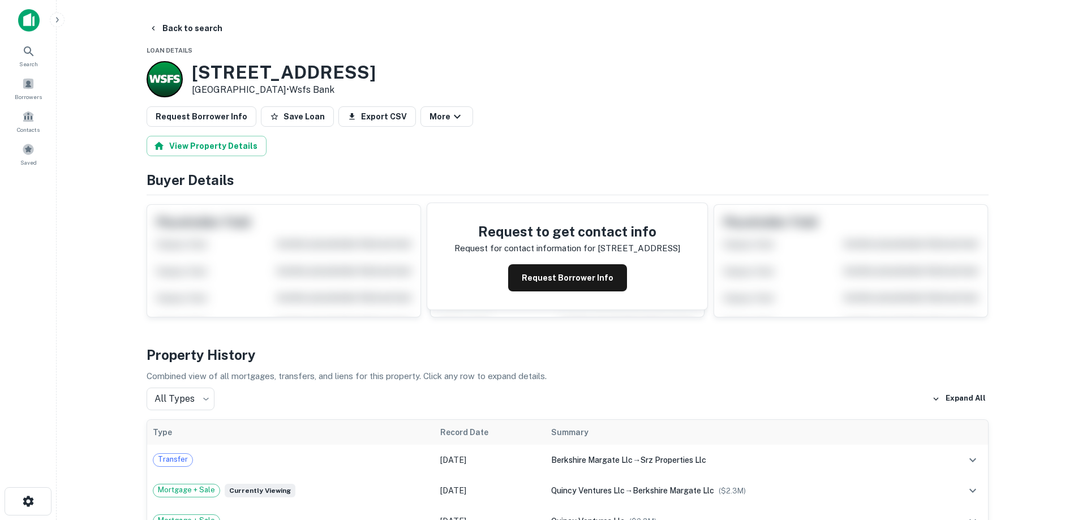
drag, startPoint x: 193, startPoint y: 70, endPoint x: 287, endPoint y: 85, distance: 95.1
click at [287, 85] on div "9218 Ventnor Ave Margate City, NJ08402 • Wsfs Bank" at bounding box center [284, 79] width 184 height 35
click at [213, 30] on button "Back to search" at bounding box center [185, 28] width 83 height 20
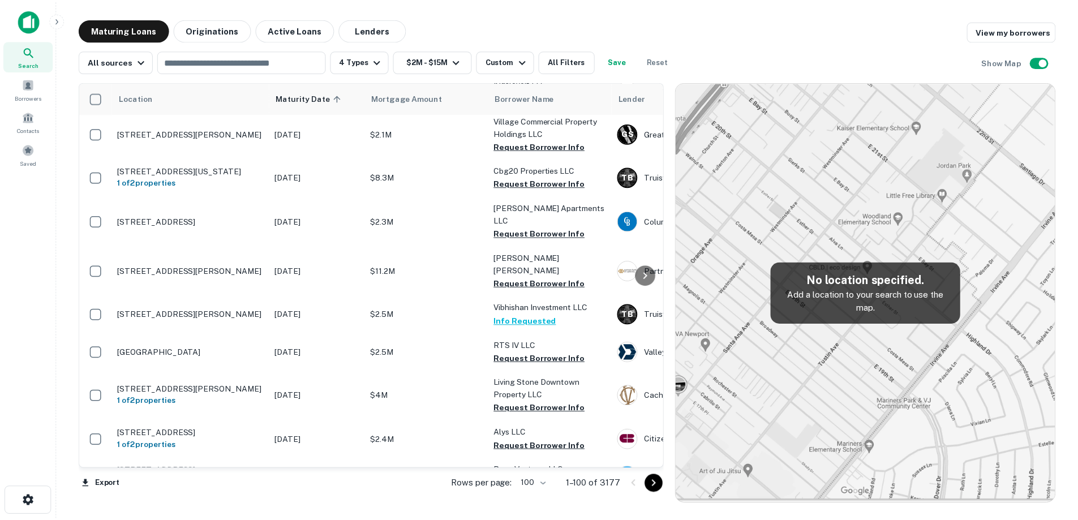
scroll to position [3243, 0]
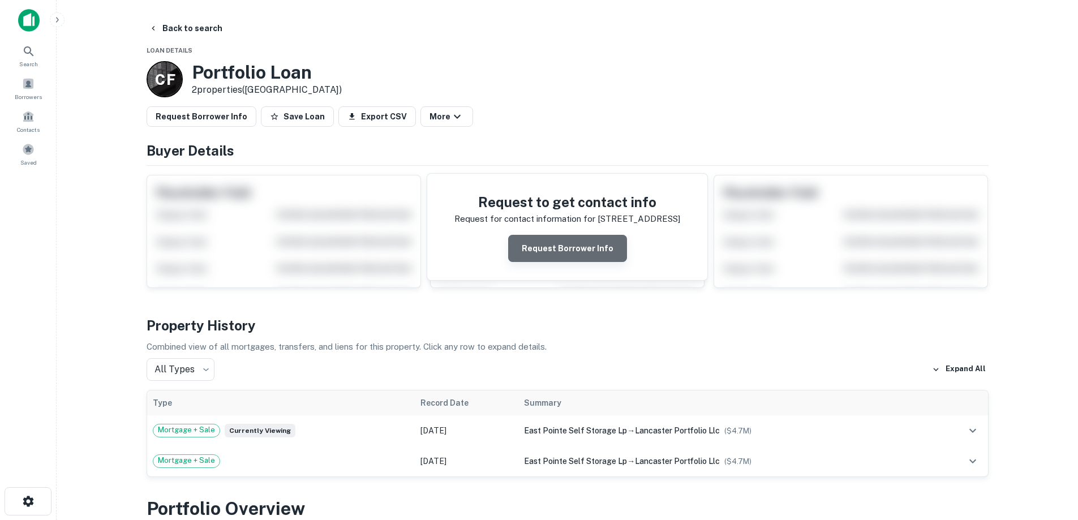
click at [593, 238] on button "Request Borrower Info" at bounding box center [567, 248] width 119 height 27
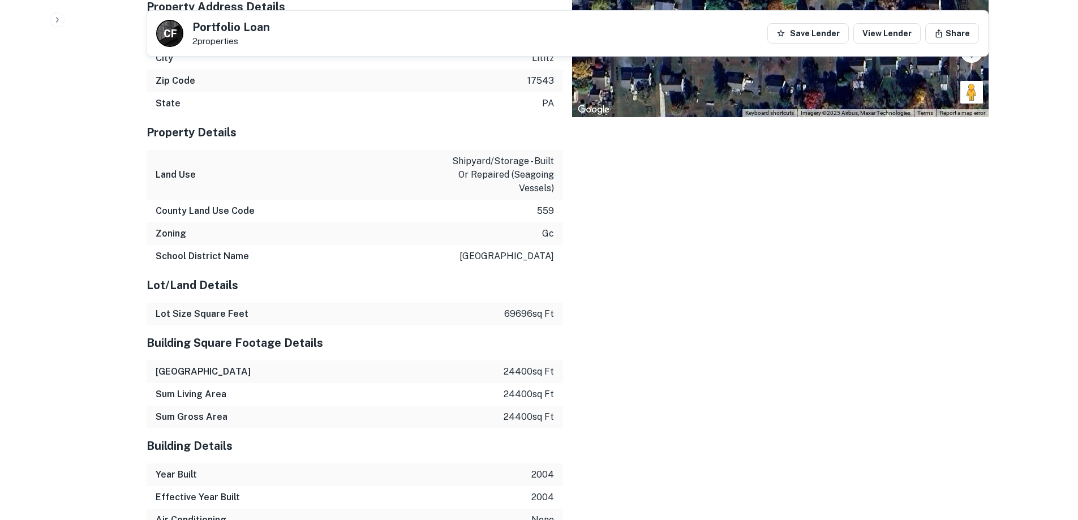
scroll to position [1294, 0]
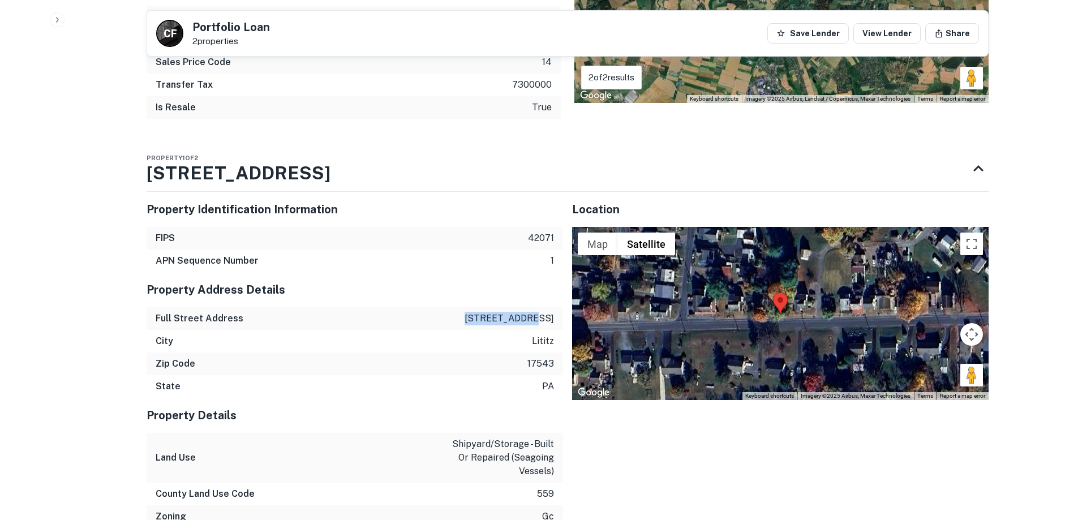
drag, startPoint x: 490, startPoint y: 294, endPoint x: 559, endPoint y: 292, distance: 68.5
click at [559, 307] on div "Full Street Address 745 e main st" at bounding box center [355, 318] width 416 height 23
click at [557, 307] on div "Full Street Address 745 e main st" at bounding box center [355, 318] width 416 height 23
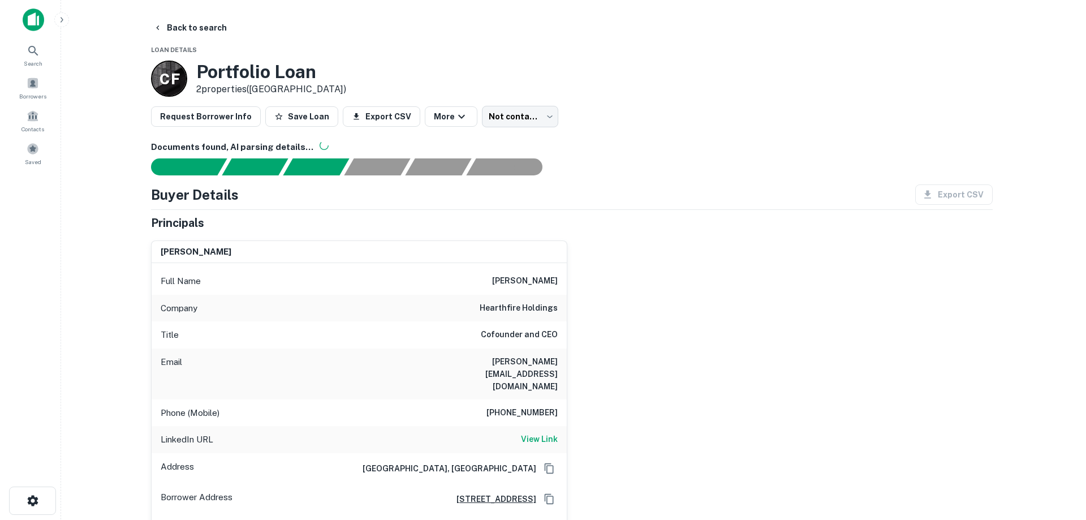
scroll to position [0, 0]
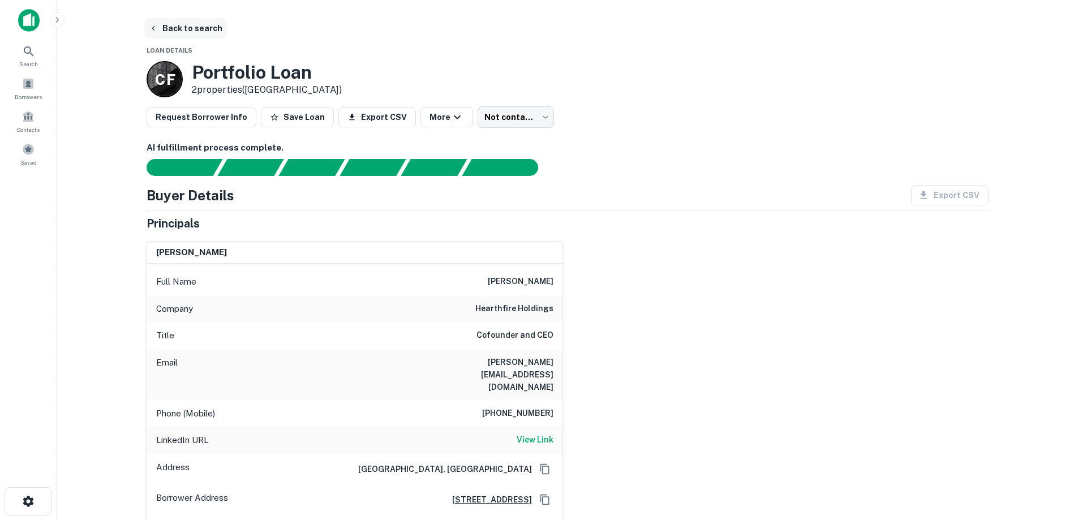
click at [204, 31] on button "Back to search" at bounding box center [185, 28] width 83 height 20
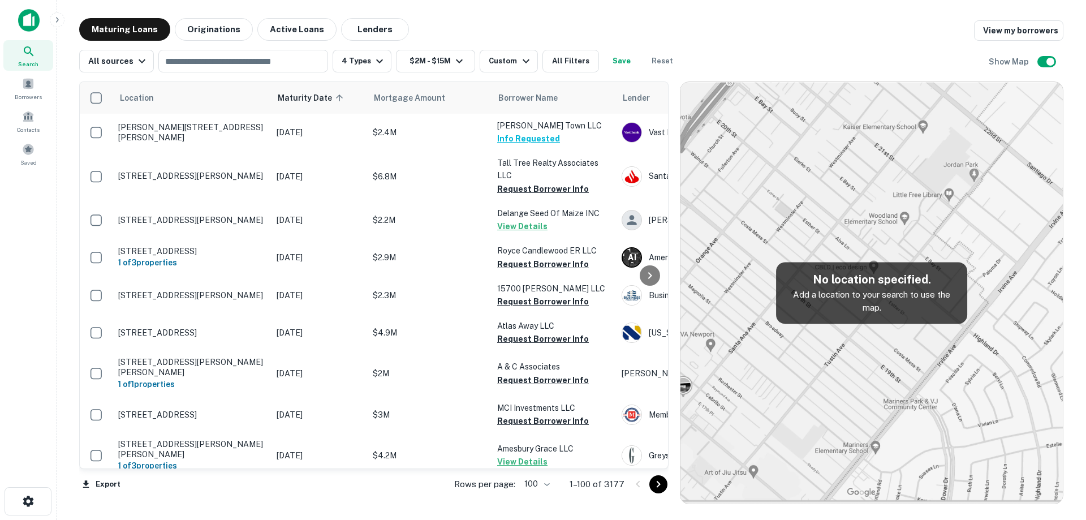
scroll to position [3243, 0]
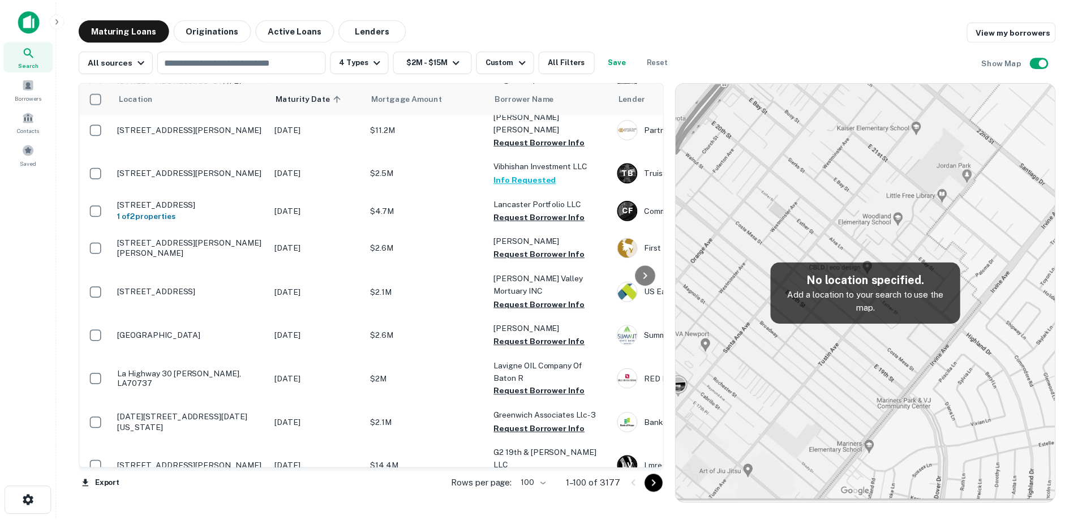
scroll to position [3356, 0]
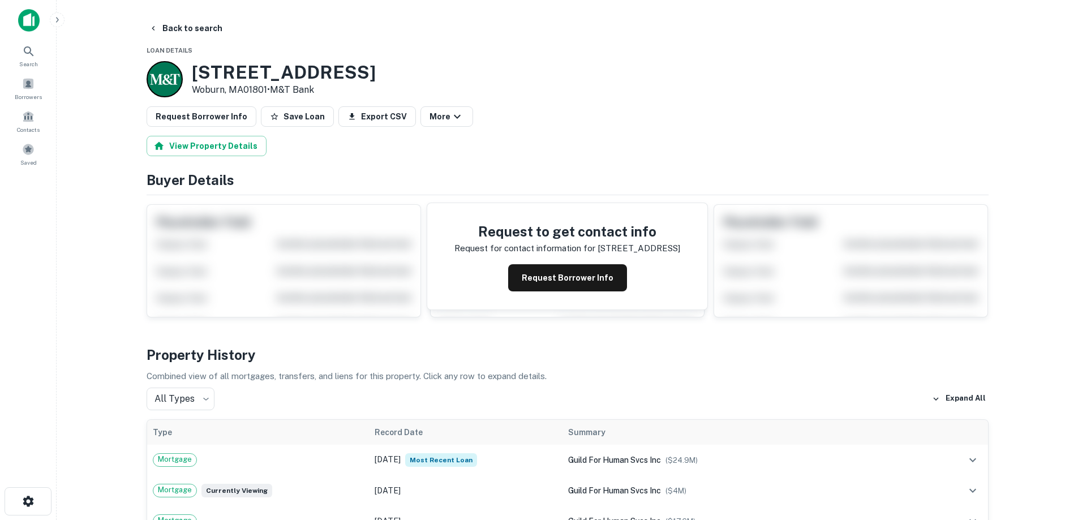
drag, startPoint x: 190, startPoint y: 75, endPoint x: 270, endPoint y: 92, distance: 81.5
click at [270, 92] on div "[STREET_ADDRESS] • M&T Bank" at bounding box center [261, 79] width 229 height 36
copy div "[STREET_ADDRESS]"
click at [596, 279] on button "Request Borrower Info" at bounding box center [567, 277] width 119 height 27
click at [236, 64] on h3 "[STREET_ADDRESS]" at bounding box center [284, 72] width 184 height 21
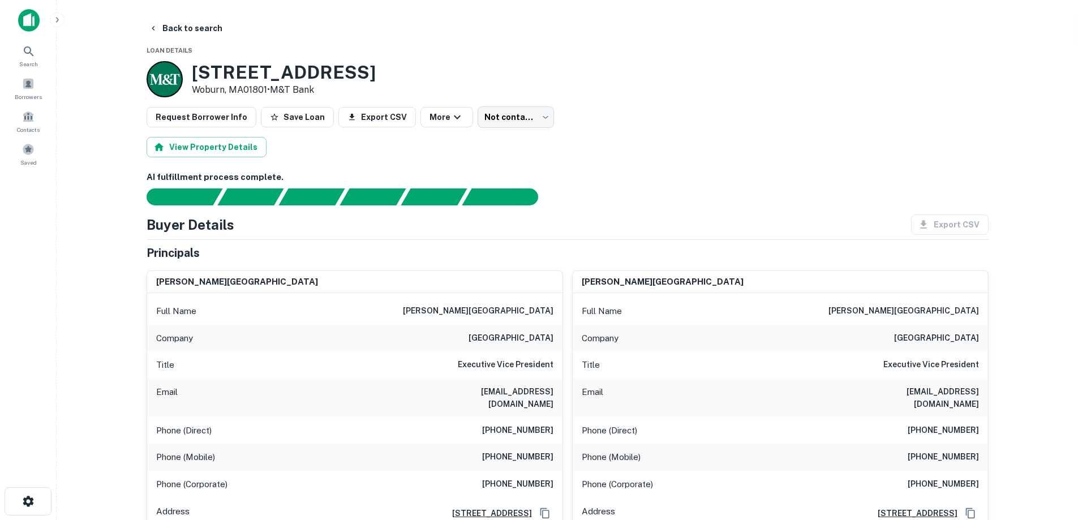
click at [529, 340] on h6 "[GEOGRAPHIC_DATA]" at bounding box center [510, 339] width 85 height 14
drag, startPoint x: 529, startPoint y: 340, endPoint x: 516, endPoint y: 337, distance: 13.3
click at [516, 337] on h6 "[GEOGRAPHIC_DATA]" at bounding box center [510, 339] width 85 height 14
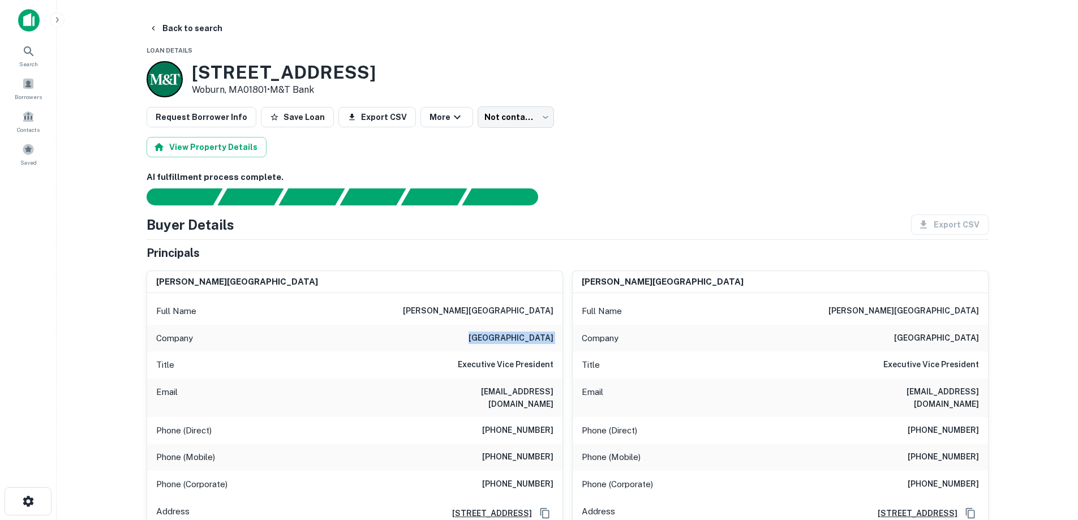
click at [516, 337] on h6 "[GEOGRAPHIC_DATA]" at bounding box center [510, 339] width 85 height 14
copy h6 "[GEOGRAPHIC_DATA]"
click at [529, 316] on h6 "[PERSON_NAME][GEOGRAPHIC_DATA]" at bounding box center [478, 311] width 150 height 14
click at [529, 315] on h6 "[PERSON_NAME][GEOGRAPHIC_DATA]" at bounding box center [478, 311] width 150 height 14
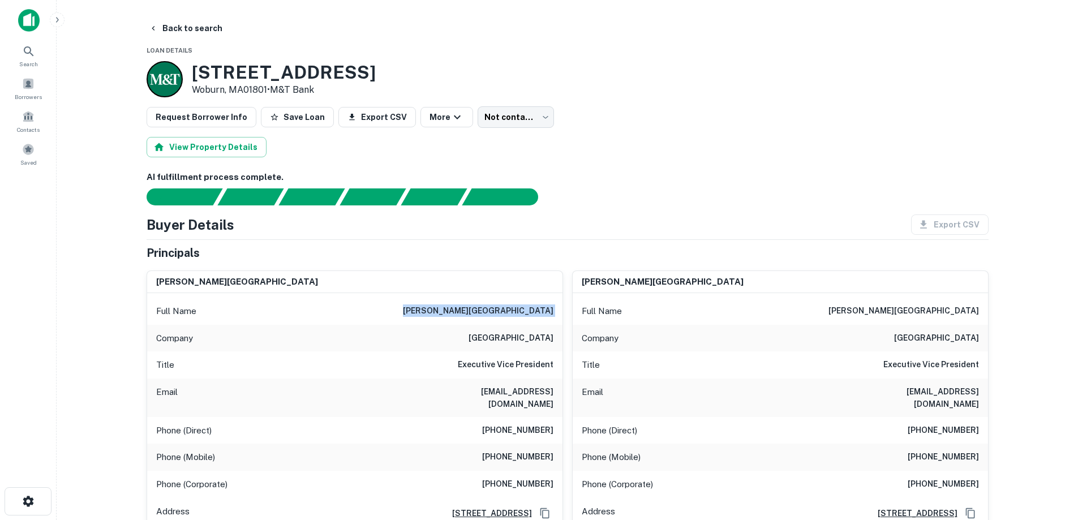
click at [529, 315] on h6 "[PERSON_NAME][GEOGRAPHIC_DATA]" at bounding box center [478, 311] width 150 height 14
copy h6 "[PERSON_NAME][GEOGRAPHIC_DATA]"
click at [546, 312] on h6 "[PERSON_NAME][GEOGRAPHIC_DATA]" at bounding box center [478, 311] width 150 height 14
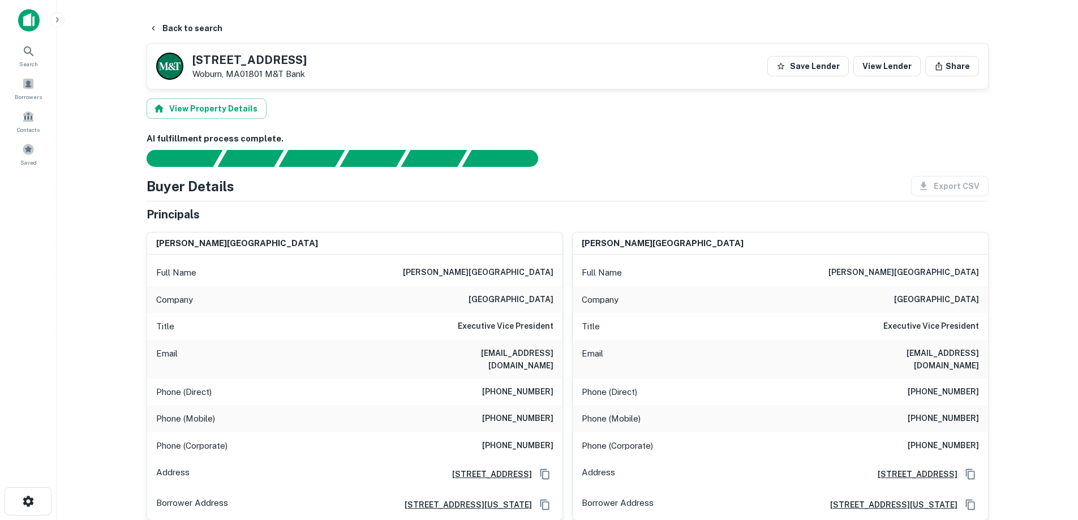
scroll to position [753, 0]
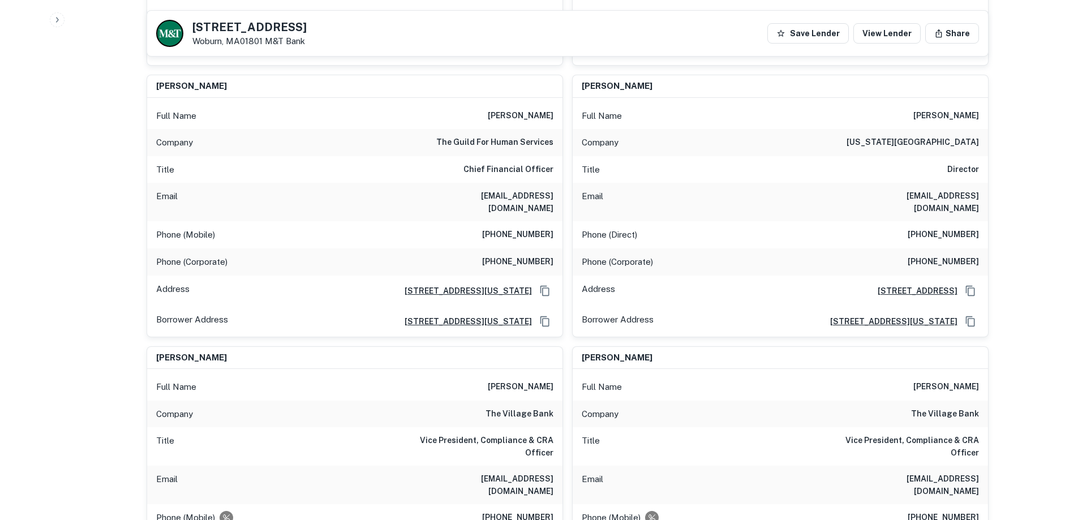
click at [501, 136] on h6 "the guild for human services" at bounding box center [494, 143] width 117 height 14
copy h6 "the guild for human services"
click at [484, 129] on div "Company the guild for human services" at bounding box center [354, 142] width 415 height 27
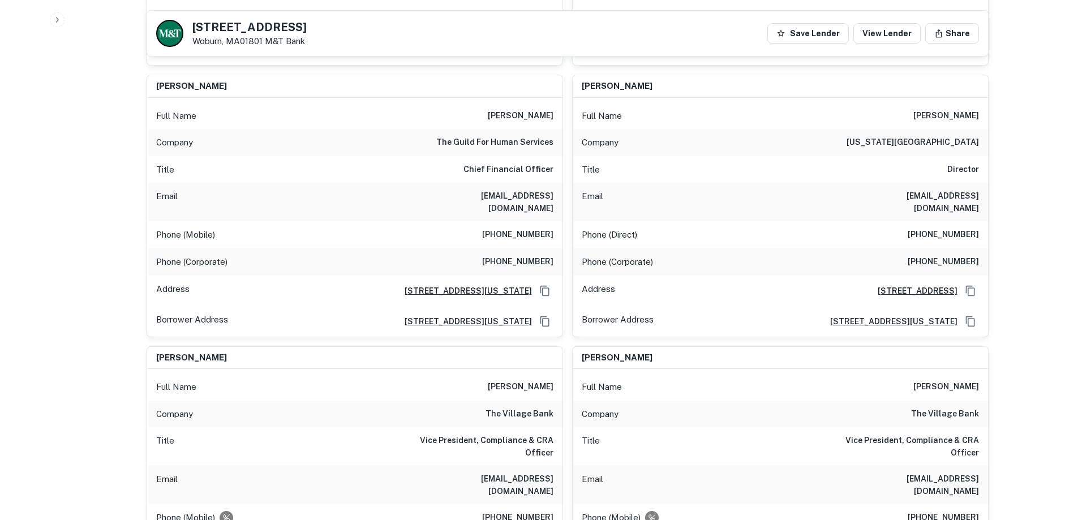
click at [922, 183] on div "Email [EMAIL_ADDRESS][DOMAIN_NAME]" at bounding box center [779, 202] width 415 height 38
click at [923, 183] on div "Email [EMAIL_ADDRESS][DOMAIN_NAME]" at bounding box center [779, 202] width 415 height 38
drag, startPoint x: 936, startPoint y: 146, endPoint x: 954, endPoint y: 128, distance: 25.2
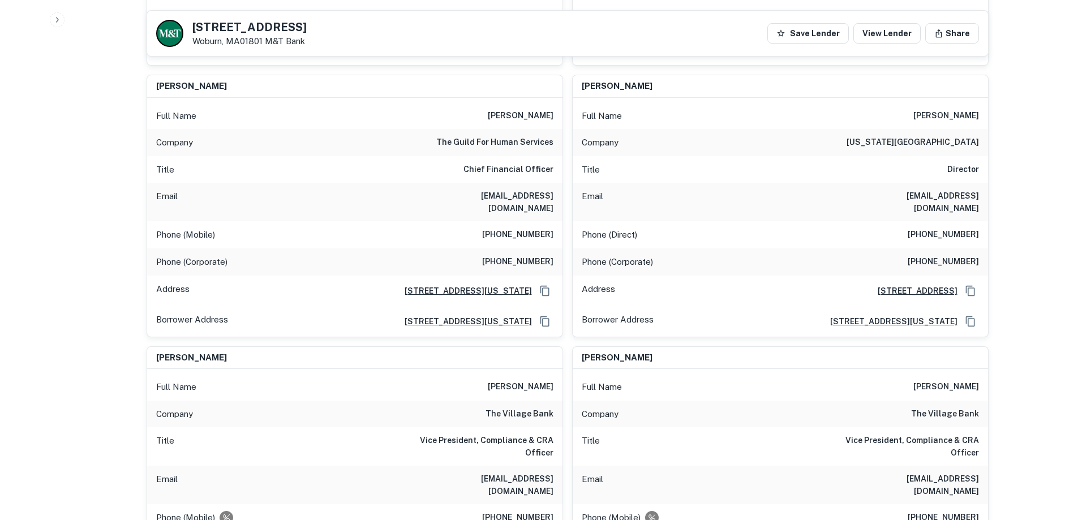
click at [954, 129] on div "Company [US_STATE][GEOGRAPHIC_DATA]" at bounding box center [779, 142] width 415 height 27
click at [958, 109] on h6 "[PERSON_NAME]" at bounding box center [946, 116] width 66 height 14
click at [954, 228] on h6 "[PHONE_NUMBER]" at bounding box center [942, 235] width 71 height 14
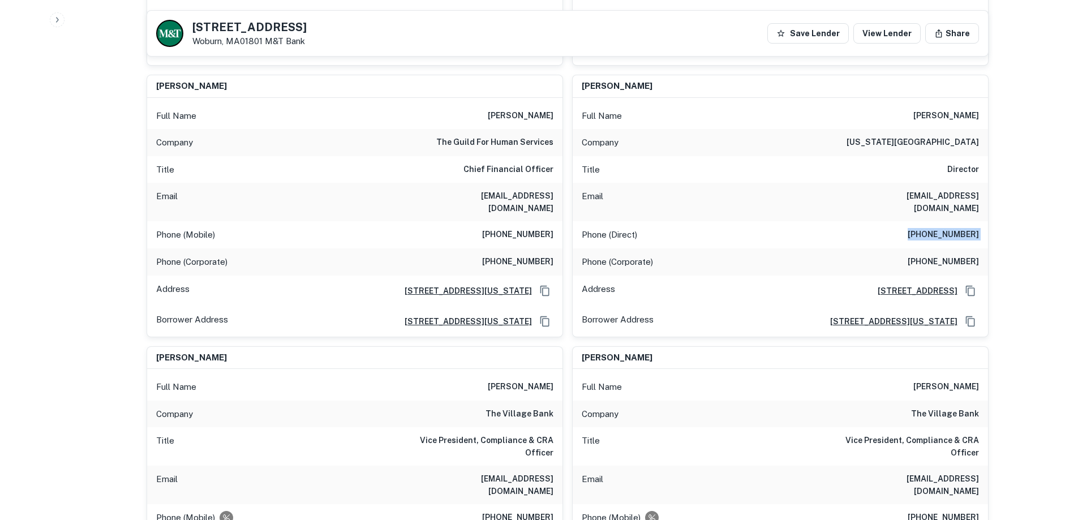
copy h6 "[PHONE_NUMBER]"
click at [841, 156] on div "Title Director" at bounding box center [779, 169] width 415 height 27
click at [851, 129] on div "Company [US_STATE][GEOGRAPHIC_DATA]" at bounding box center [779, 142] width 415 height 27
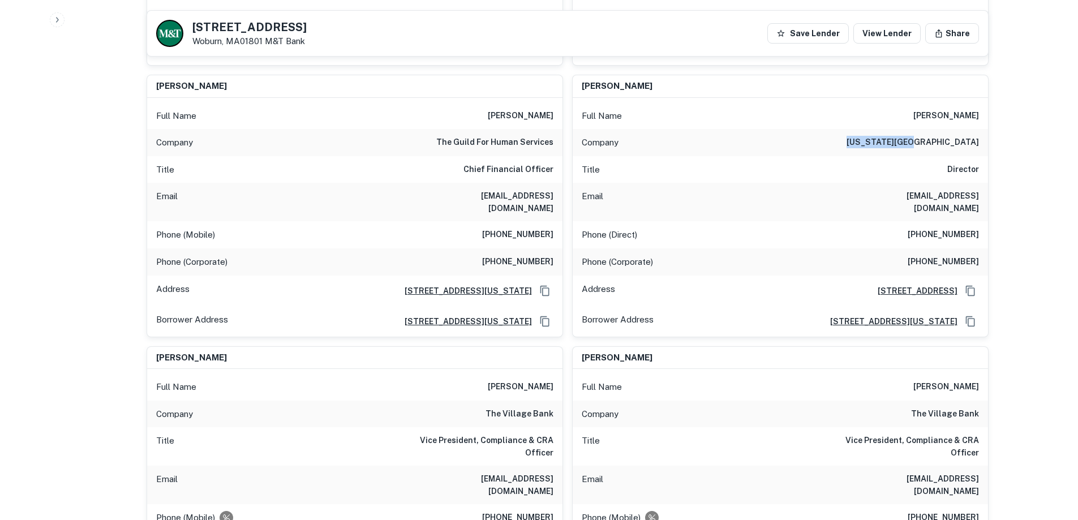
click at [851, 129] on div "Company [US_STATE][GEOGRAPHIC_DATA]" at bounding box center [779, 142] width 415 height 27
drag, startPoint x: 702, startPoint y: 176, endPoint x: 964, endPoint y: 190, distance: 262.3
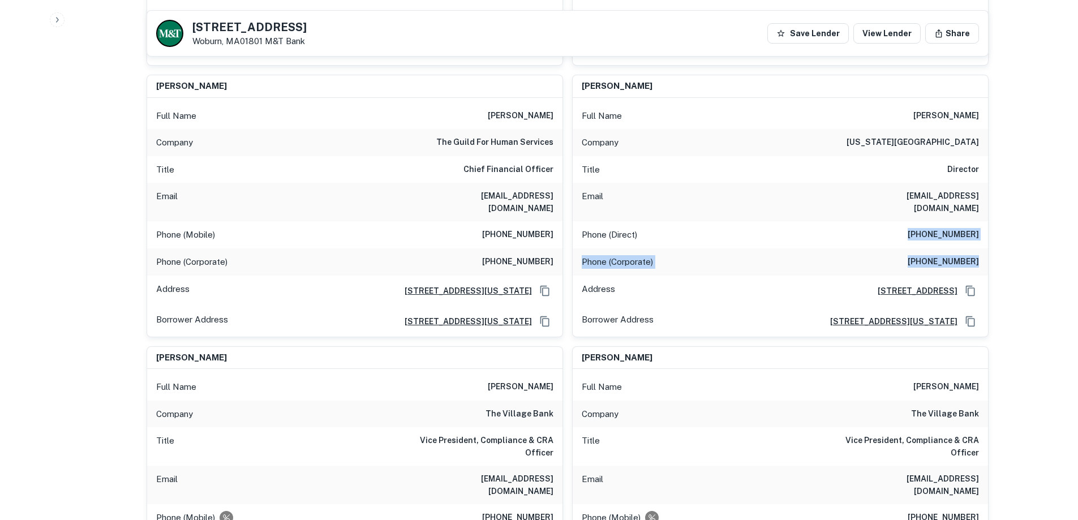
drag, startPoint x: 898, startPoint y: 203, endPoint x: 985, endPoint y: 225, distance: 89.7
click at [985, 225] on div "Full Name [PERSON_NAME] Company [US_STATE][GEOGRAPHIC_DATA] Title Director Emai…" at bounding box center [779, 217] width 415 height 239
click at [985, 248] on div "Phone (Corporate) [PHONE_NUMBER]" at bounding box center [779, 261] width 415 height 27
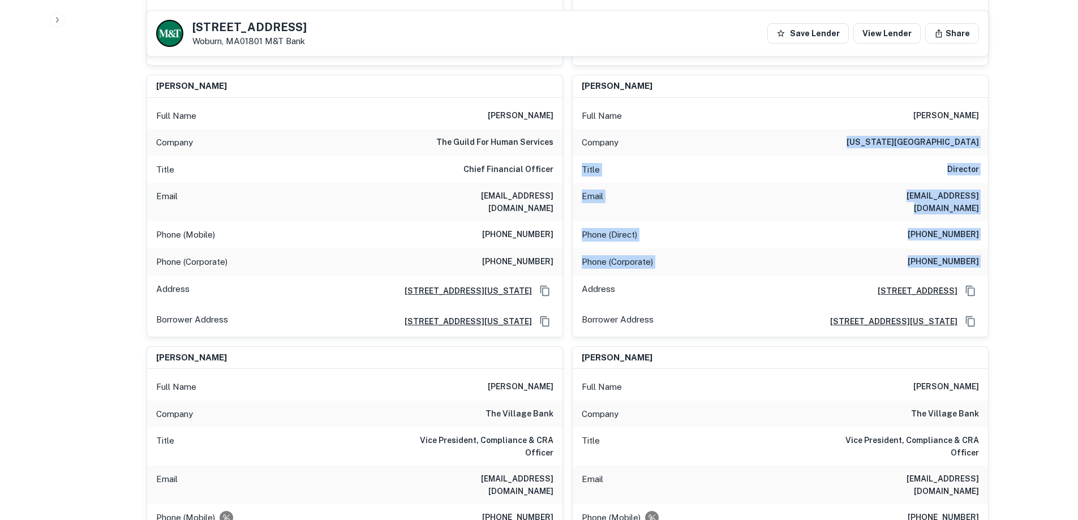
drag, startPoint x: 985, startPoint y: 225, endPoint x: 702, endPoint y: 107, distance: 306.3
click at [702, 107] on div "Full Name [PERSON_NAME] Company [US_STATE][GEOGRAPHIC_DATA] Title Director Emai…" at bounding box center [779, 217] width 415 height 239
click at [702, 129] on div "Company [US_STATE][GEOGRAPHIC_DATA]" at bounding box center [779, 142] width 415 height 27
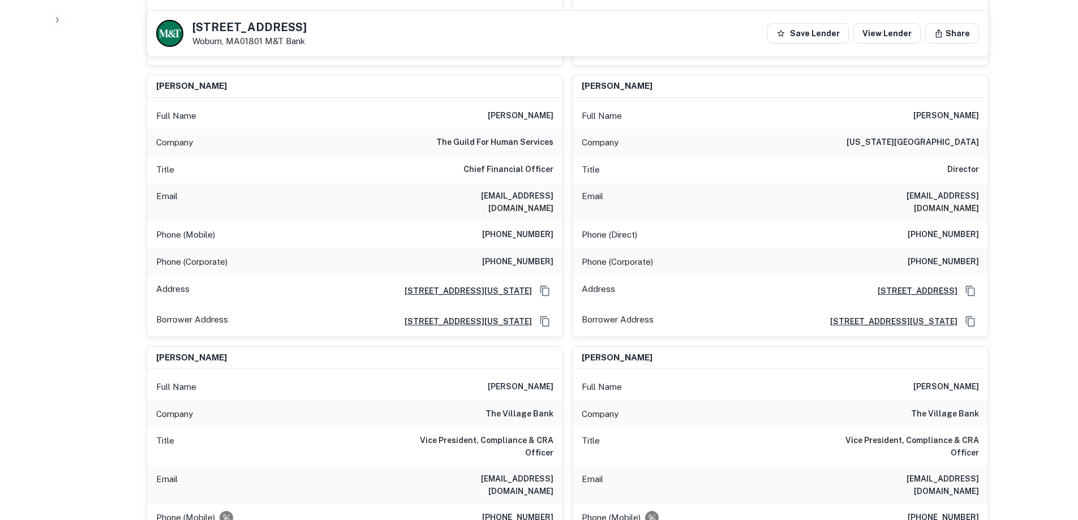
click at [702, 129] on div "Company [US_STATE][GEOGRAPHIC_DATA]" at bounding box center [779, 142] width 415 height 27
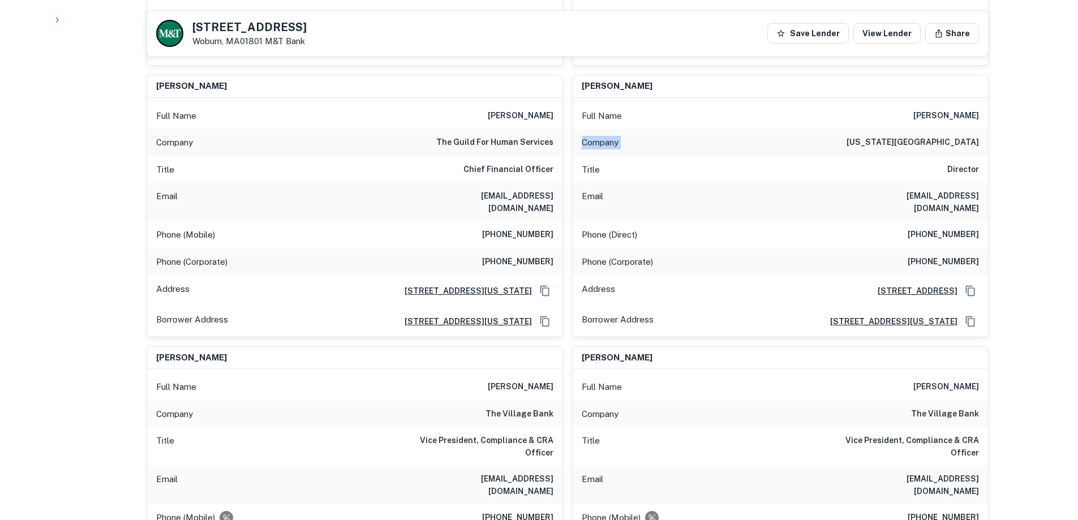
click at [702, 129] on div "Company [US_STATE][GEOGRAPHIC_DATA]" at bounding box center [779, 142] width 415 height 27
click at [703, 102] on div "Full Name [PERSON_NAME]" at bounding box center [779, 115] width 415 height 27
click at [708, 102] on div "Full Name [PERSON_NAME]" at bounding box center [779, 115] width 415 height 27
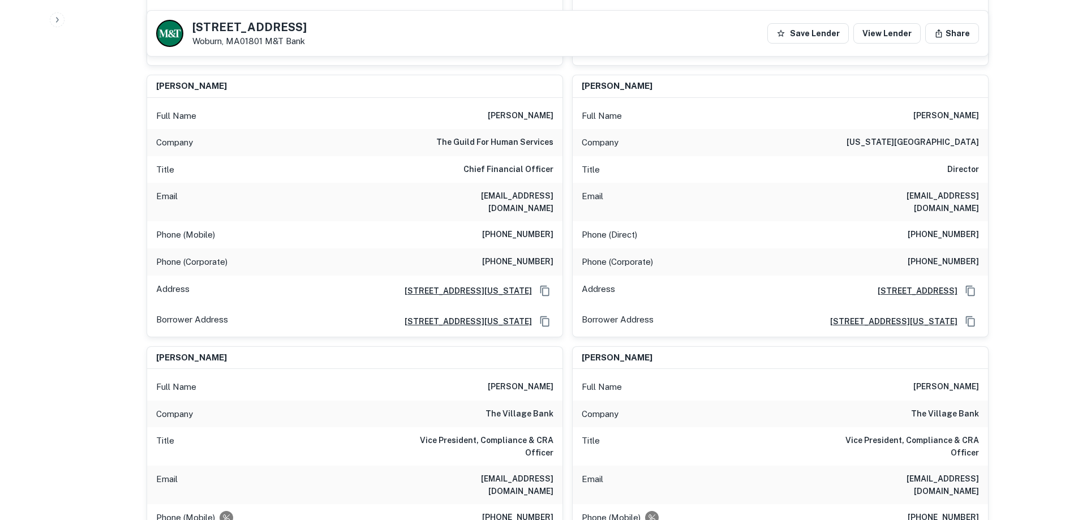
click at [708, 102] on div "Full Name [PERSON_NAME]" at bounding box center [779, 115] width 415 height 27
click at [706, 129] on div "Company [US_STATE][GEOGRAPHIC_DATA]" at bounding box center [779, 142] width 415 height 27
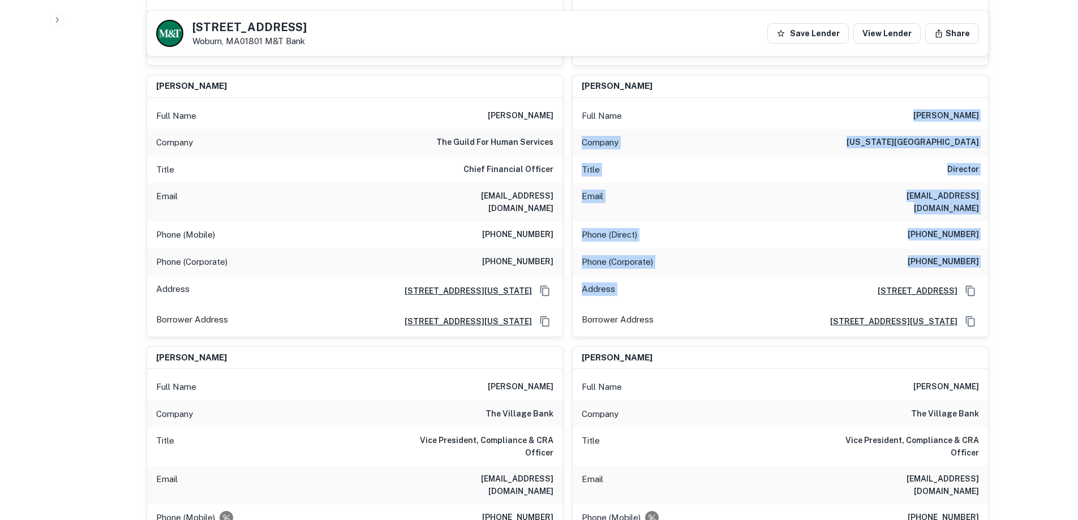
drag, startPoint x: 712, startPoint y: 190, endPoint x: 675, endPoint y: 94, distance: 102.8
click at [675, 98] on div "Full Name [PERSON_NAME] Company [US_STATE][GEOGRAPHIC_DATA] Title Director Emai…" at bounding box center [779, 217] width 415 height 239
drag, startPoint x: 677, startPoint y: 157, endPoint x: 714, endPoint y: 295, distance: 142.8
click at [714, 295] on div "Full Name [PERSON_NAME] Company [US_STATE][GEOGRAPHIC_DATA] Title Director Emai…" at bounding box center [779, 217] width 415 height 239
click at [714, 306] on div "Borrower Address [STREET_ADDRESS][US_STATE]" at bounding box center [779, 321] width 415 height 31
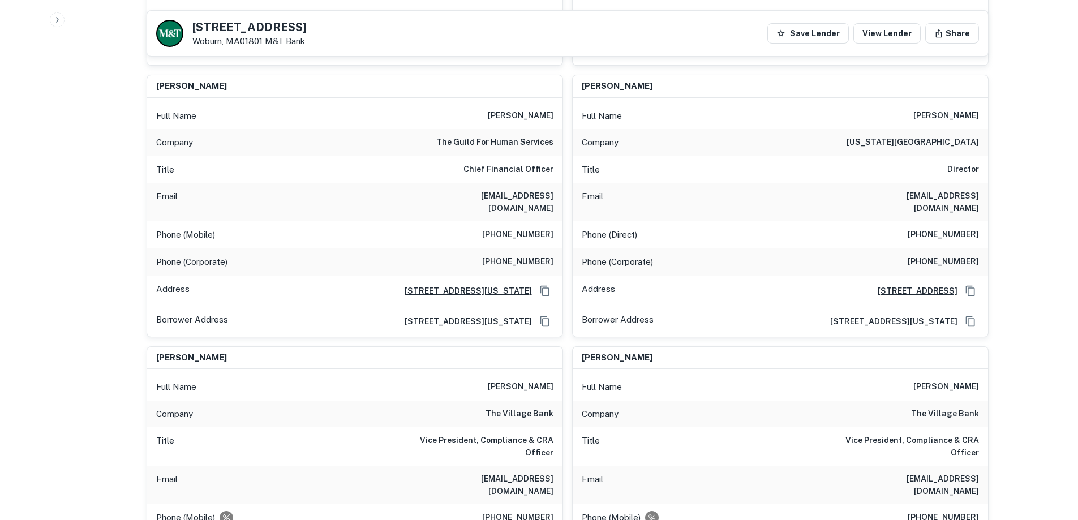
click at [965, 190] on h6 "[EMAIL_ADDRESS][DOMAIN_NAME]" at bounding box center [911, 202] width 136 height 25
copy h6 "[EMAIL_ADDRESS][DOMAIN_NAME]"
click at [836, 159] on div "Title Director" at bounding box center [779, 169] width 415 height 27
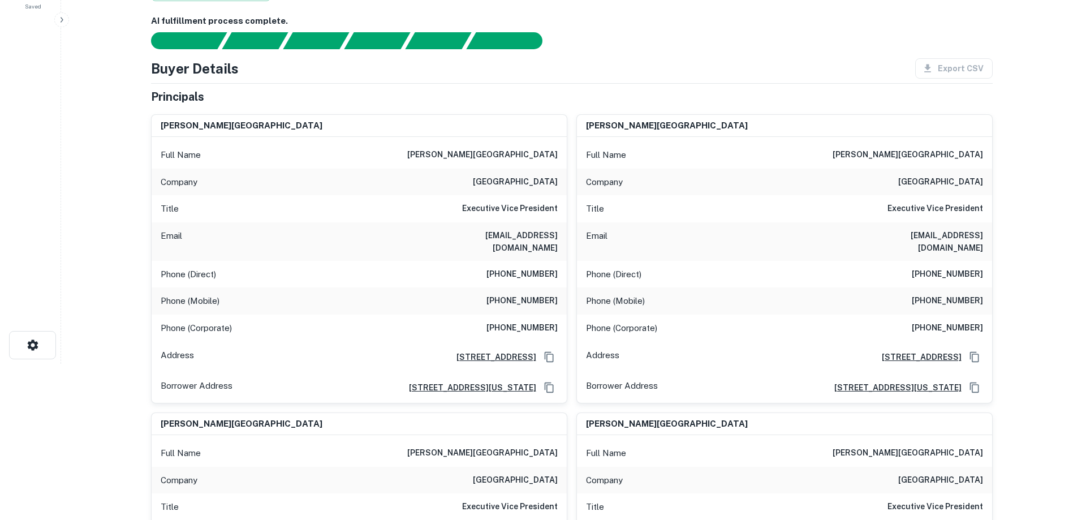
scroll to position [0, 0]
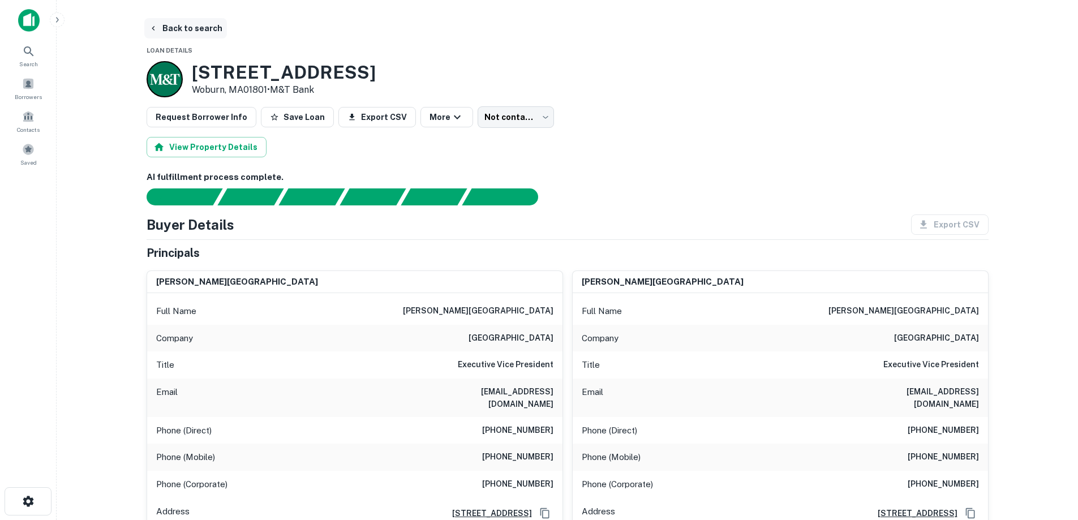
click at [188, 23] on button "Back to search" at bounding box center [185, 28] width 83 height 20
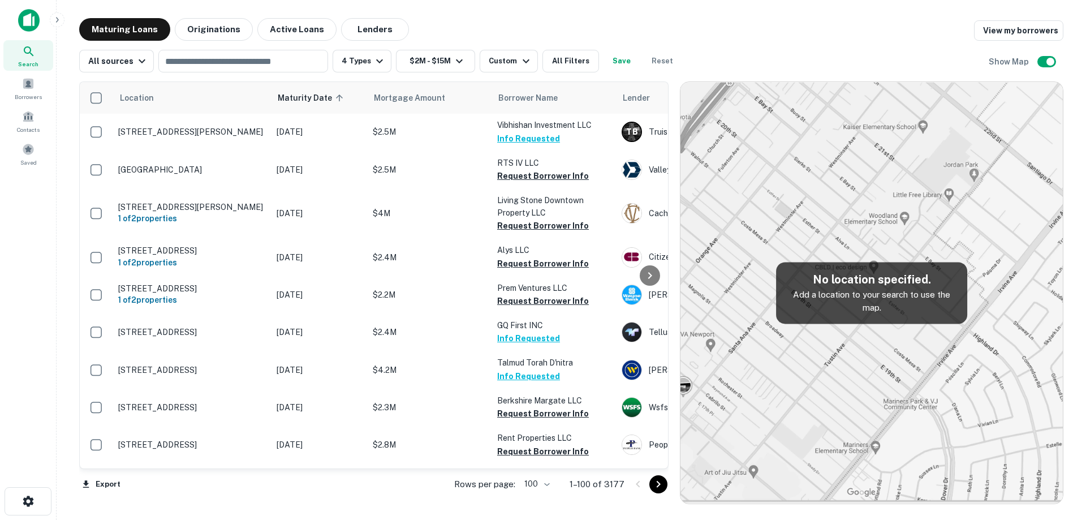
scroll to position [3444, 0]
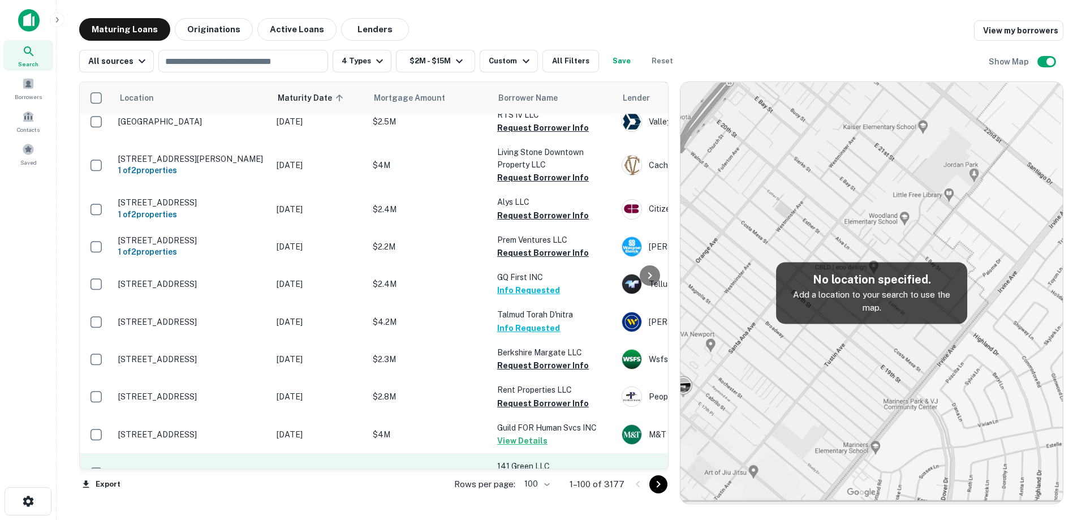
click at [216, 468] on p "[STREET_ADDRESS]" at bounding box center [191, 473] width 147 height 10
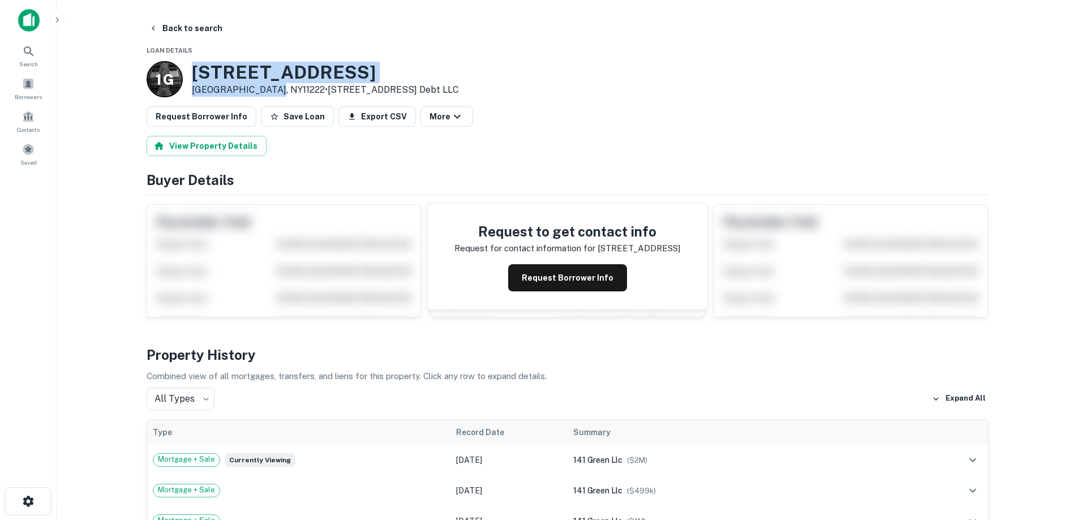
drag, startPoint x: 195, startPoint y: 66, endPoint x: 268, endPoint y: 87, distance: 76.6
click at [268, 87] on div "[STREET_ADDRESS] • [STREET_ADDRESS] Debt LLC" at bounding box center [325, 79] width 267 height 35
copy div "[STREET_ADDRESS]"
click at [539, 273] on button "Request Borrower Info" at bounding box center [567, 277] width 119 height 27
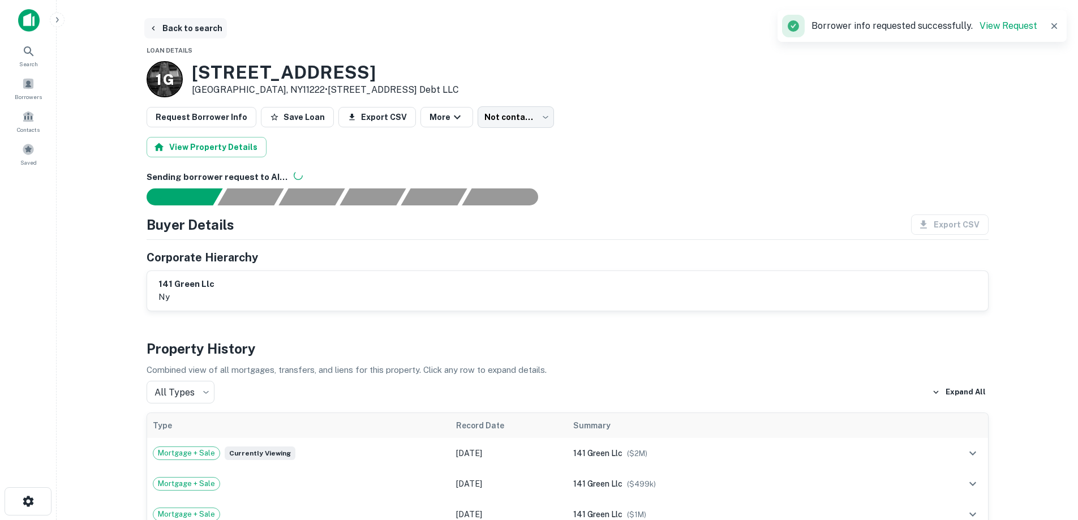
click at [192, 29] on button "Back to search" at bounding box center [185, 28] width 83 height 20
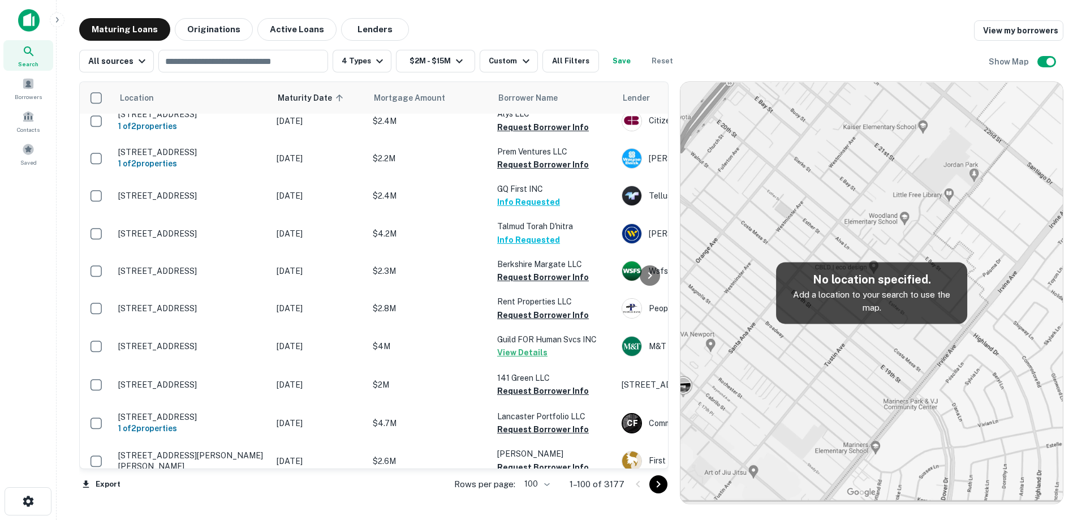
scroll to position [3557, 0]
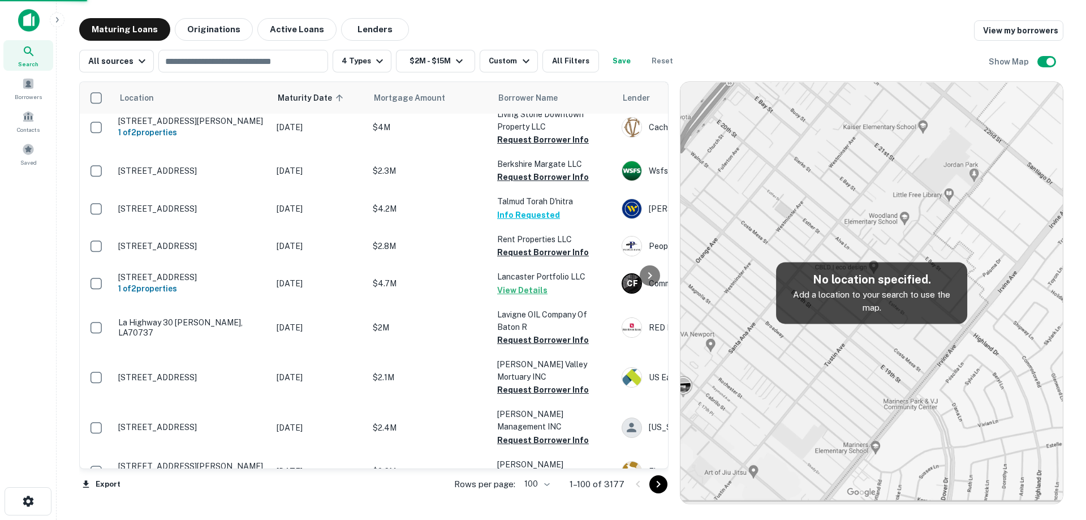
scroll to position [3567, 0]
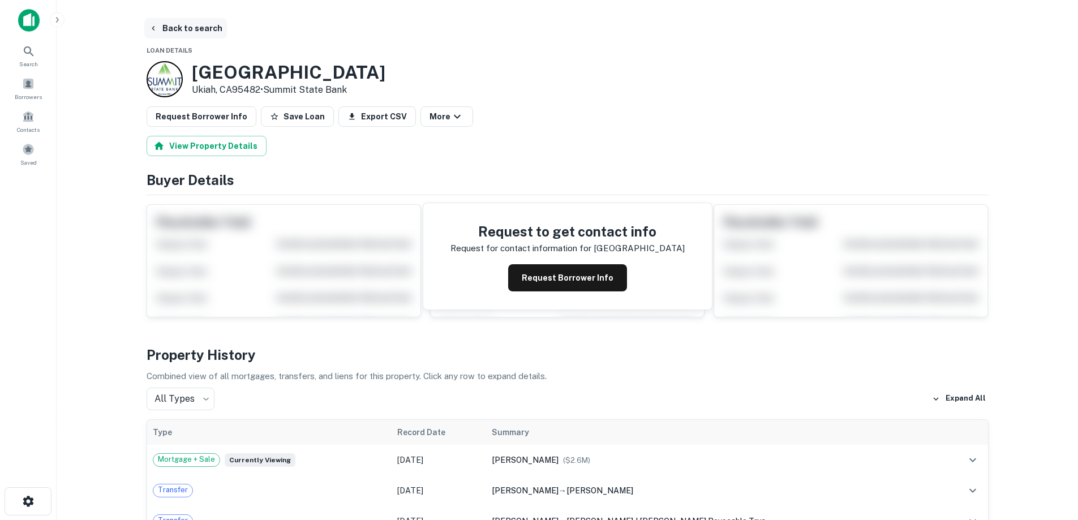
click at [178, 32] on button "Back to search" at bounding box center [185, 28] width 83 height 20
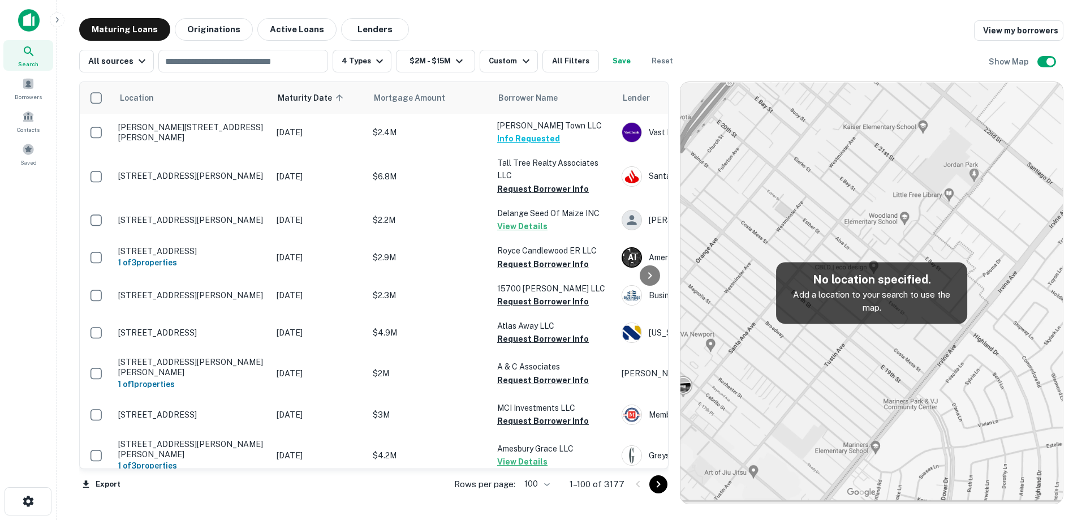
scroll to position [3567, 0]
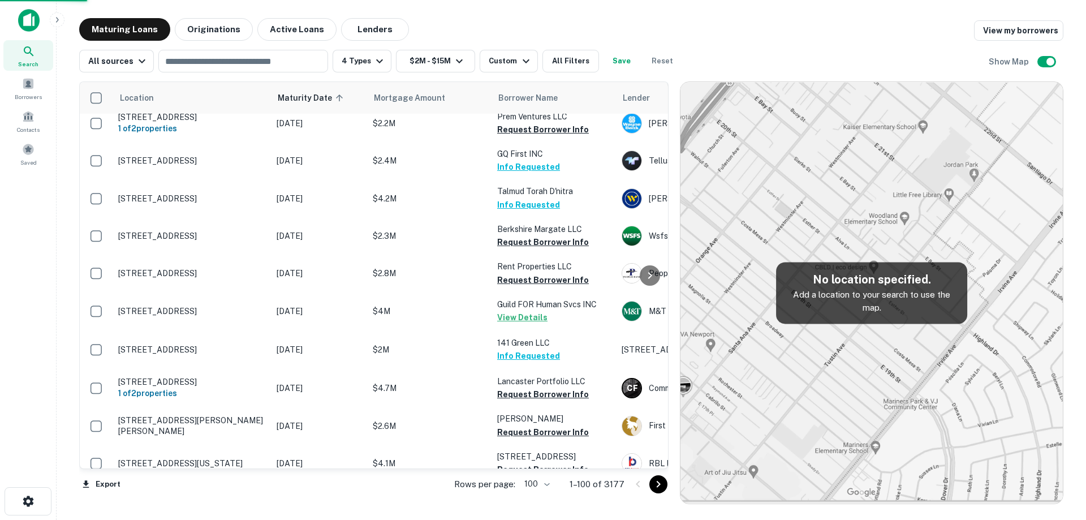
scroll to position [3557, 0]
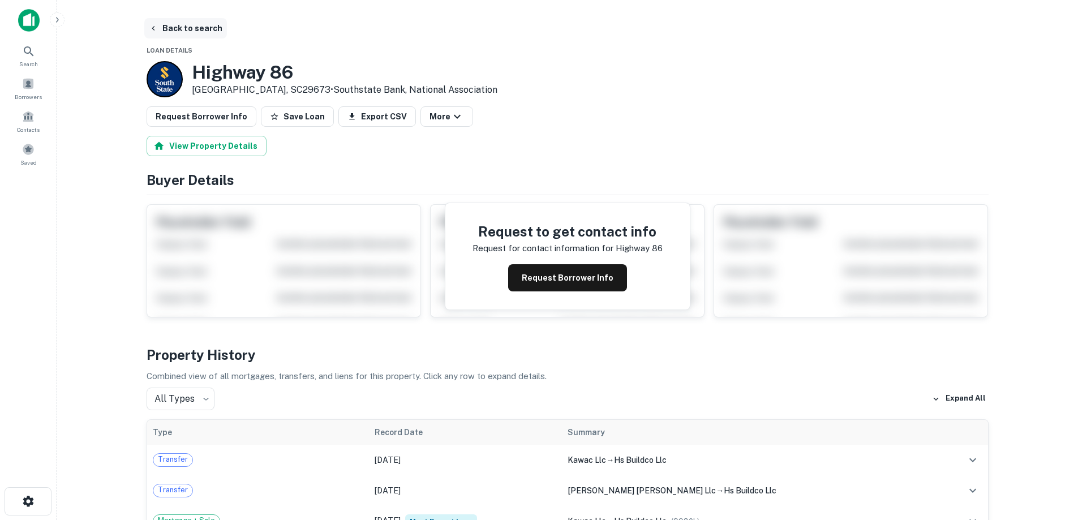
click at [193, 32] on button "Back to search" at bounding box center [185, 28] width 83 height 20
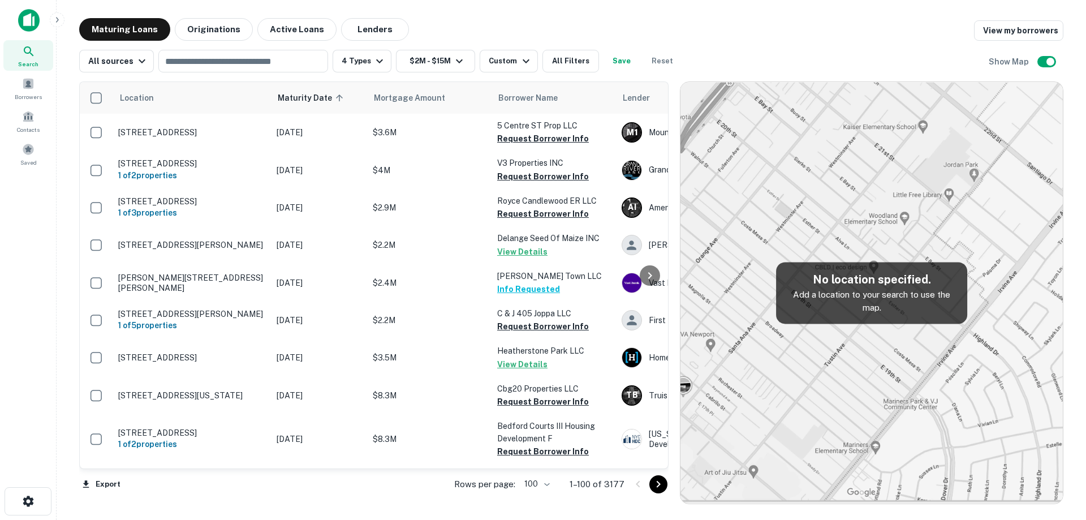
scroll to position [3557, 0]
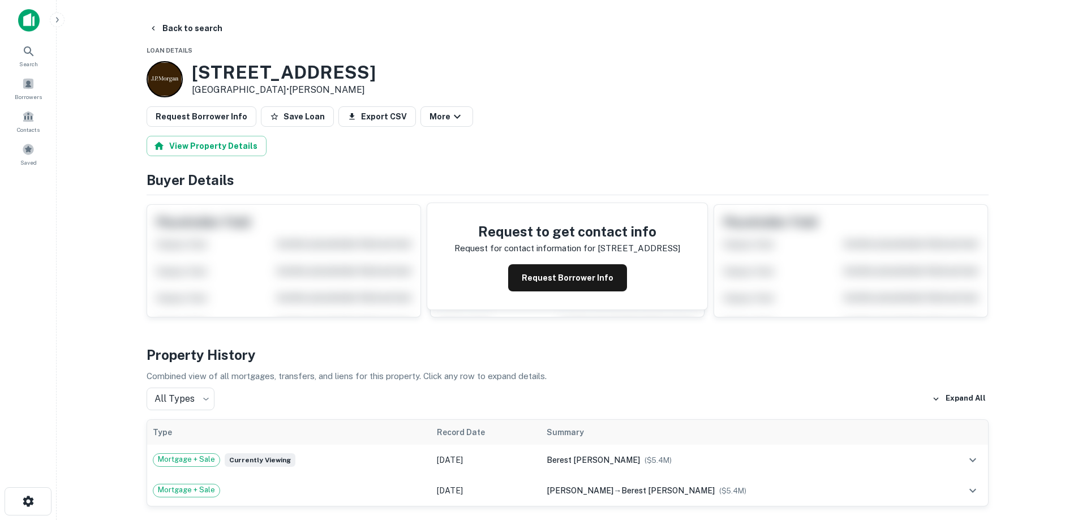
drag, startPoint x: 193, startPoint y: 68, endPoint x: 277, endPoint y: 90, distance: 86.4
click at [277, 92] on div "[STREET_ADDRESS] • [PERSON_NAME]" at bounding box center [284, 79] width 184 height 35
copy div "[STREET_ADDRESS]"
click at [193, 10] on main "Back to search Loan Details [STREET_ADDRESS] • [PERSON_NAME] Request Borrower I…" at bounding box center [567, 260] width 1021 height 520
click at [206, 31] on button "Back to search" at bounding box center [185, 28] width 83 height 20
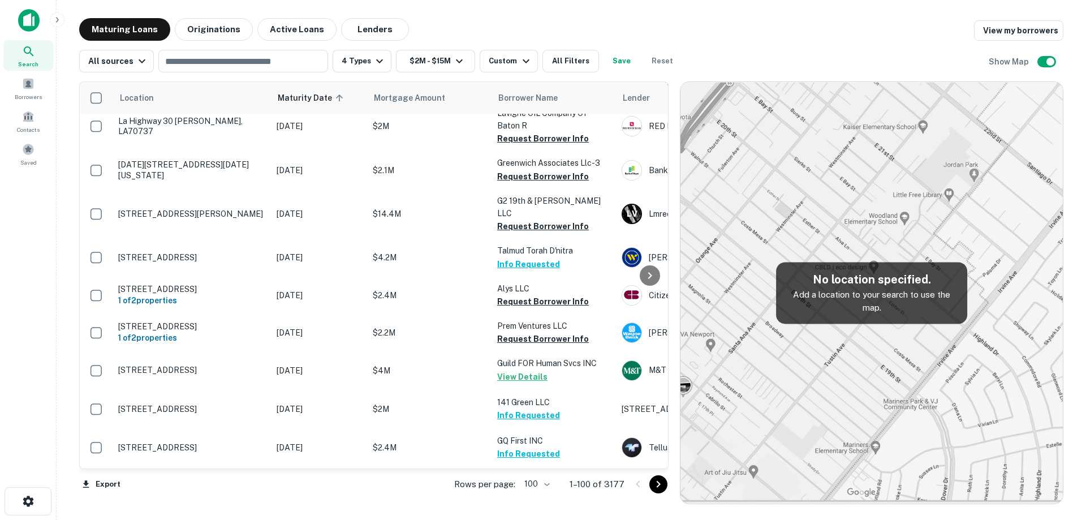
scroll to position [3614, 0]
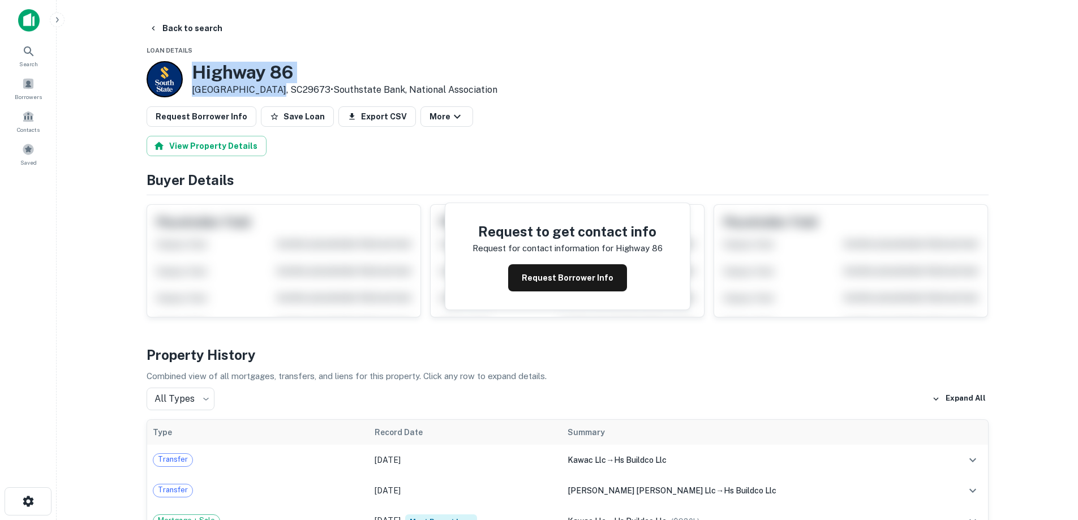
click at [276, 91] on div "[GEOGRAPHIC_DATA] • Southstate Bank, National Association" at bounding box center [344, 79] width 305 height 35
click at [554, 274] on button "Request Borrower Info" at bounding box center [567, 277] width 119 height 27
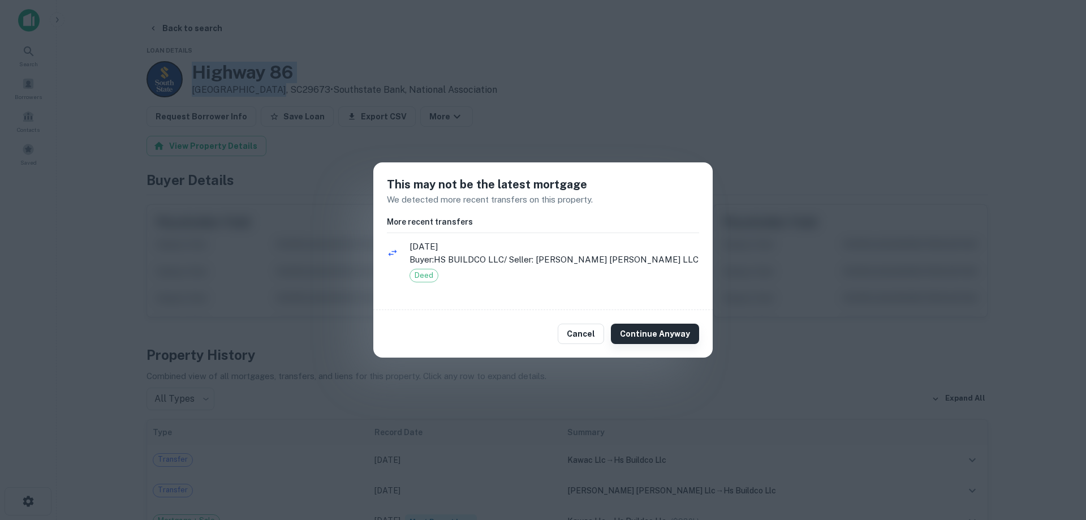
click at [653, 330] on button "Continue Anyway" at bounding box center [655, 334] width 88 height 20
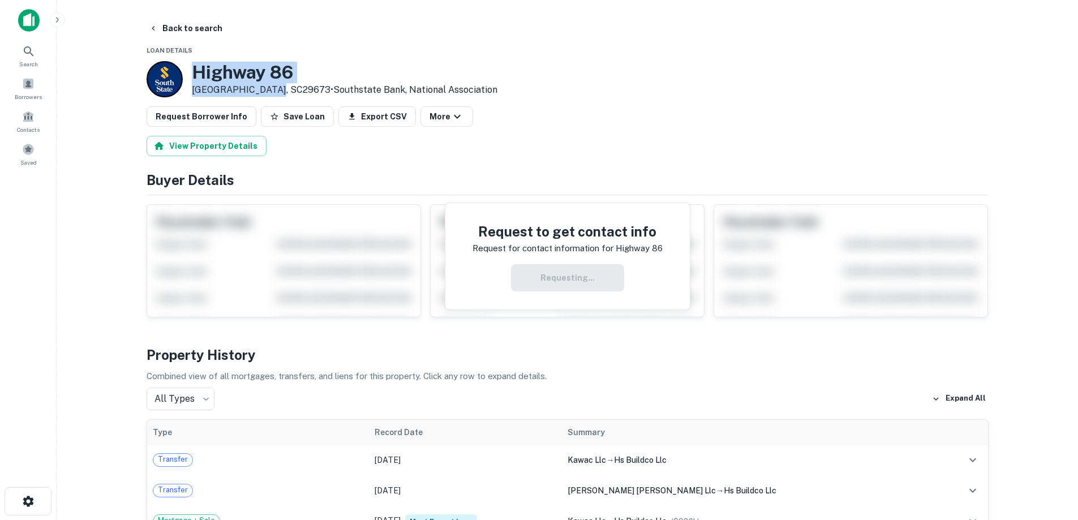
click at [262, 71] on h3 "Highway 86" at bounding box center [344, 72] width 305 height 21
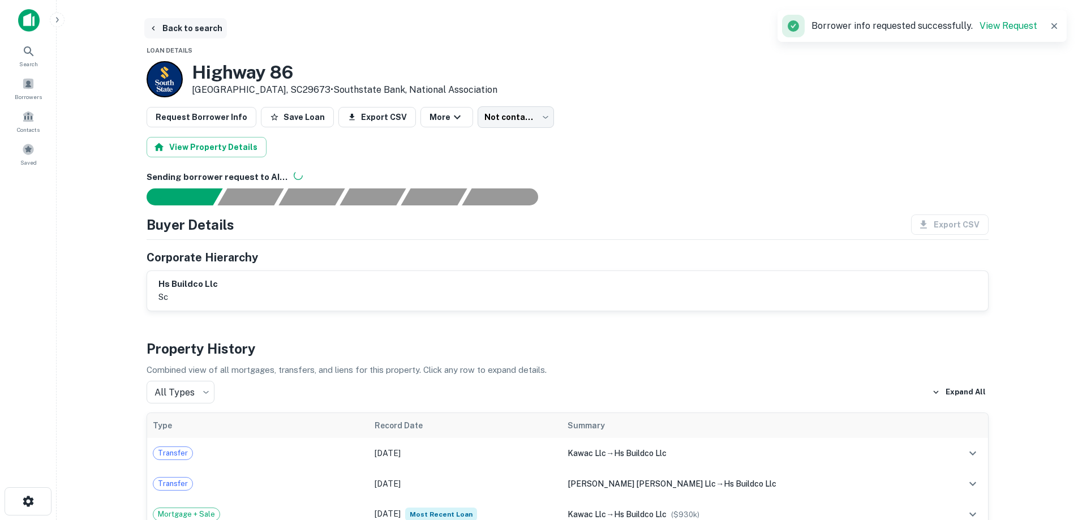
click at [188, 25] on button "Back to search" at bounding box center [185, 28] width 83 height 20
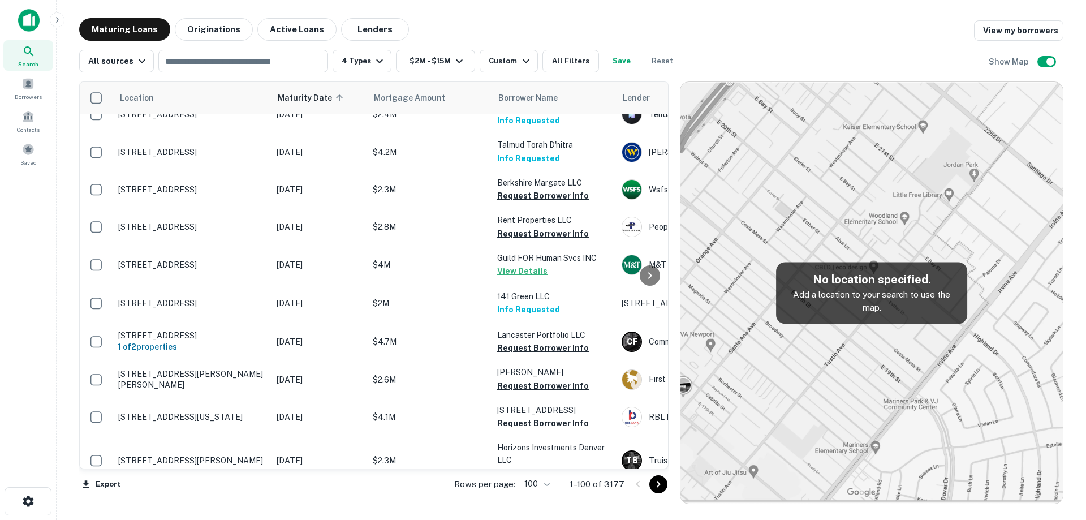
scroll to position [3640, 0]
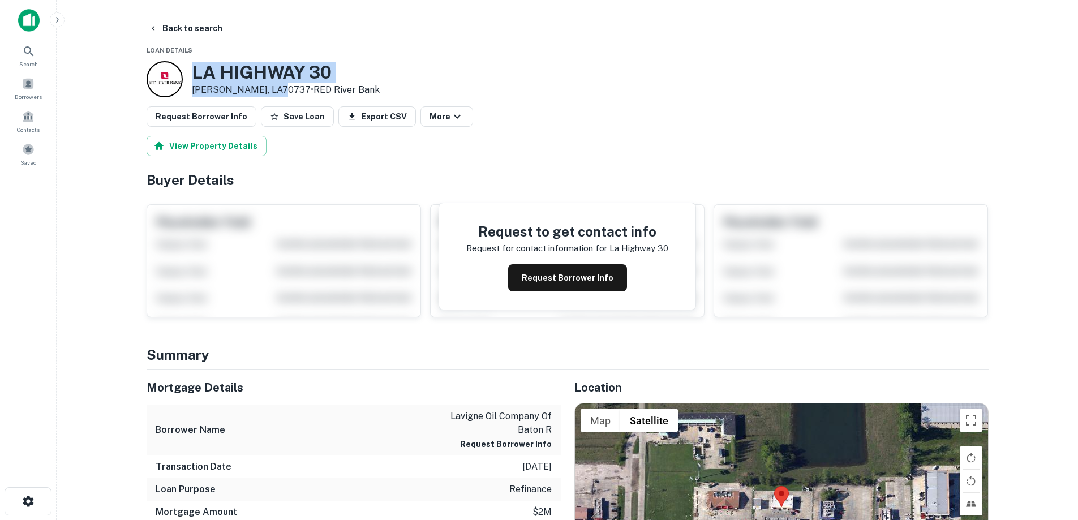
drag, startPoint x: 193, startPoint y: 58, endPoint x: 274, endPoint y: 92, distance: 87.5
click at [565, 265] on button "Request Borrower Info" at bounding box center [567, 277] width 119 height 27
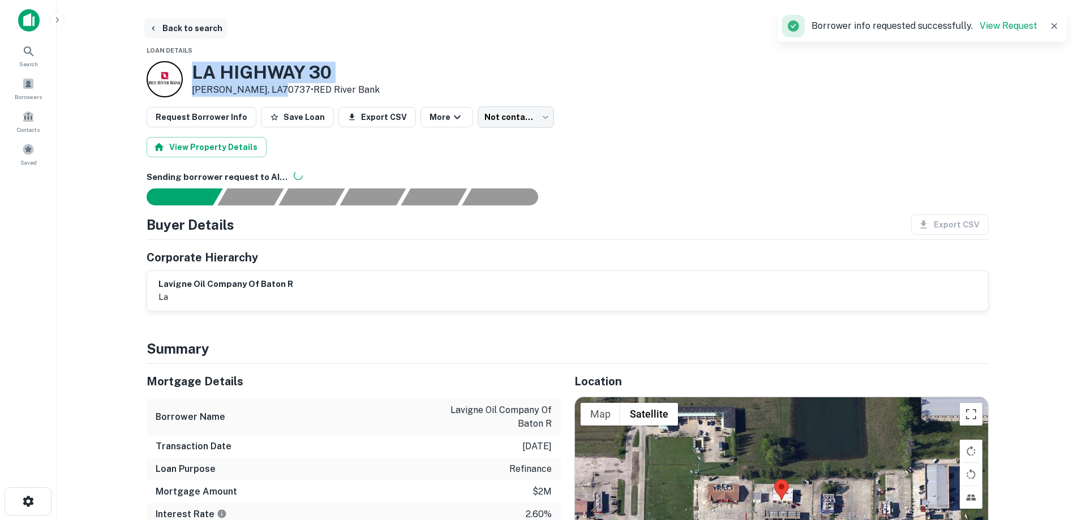
click at [213, 32] on button "Back to search" at bounding box center [185, 28] width 83 height 20
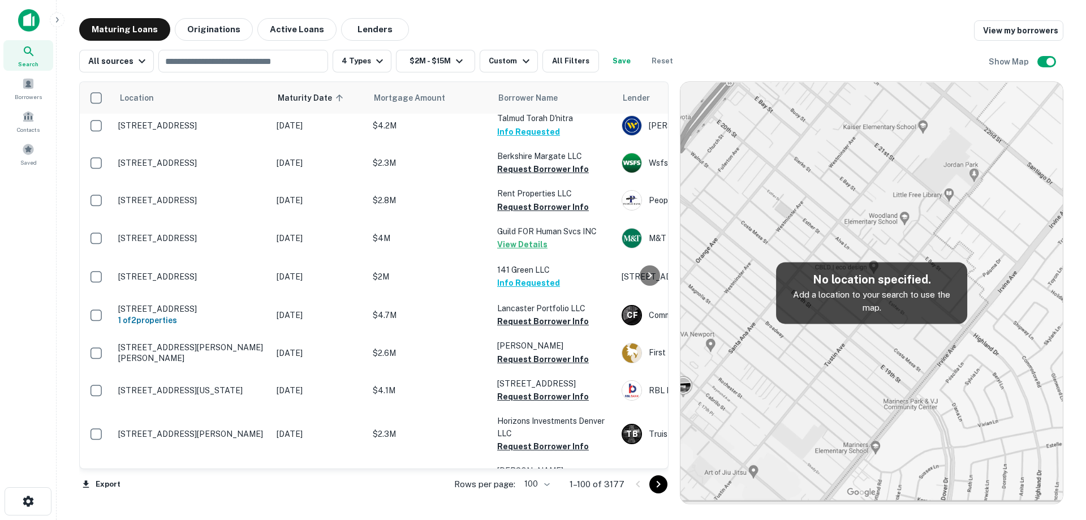
scroll to position [3653, 0]
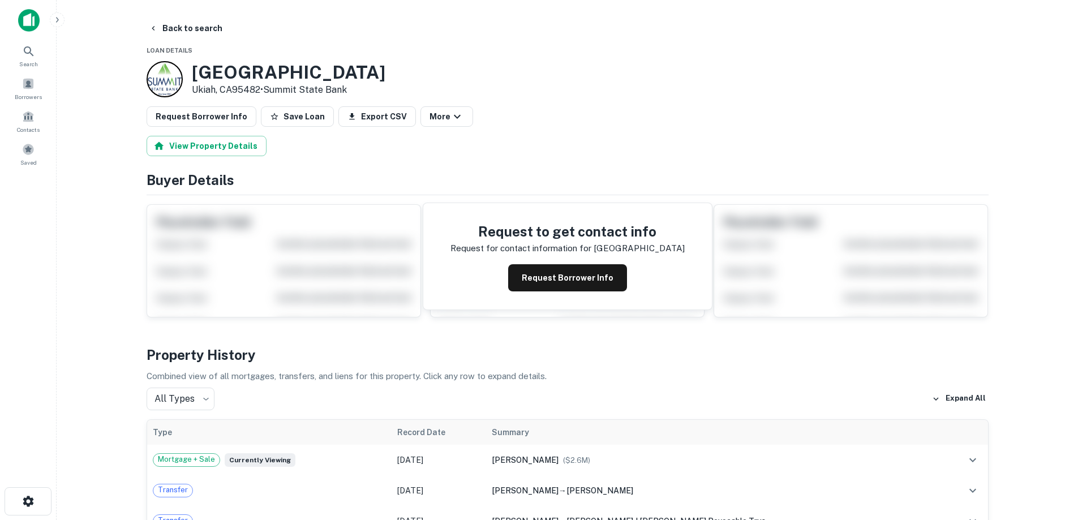
drag, startPoint x: 203, startPoint y: 72, endPoint x: 239, endPoint y: 87, distance: 39.1
click at [264, 92] on div "[GEOGRAPHIC_DATA] • Summit State Bank" at bounding box center [288, 79] width 193 height 35
drag, startPoint x: 193, startPoint y: 74, endPoint x: 187, endPoint y: 71, distance: 6.8
click at [192, 74] on h3 "[GEOGRAPHIC_DATA]" at bounding box center [288, 72] width 193 height 21
drag, startPoint x: 187, startPoint y: 71, endPoint x: 263, endPoint y: 90, distance: 78.8
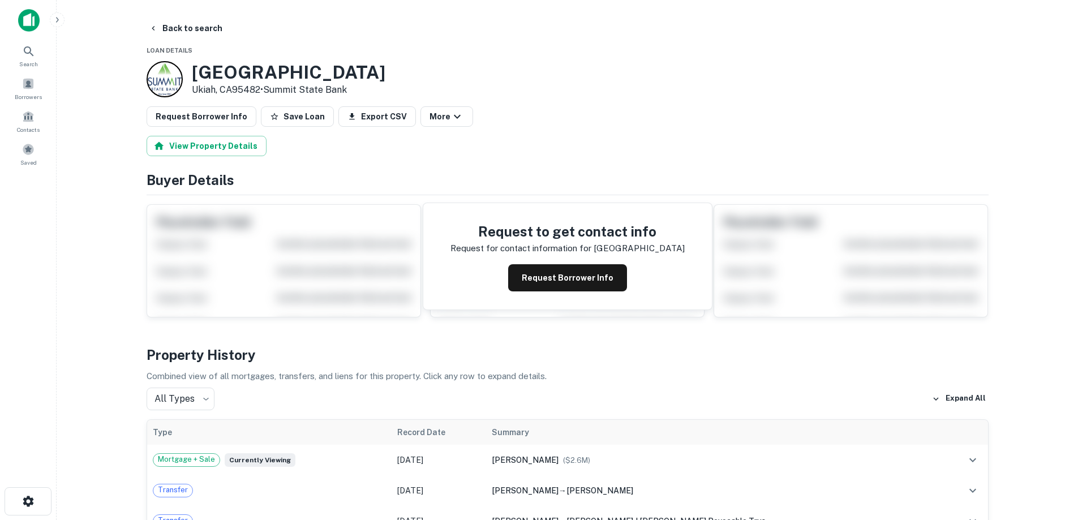
click at [263, 90] on div "[GEOGRAPHIC_DATA] • Summit State Bank" at bounding box center [266, 79] width 239 height 36
copy div "[GEOGRAPHIC_DATA]"
click at [186, 24] on button "Back to search" at bounding box center [185, 28] width 83 height 20
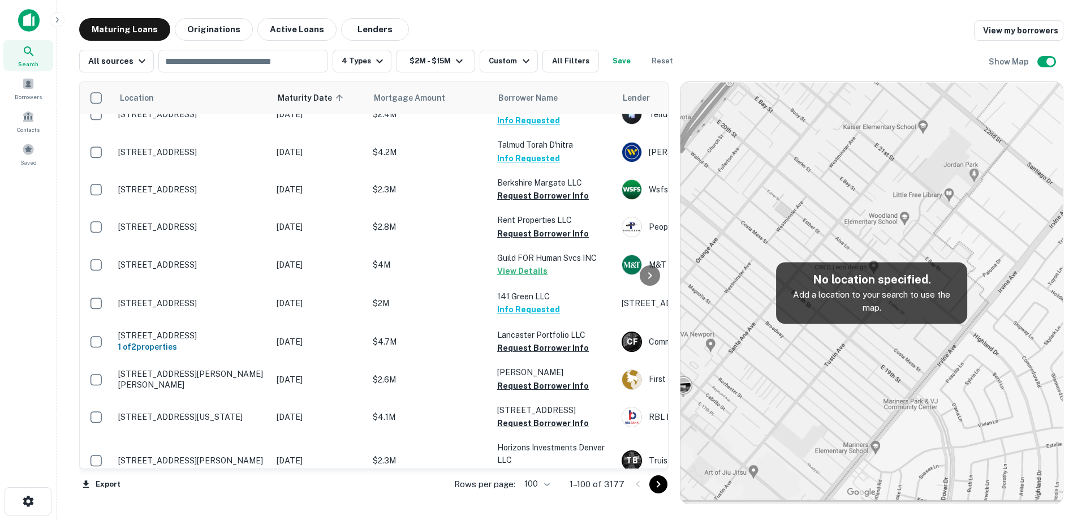
scroll to position [3653, 0]
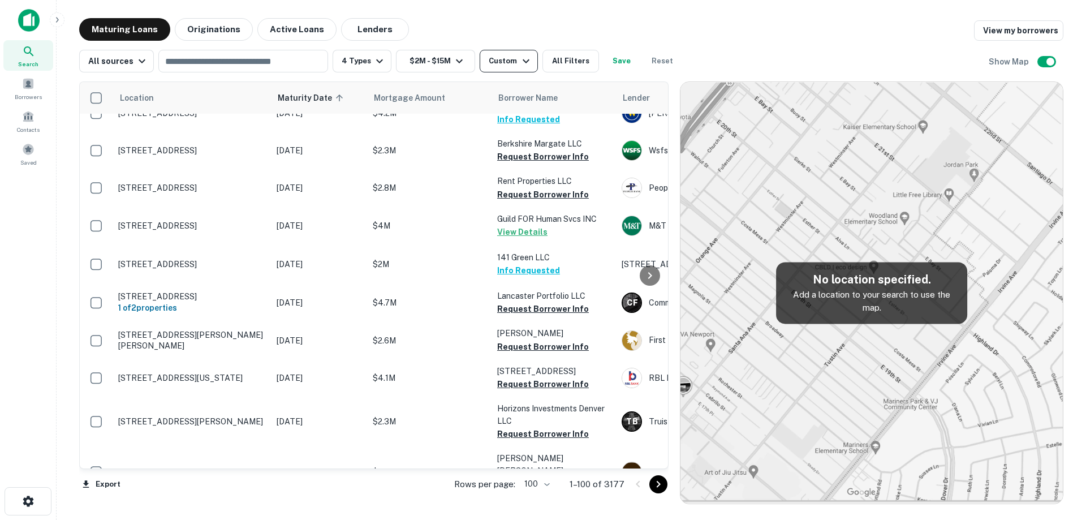
click at [507, 58] on div "Custom" at bounding box center [511, 61] width 44 height 14
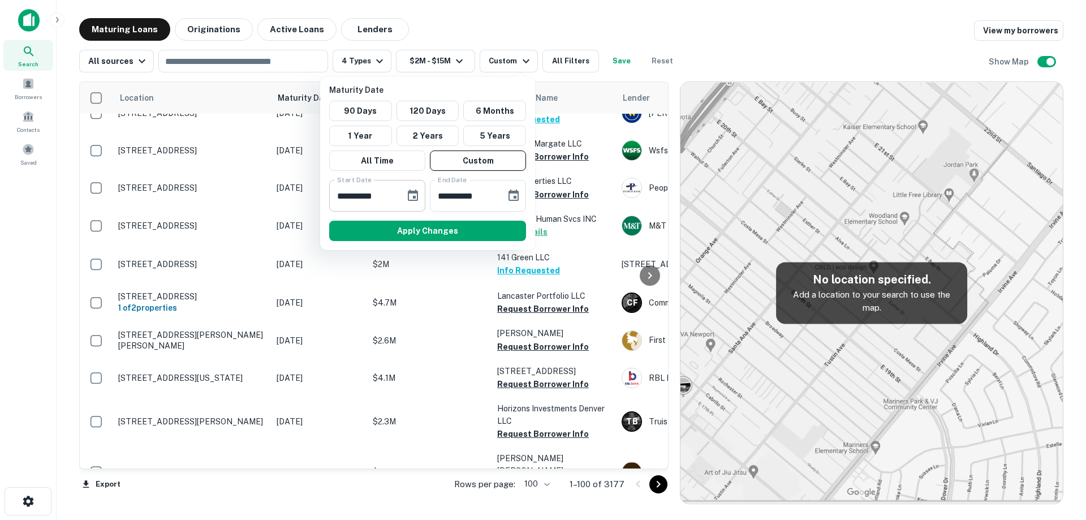
click at [411, 195] on icon "Choose date, selected date is Feb 3, 2026" at bounding box center [413, 196] width 14 height 14
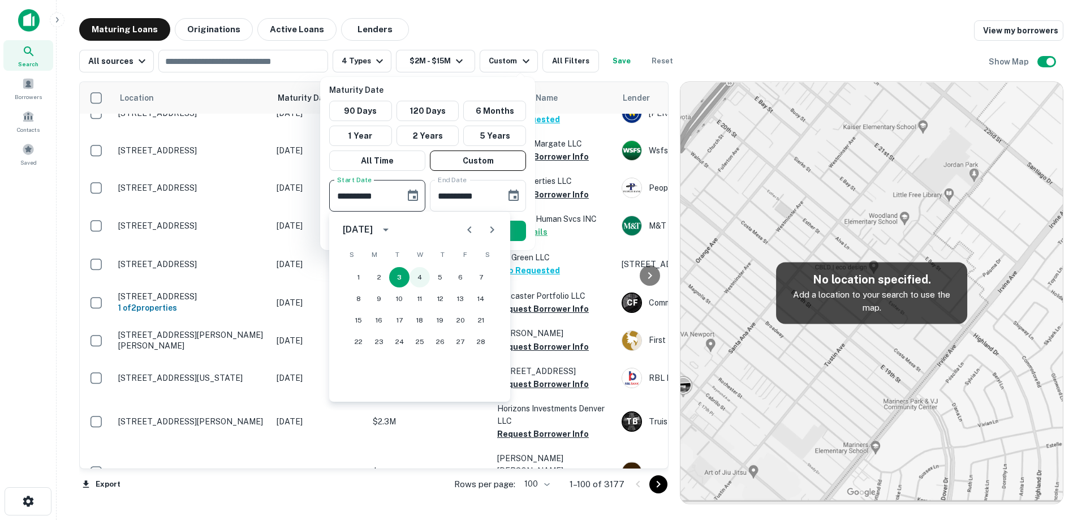
click at [417, 282] on button "4" at bounding box center [420, 277] width 20 height 20
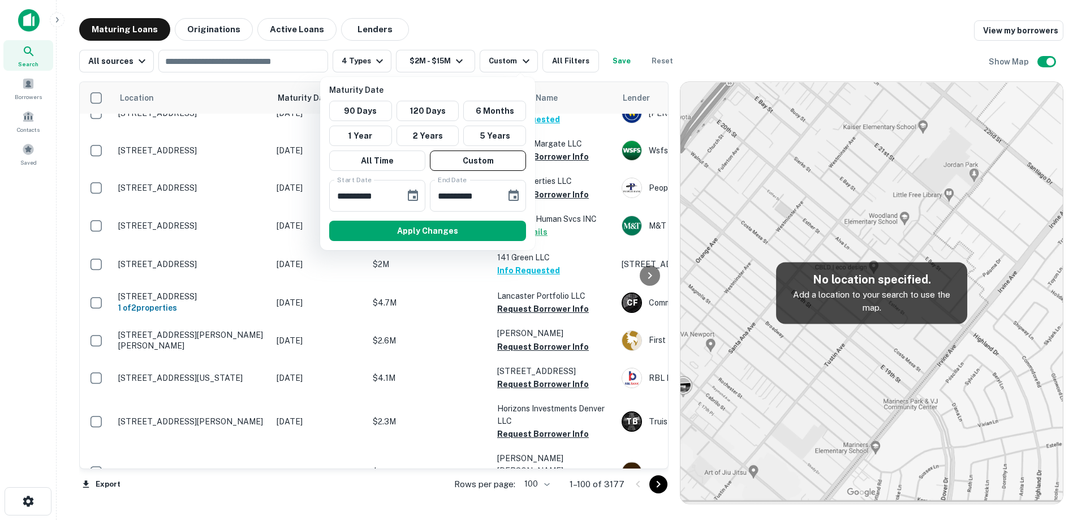
type input "**********"
click at [446, 225] on button "Apply Changes" at bounding box center [427, 231] width 197 height 20
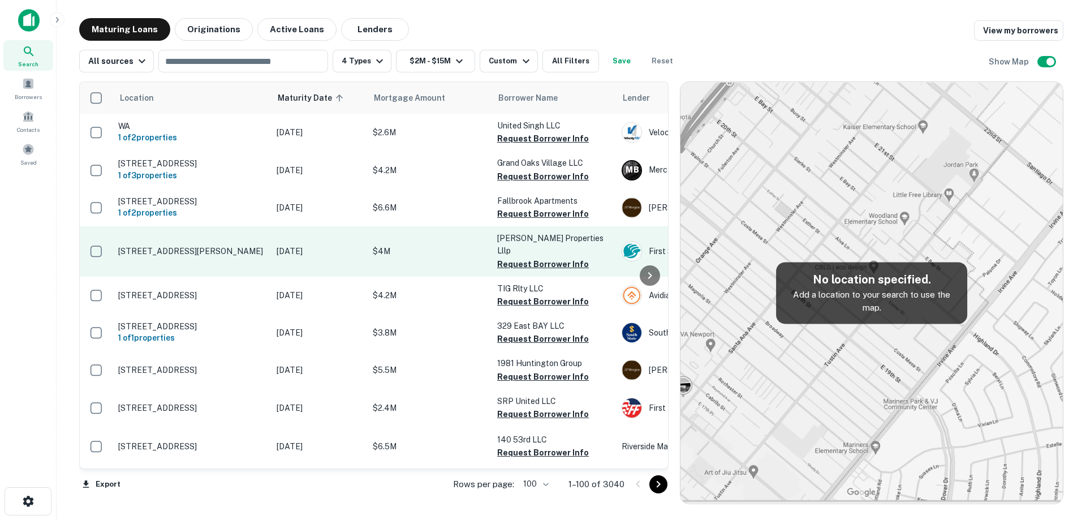
click at [290, 257] on td "[DATE]" at bounding box center [319, 251] width 96 height 50
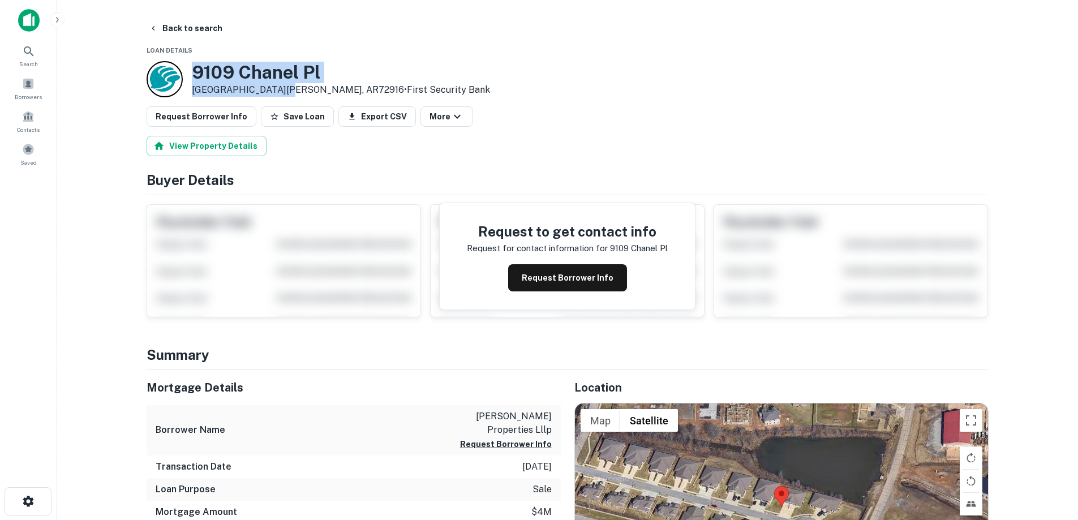
drag, startPoint x: 190, startPoint y: 66, endPoint x: 277, endPoint y: 94, distance: 92.1
click at [277, 94] on div "[STREET_ADDRESS][PERSON_NAME] • First Security Bank" at bounding box center [318, 79] width 343 height 36
copy div "[STREET_ADDRESS][PERSON_NAME]"
click at [587, 279] on button "Request Borrower Info" at bounding box center [567, 277] width 119 height 27
click at [245, 67] on h3 "9109 Chanel Pl" at bounding box center [341, 72] width 298 height 21
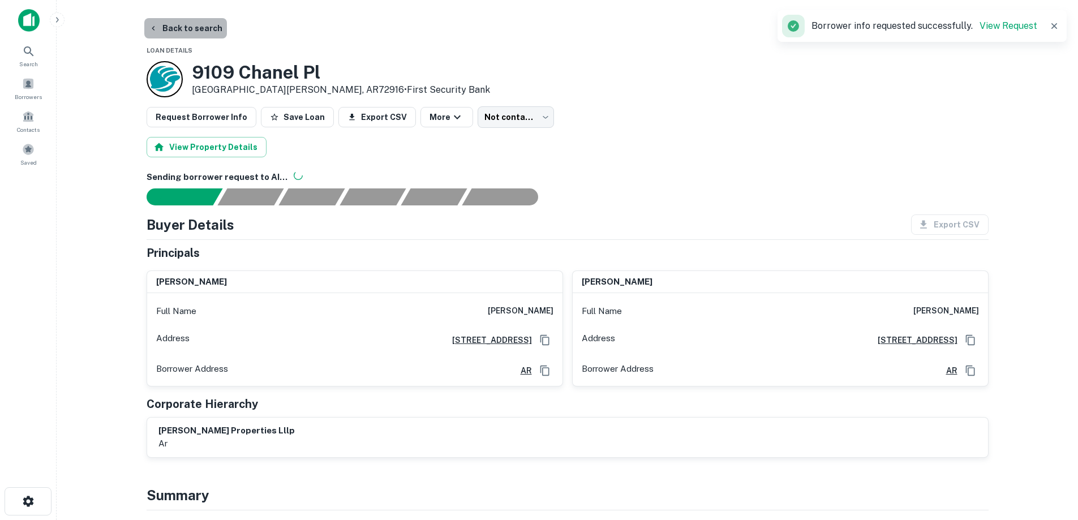
click at [213, 25] on button "Back to search" at bounding box center [185, 28] width 83 height 20
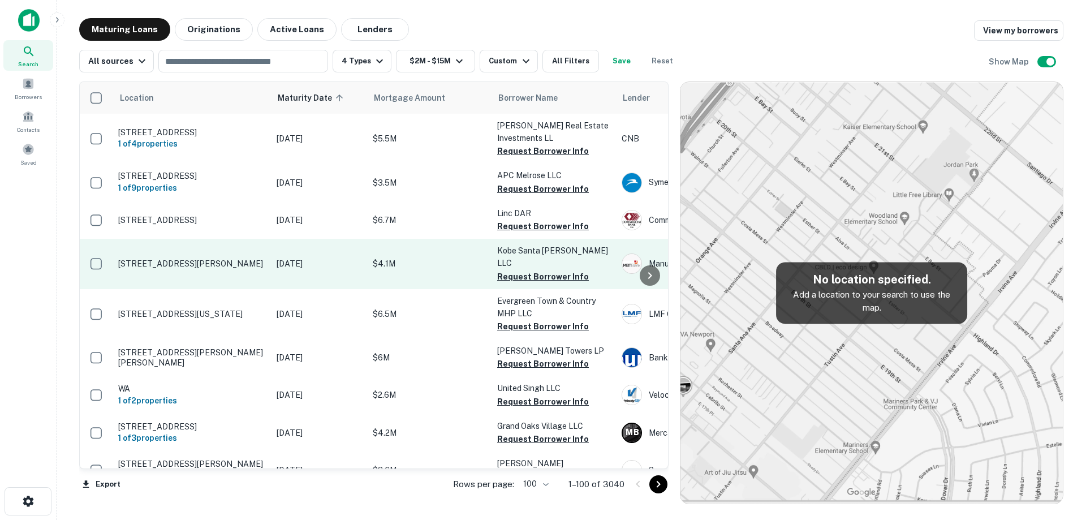
click at [266, 269] on td "[STREET_ADDRESS][PERSON_NAME]" at bounding box center [192, 264] width 158 height 50
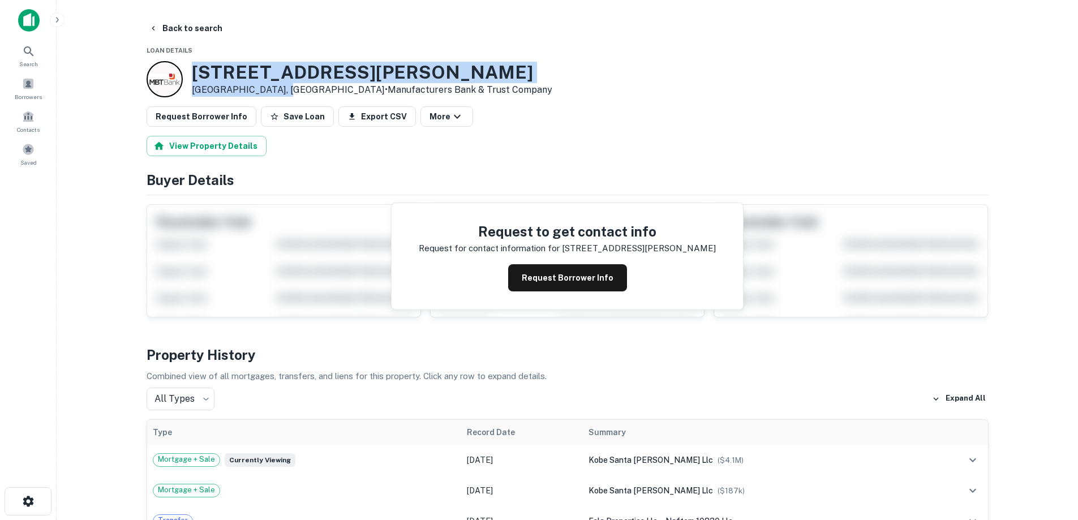
drag, startPoint x: 205, startPoint y: 68, endPoint x: 287, endPoint y: 88, distance: 83.7
click at [287, 88] on div "[STREET_ADDRESS][PERSON_NAME] • Manufacturers Bank & Trust Company" at bounding box center [350, 79] width 406 height 36
click at [593, 274] on button "Request Borrower Info" at bounding box center [567, 277] width 119 height 27
click at [265, 62] on h3 "[STREET_ADDRESS][PERSON_NAME]" at bounding box center [372, 72] width 360 height 21
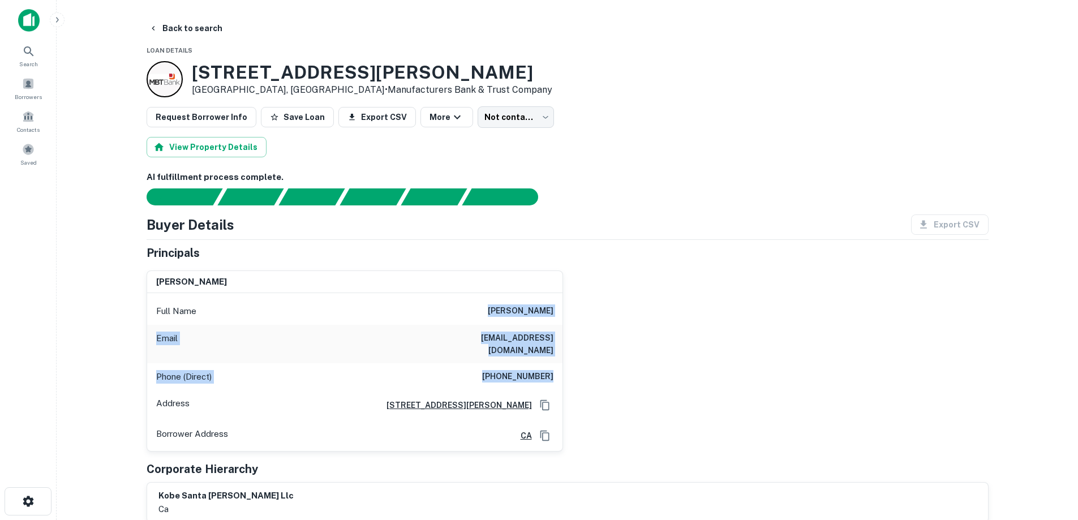
drag, startPoint x: 457, startPoint y: 307, endPoint x: 574, endPoint y: 371, distance: 133.2
click at [574, 371] on div "[PERSON_NAME] Full Name [PERSON_NAME] Email [EMAIL_ADDRESS][DOMAIN_NAME] Phone …" at bounding box center [562, 356] width 851 height 191
click at [573, 371] on div "[PERSON_NAME] Full Name [PERSON_NAME] Email [EMAIL_ADDRESS][DOMAIN_NAME] Phone …" at bounding box center [562, 356] width 851 height 191
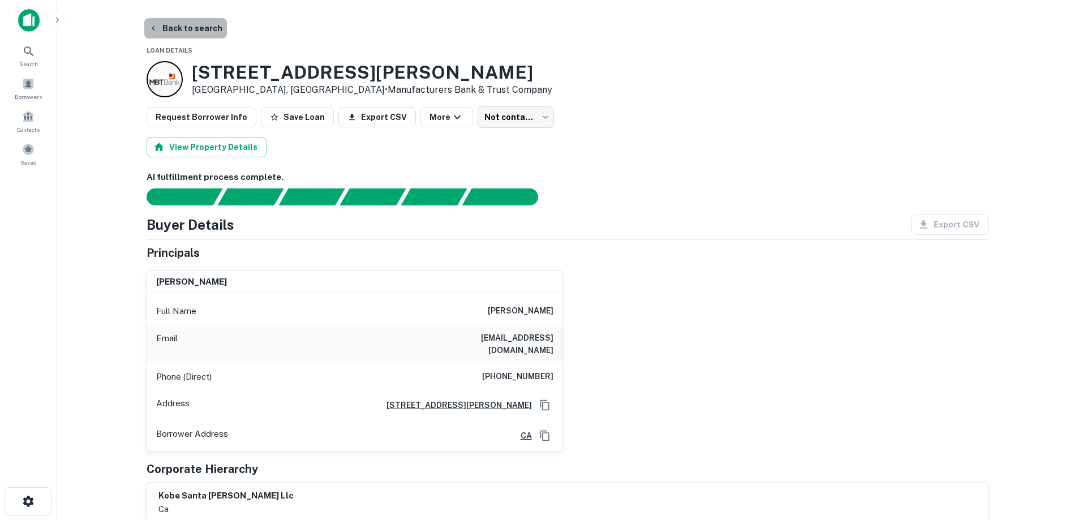
click at [208, 25] on button "Back to search" at bounding box center [185, 28] width 83 height 20
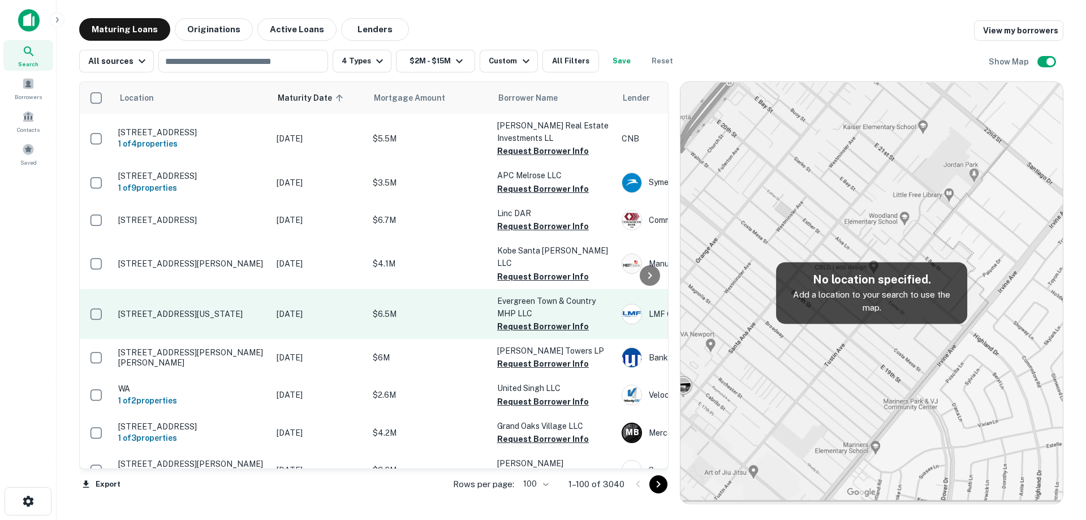
click at [237, 309] on p "[STREET_ADDRESS][US_STATE]" at bounding box center [191, 314] width 147 height 10
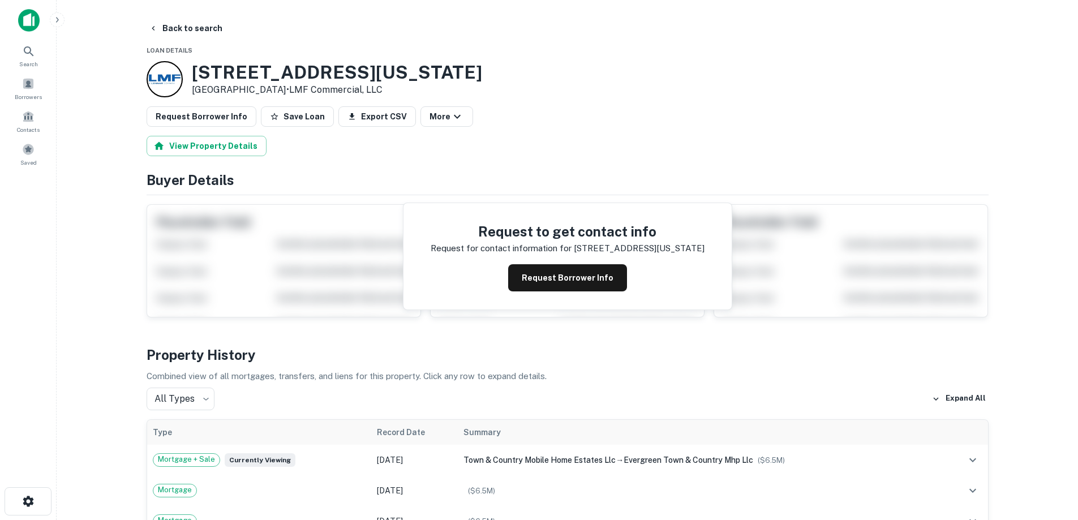
drag, startPoint x: 198, startPoint y: 66, endPoint x: 249, endPoint y: 76, distance: 52.0
click at [304, 87] on div "[STREET_ADDRESS][US_STATE] • LMF Commercial, LLC" at bounding box center [337, 79] width 290 height 35
click at [192, 72] on h3 "[STREET_ADDRESS][US_STATE]" at bounding box center [337, 72] width 290 height 21
drag, startPoint x: 192, startPoint y: 72, endPoint x: 310, endPoint y: 90, distance: 119.1
click at [310, 90] on div "[STREET_ADDRESS][US_STATE] • LMF Commercial, LLC" at bounding box center [337, 79] width 290 height 35
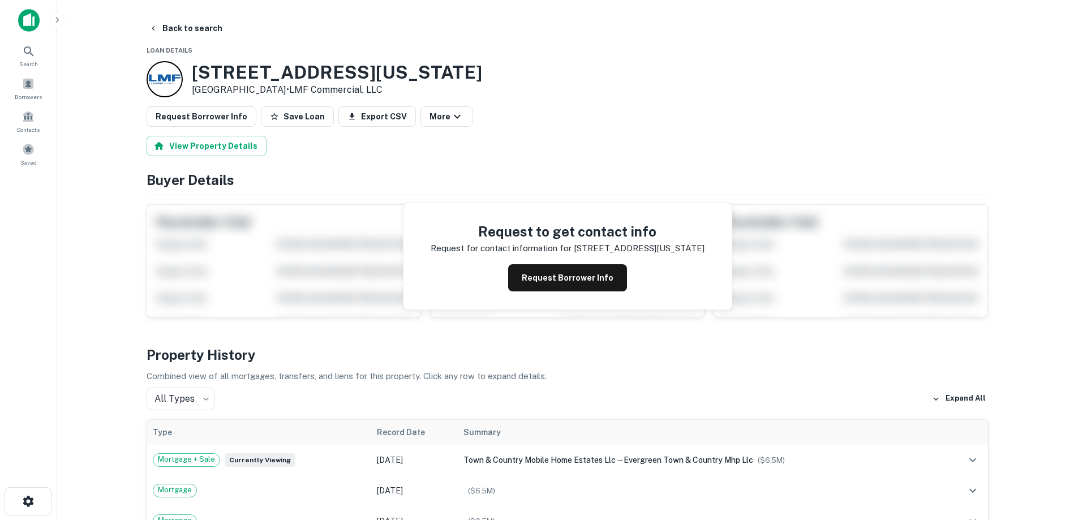
click at [568, 278] on button "Request Borrower Info" at bounding box center [567, 277] width 119 height 27
click at [275, 75] on h3 "[STREET_ADDRESS][US_STATE]" at bounding box center [337, 72] width 290 height 21
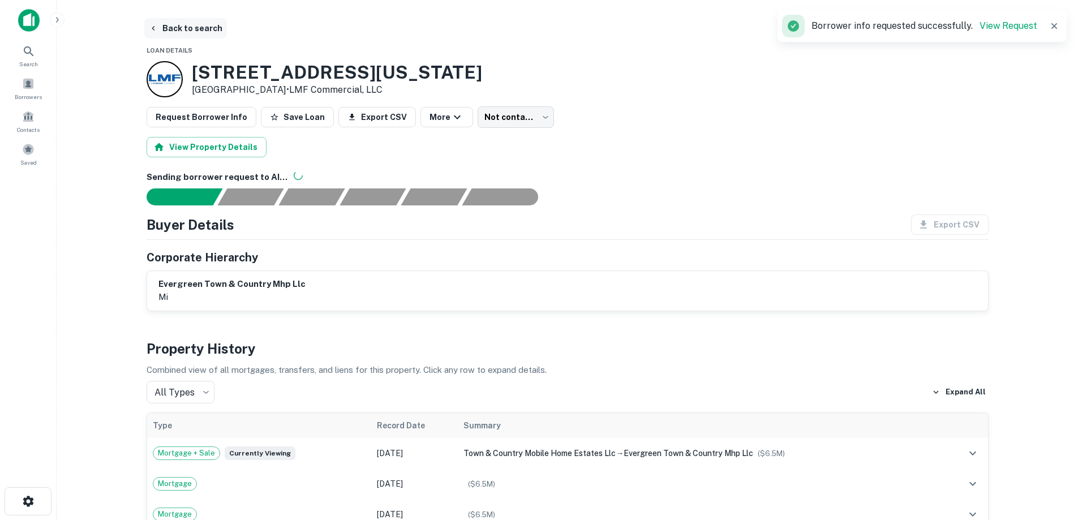
click at [200, 26] on button "Back to search" at bounding box center [185, 28] width 83 height 20
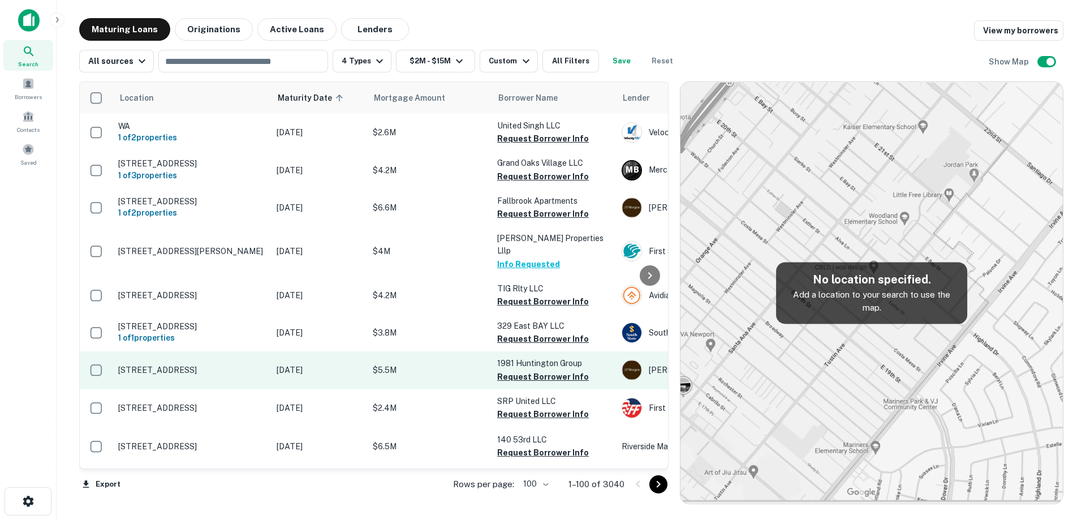
click at [316, 364] on p "[DATE]" at bounding box center [319, 370] width 85 height 12
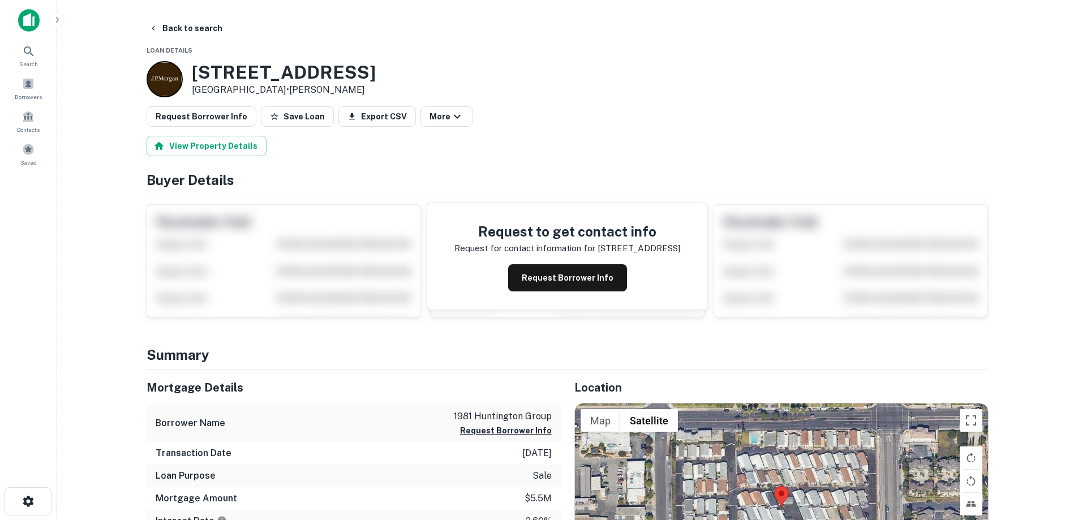
drag, startPoint x: 222, startPoint y: 72, endPoint x: 311, endPoint y: 88, distance: 90.2
click at [311, 88] on div "[STREET_ADDRESS] • [PERSON_NAME]" at bounding box center [261, 79] width 229 height 36
click at [563, 278] on button "Request Borrower Info" at bounding box center [567, 277] width 119 height 27
click at [292, 70] on h3 "[STREET_ADDRESS]" at bounding box center [284, 72] width 184 height 21
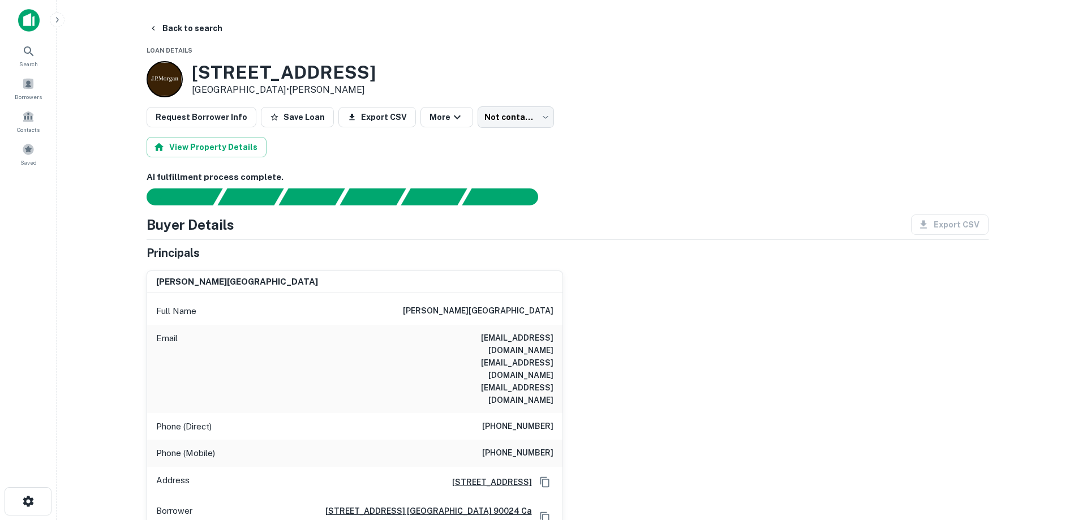
click at [523, 312] on h6 "[PERSON_NAME][GEOGRAPHIC_DATA]" at bounding box center [478, 311] width 150 height 14
click at [515, 311] on h6 "[PERSON_NAME][GEOGRAPHIC_DATA]" at bounding box center [478, 311] width 150 height 14
drag, startPoint x: 432, startPoint y: 333, endPoint x: 568, endPoint y: 360, distance: 138.9
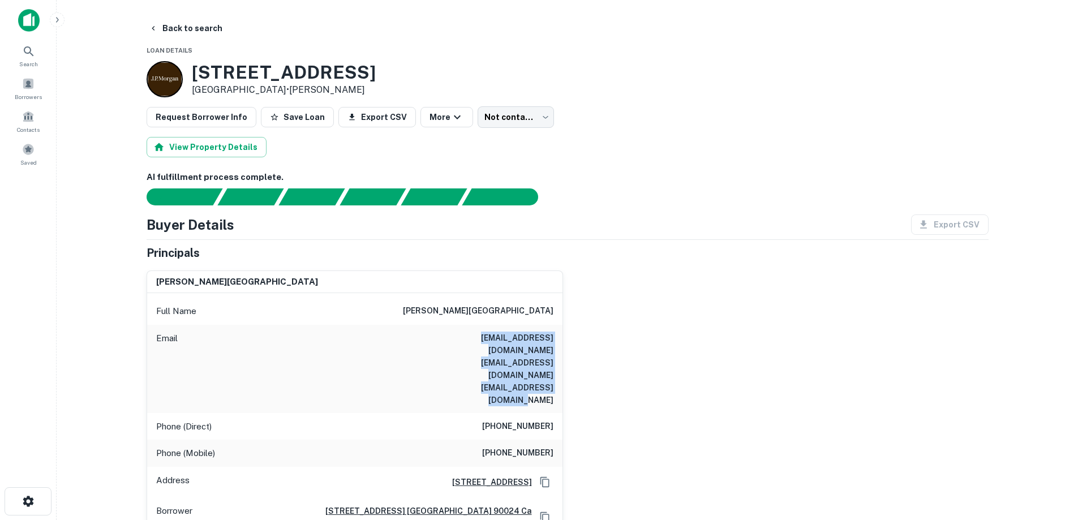
click at [568, 360] on div "[PERSON_NAME] Full Name [PERSON_NAME] Email [EMAIL_ADDRESS][DOMAIN_NAME] [EMAIL…" at bounding box center [562, 399] width 851 height 277
click at [556, 349] on div "Email [EMAIL_ADDRESS][DOMAIN_NAME] [EMAIL_ADDRESS][DOMAIN_NAME] [EMAIL_ADDRESS]…" at bounding box center [354, 369] width 415 height 88
click at [537, 446] on h6 "[PHONE_NUMBER]" at bounding box center [517, 453] width 71 height 14
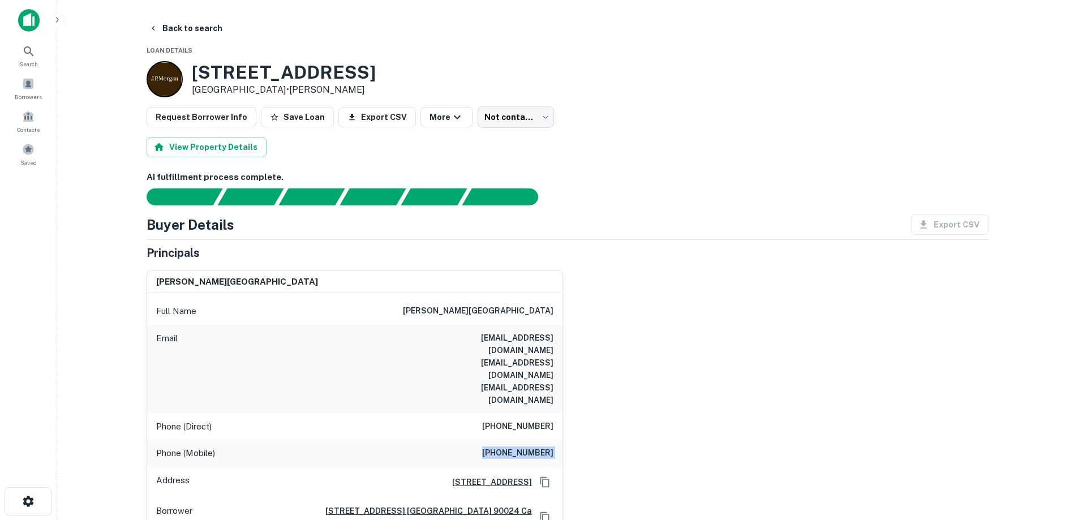
click at [537, 446] on h6 "[PHONE_NUMBER]" at bounding box center [517, 453] width 71 height 14
drag, startPoint x: 190, startPoint y: 70, endPoint x: 312, endPoint y: 90, distance: 124.3
click at [312, 90] on div "[STREET_ADDRESS] • [PERSON_NAME]" at bounding box center [261, 79] width 229 height 36
click at [312, 90] on p "[GEOGRAPHIC_DATA] • [PERSON_NAME]" at bounding box center [284, 90] width 184 height 14
drag, startPoint x: 312, startPoint y: 88, endPoint x: 183, endPoint y: 67, distance: 131.2
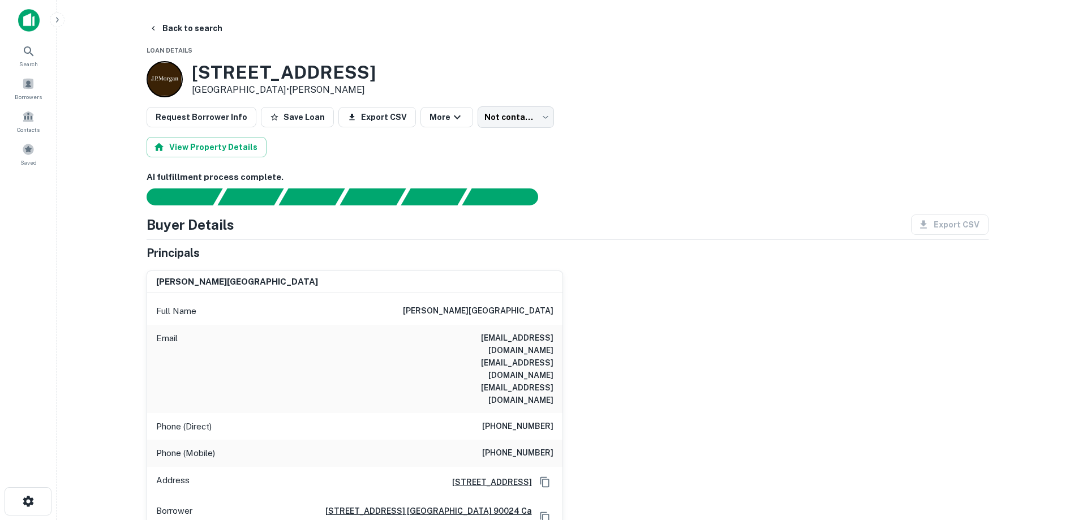
click at [183, 67] on div "[STREET_ADDRESS] • [PERSON_NAME]" at bounding box center [261, 79] width 229 height 36
click at [203, 66] on h3 "[STREET_ADDRESS]" at bounding box center [284, 72] width 184 height 21
drag, startPoint x: 197, startPoint y: 68, endPoint x: 312, endPoint y: 84, distance: 115.9
click at [312, 84] on div "[STREET_ADDRESS] • [PERSON_NAME]" at bounding box center [284, 79] width 184 height 35
click at [312, 84] on p "[GEOGRAPHIC_DATA] • [PERSON_NAME]" at bounding box center [284, 90] width 184 height 14
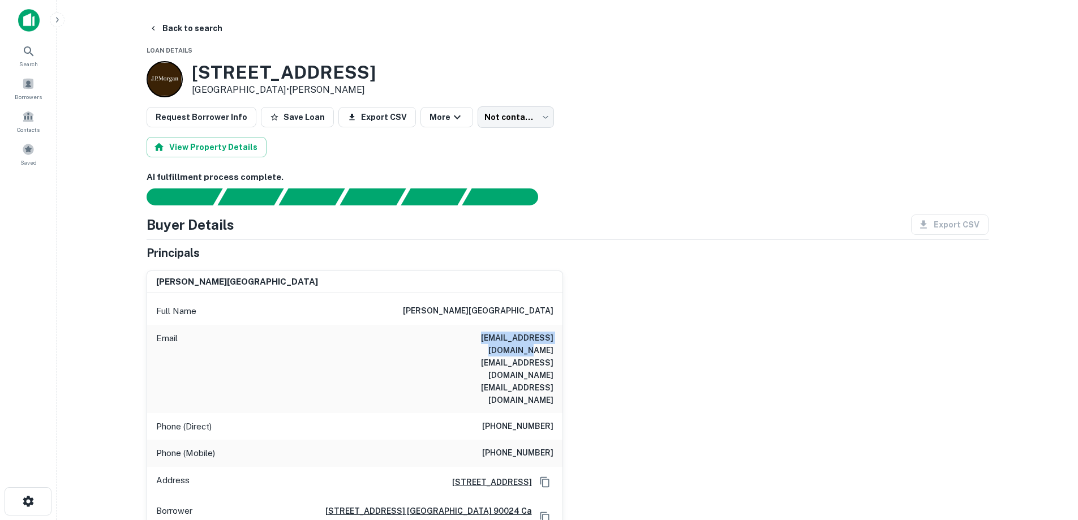
drag, startPoint x: 438, startPoint y: 332, endPoint x: 540, endPoint y: 335, distance: 101.9
click at [540, 335] on h6 "[EMAIL_ADDRESS][DOMAIN_NAME] [EMAIL_ADDRESS][DOMAIN_NAME] [EMAIL_ADDRESS][DOMAI…" at bounding box center [485, 369] width 136 height 75
click at [540, 341] on h6 "[EMAIL_ADDRESS][DOMAIN_NAME] [EMAIL_ADDRESS][DOMAIN_NAME] [EMAIL_ADDRESS][DOMAI…" at bounding box center [485, 369] width 136 height 75
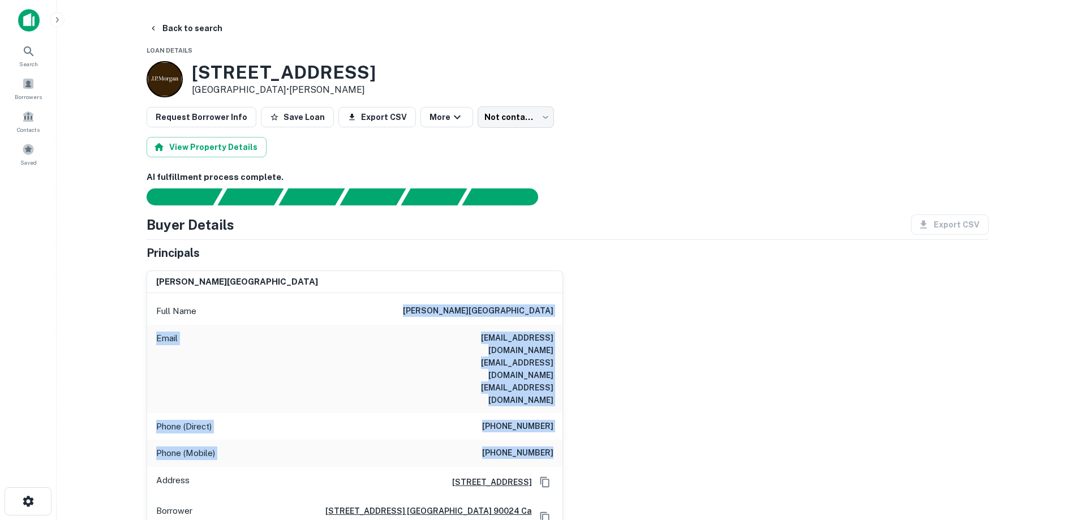
drag, startPoint x: 487, startPoint y: 301, endPoint x: 560, endPoint y: 412, distance: 133.5
click at [559, 410] on div "Full Name [PERSON_NAME] Email [EMAIL_ADDRESS][DOMAIN_NAME] [EMAIL_ADDRESS][DOMA…" at bounding box center [354, 415] width 415 height 244
click at [562, 440] on div "Phone (Mobile) [PHONE_NUMBER]" at bounding box center [354, 453] width 415 height 27
drag, startPoint x: 562, startPoint y: 416, endPoint x: 551, endPoint y: 407, distance: 14.4
click at [561, 440] on div "Phone (Mobile) [PHONE_NUMBER]" at bounding box center [354, 453] width 415 height 27
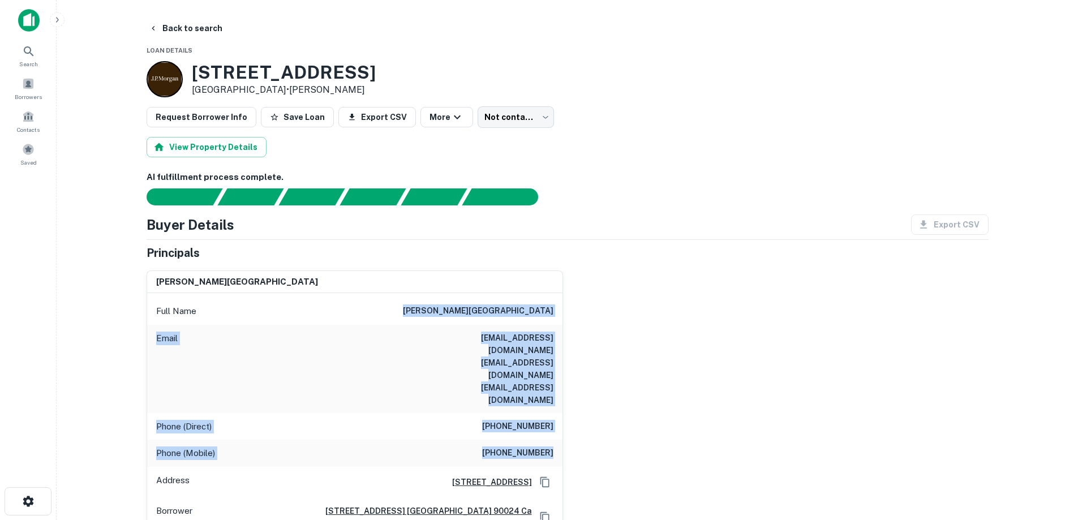
click at [528, 367] on h6 "[EMAIL_ADDRESS][DOMAIN_NAME] [EMAIL_ADDRESS][DOMAIN_NAME] [EMAIL_ADDRESS][DOMAI…" at bounding box center [485, 369] width 136 height 75
drag, startPoint x: 453, startPoint y: 323, endPoint x: 541, endPoint y: 447, distance: 152.1
click at [541, 447] on div "Full Name [PERSON_NAME] Email [EMAIL_ADDRESS][DOMAIN_NAME] [EMAIL_ADDRESS][DOMA…" at bounding box center [354, 415] width 415 height 244
click at [571, 421] on div "[PERSON_NAME] Full Name [PERSON_NAME] Email [EMAIL_ADDRESS][DOMAIN_NAME] [EMAIL…" at bounding box center [562, 399] width 851 height 277
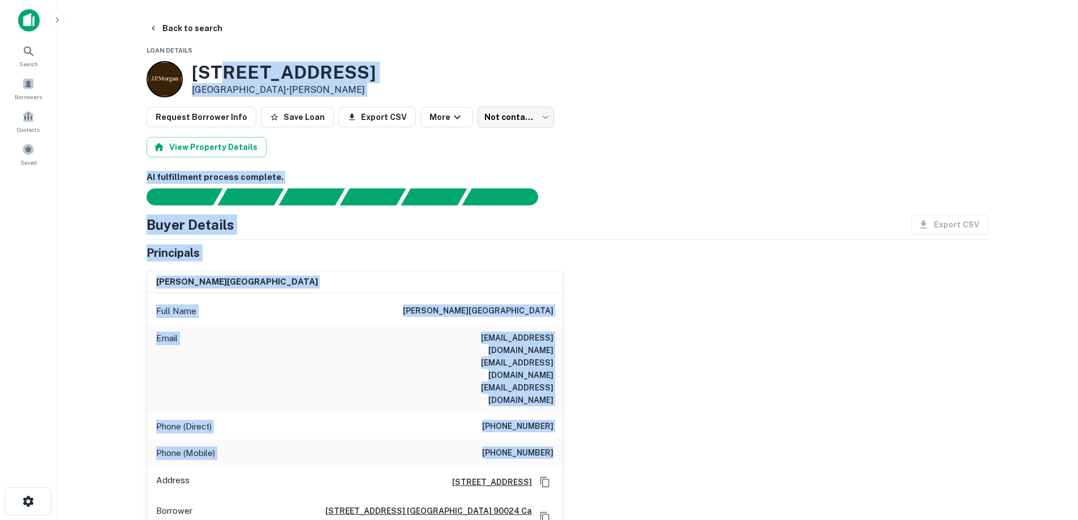
drag, startPoint x: 575, startPoint y: 419, endPoint x: 230, endPoint y: 68, distance: 491.6
click at [230, 68] on h3 "[STREET_ADDRESS]" at bounding box center [284, 72] width 184 height 21
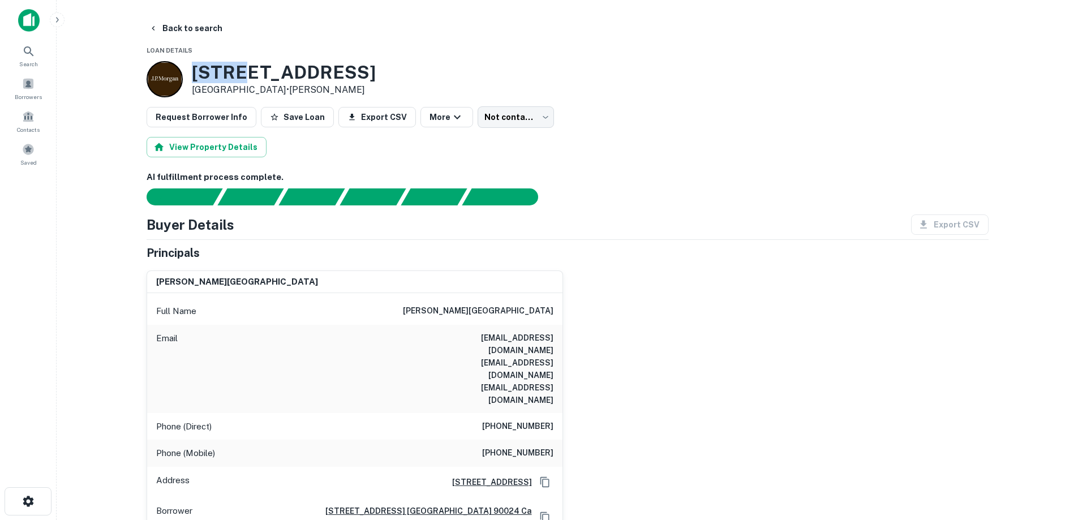
click at [230, 68] on h3 "[STREET_ADDRESS]" at bounding box center [284, 72] width 184 height 21
click at [262, 77] on h3 "[STREET_ADDRESS]" at bounding box center [284, 72] width 184 height 21
click at [193, 35] on button "Back to search" at bounding box center [185, 28] width 83 height 20
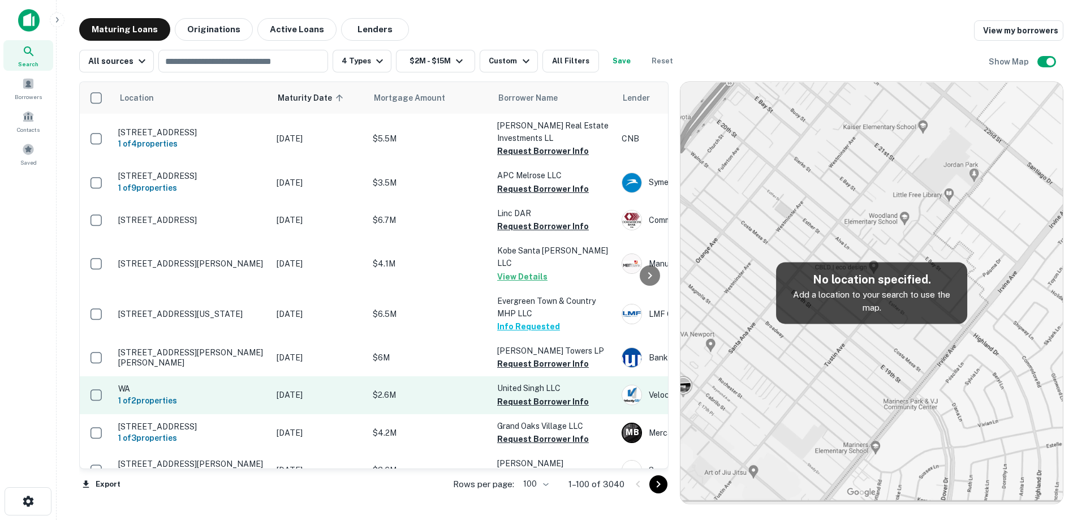
scroll to position [57, 0]
